Goal: Task Accomplishment & Management: Use online tool/utility

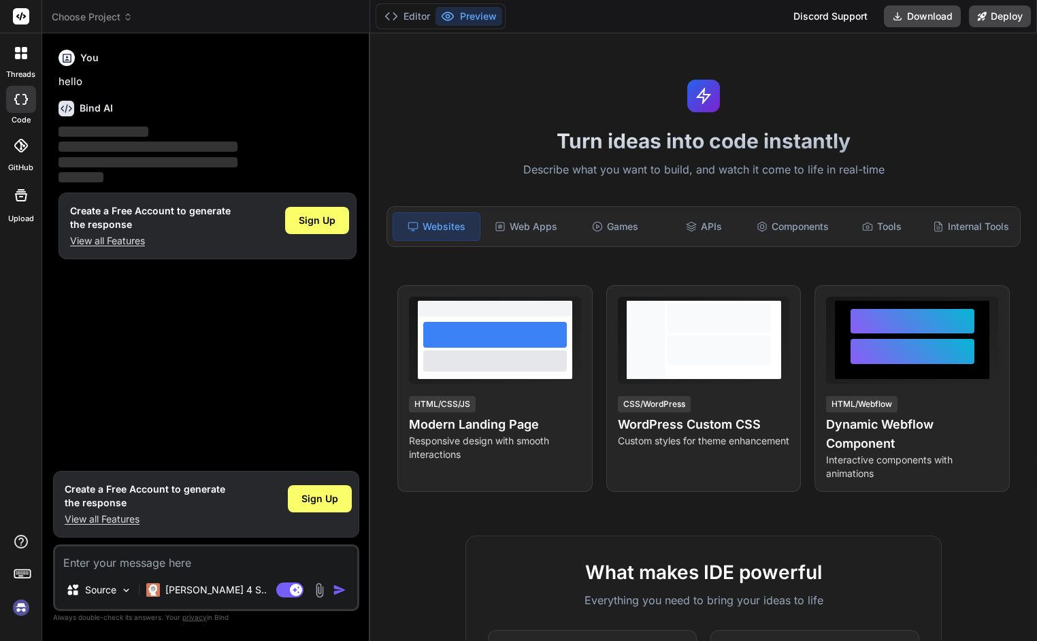
click at [110, 13] on span "Choose Project" at bounding box center [92, 17] width 81 height 14
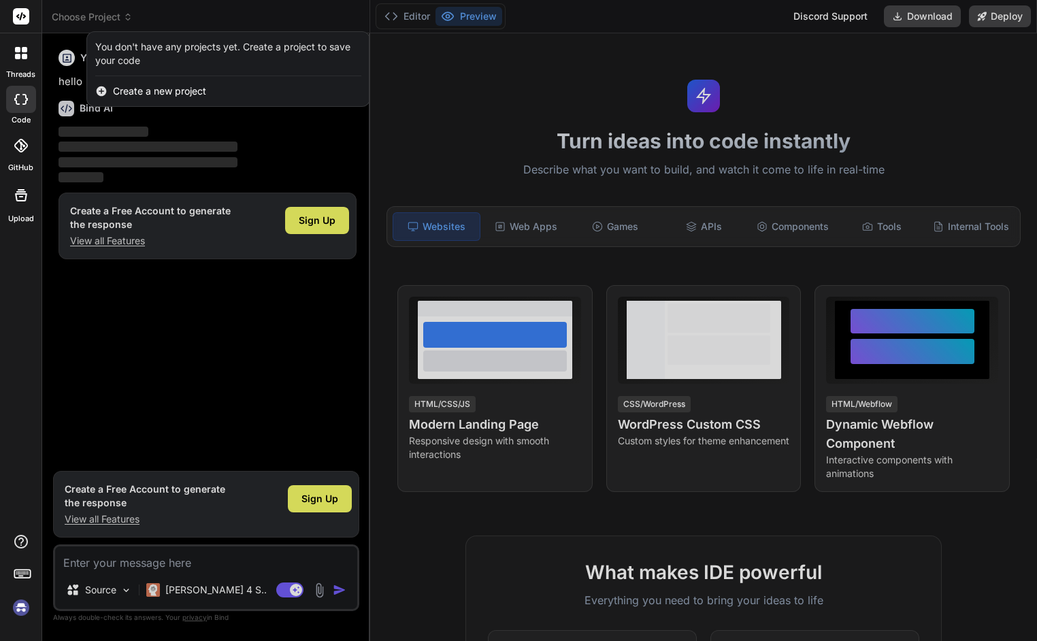
click at [110, 13] on div at bounding box center [518, 320] width 1037 height 641
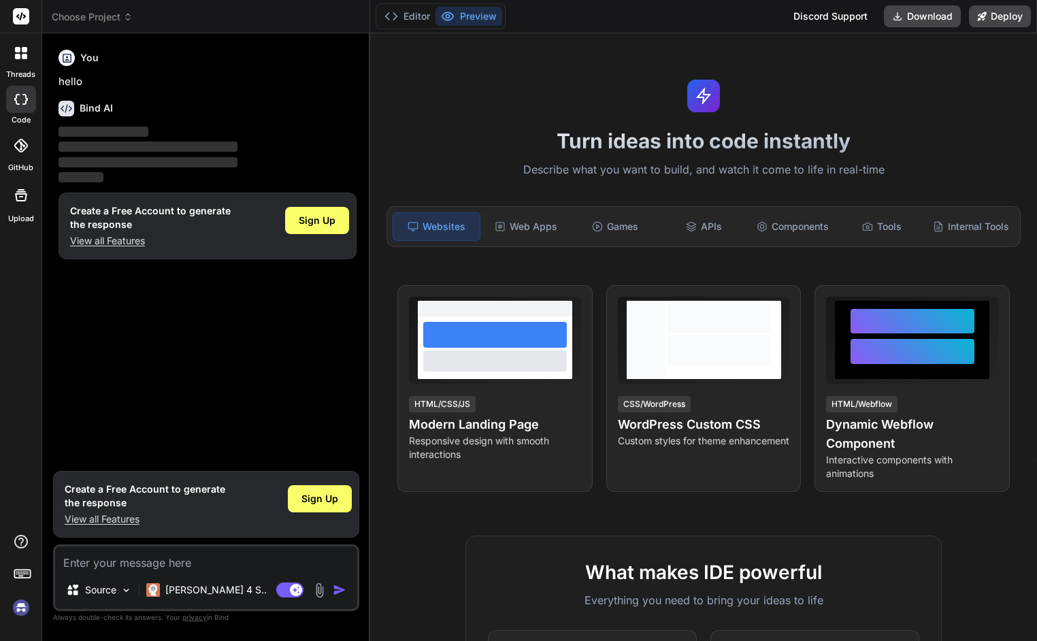
click at [129, 20] on icon at bounding box center [128, 17] width 10 height 10
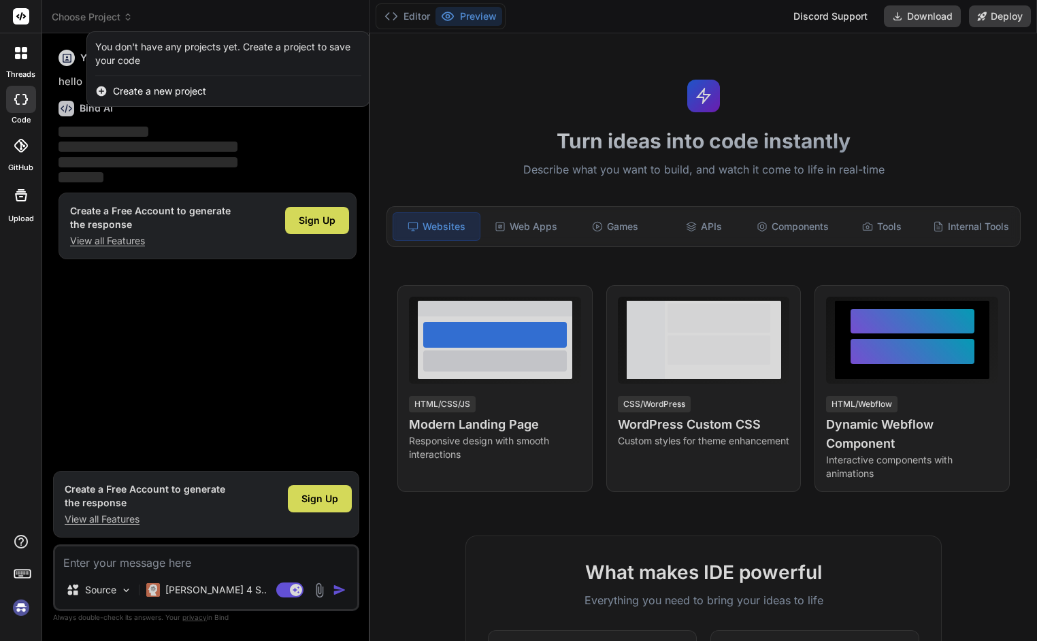
click at [301, 224] on div at bounding box center [518, 320] width 1037 height 641
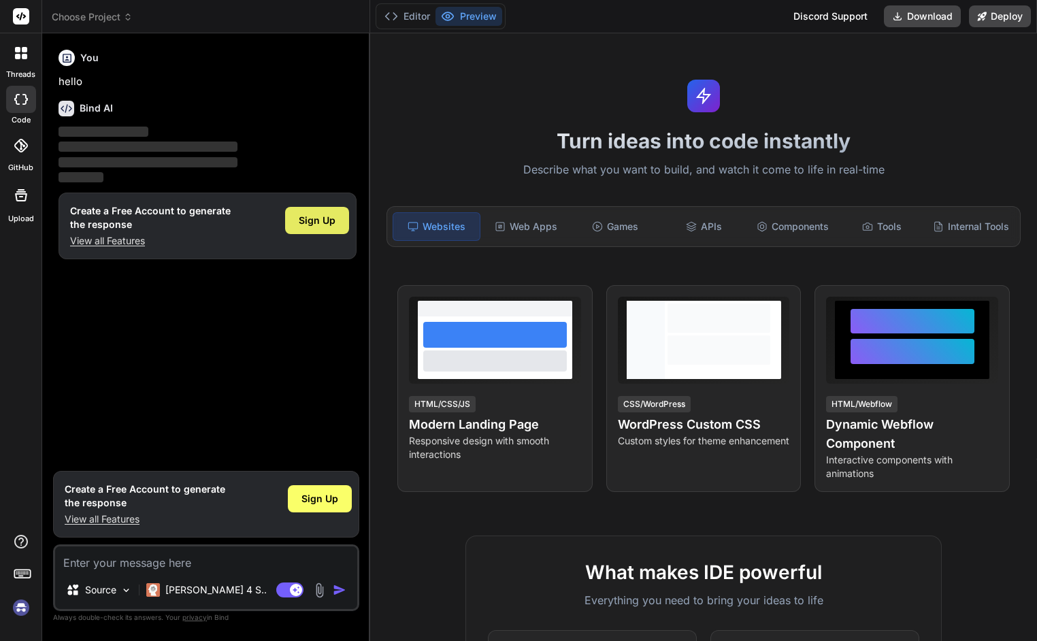
click at [305, 221] on span "Sign Up" at bounding box center [317, 221] width 37 height 14
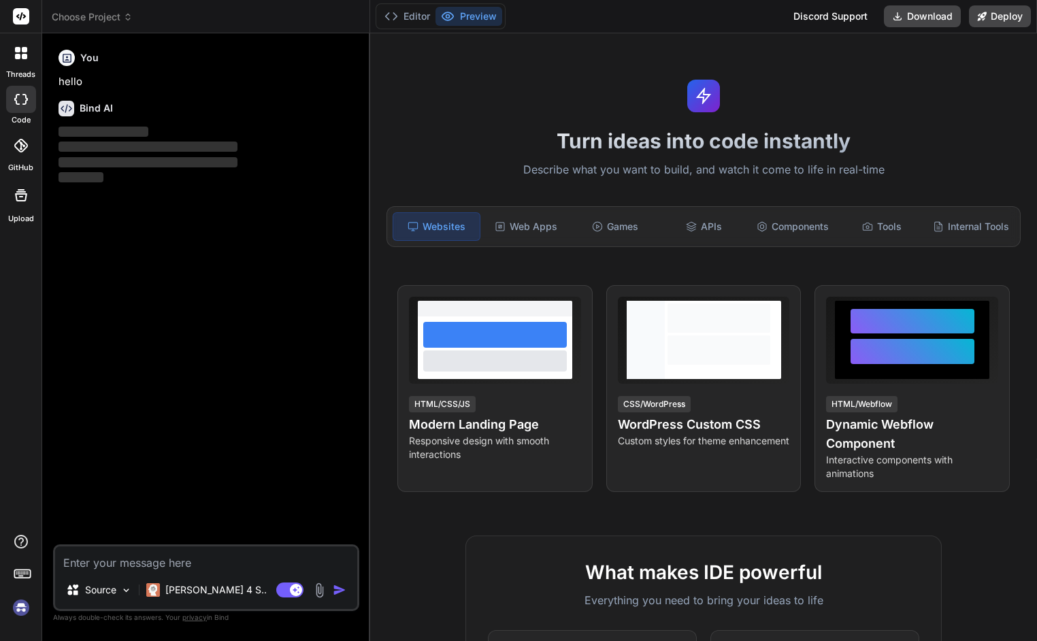
type textarea "x"
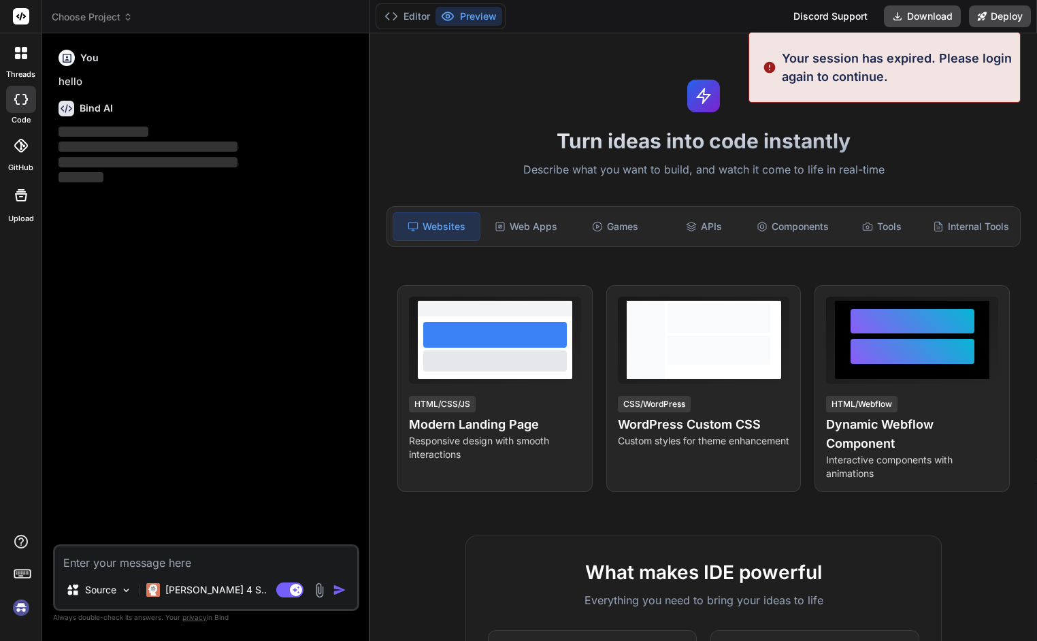
click at [128, 16] on icon at bounding box center [128, 17] width 10 height 10
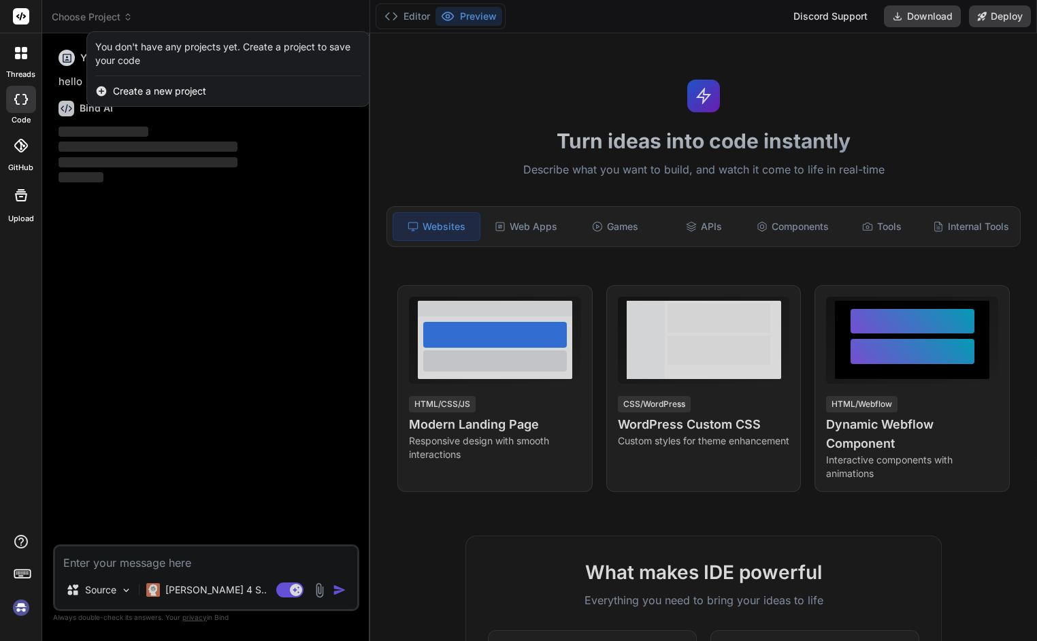
click at [130, 14] on div at bounding box center [518, 320] width 1037 height 641
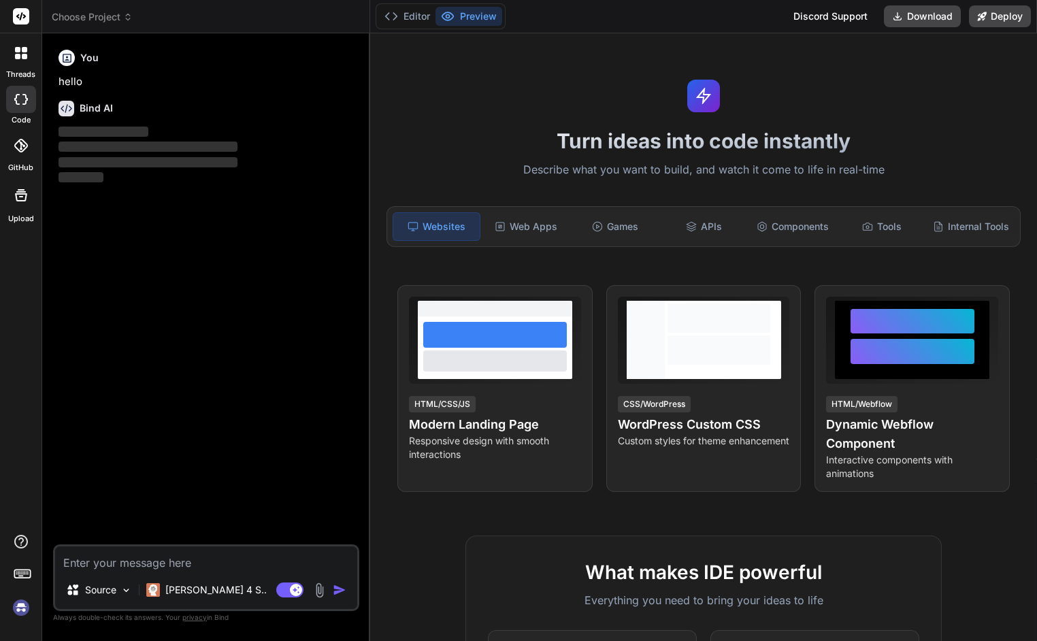
click at [22, 609] on img at bounding box center [21, 607] width 23 height 23
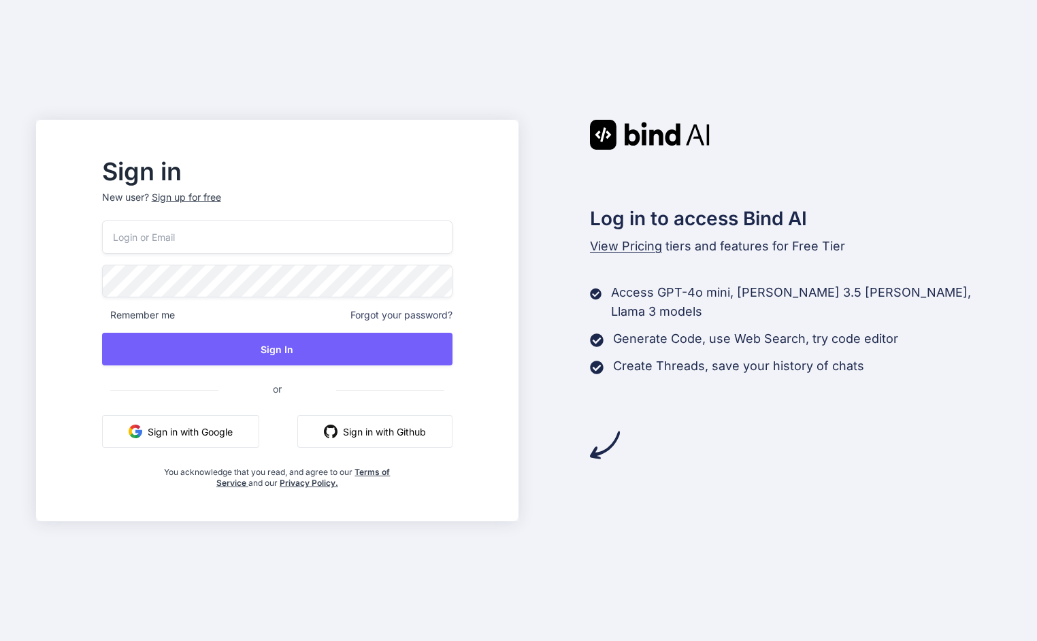
click at [236, 428] on button "Sign in with Google" at bounding box center [180, 431] width 157 height 33
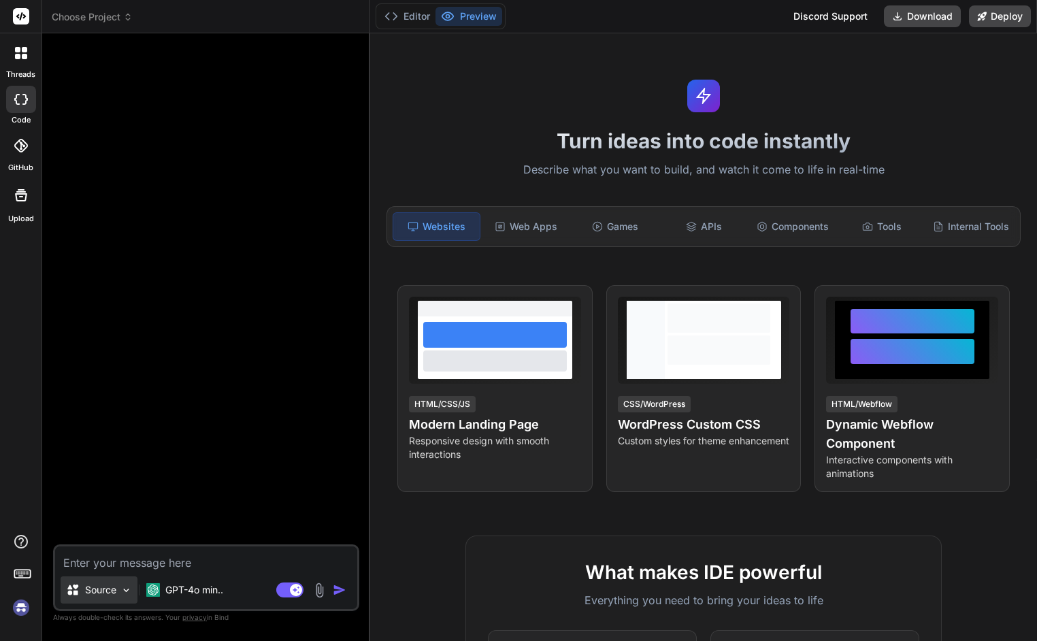
click at [100, 594] on p "Source" at bounding box center [100, 590] width 31 height 14
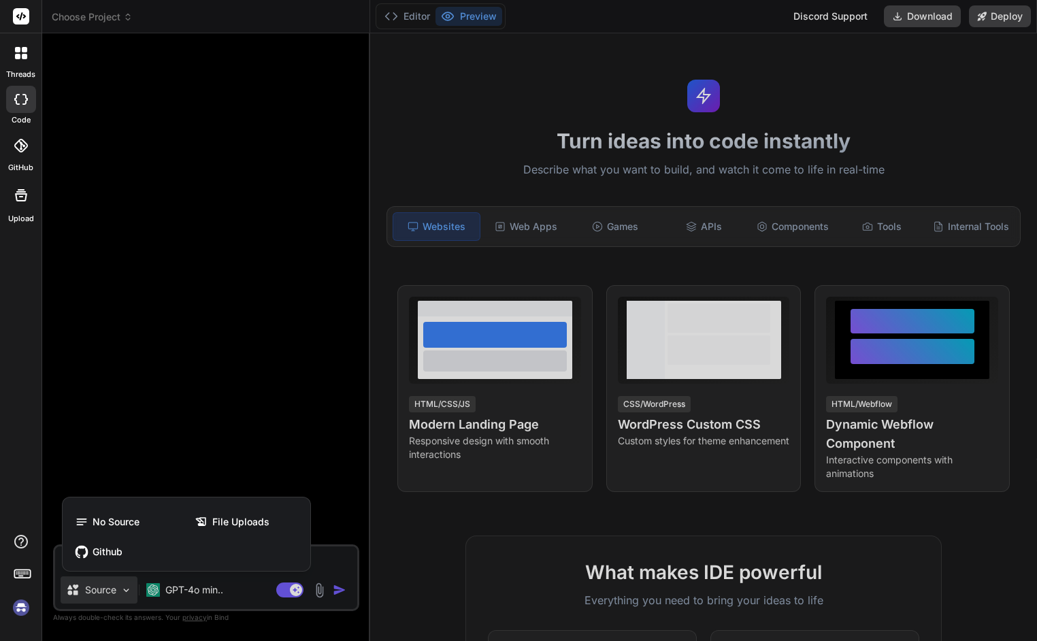
click at [101, 593] on div at bounding box center [518, 320] width 1037 height 641
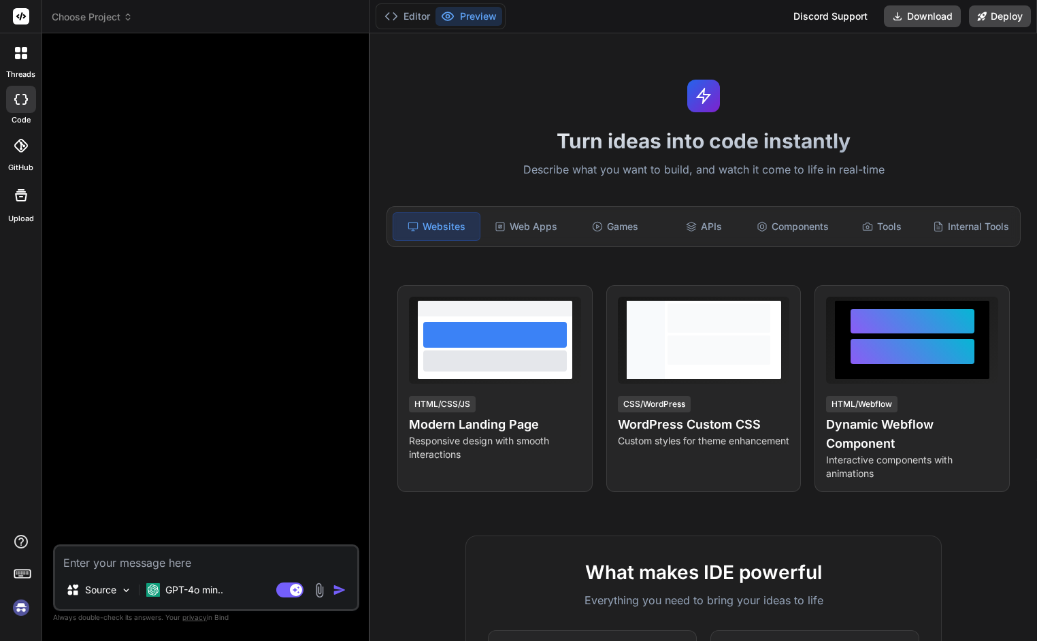
click at [222, 367] on div at bounding box center [207, 294] width 303 height 500
click at [129, 12] on icon at bounding box center [128, 17] width 10 height 10
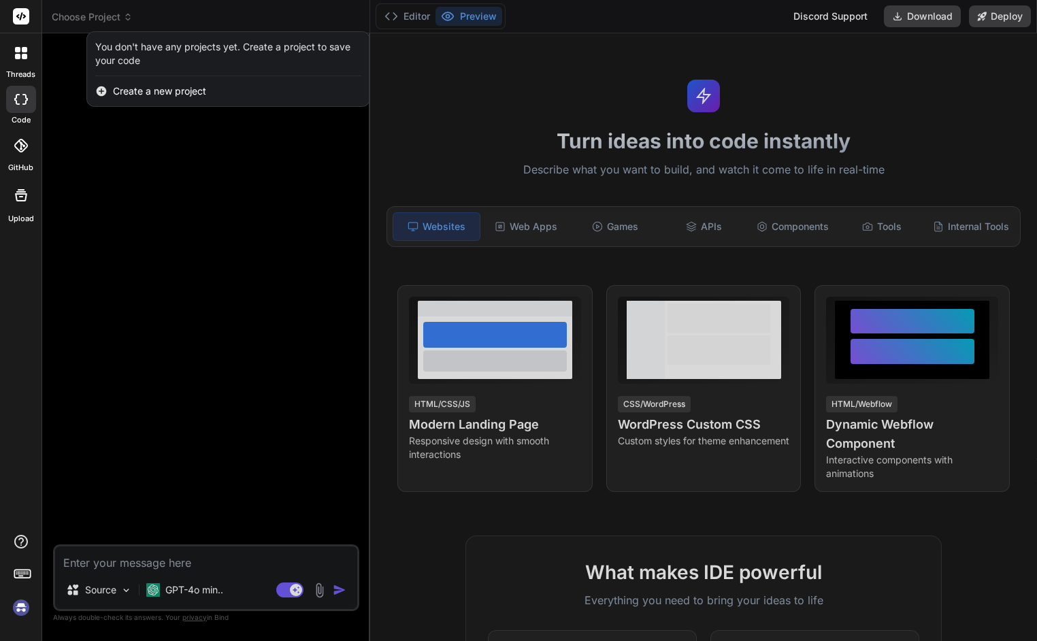
click at [129, 12] on div at bounding box center [518, 320] width 1037 height 641
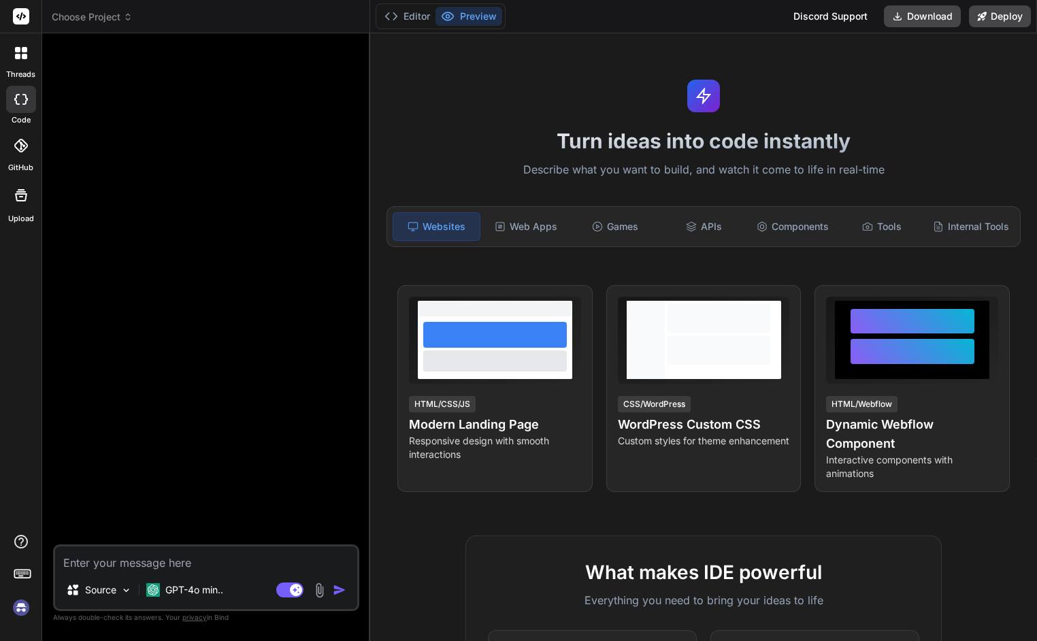
click at [18, 606] on img at bounding box center [21, 607] width 23 height 23
type textarea "x"
click at [21, 605] on img at bounding box center [21, 607] width 23 height 23
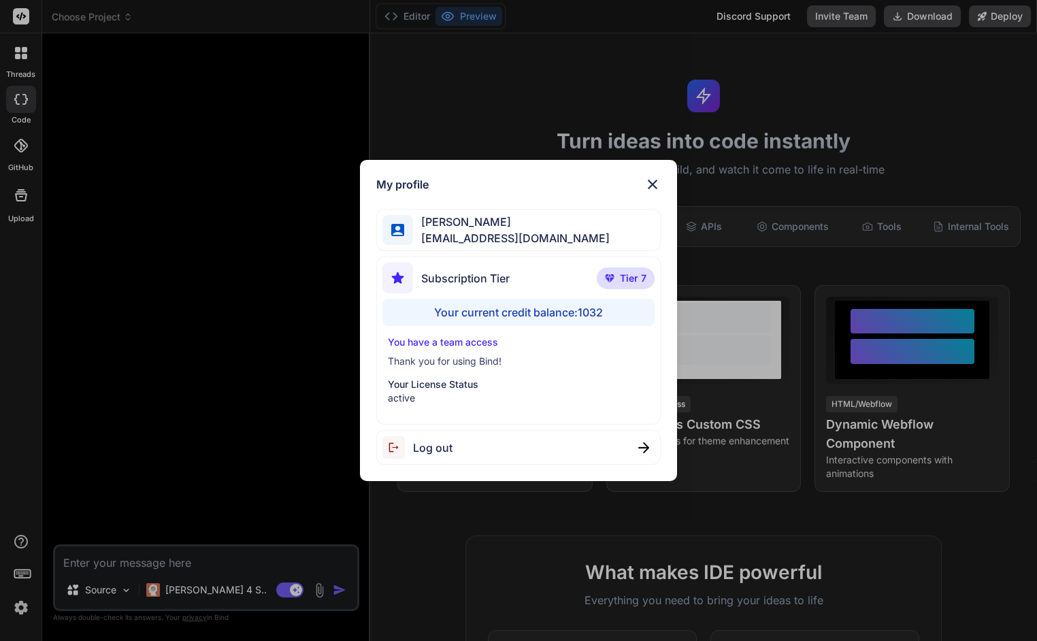
click at [20, 605] on div "My profile Charles Woodruff cwoodruff@gmail.com Subscription Tier Tier 7 Your c…" at bounding box center [518, 320] width 1037 height 641
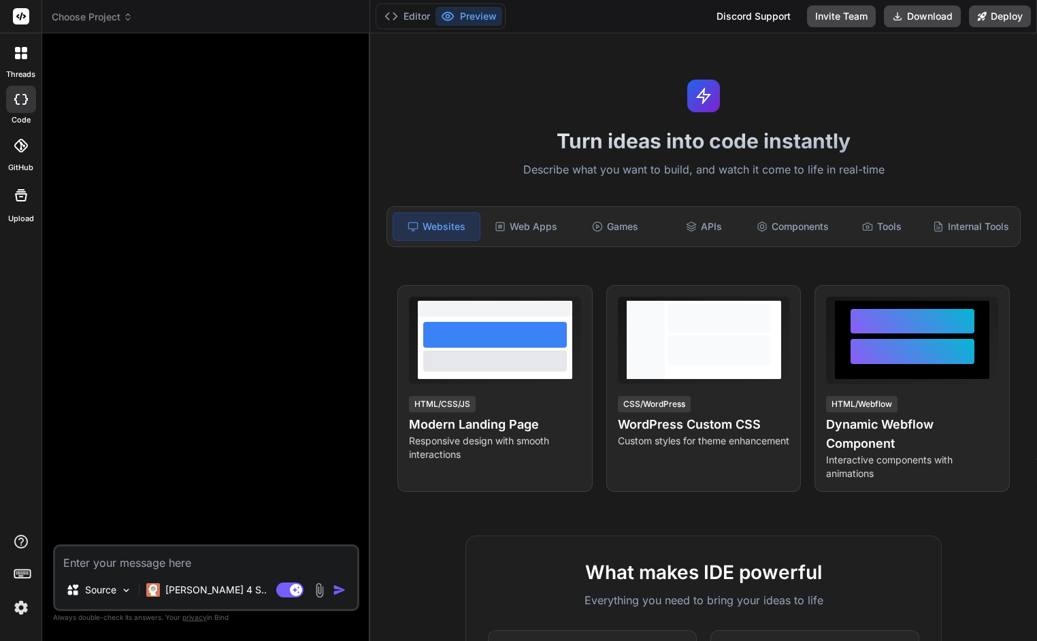
click at [22, 601] on img at bounding box center [21, 607] width 23 height 23
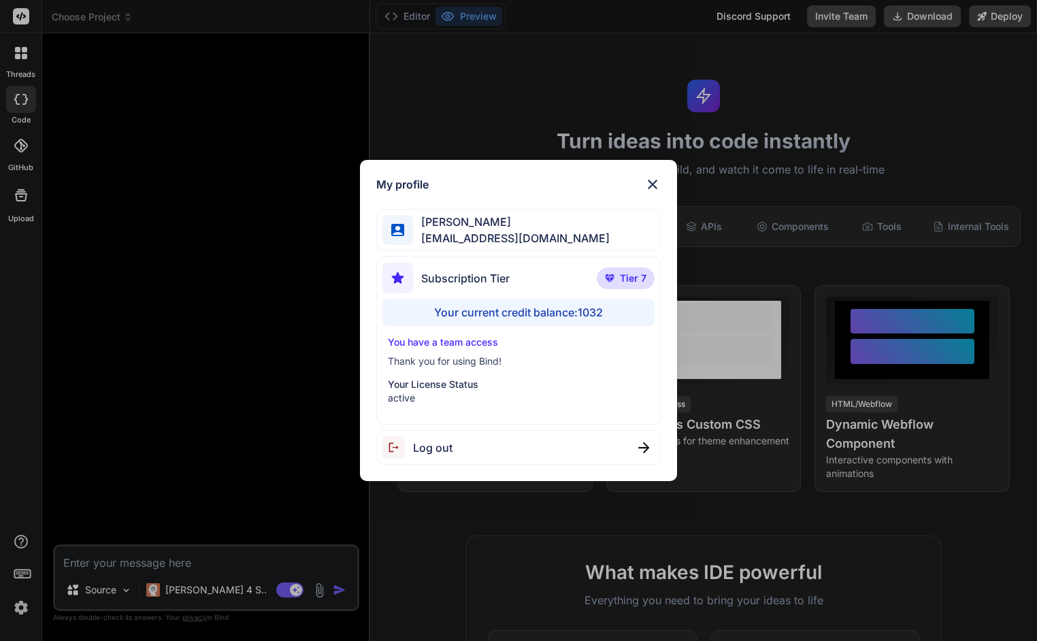
click at [22, 601] on div "My profile Charles Woodruff cwoodruff@gmail.com Subscription Tier Tier 7 Your c…" at bounding box center [518, 320] width 1037 height 641
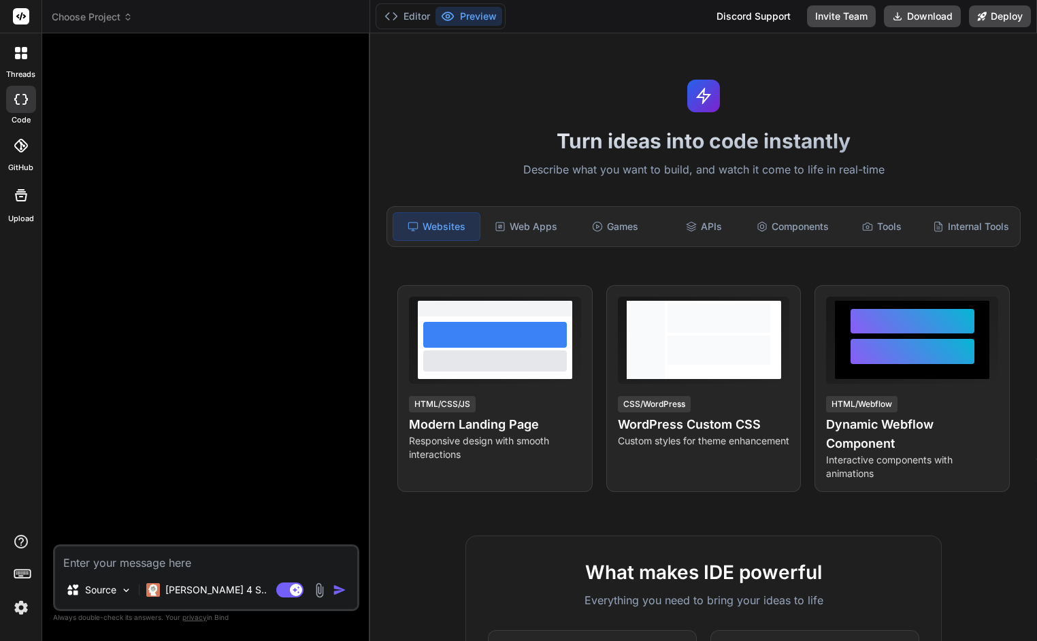
click at [125, 13] on icon at bounding box center [128, 17] width 10 height 10
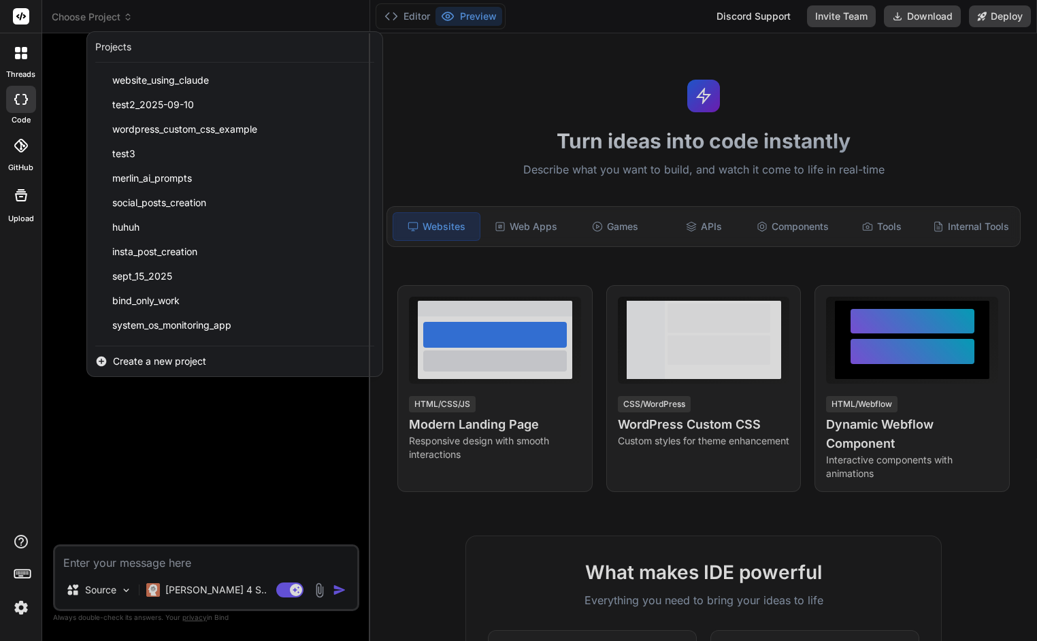
click at [154, 356] on span "Create a new project" at bounding box center [159, 361] width 93 height 14
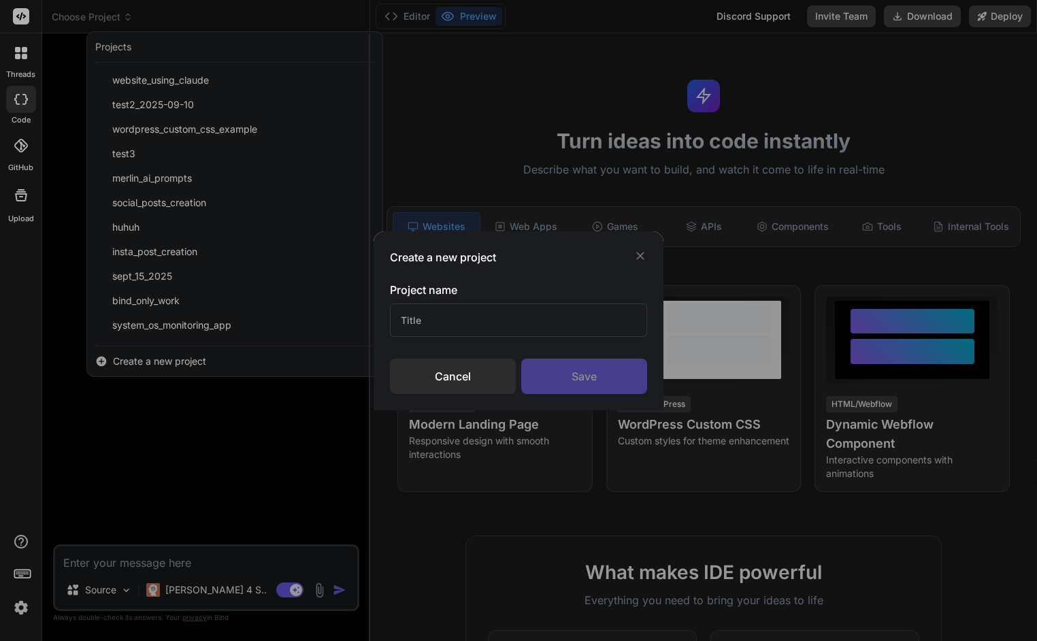
click at [409, 323] on input "text" at bounding box center [519, 319] width 258 height 33
type input "Faith-Post AI"
click at [577, 373] on div "Save" at bounding box center [584, 375] width 126 height 35
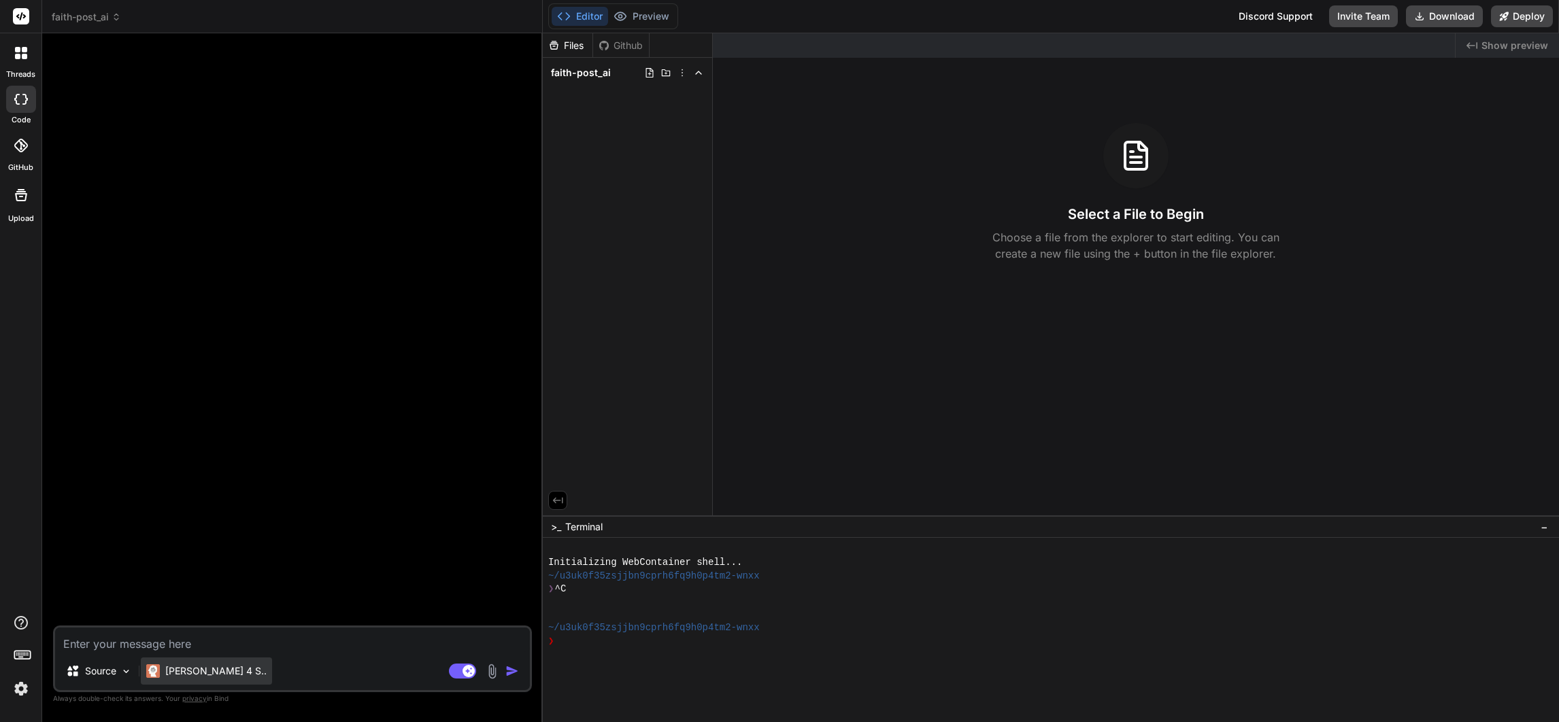
click at [190, 640] on p "Claude 4 S.." at bounding box center [215, 671] width 101 height 14
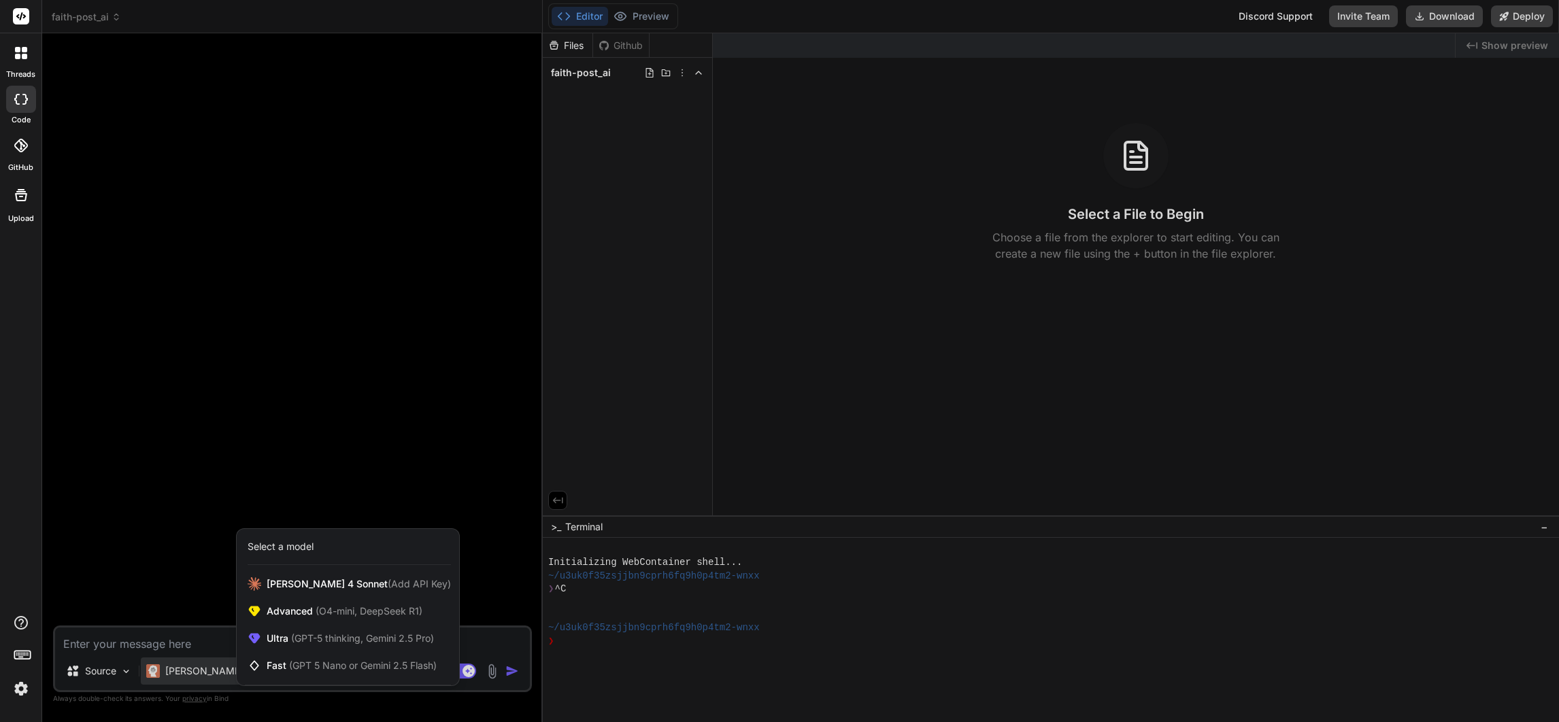
click at [210, 460] on div at bounding box center [779, 361] width 1559 height 722
type textarea "x"
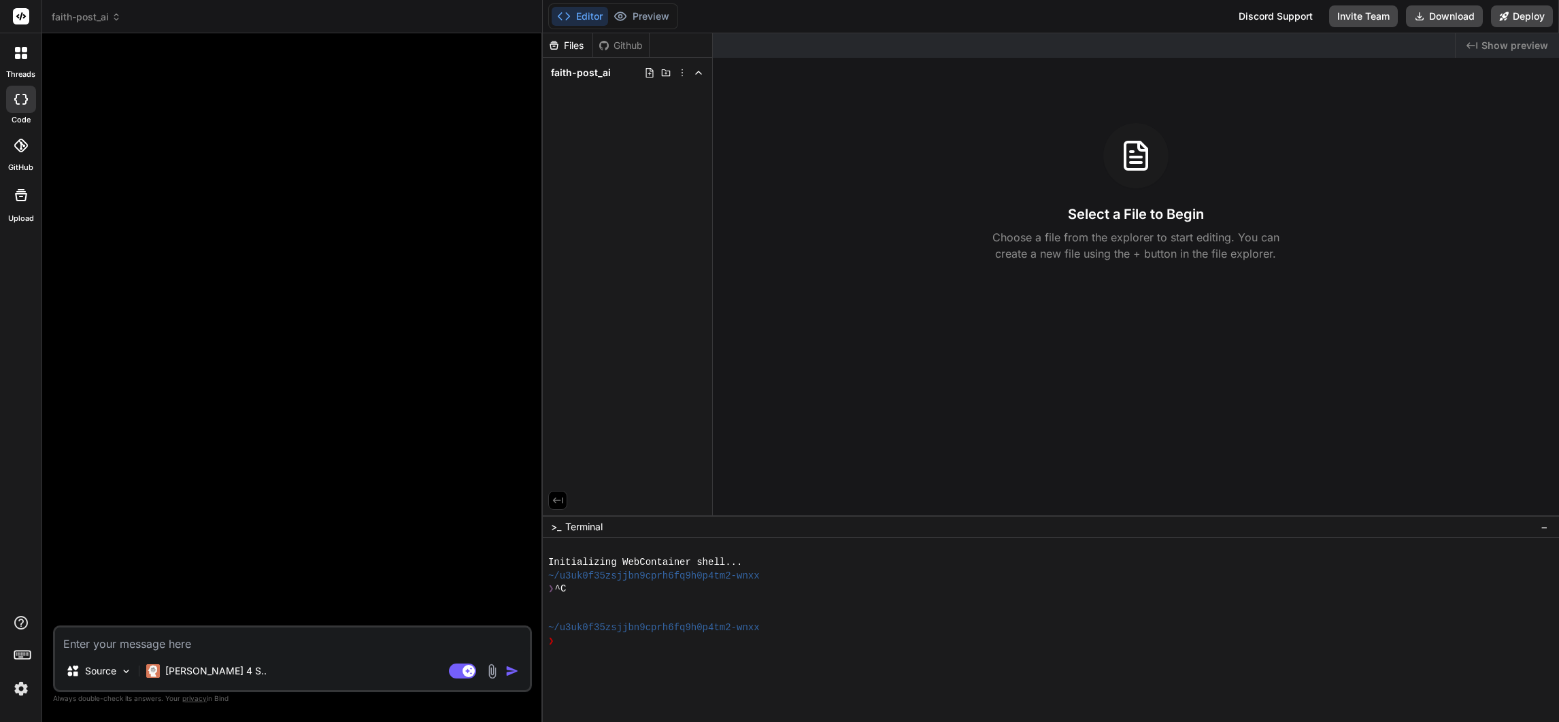
click at [213, 638] on textarea at bounding box center [292, 640] width 475 height 24
paste textarea "Create a React component for a 'FaithPost AI' generator. The component should b…"
type textarea "Create a React component for a 'FaithPost AI' generator. The component should b…"
type textarea "x"
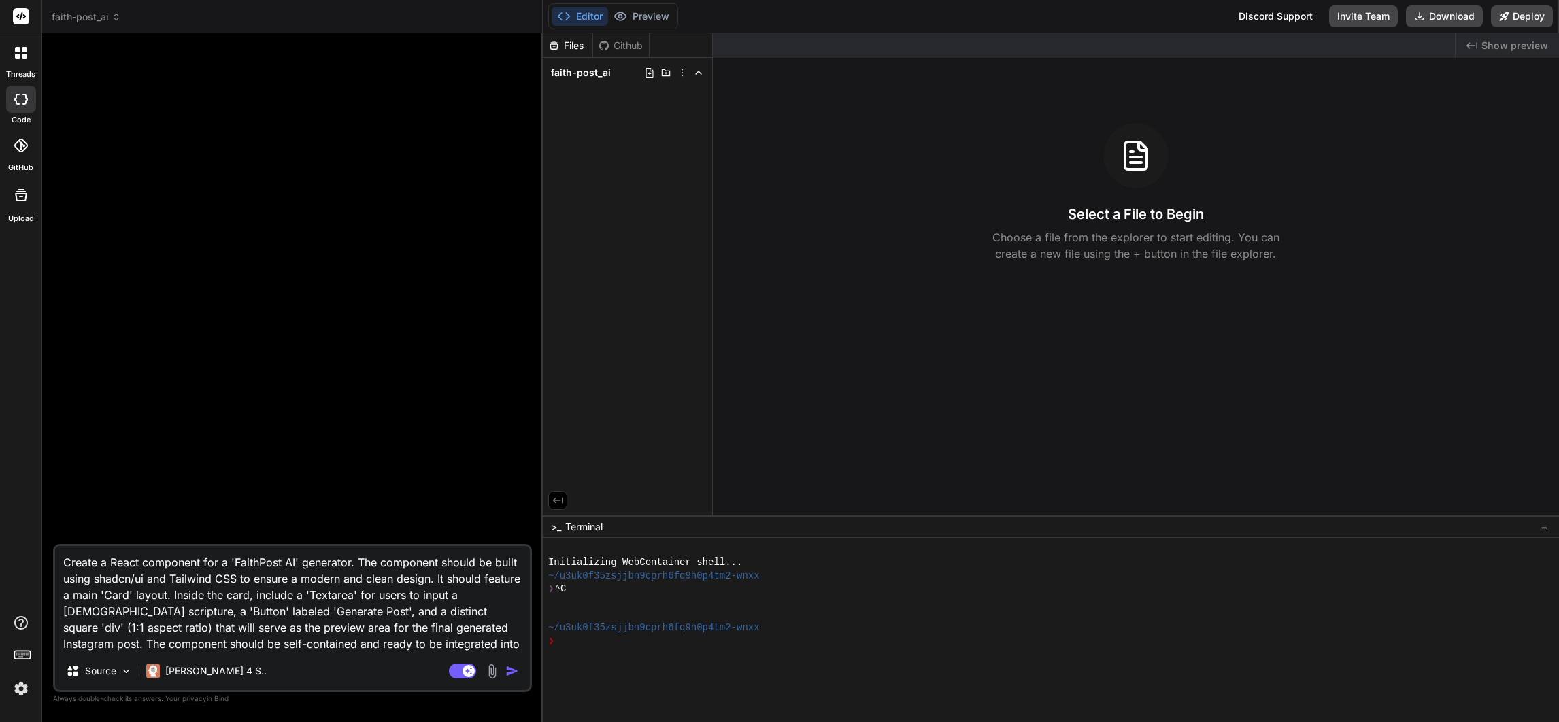
type textarea "Create a React component for a 'FaithPost AI' generator. The component should b…"
click at [509, 640] on img "button" at bounding box center [512, 671] width 14 height 14
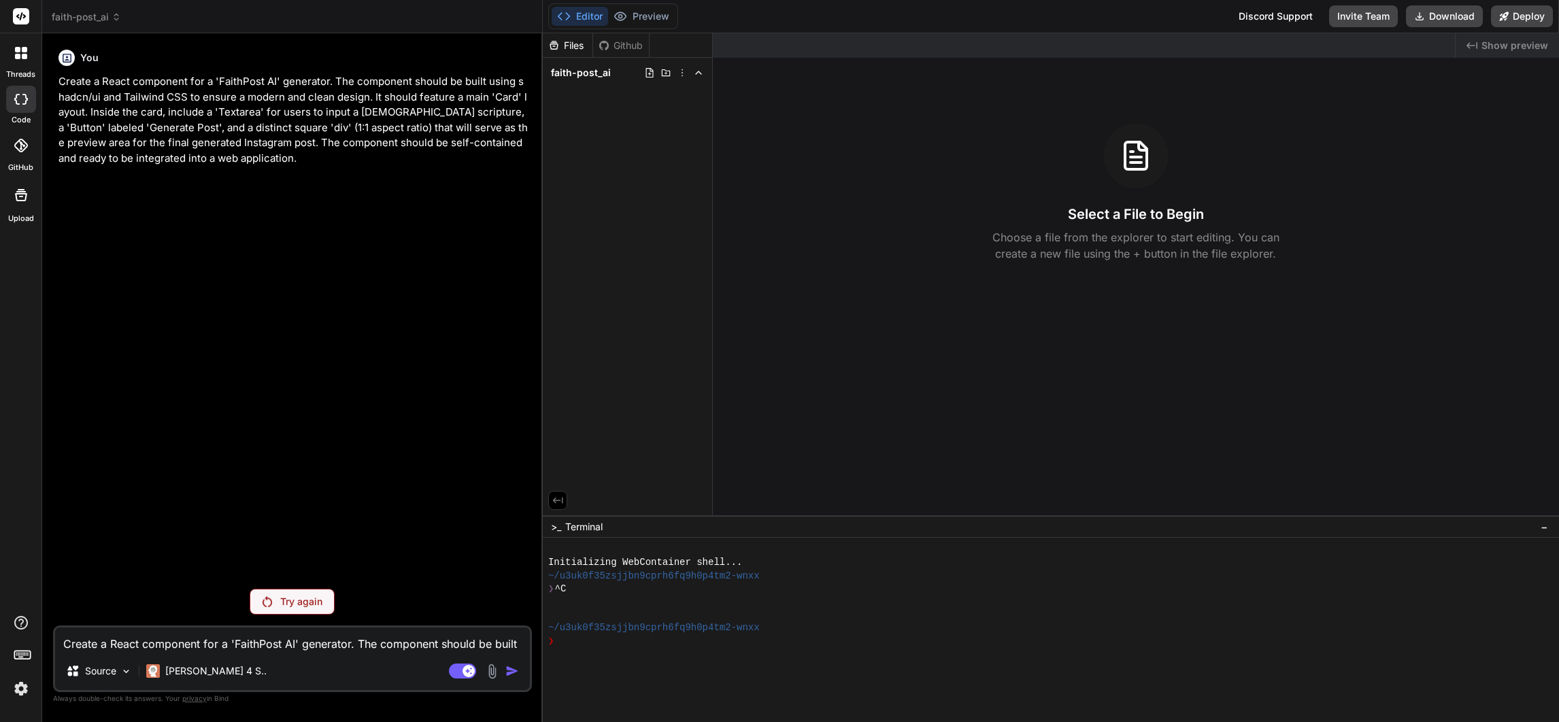
click at [289, 601] on p "Try again" at bounding box center [301, 602] width 42 height 14
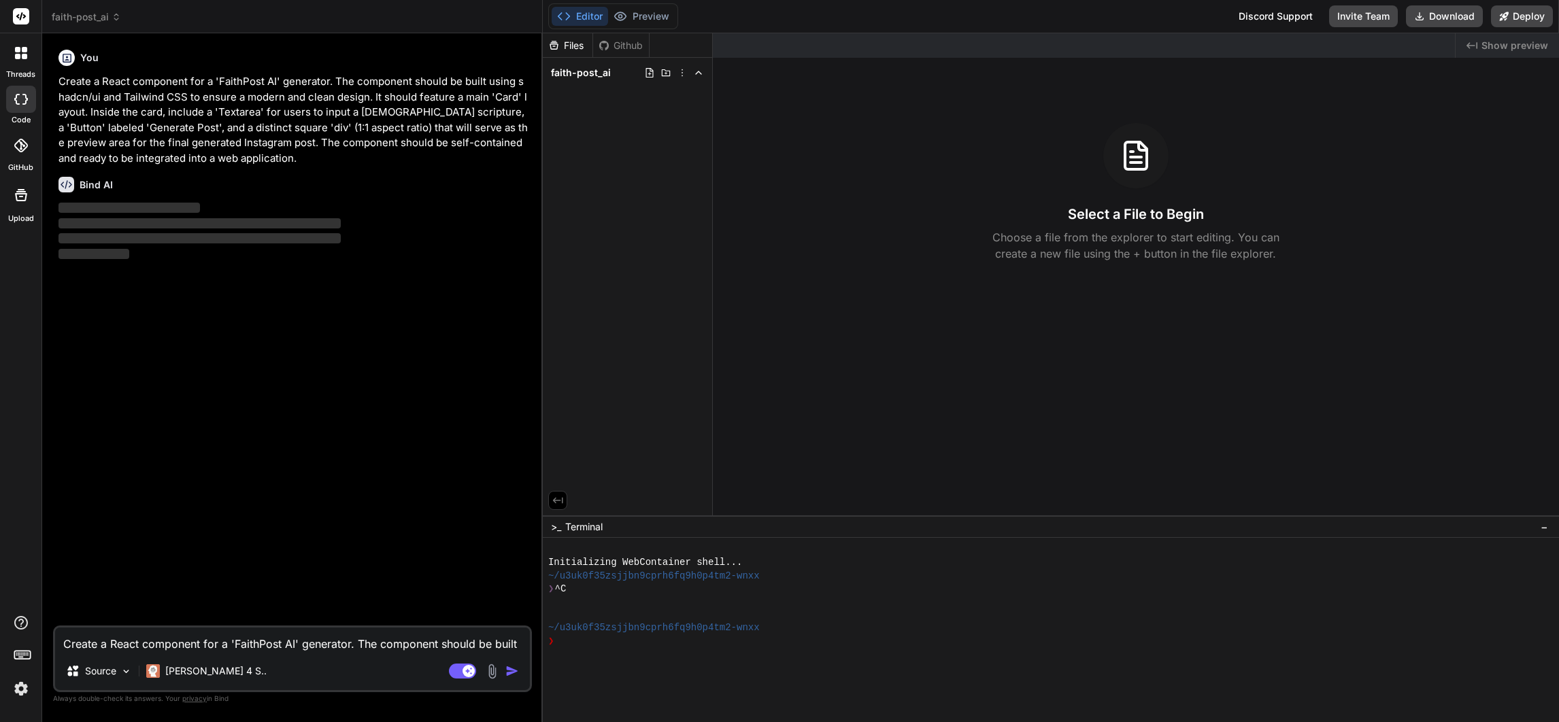
type textarea "x"
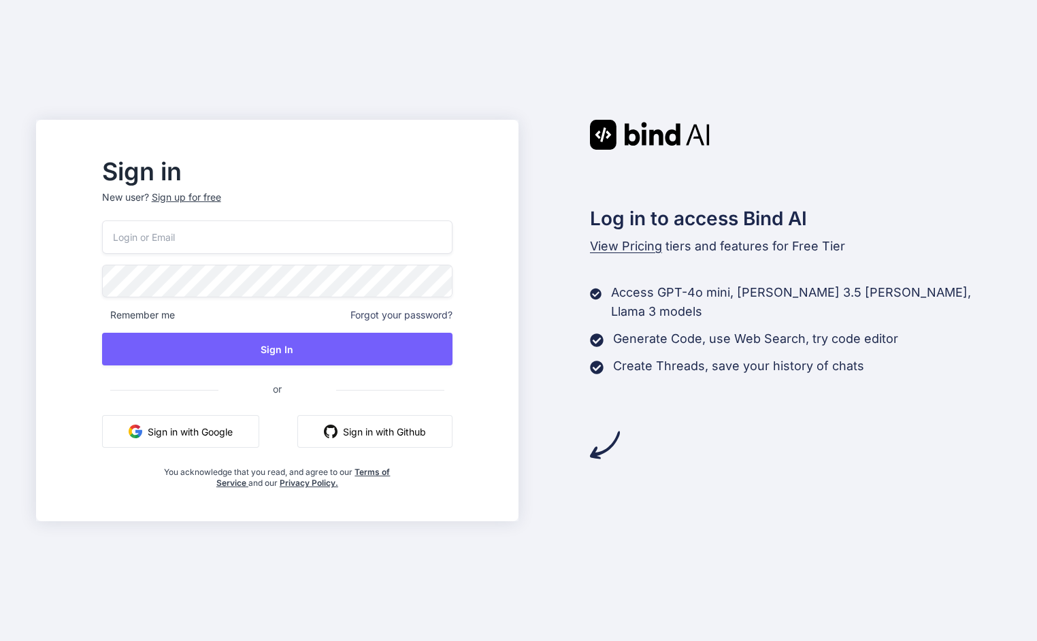
click at [233, 430] on button "Sign in with Google" at bounding box center [180, 431] width 157 height 33
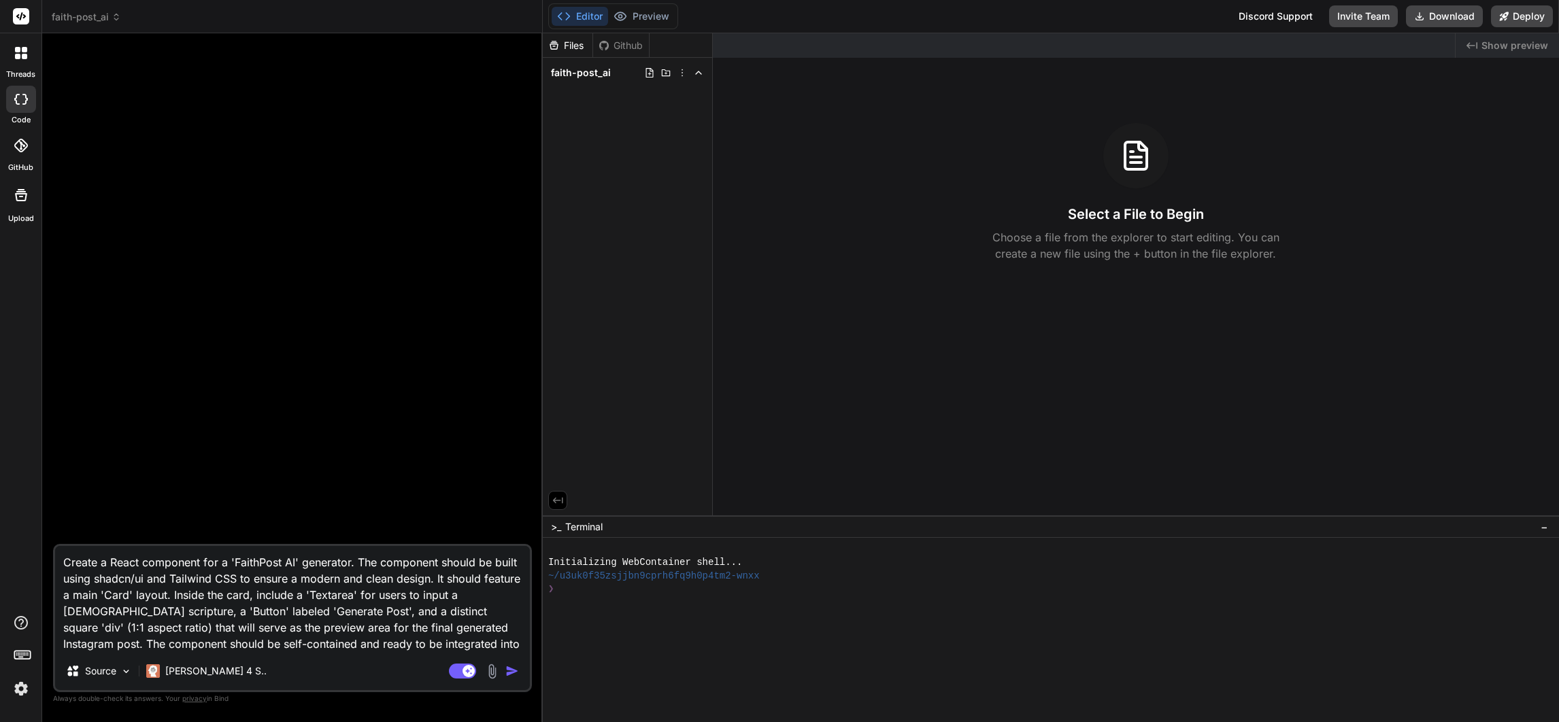
click at [512, 671] on img "button" at bounding box center [512, 671] width 14 height 14
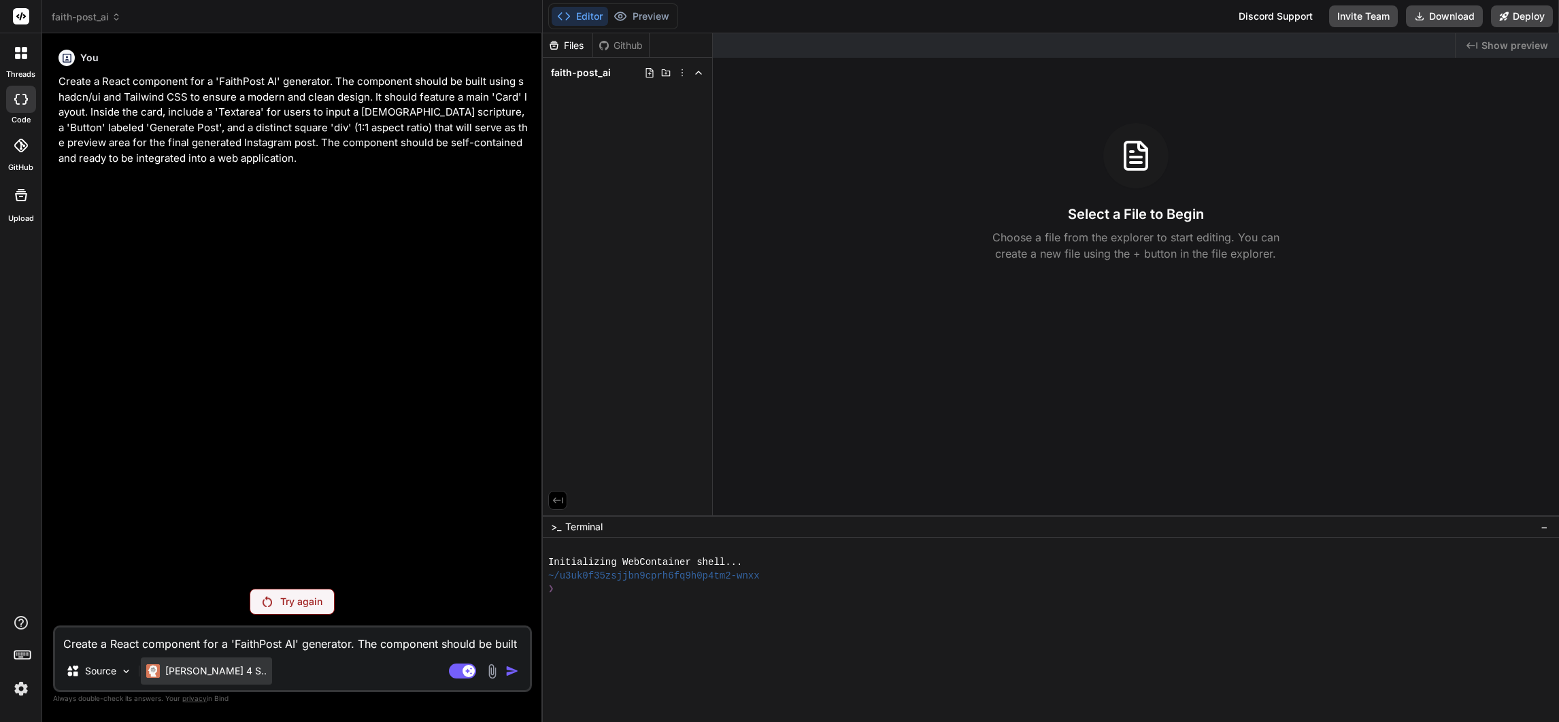
click at [170, 671] on p "[PERSON_NAME] 4 S.." at bounding box center [215, 671] width 101 height 14
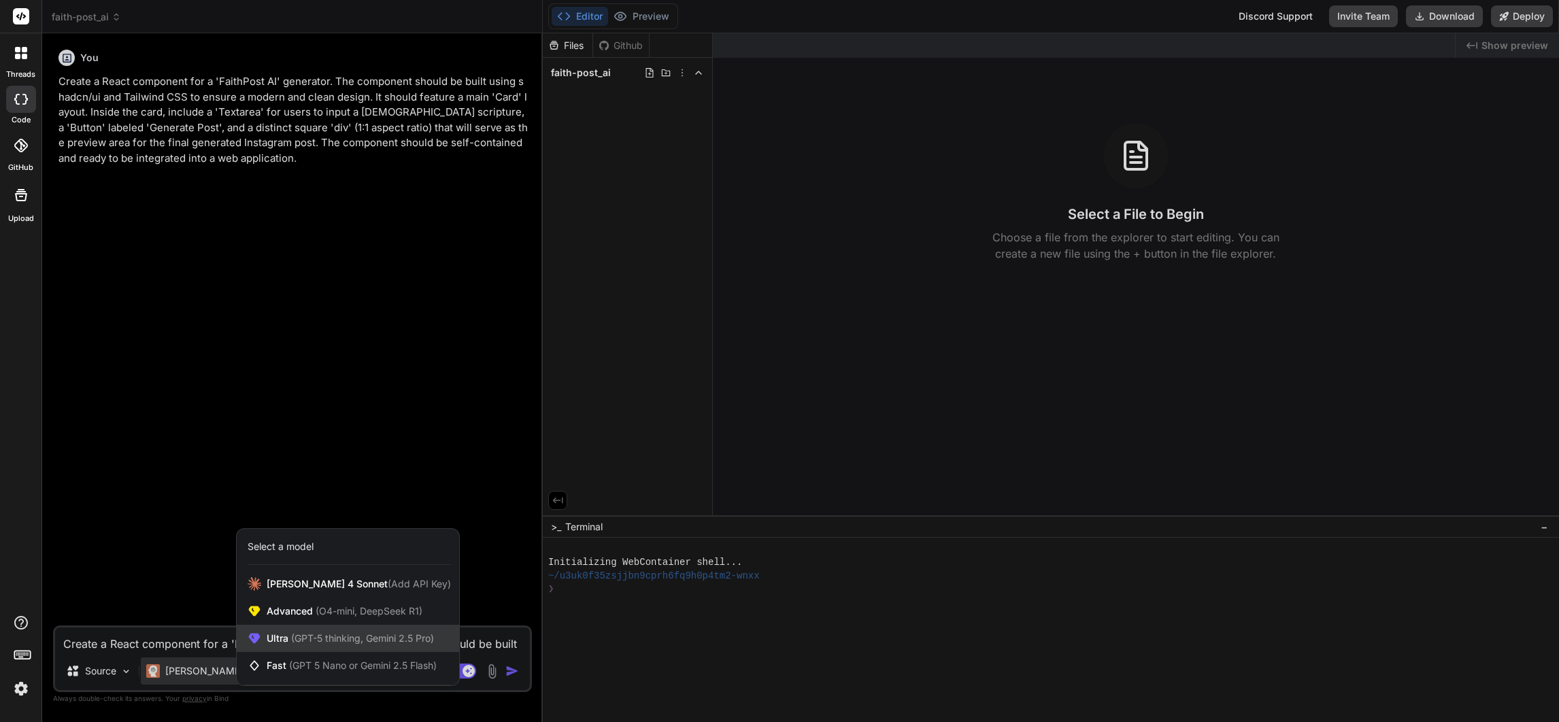
click at [291, 635] on span "(GPT-5 thinking, Gemini 2.5 Pro)" at bounding box center [361, 639] width 146 height 12
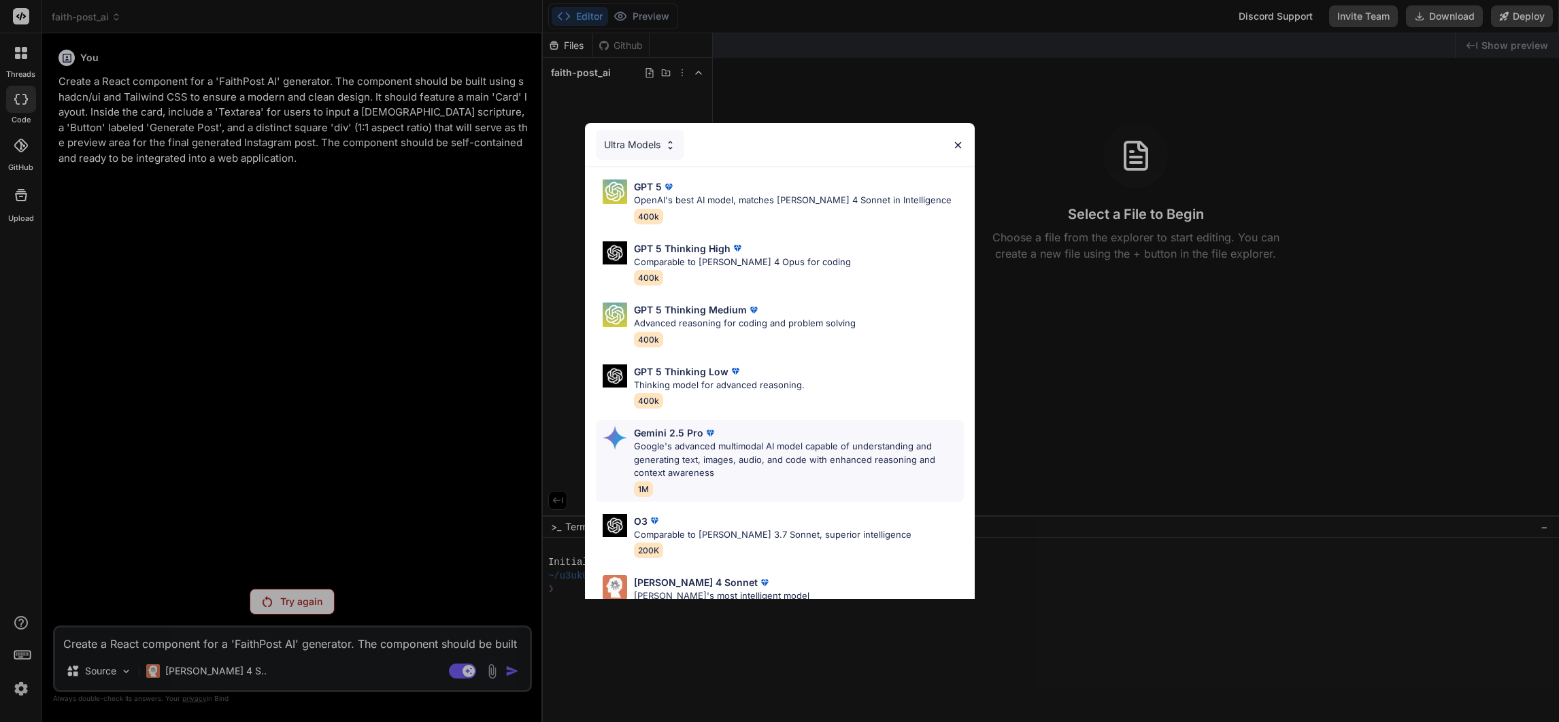
click at [717, 469] on p "Google's advanced multimodal AI model capable of understanding and generating t…" at bounding box center [799, 460] width 330 height 40
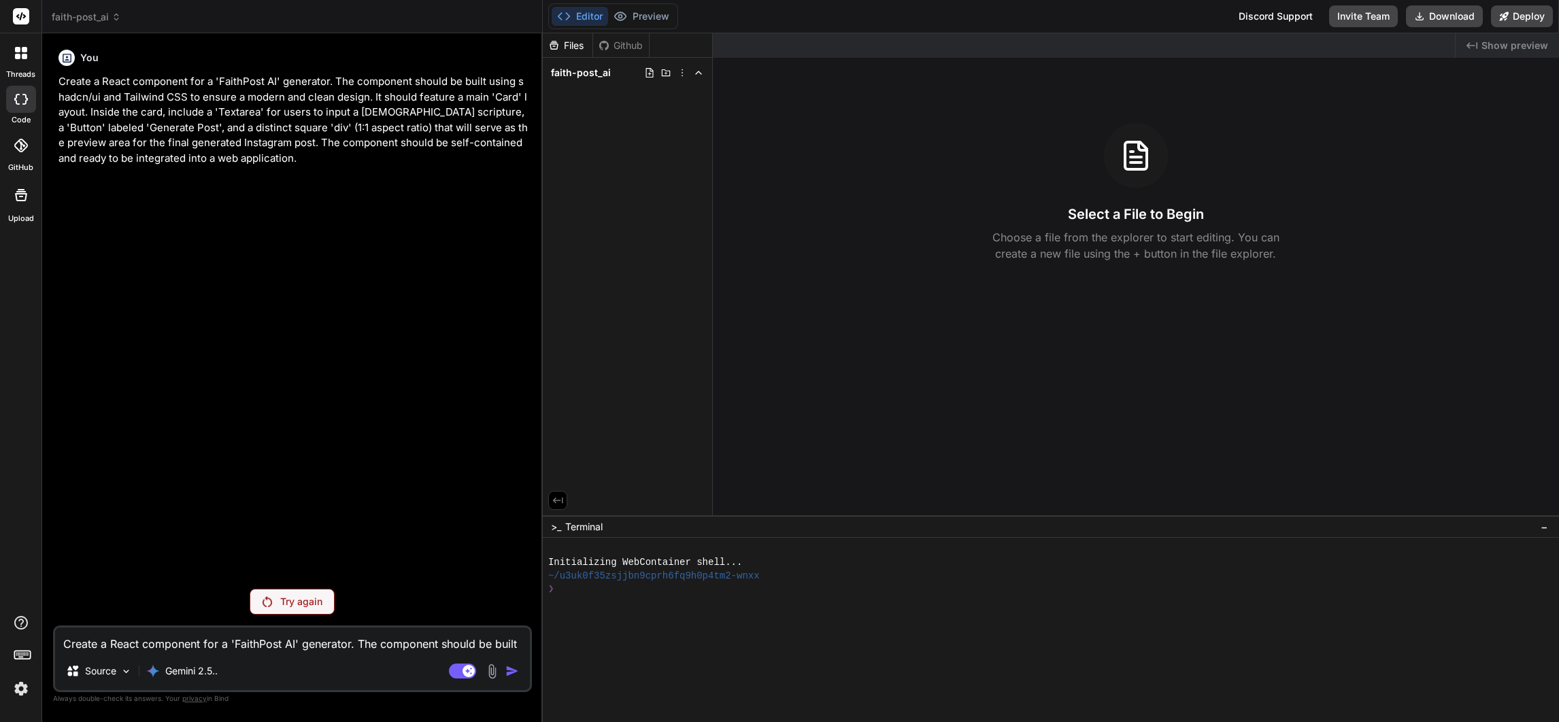
click at [291, 605] on p "Try again" at bounding box center [301, 602] width 42 height 14
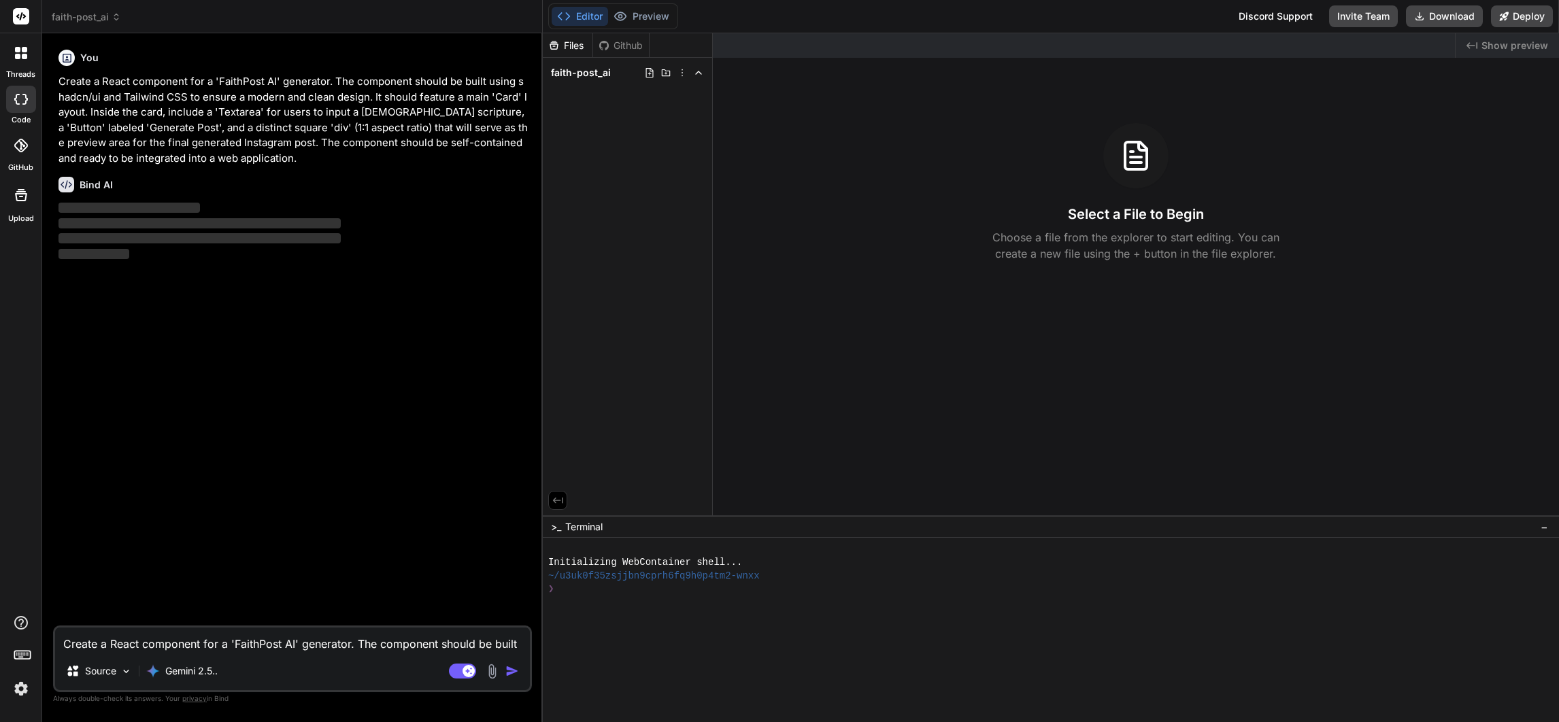
type textarea "x"
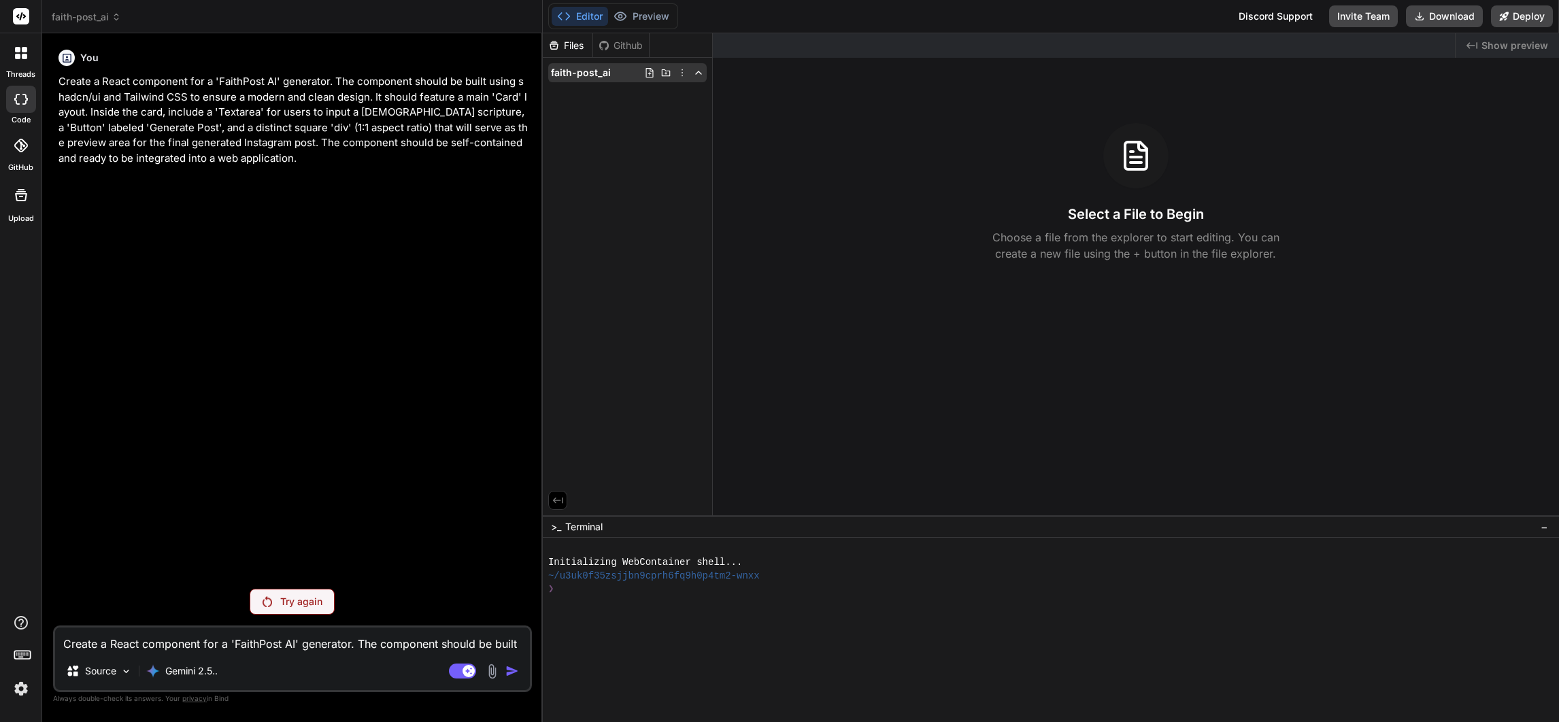
click at [679, 71] on icon at bounding box center [682, 72] width 11 height 11
click at [627, 122] on div "Delete" at bounding box center [633, 129] width 136 height 30
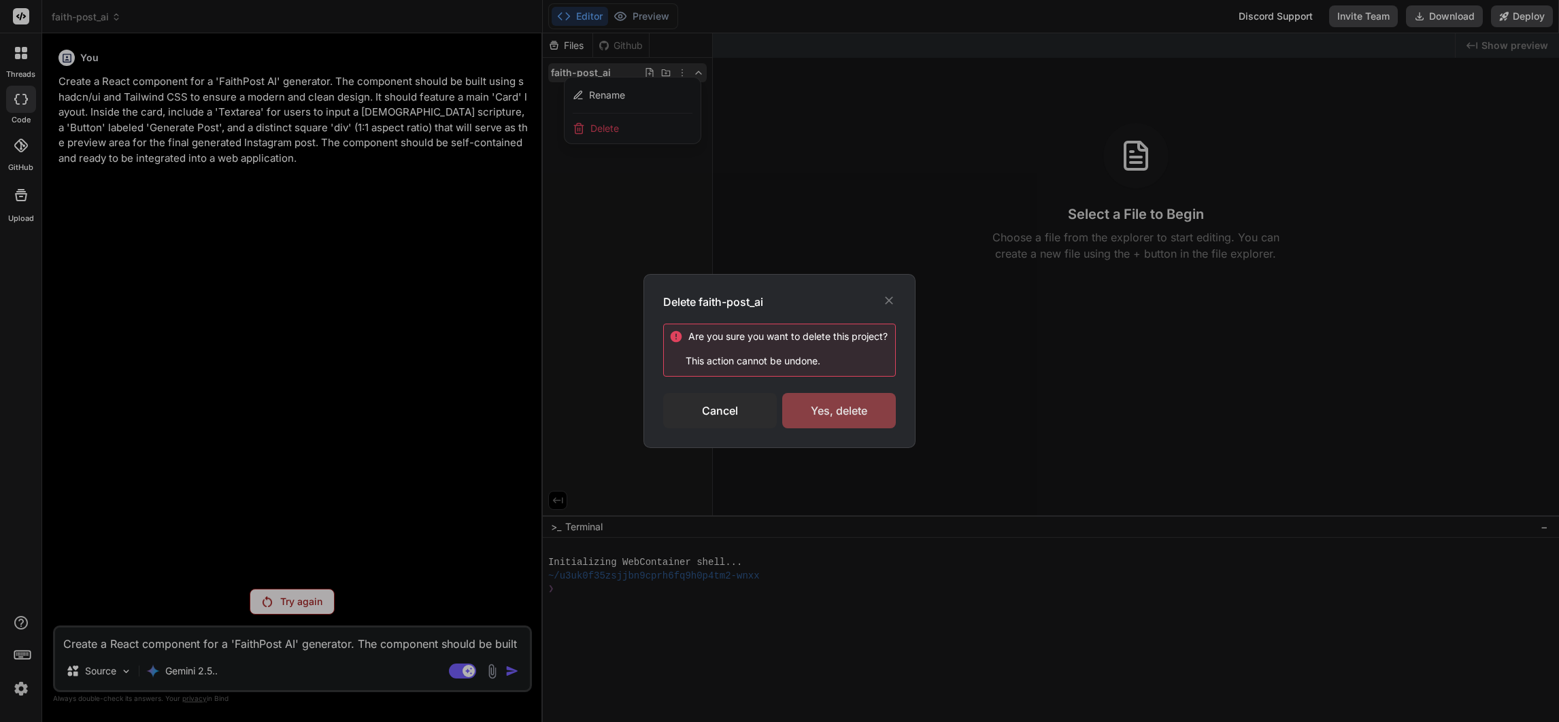
drag, startPoint x: 827, startPoint y: 397, endPoint x: 821, endPoint y: 401, distance: 7.8
click at [826, 397] on div "Yes, delete" at bounding box center [839, 410] width 114 height 35
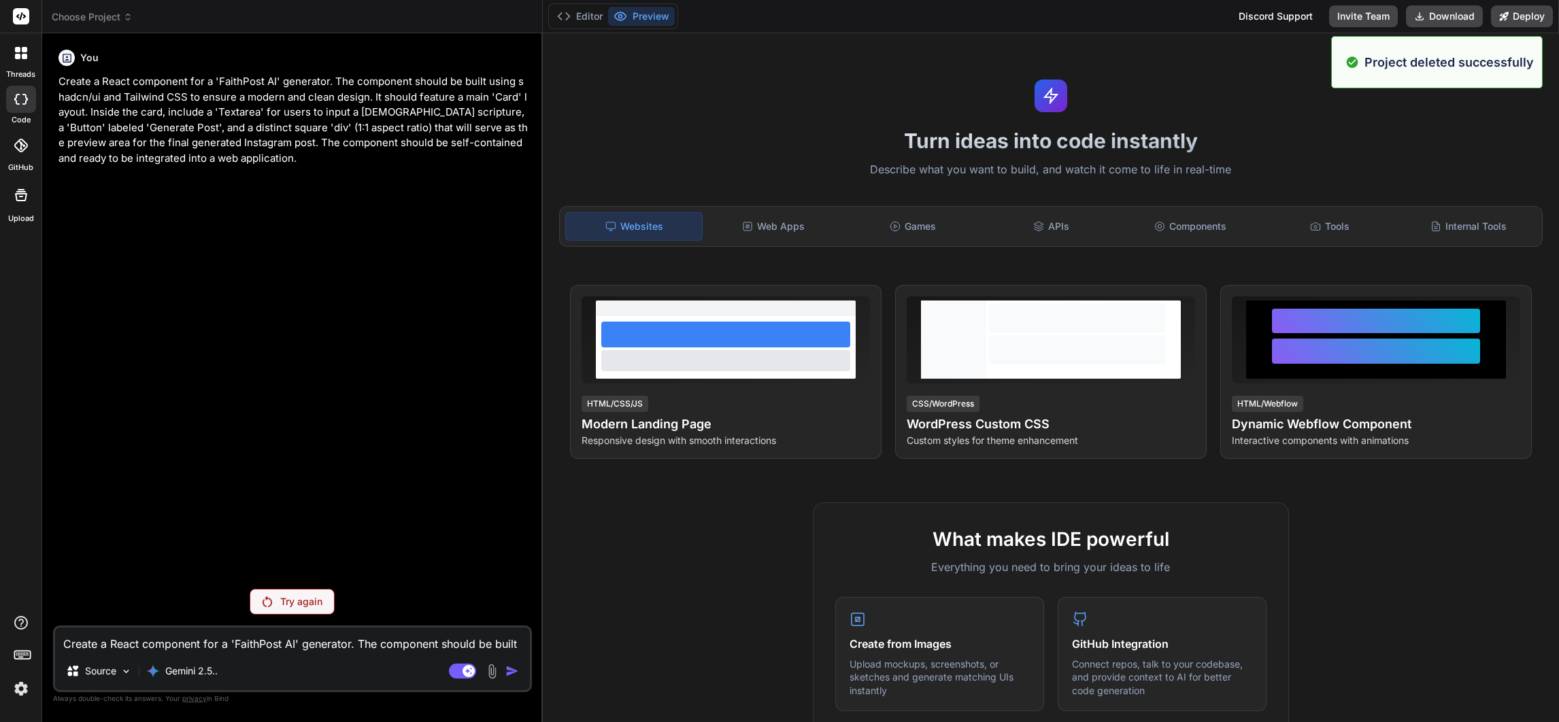
click at [142, 14] on div "Choose Project" at bounding box center [292, 17] width 481 height 14
click at [127, 14] on icon at bounding box center [128, 15] width 4 height 2
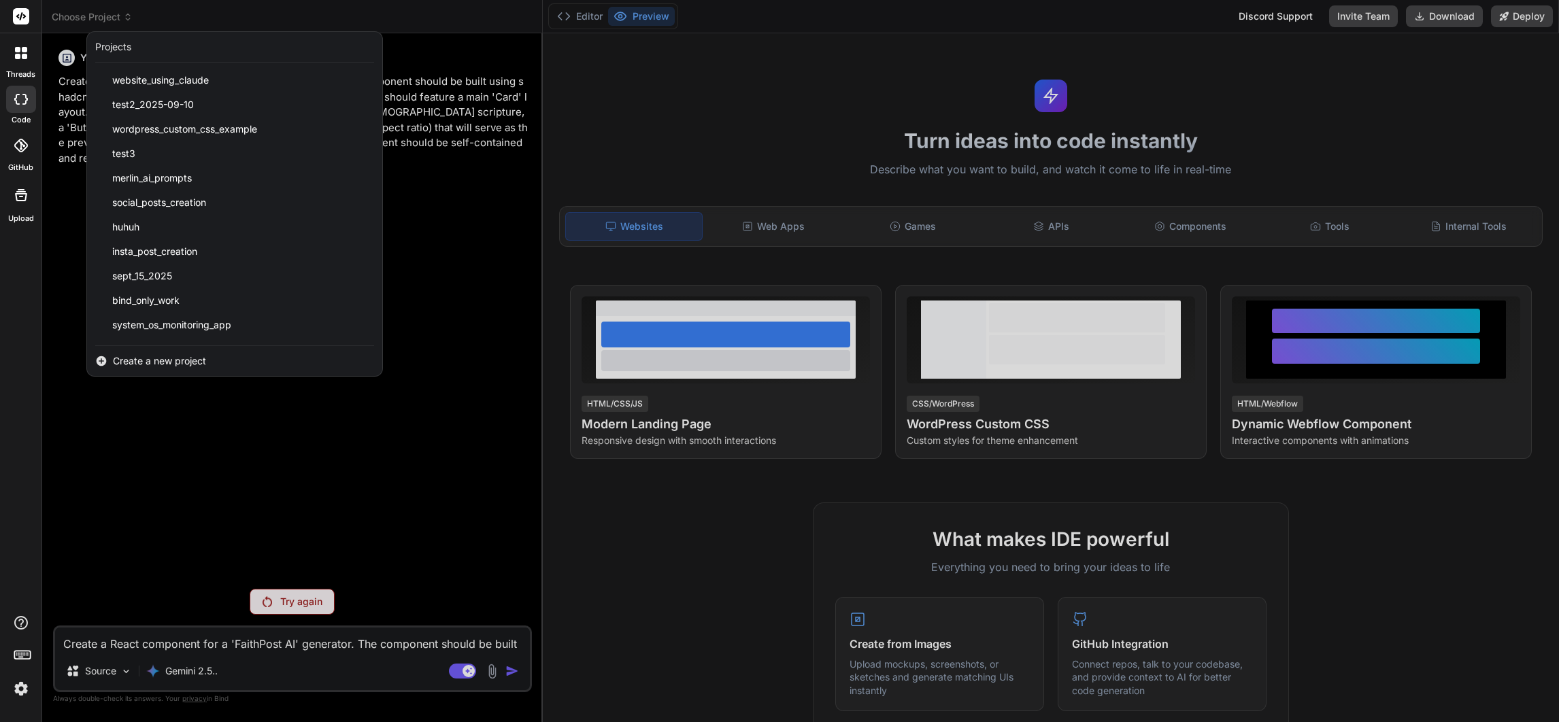
click at [199, 356] on span "Create a new project" at bounding box center [159, 361] width 93 height 14
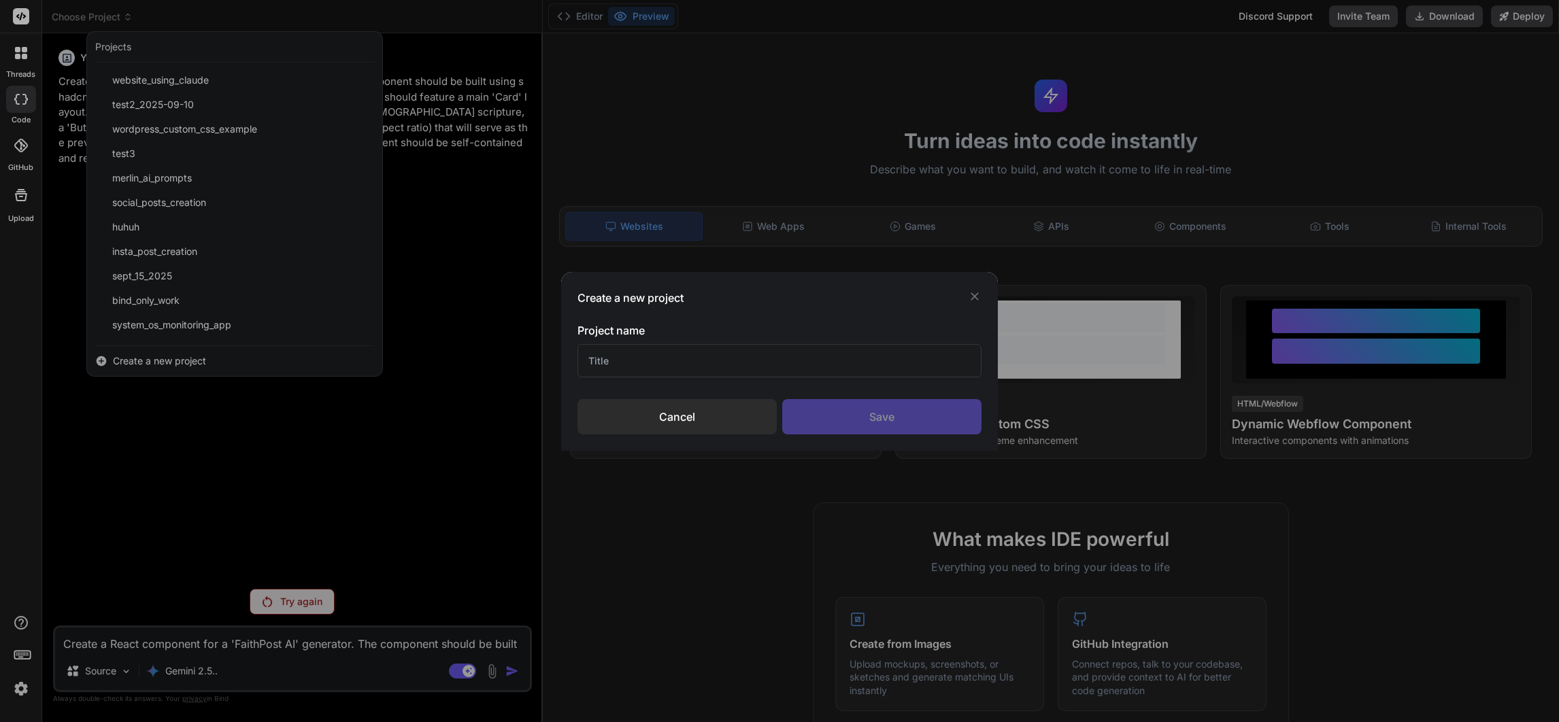
click at [762, 362] on input "text" at bounding box center [779, 360] width 404 height 33
type input "Faith-Post AI"
click at [900, 414] on div "Save" at bounding box center [881, 416] width 199 height 35
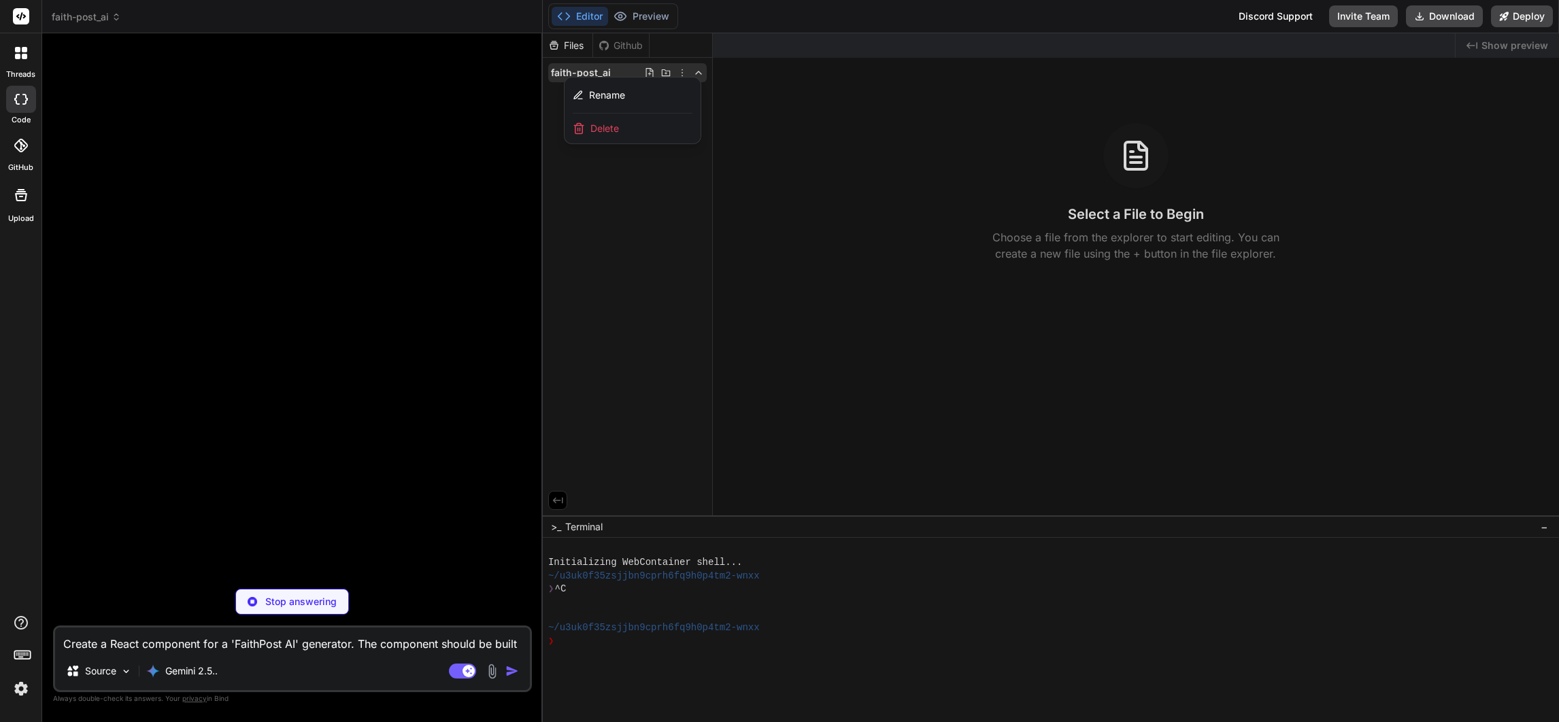
click at [622, 364] on div at bounding box center [1051, 377] width 1016 height 689
click at [181, 643] on textarea "Create a React component for a 'FaithPost AI' generator. The component should b…" at bounding box center [292, 640] width 475 height 24
type textarea "x"
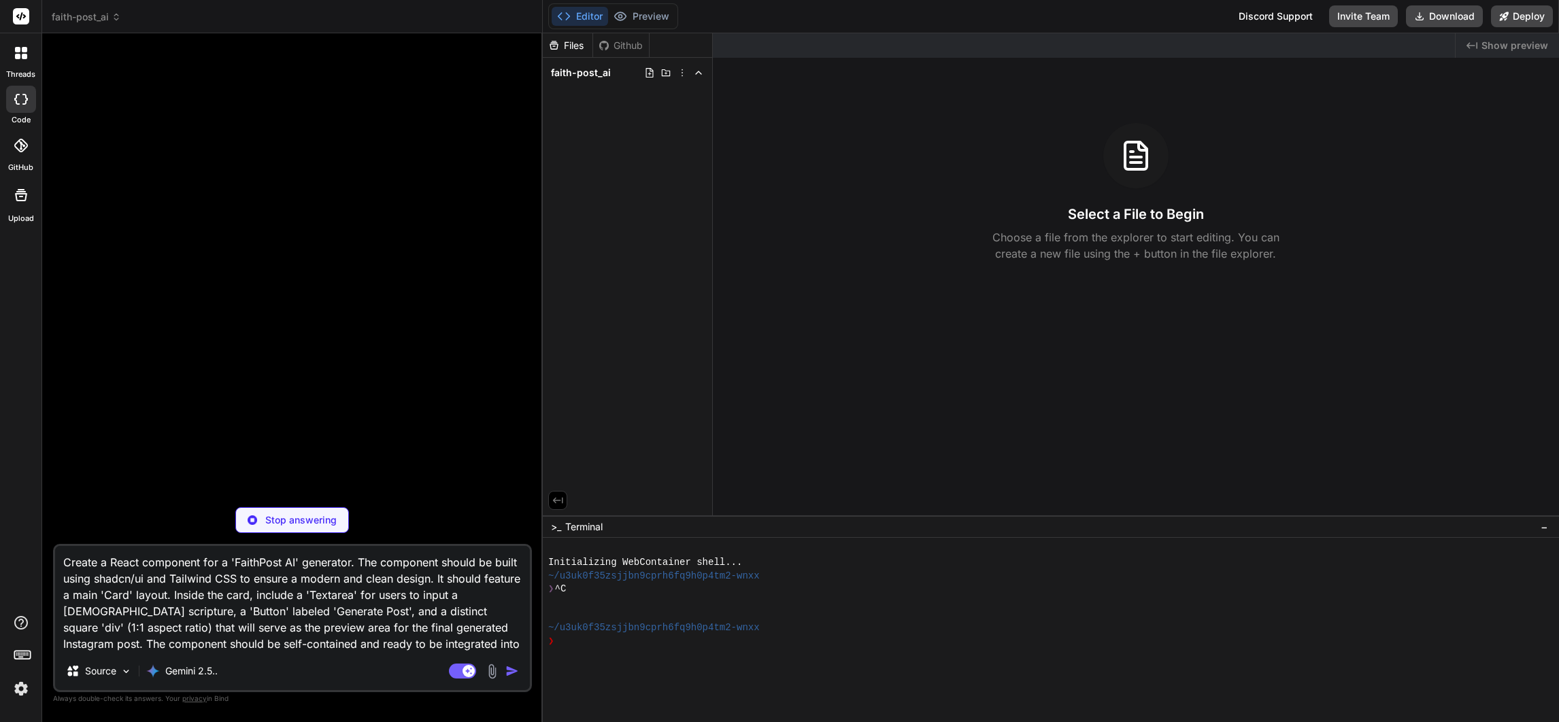
type textarea "Create a React component for a 'FaithPost AI' generator. The component should b…"
click at [252, 516] on img at bounding box center [253, 521] width 10 height 10
click at [513, 672] on img "button" at bounding box center [512, 671] width 14 height 14
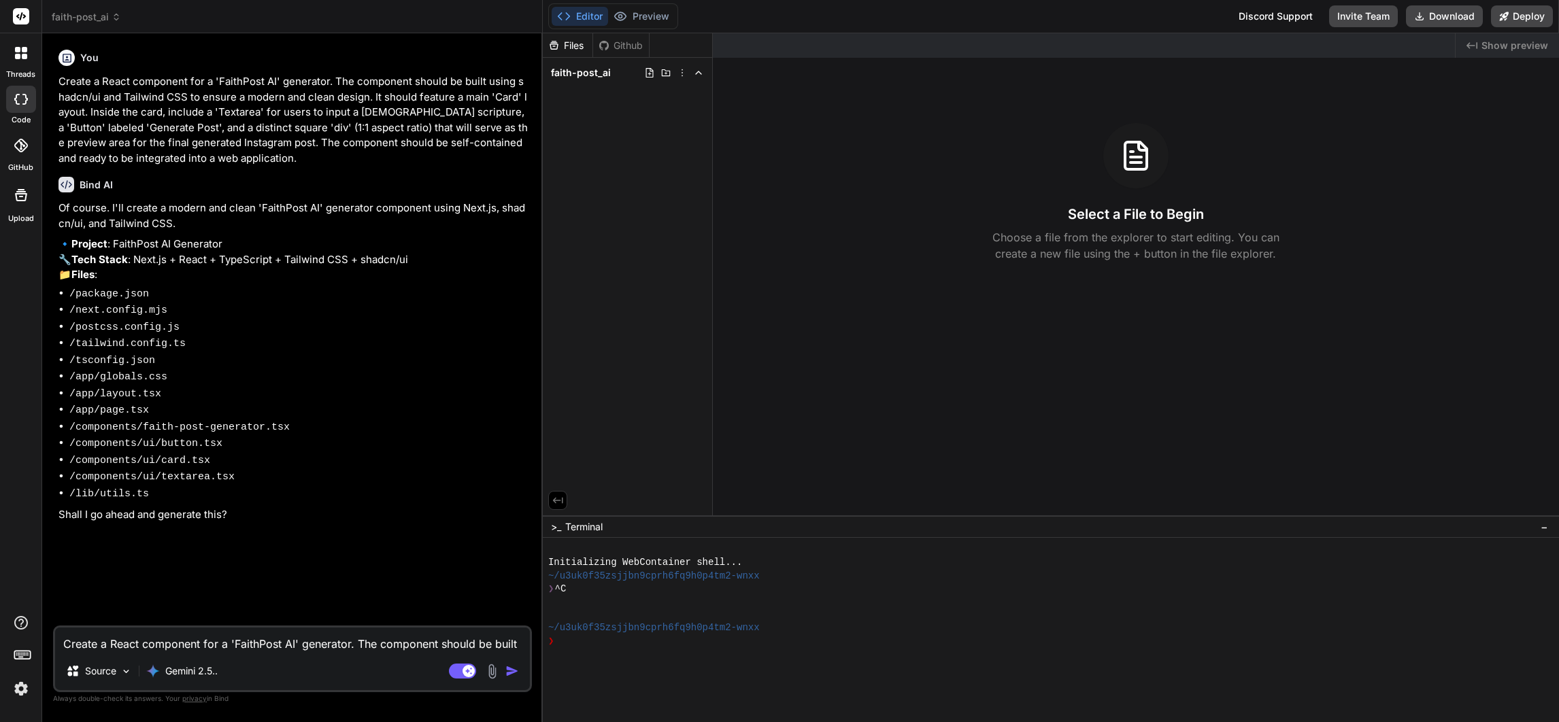
type textarea "x"
click at [146, 638] on textarea "Create a React component for a 'FaithPost AI' generator. The component should b…" at bounding box center [292, 640] width 475 height 24
type textarea "y"
type textarea "x"
type textarea "yes"
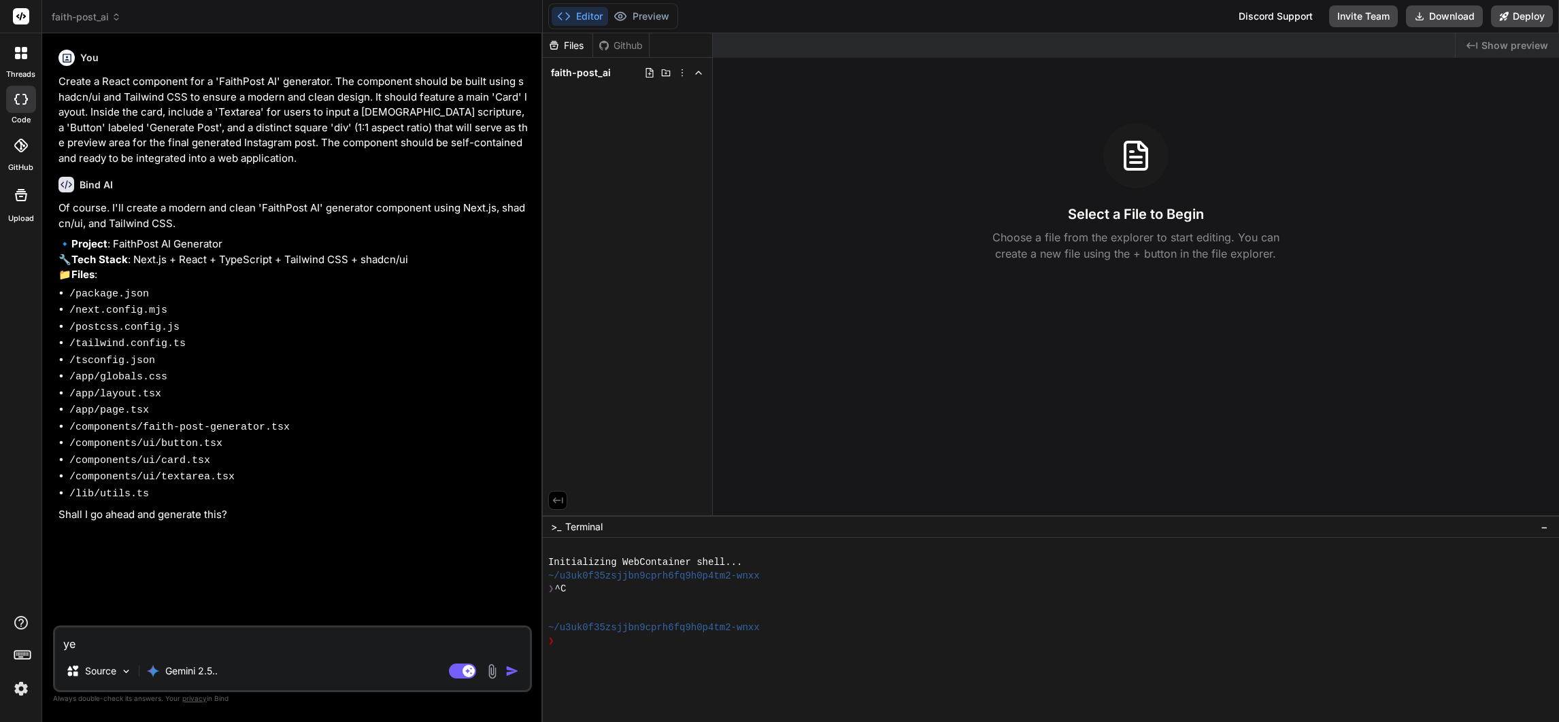
type textarea "x"
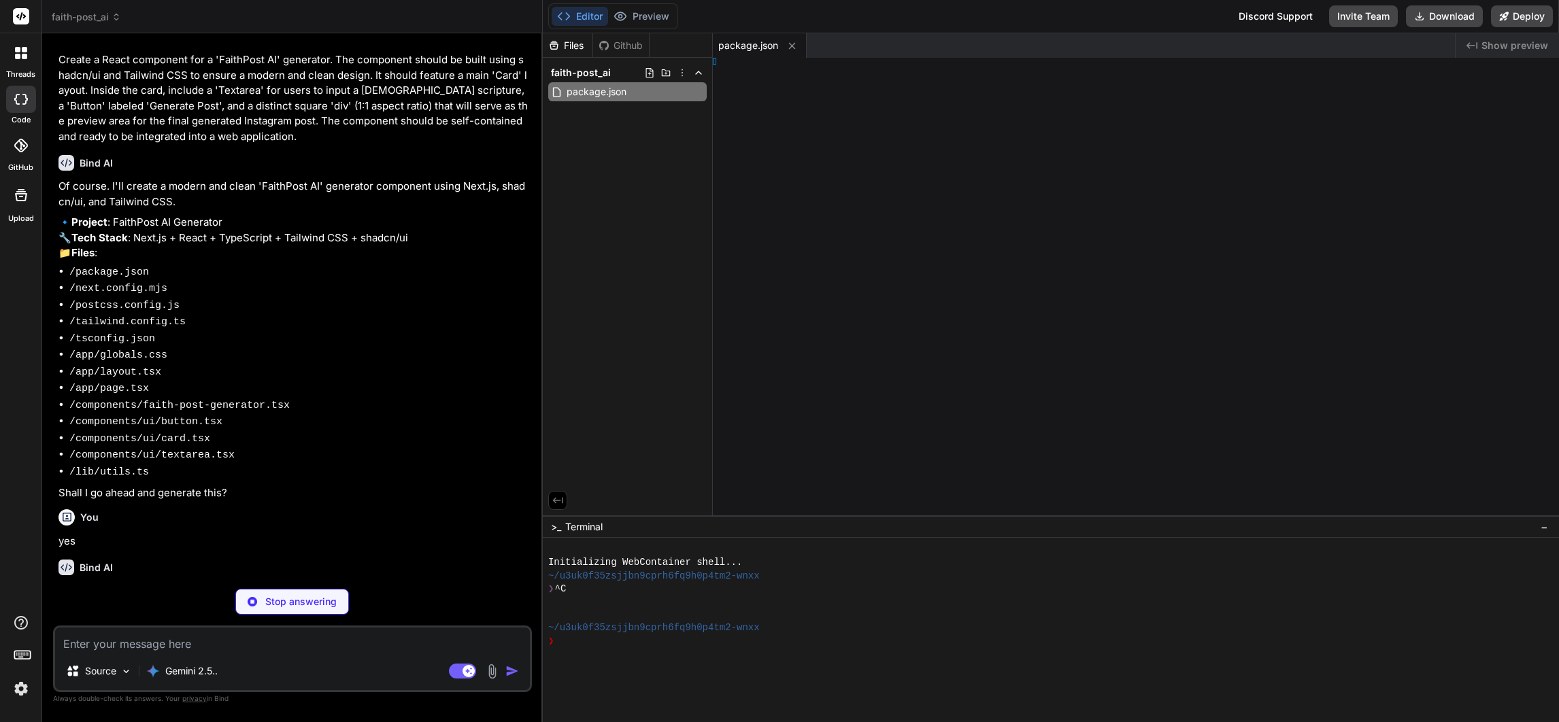
type textarea "x"
type textarea "/** @type {import('next').NextConfig} */ const nextConfig = {}; export default …"
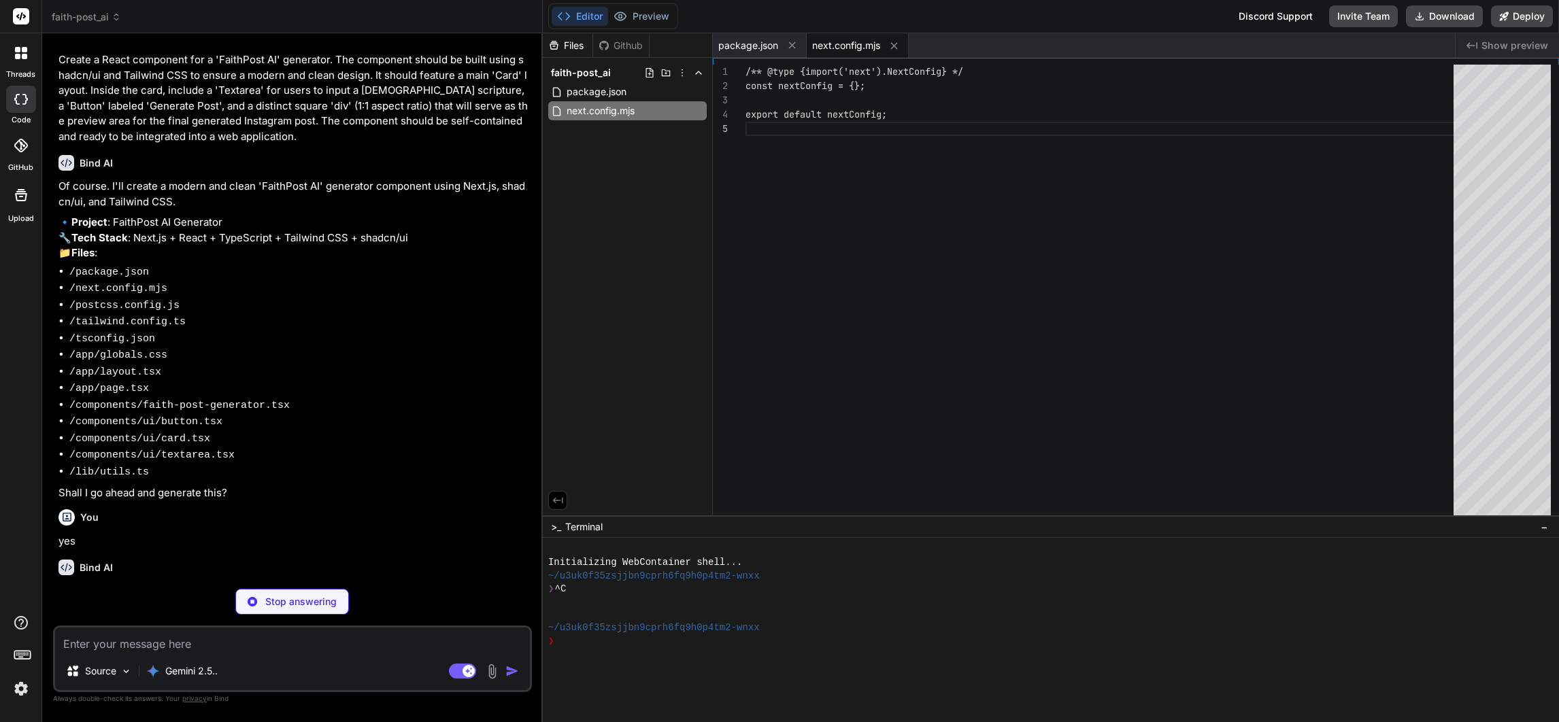
type textarea "x"
type textarea "module.exports = { plugins: { tailwindcss: {}, autoprefixer: {}, }, }"
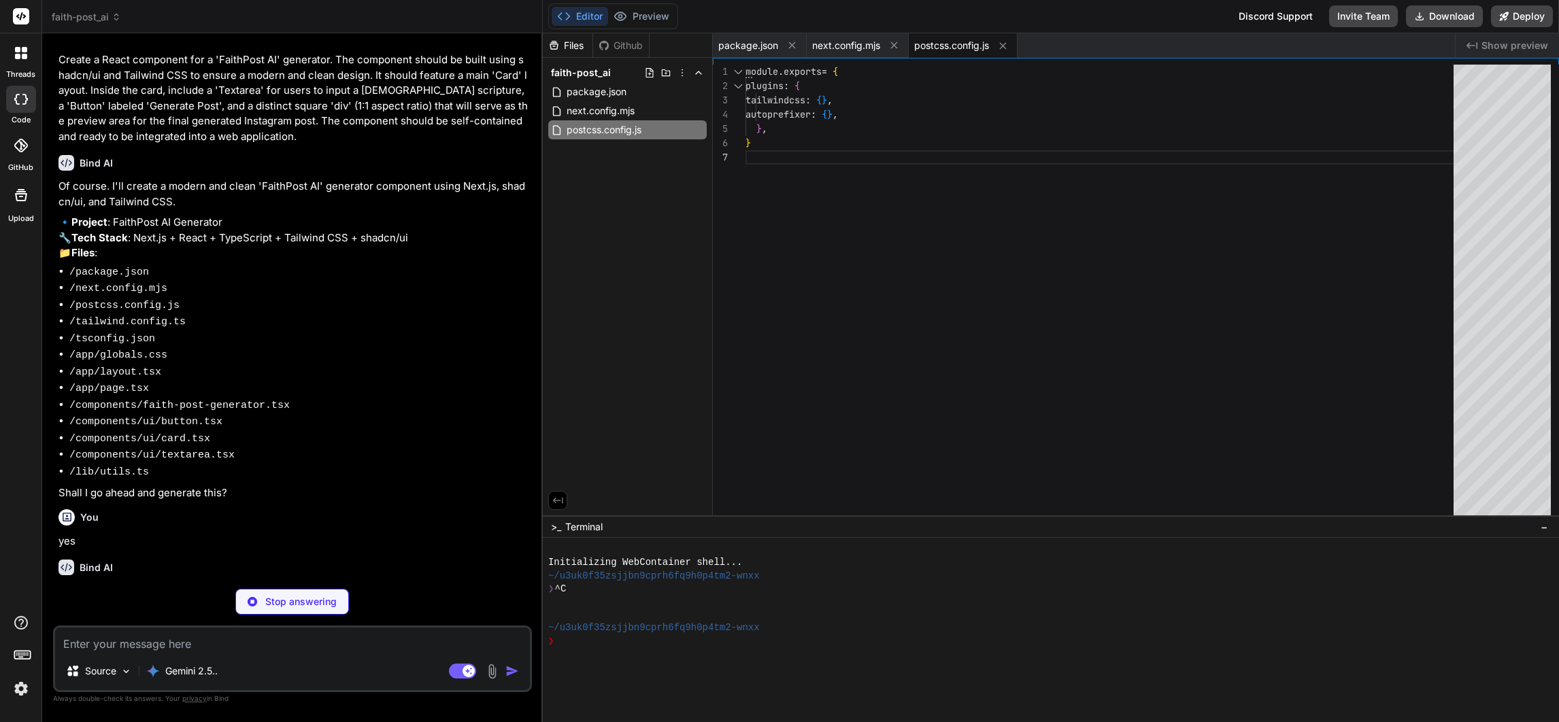
type textarea "x"
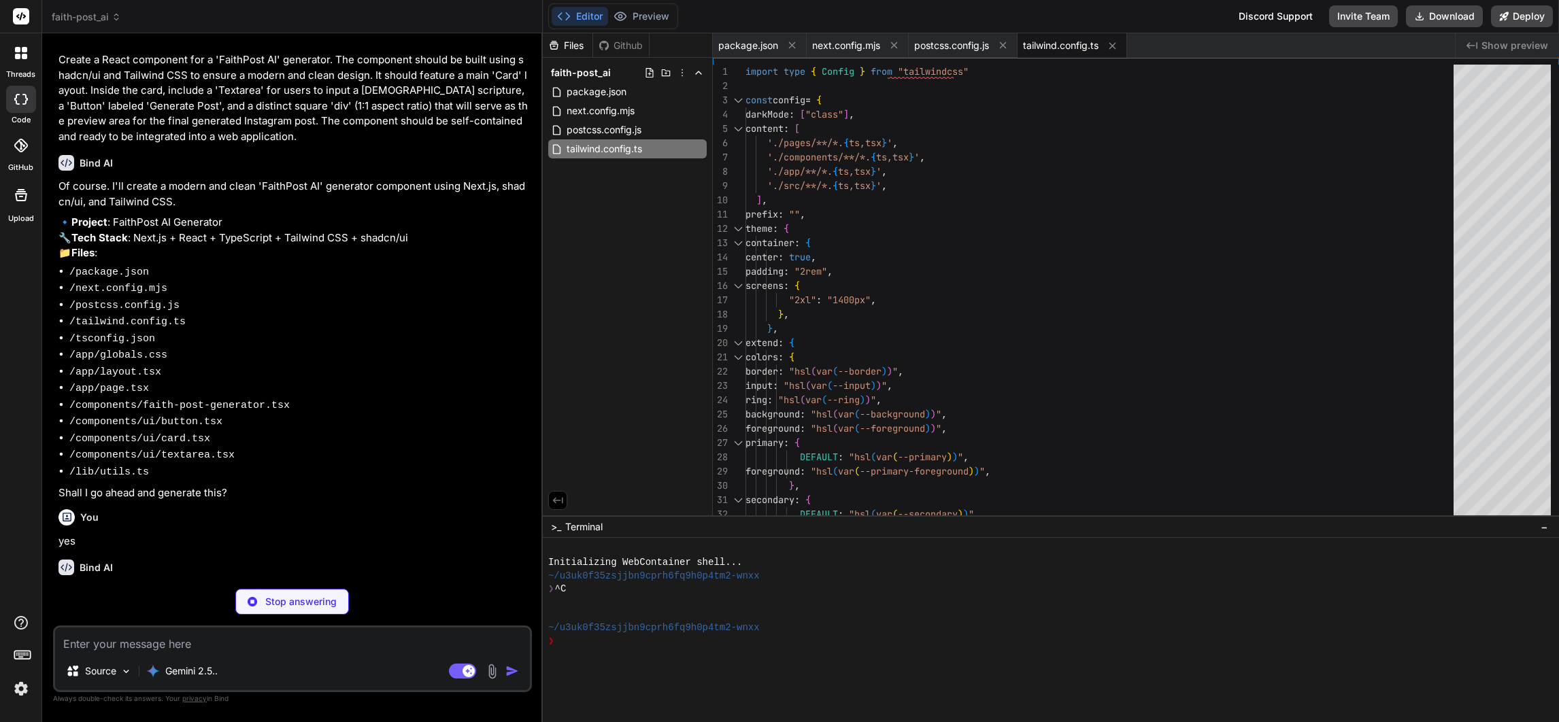
type textarea "x"
type textarea ""paths": { "@/*": ["./*"] } }, "include": ["next-env.d.ts", "**/*.ts", "**/*.ts…"
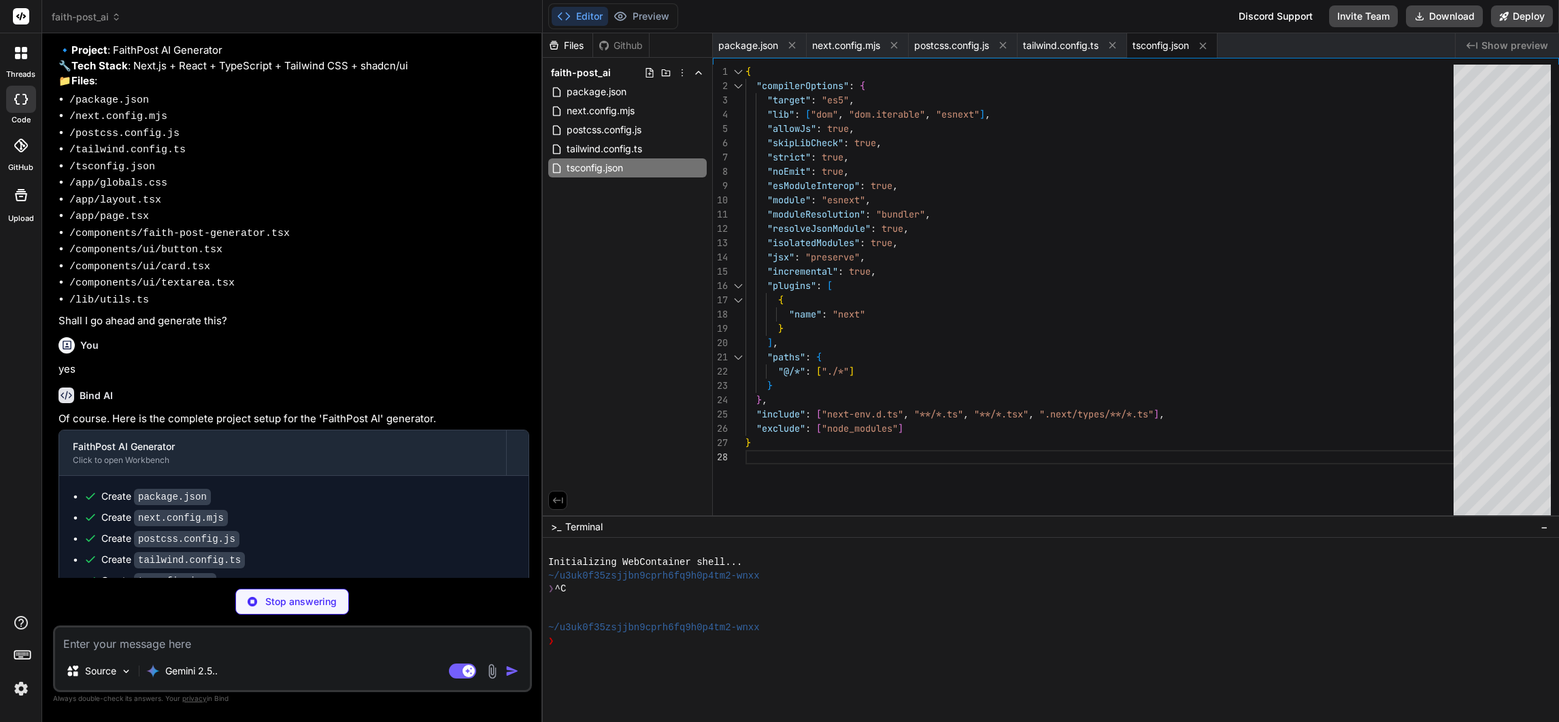
scroll to position [217, 0]
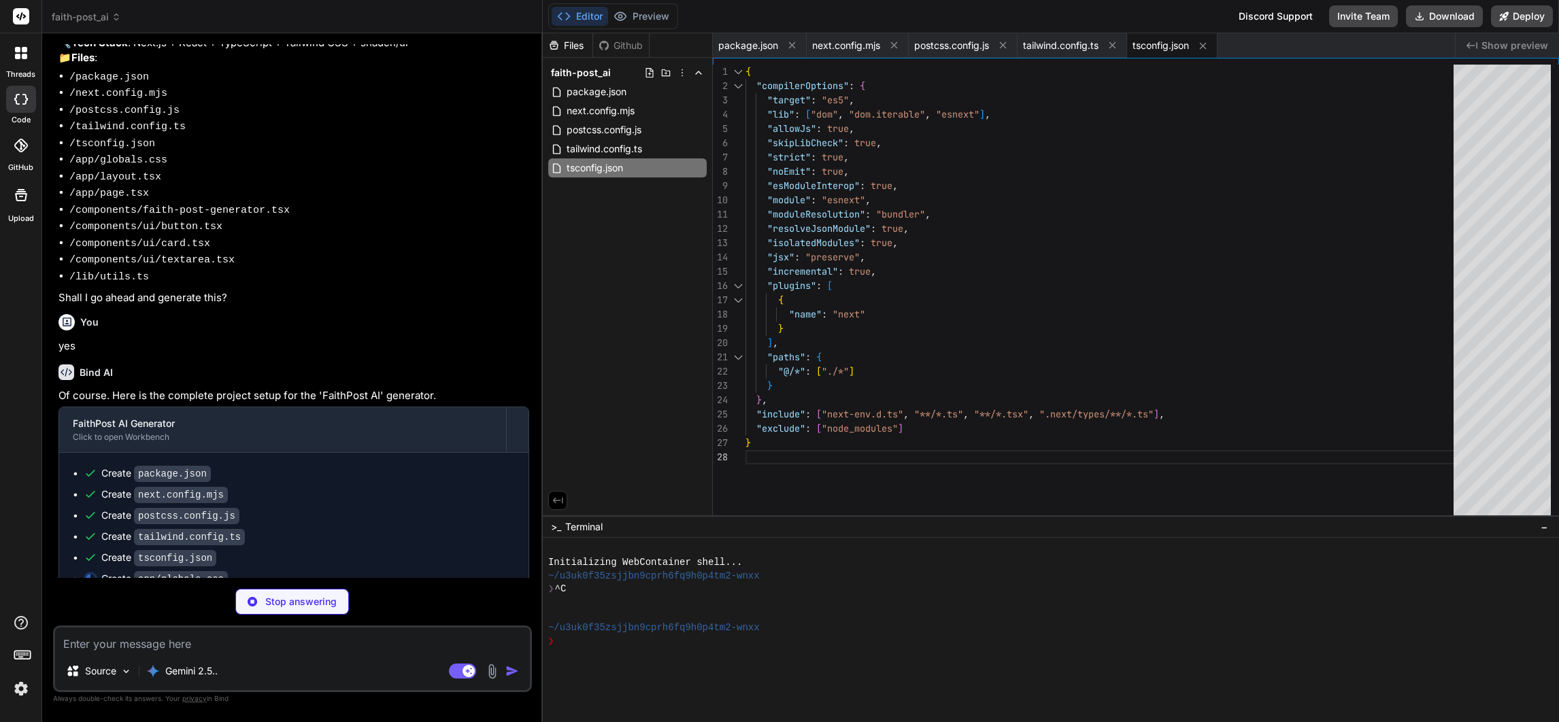
type textarea "x"
type textarea "@layer base { * { @apply border-border; } body { @apply bg-background text-fore…"
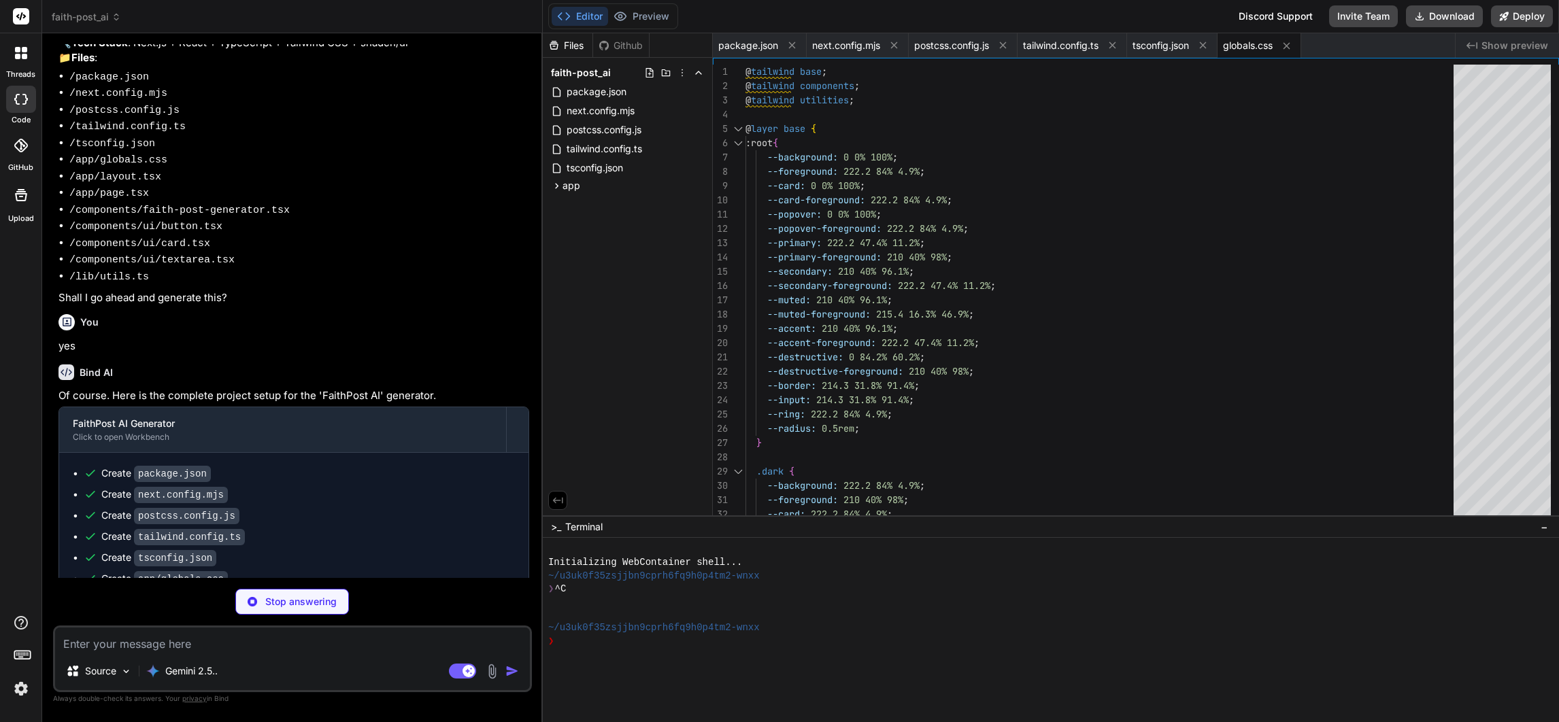
type textarea "x"
type textarea "{children} </body> </html> ); }"
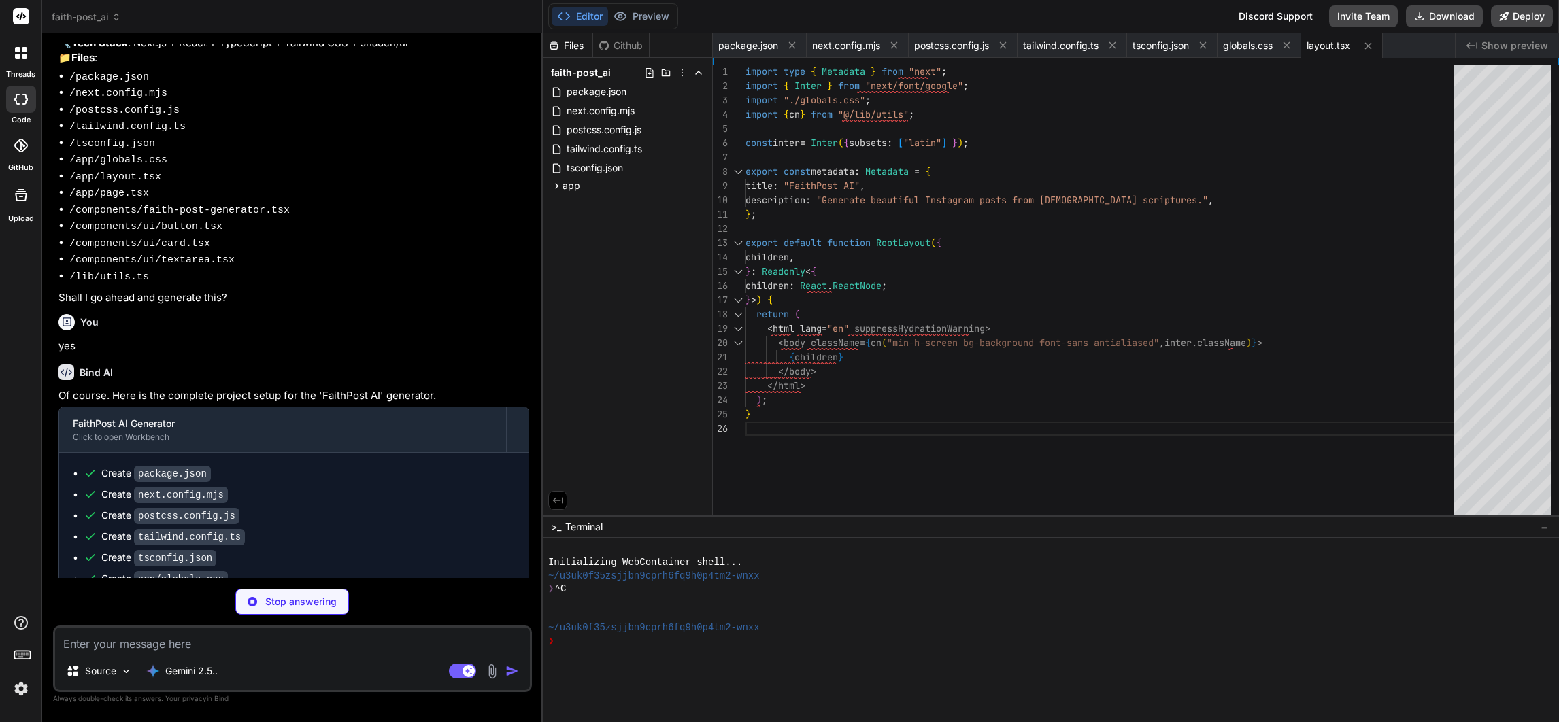
type textarea "x"
type textarea "import { FaithPostGenerator } from "@/components/faith-post-generator"; export …"
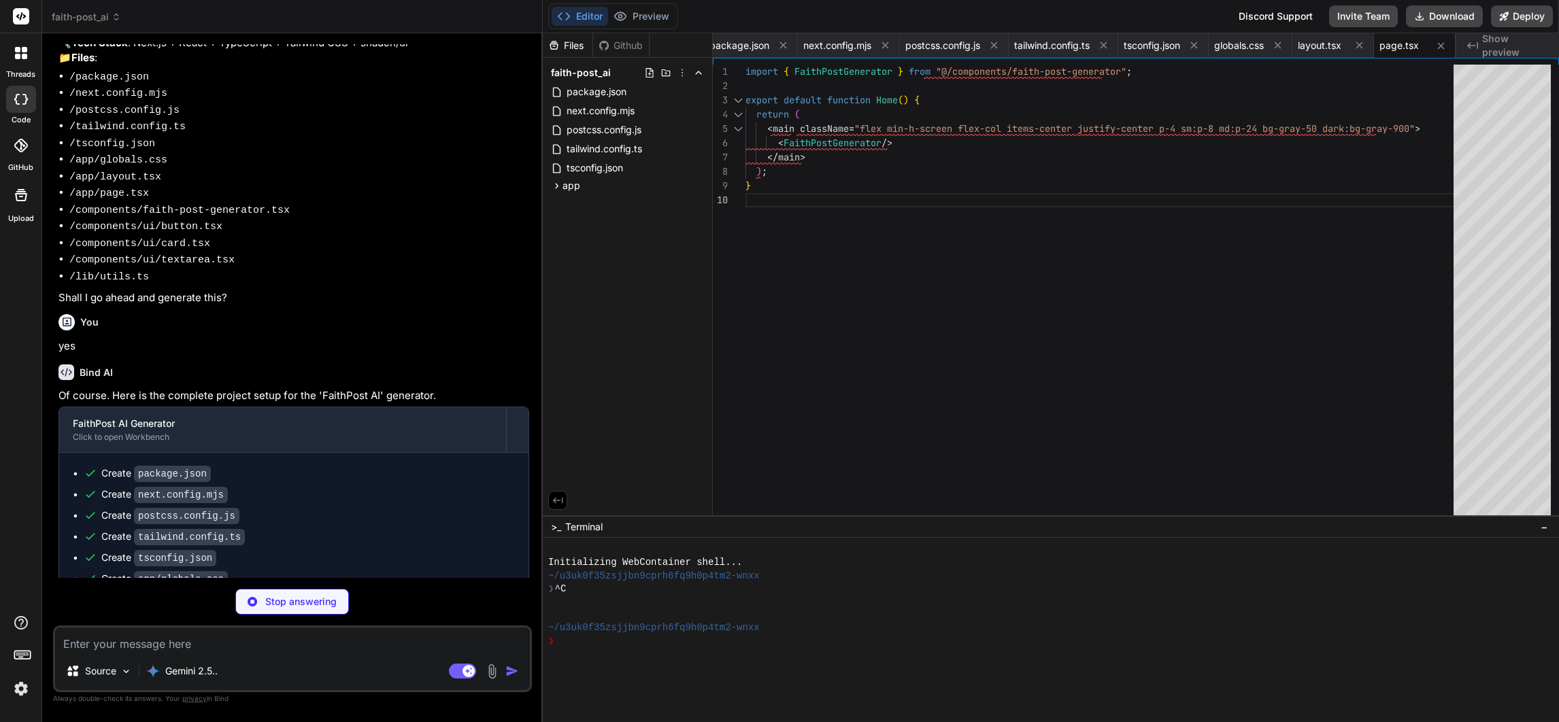
type textarea "x"
type textarea "</div> </div> </CardContent> <CardFooter className="text-center text-sm text-gr…"
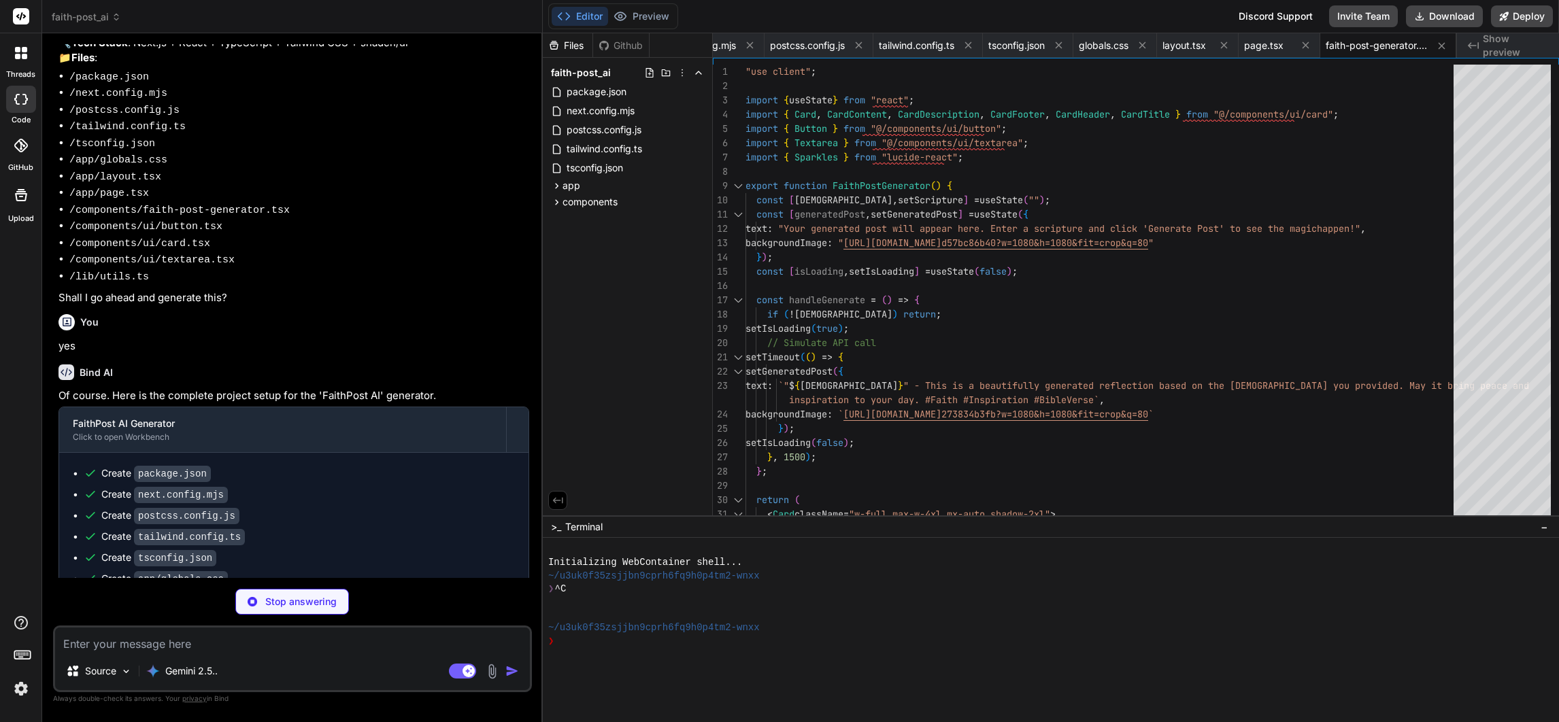
type textarea "x"
type textarea "{...props} /> ) } ) Button.displayName = "Button" export { Button, buttonVarian…"
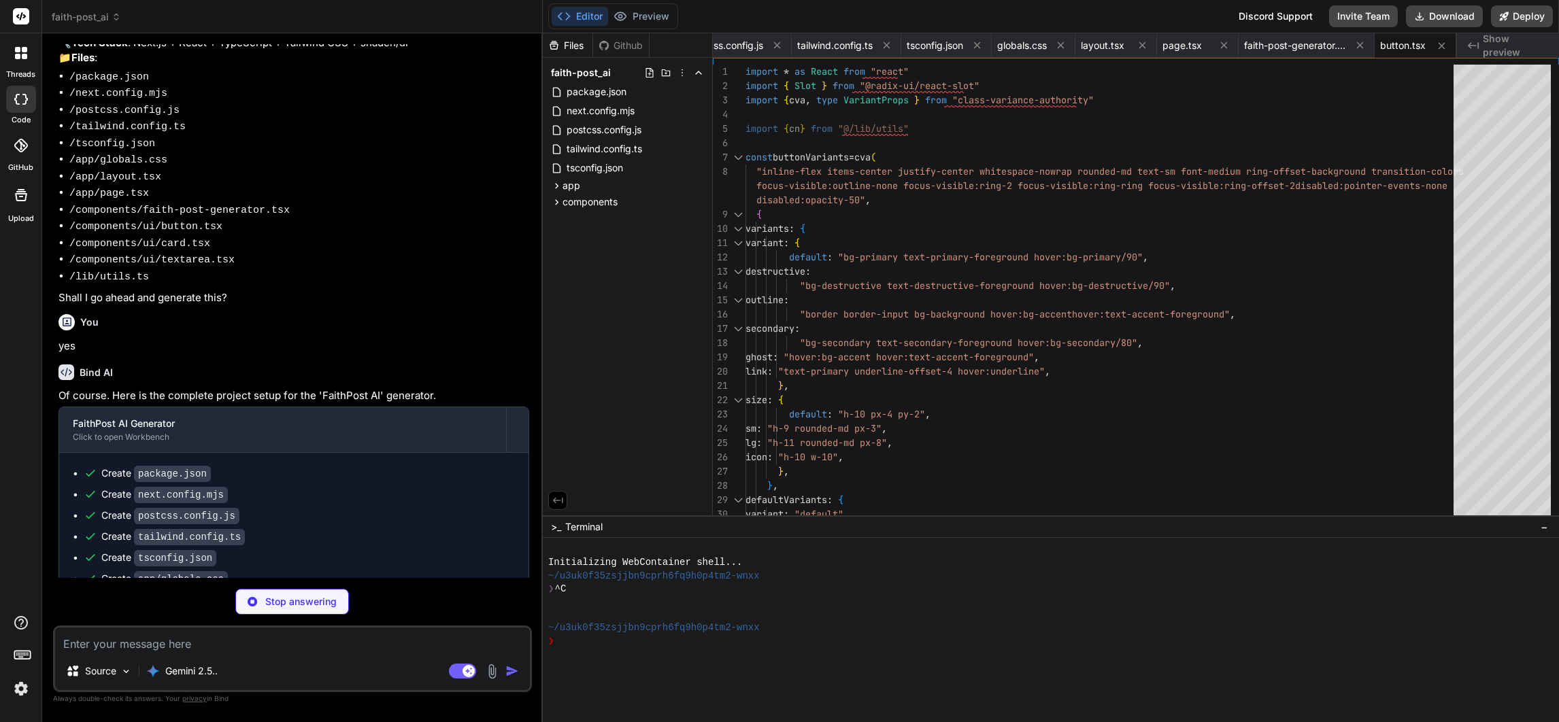
type textarea "x"
type textarea "<div ref={ref} className={cn("flex items-center p-6 pt-0", className)} {...prop…"
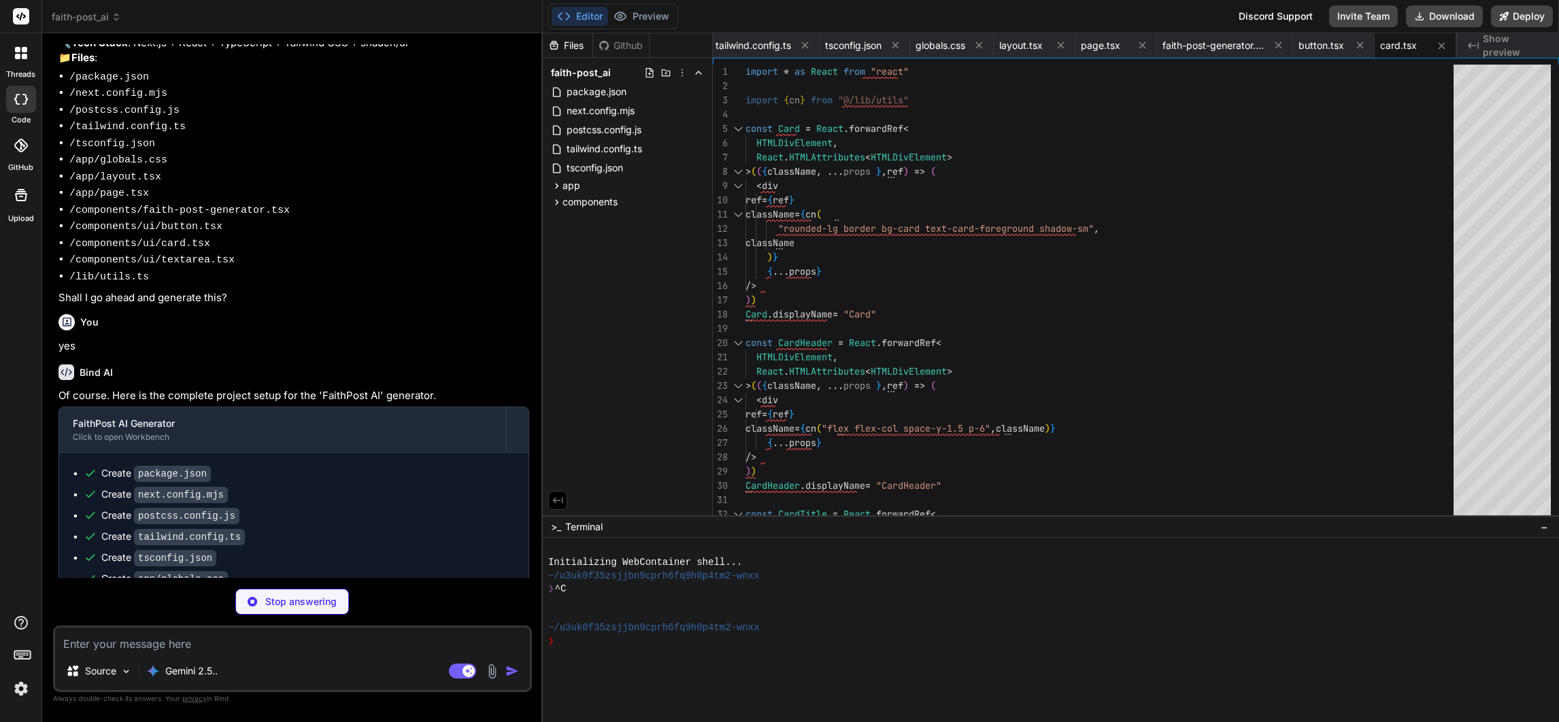
type textarea "x"
type textarea ") } ) Textarea.displayName = "Textarea" export { Textarea }"
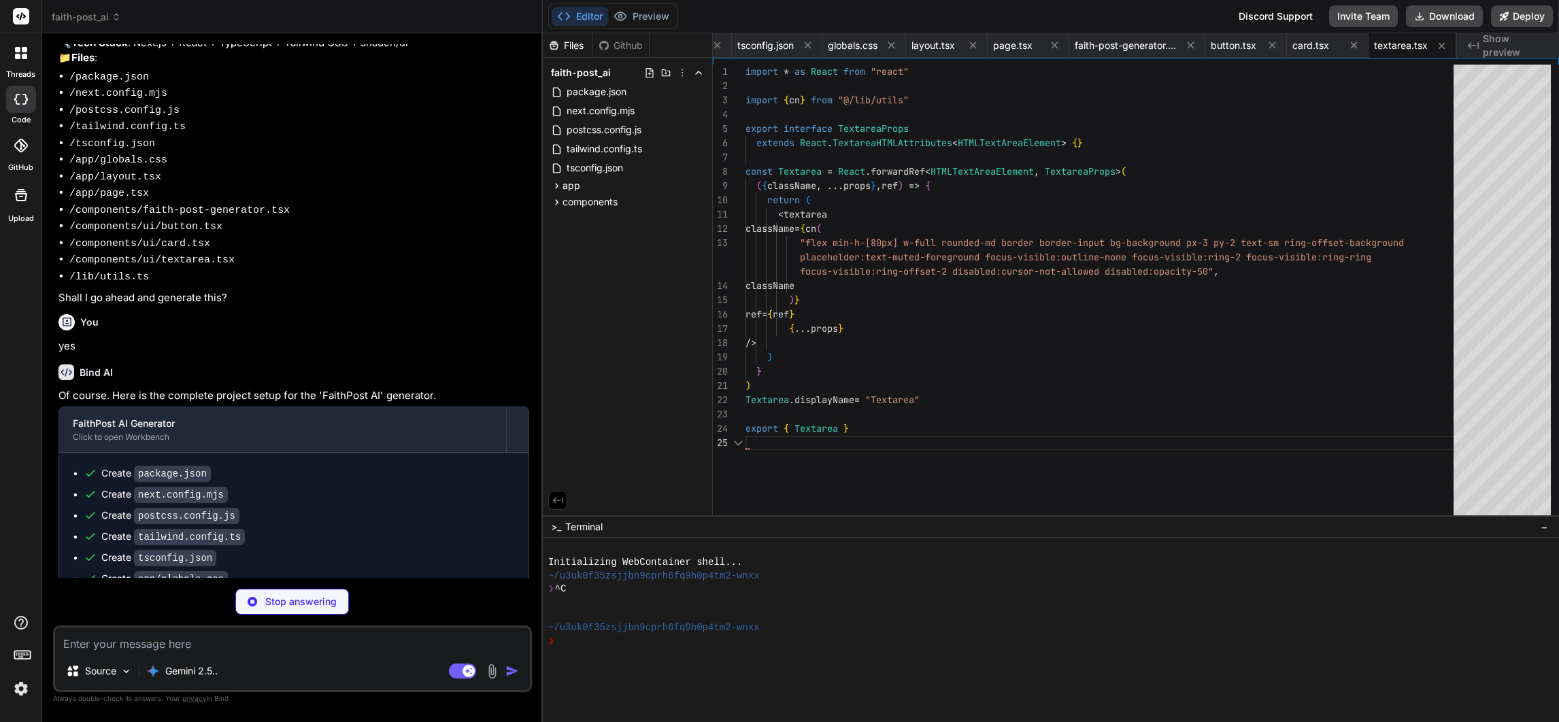
type textarea "x"
type textarea "import { type ClassValue, clsx } from "clsx" import { twMerge } from "tailwind-…"
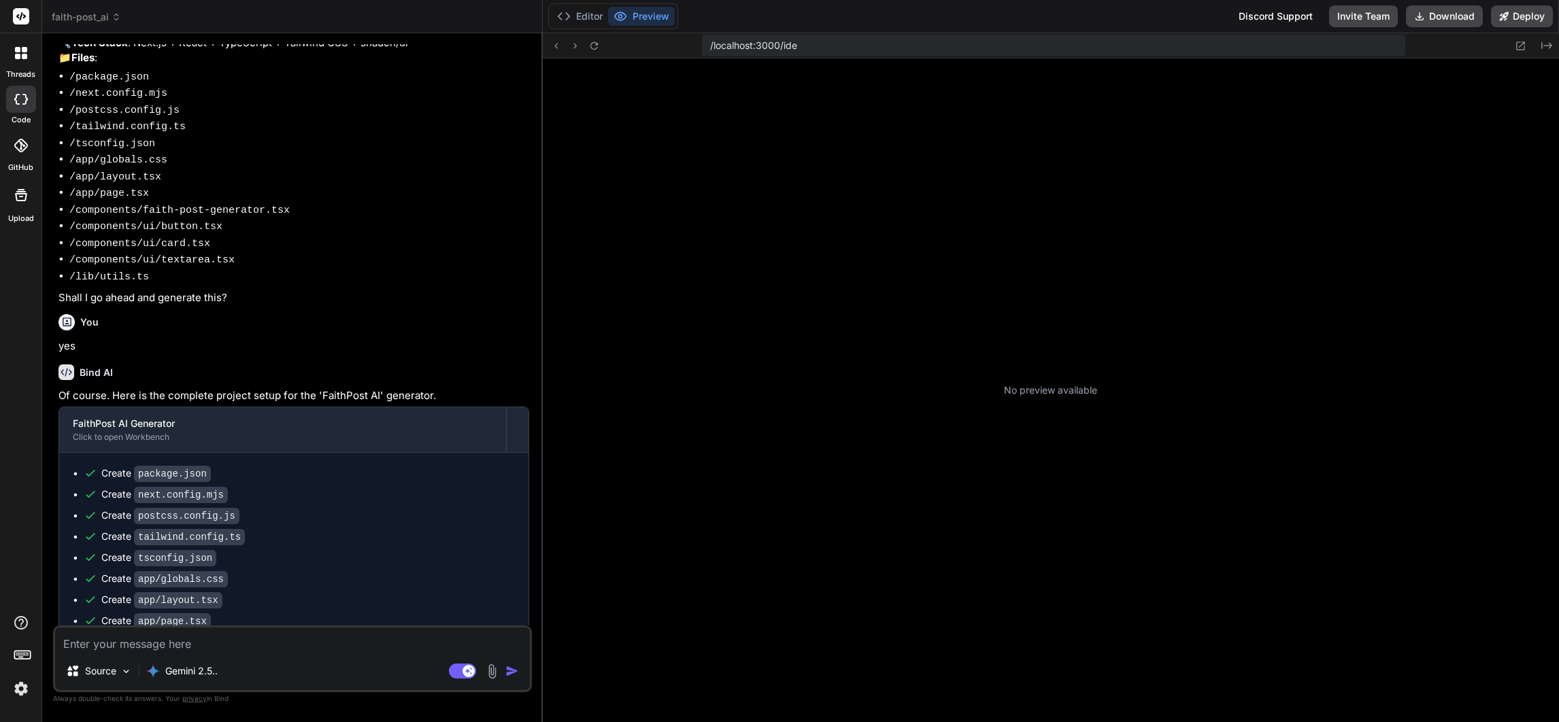
scroll to position [535, 0]
type textarea "x"
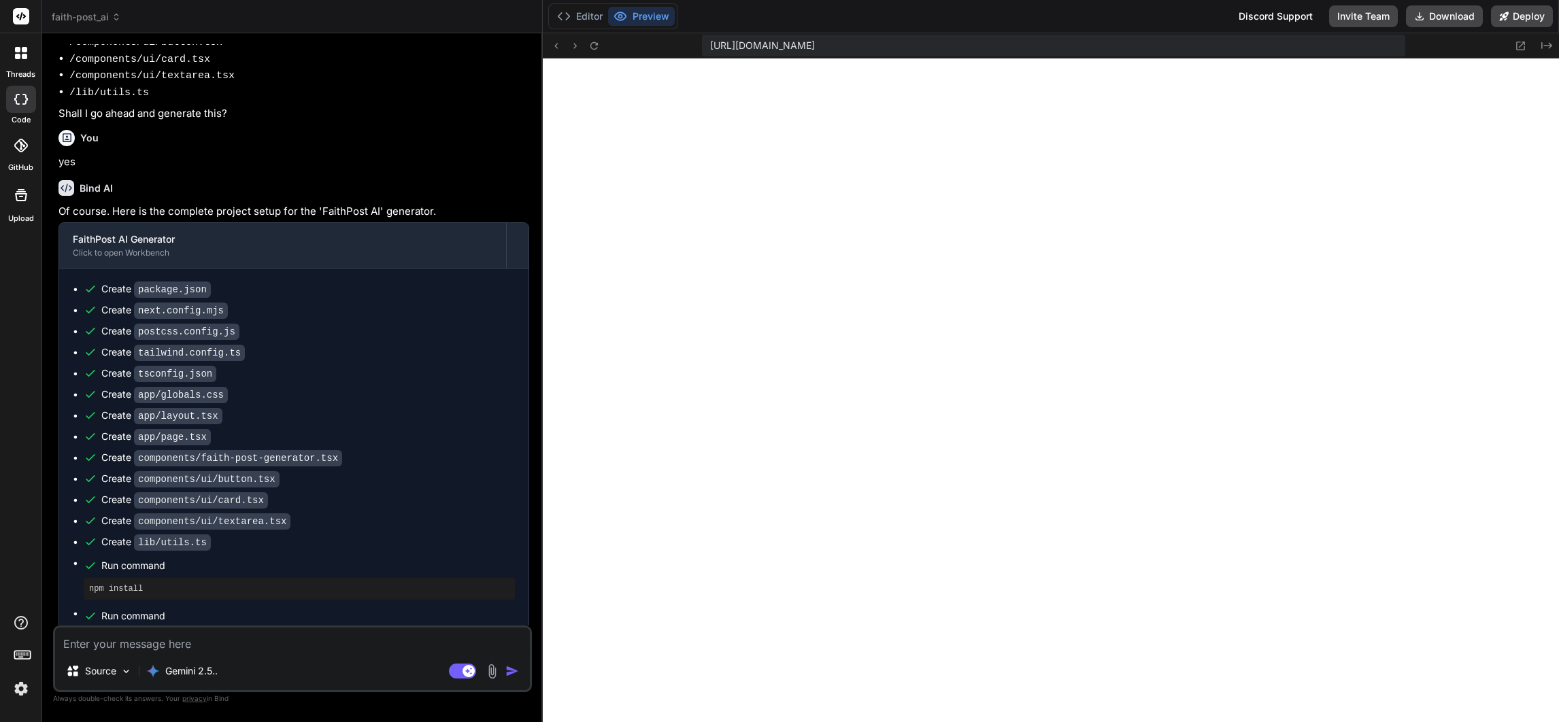
scroll to position [412, 0]
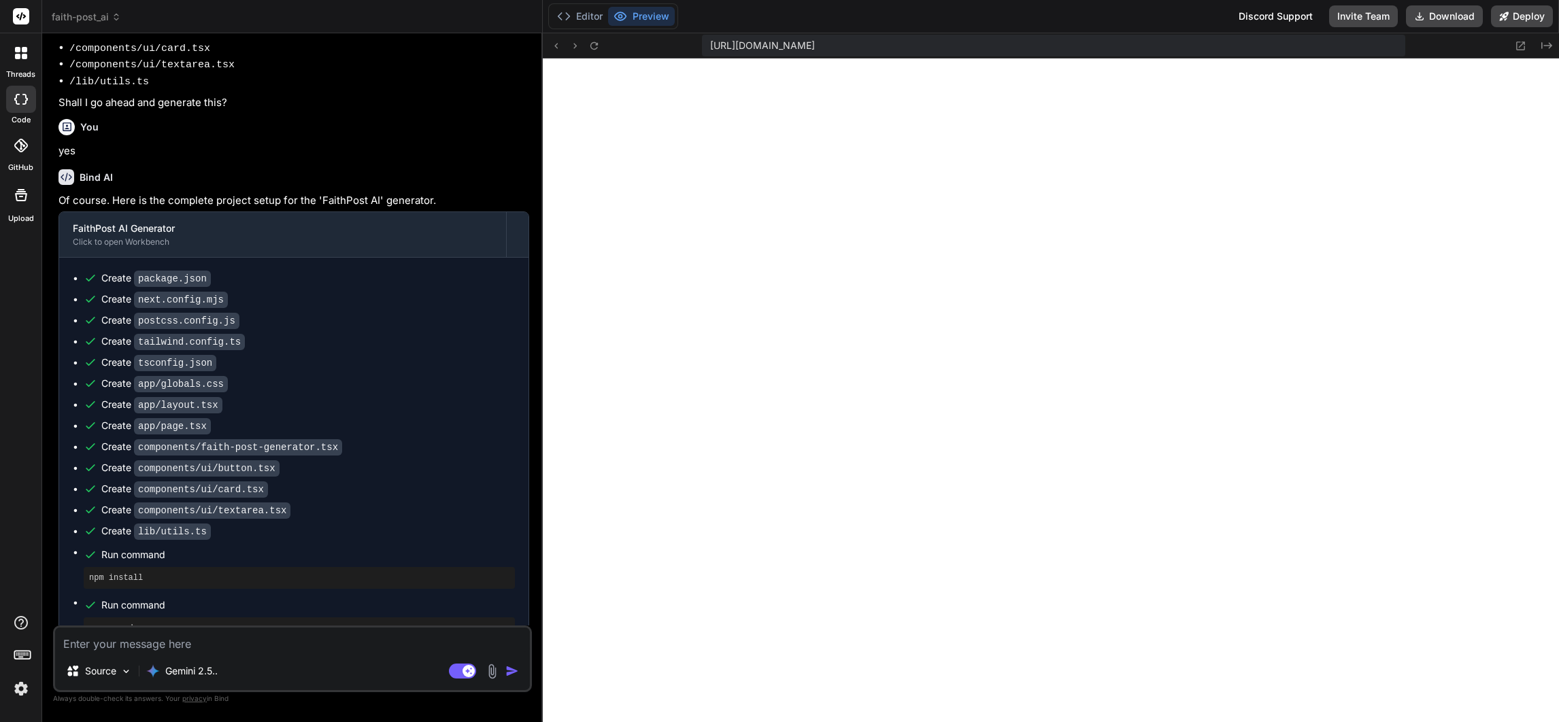
click at [211, 645] on textarea at bounding box center [292, 640] width 475 height 24
paste textarea "Create a new API endpoint for the Node.js Express server. This endpoint, locate…"
type textarea "Create a new API endpoint for the Node.js Express server. This endpoint, locate…"
type textarea "x"
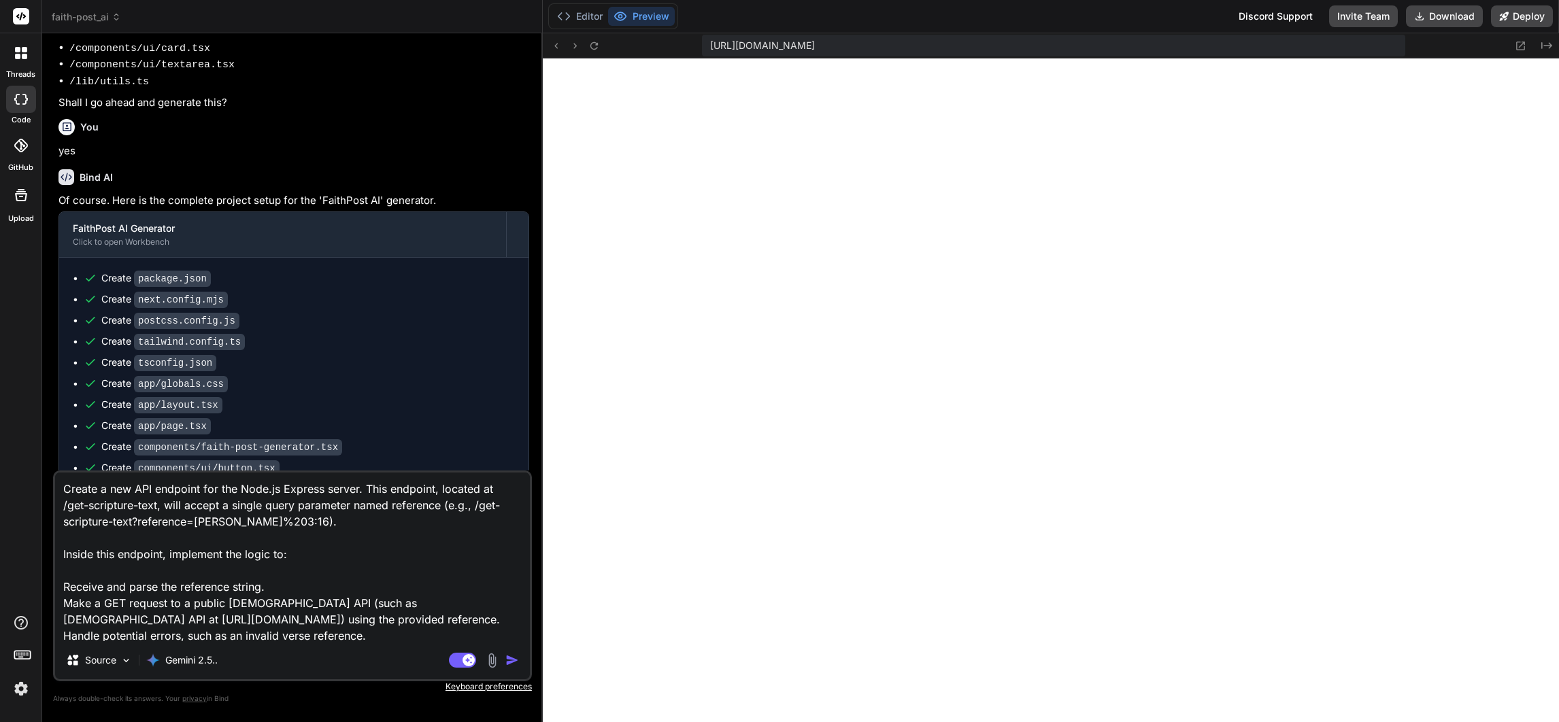
scroll to position [99, 0]
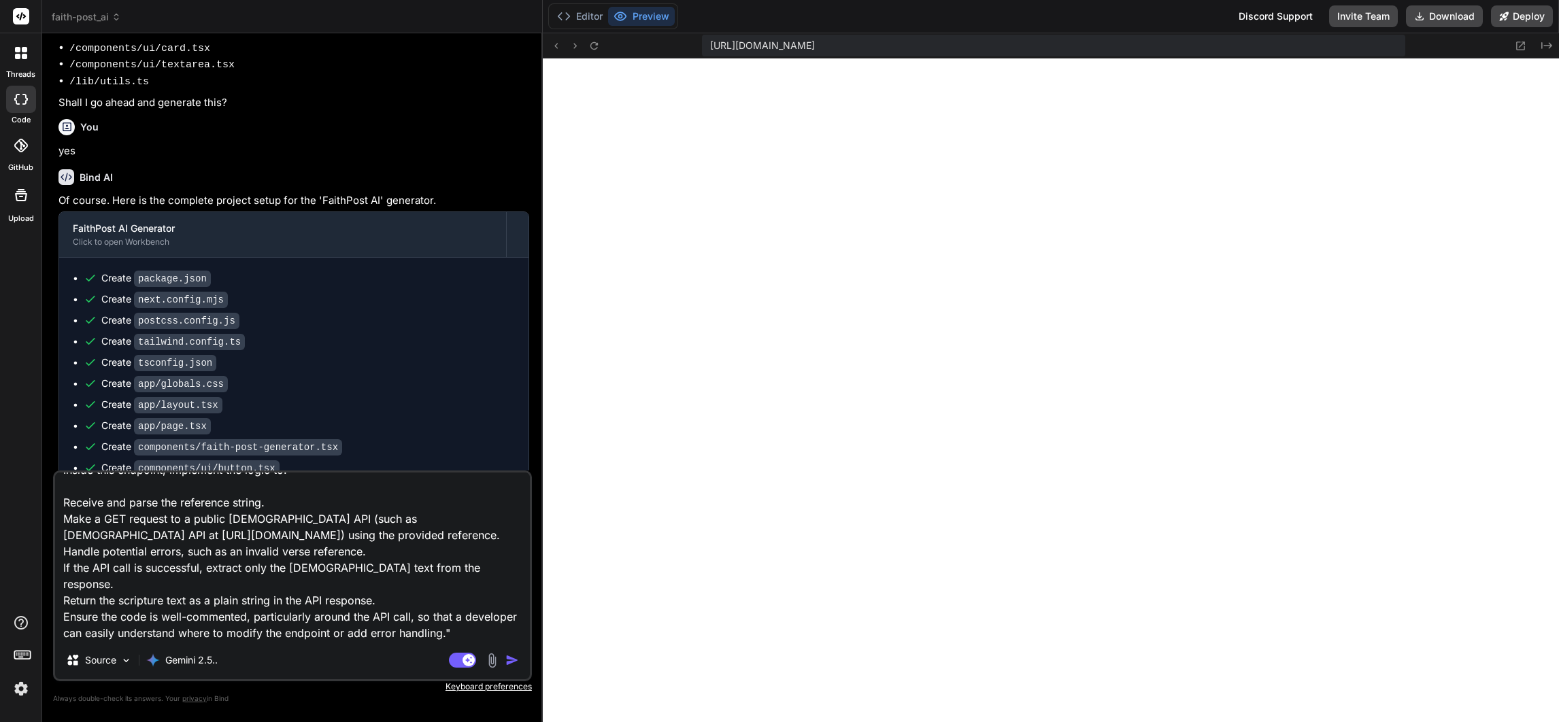
type textarea "Create a new API endpoint for the Node.js Express server. This endpoint, locate…"
click at [509, 659] on img "button" at bounding box center [512, 661] width 14 height 14
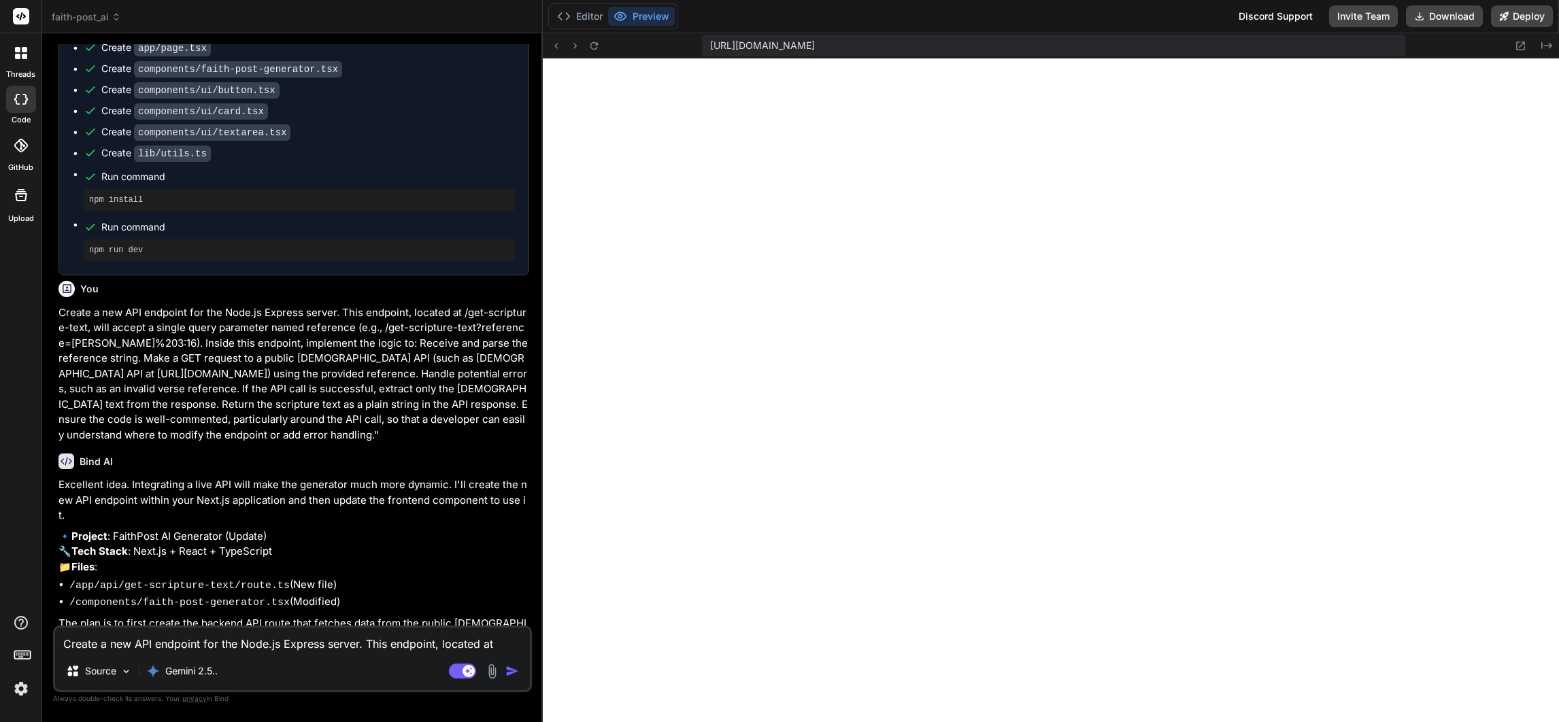
scroll to position [805, 0]
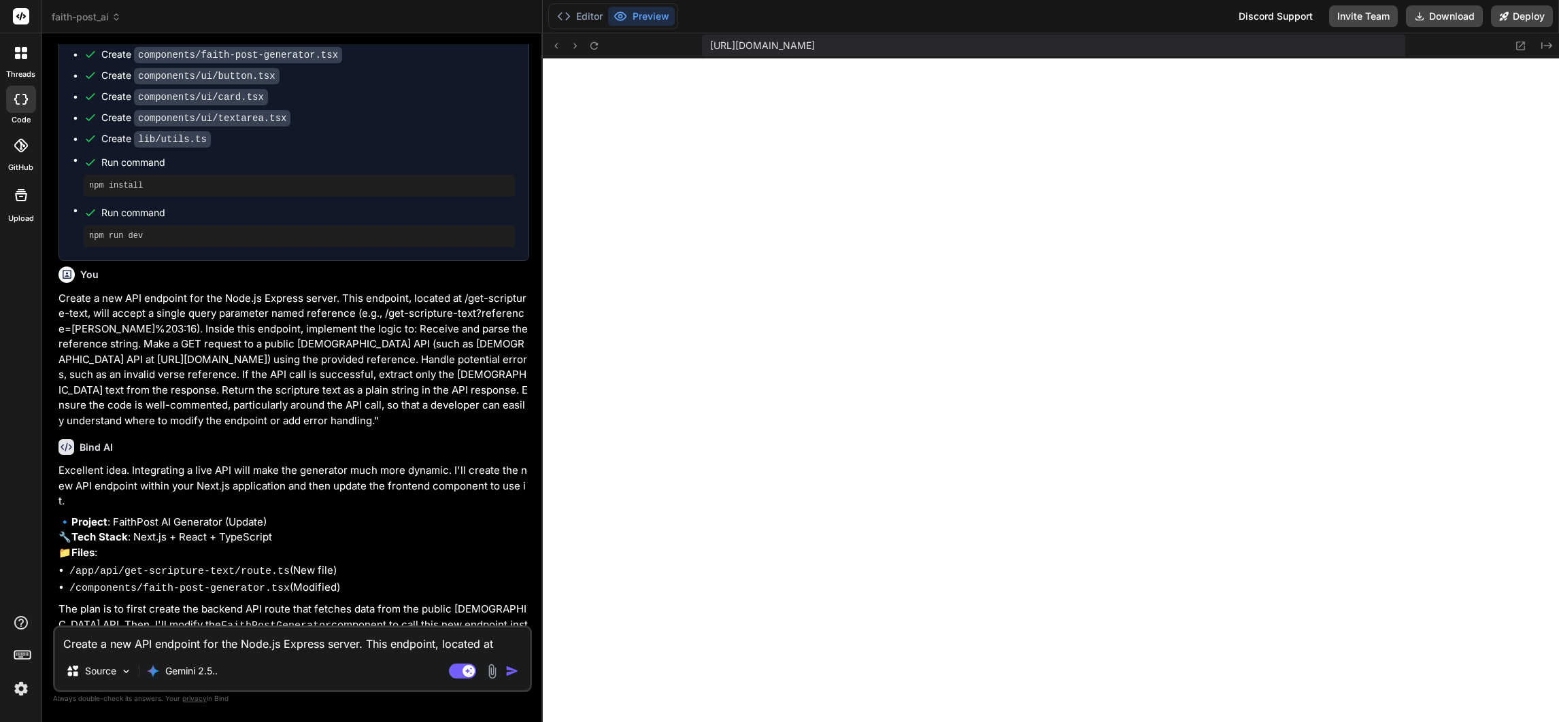
type textarea "x"
click at [164, 644] on textarea "Create a new API endpoint for the Node.js Express server. This endpoint, locate…" at bounding box center [292, 640] width 475 height 24
type textarea "y"
type textarea "x"
type textarea "ye"
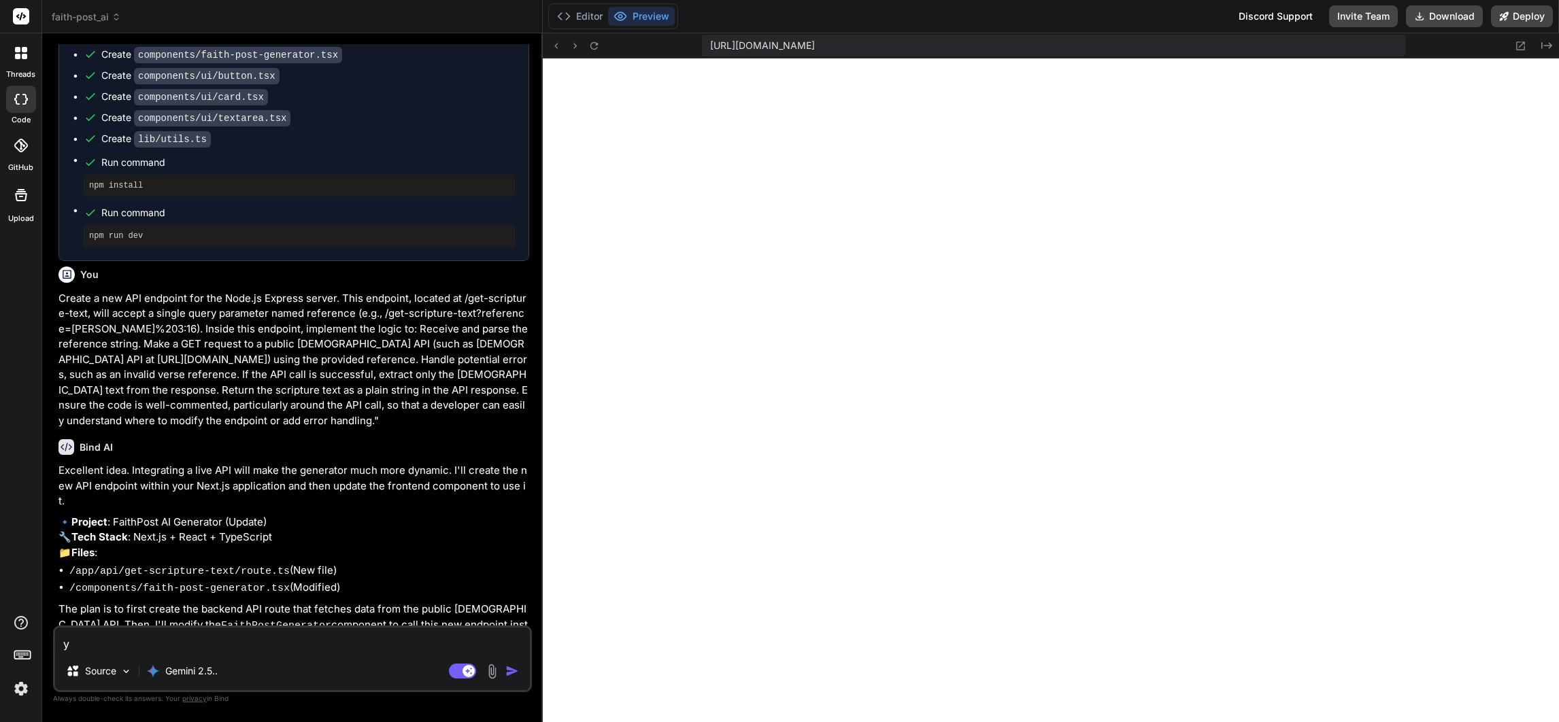
type textarea "x"
type textarea "yes"
type textarea "x"
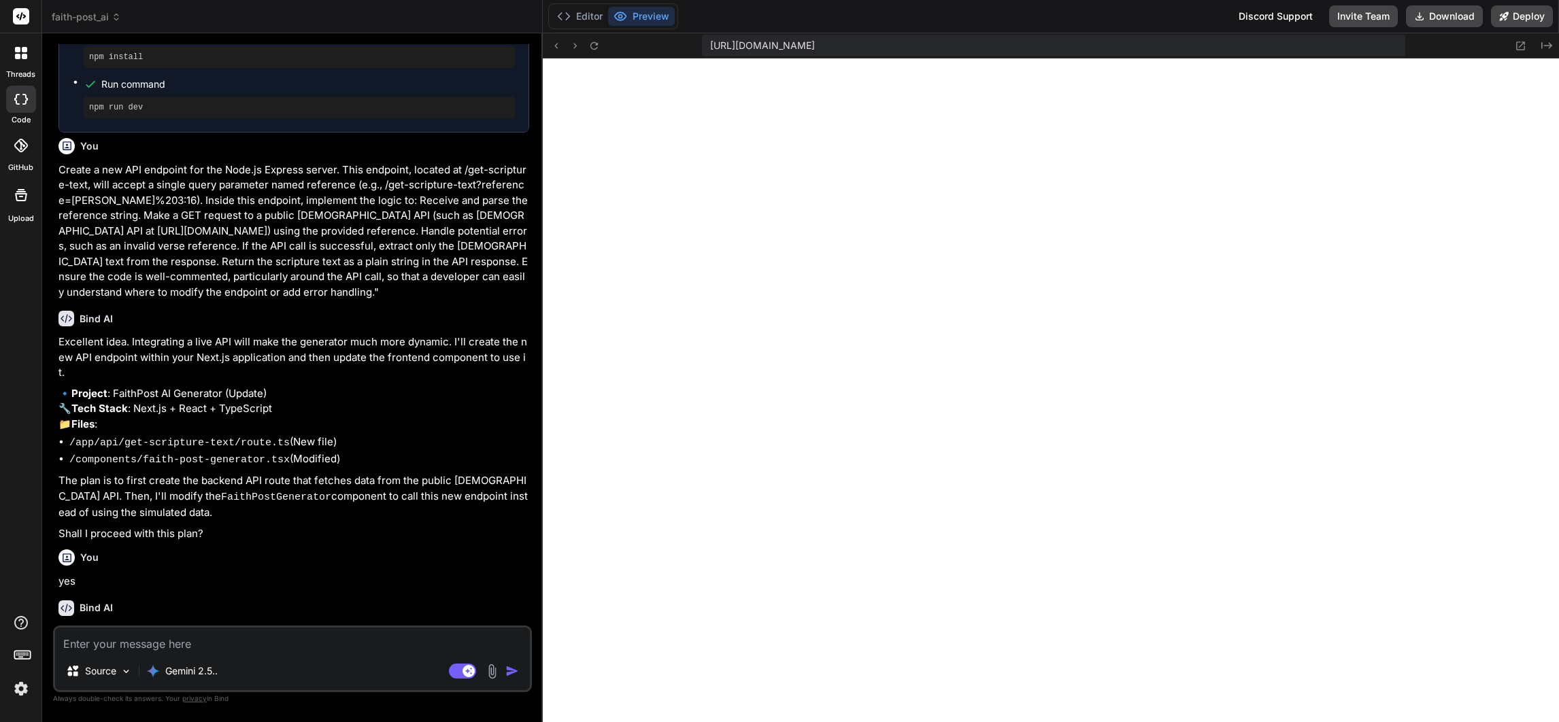
scroll to position [945, 0]
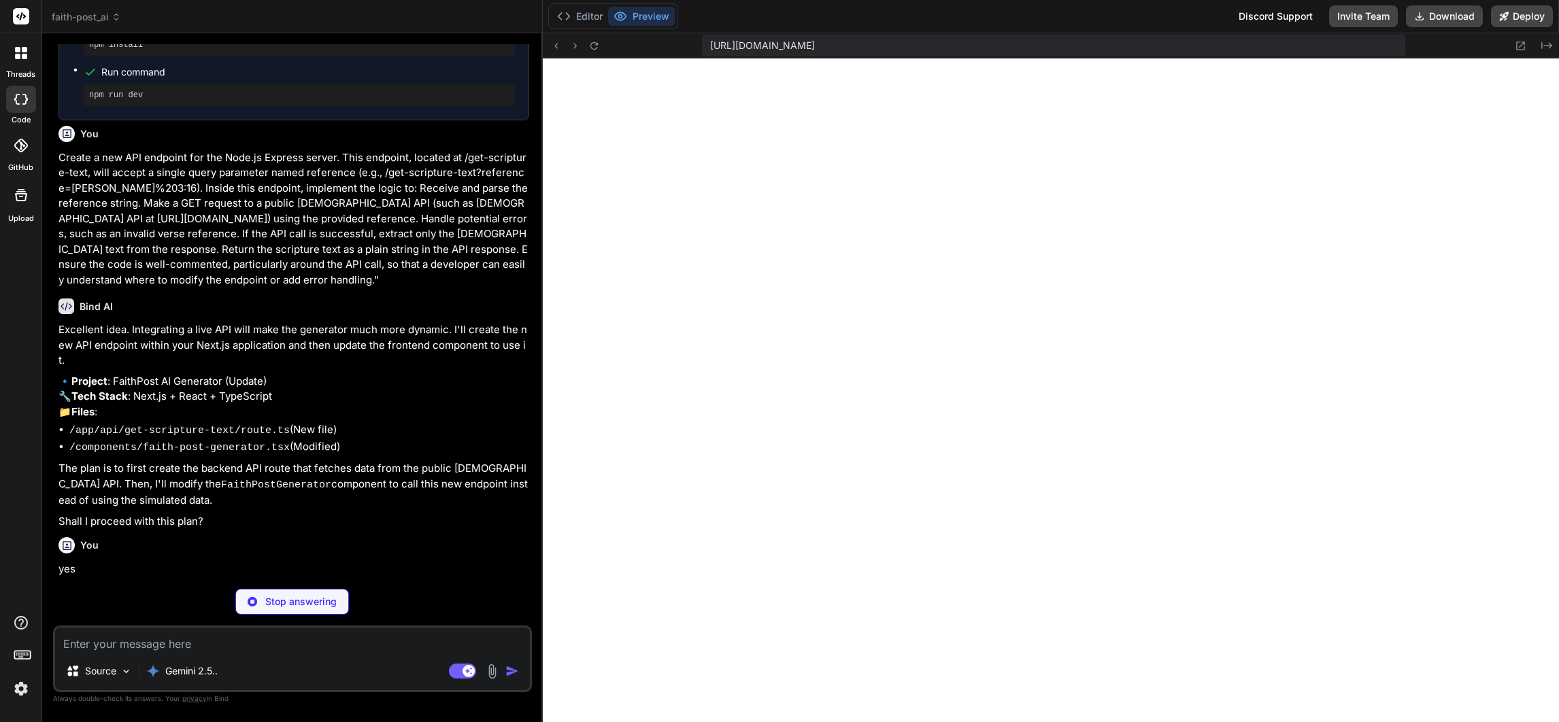
type textarea "x"
type textarea "} }"
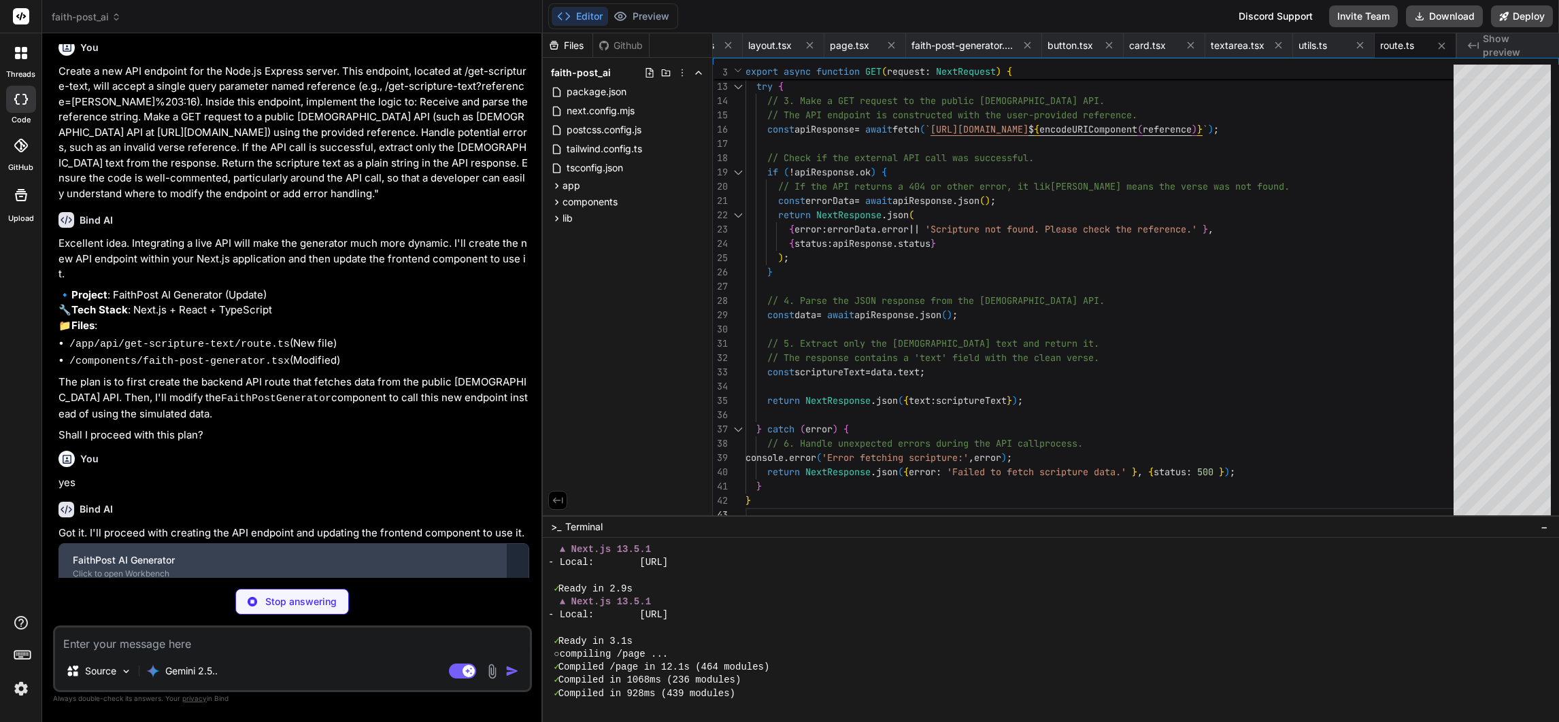
scroll to position [1058, 0]
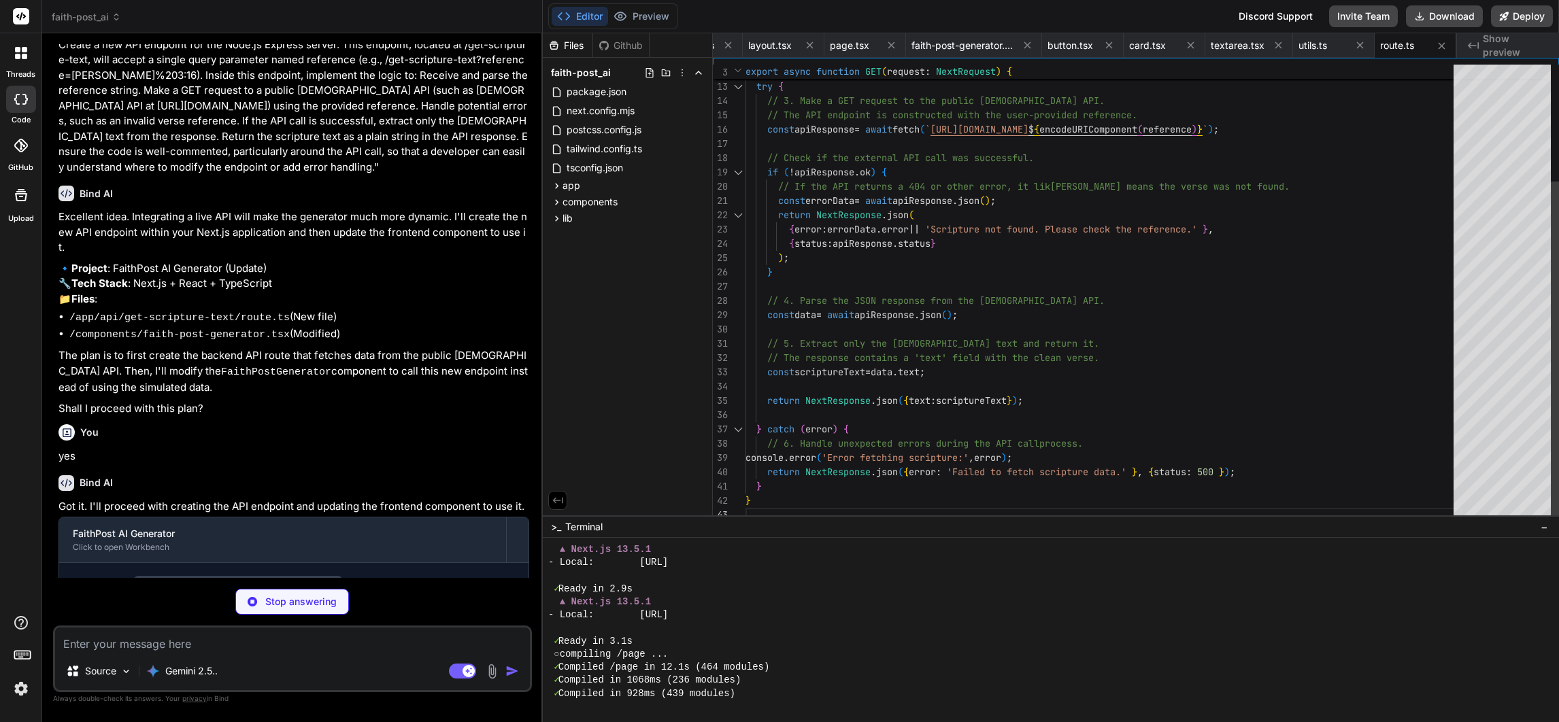
type textarea "x"
type textarea "}"
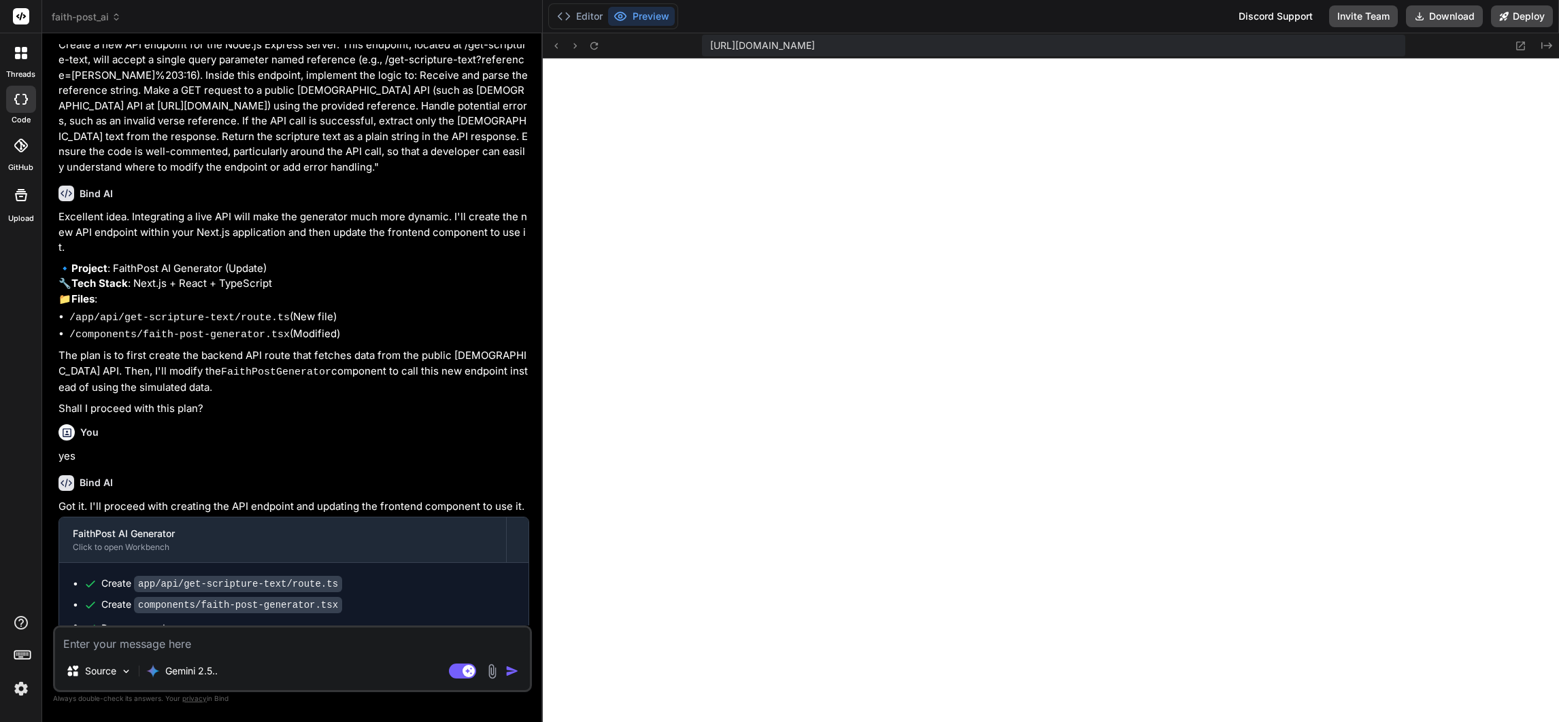
scroll to position [992, 0]
type textarea "x"
click at [598, 41] on icon at bounding box center [594, 46] width 12 height 12
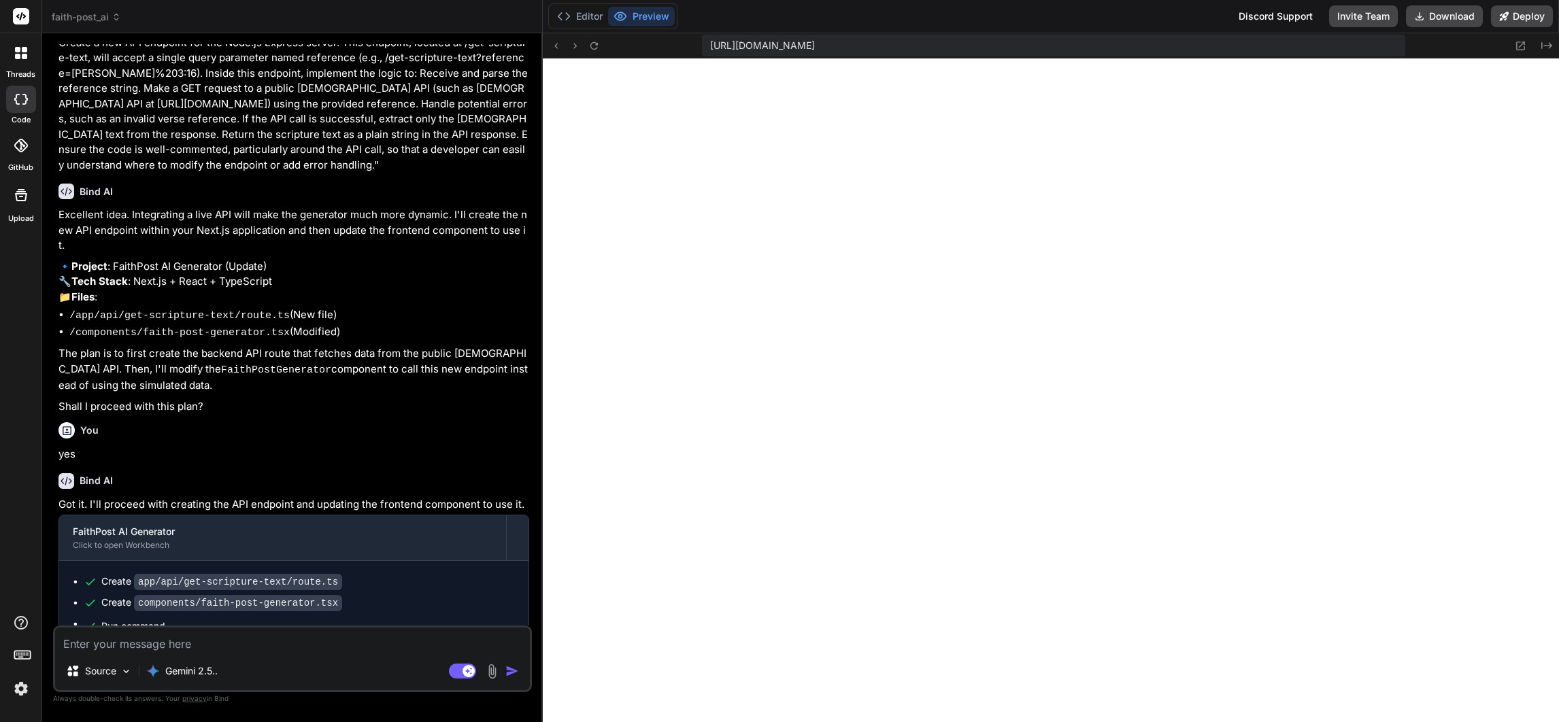
click at [266, 648] on textarea at bounding box center [292, 640] width 475 height 24
paste textarea "Enhance the Node.js Express server by adding a new, powerful API endpoint at /g…"
type textarea "Enhance the Node.js Express server by adding a new, powerful API endpoint at /g…"
type textarea "x"
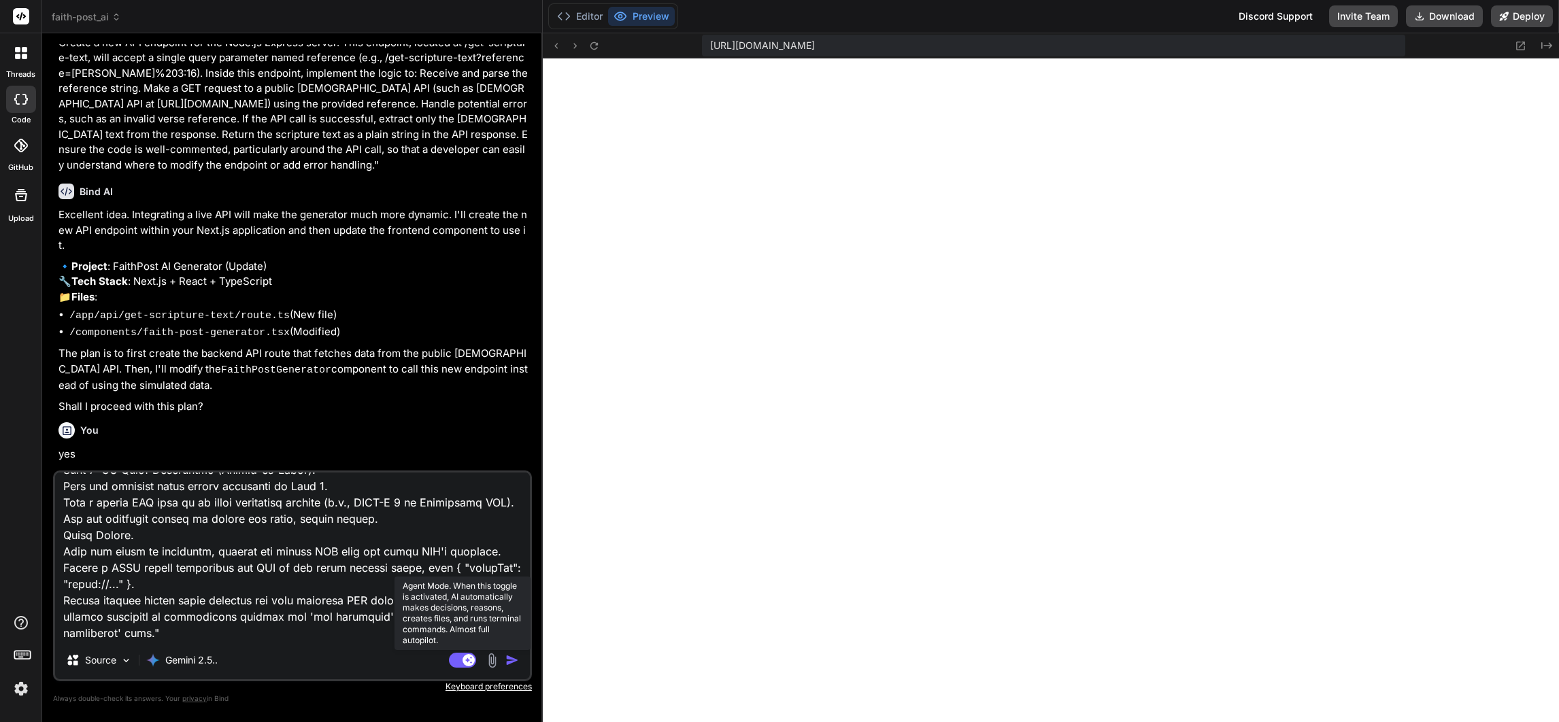
type textarea "Enhance the Node.js Express server by adding a new, powerful API endpoint at /g…"
click at [470, 656] on rect at bounding box center [468, 660] width 12 height 12
click at [508, 662] on img "button" at bounding box center [512, 661] width 14 height 14
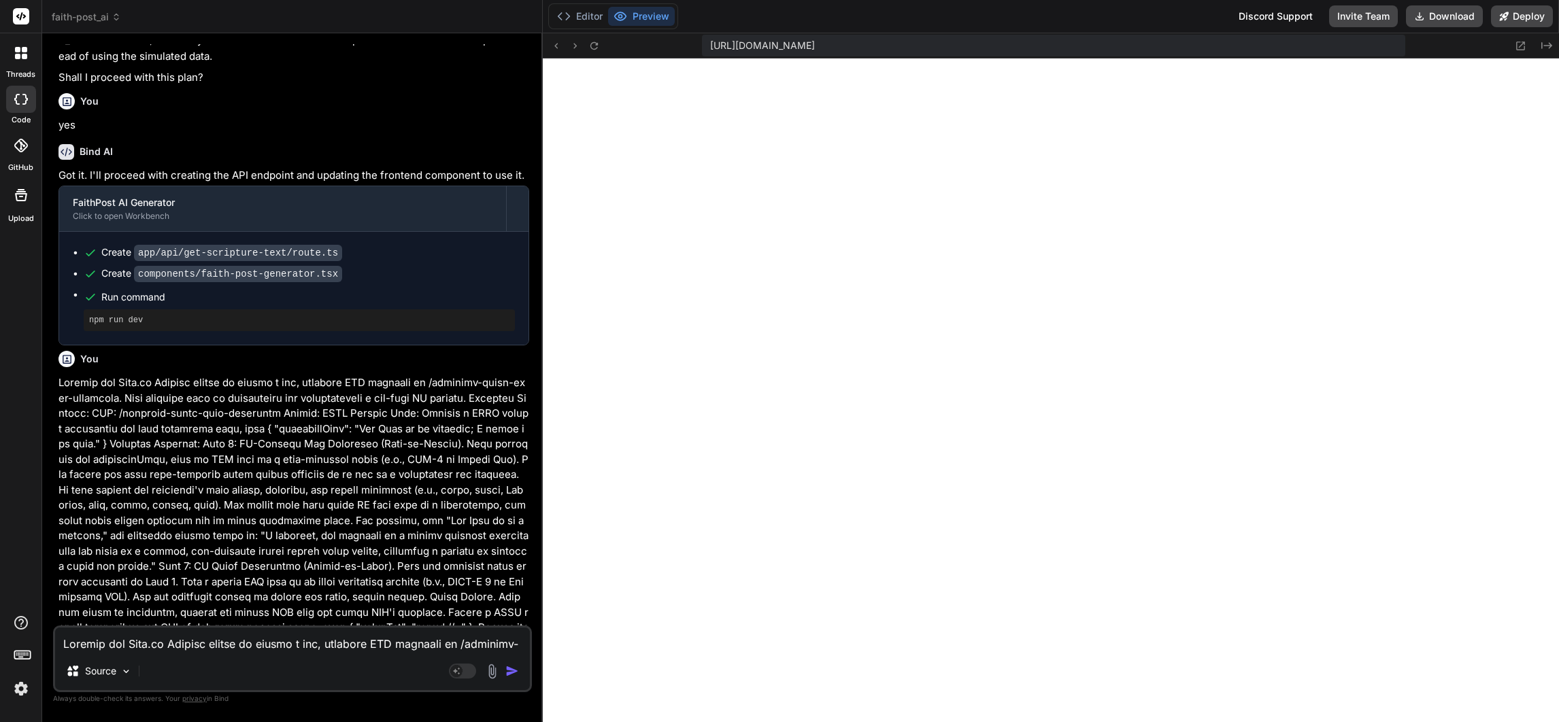
scroll to position [1477, 0]
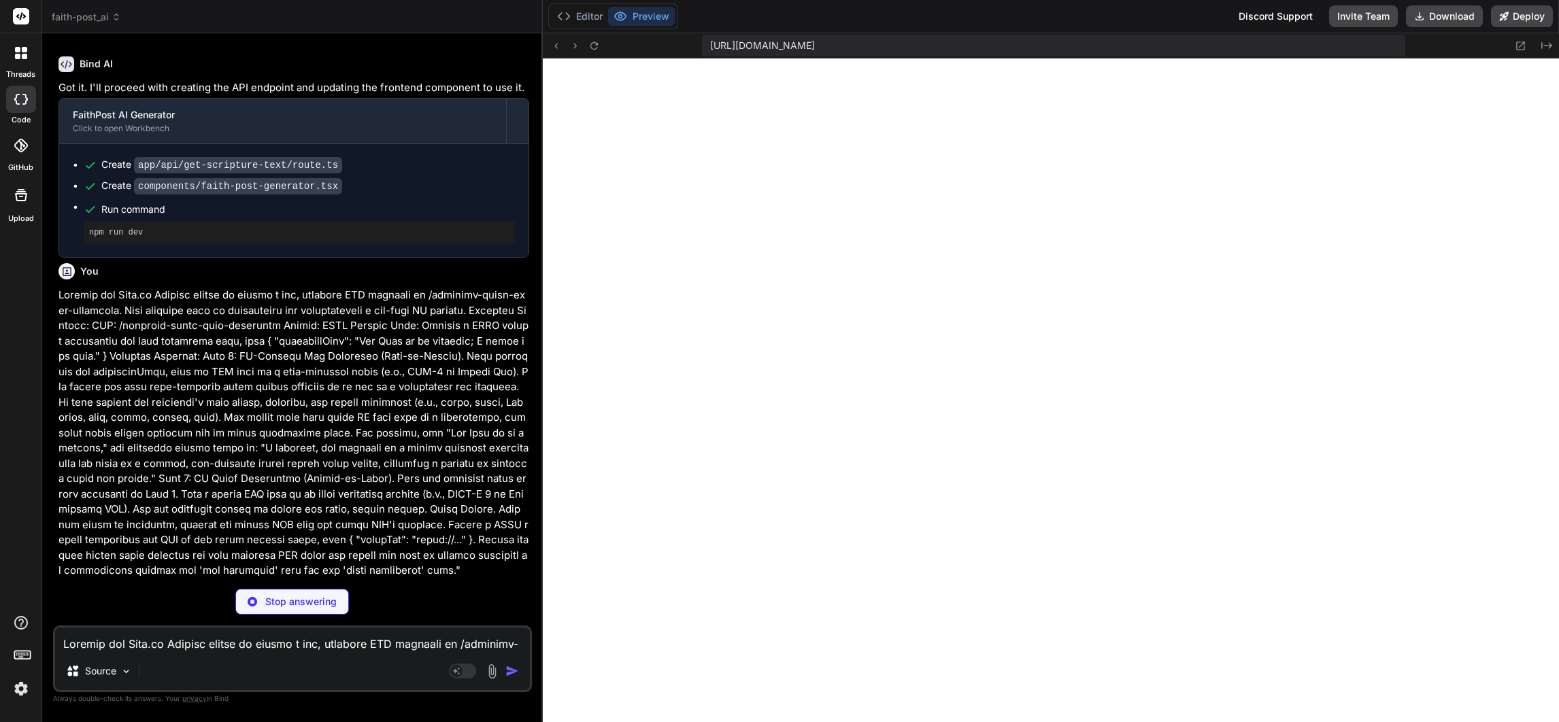
type textarea "x"
type textarea "{ status: 500 } ); } }"
type textarea "x"
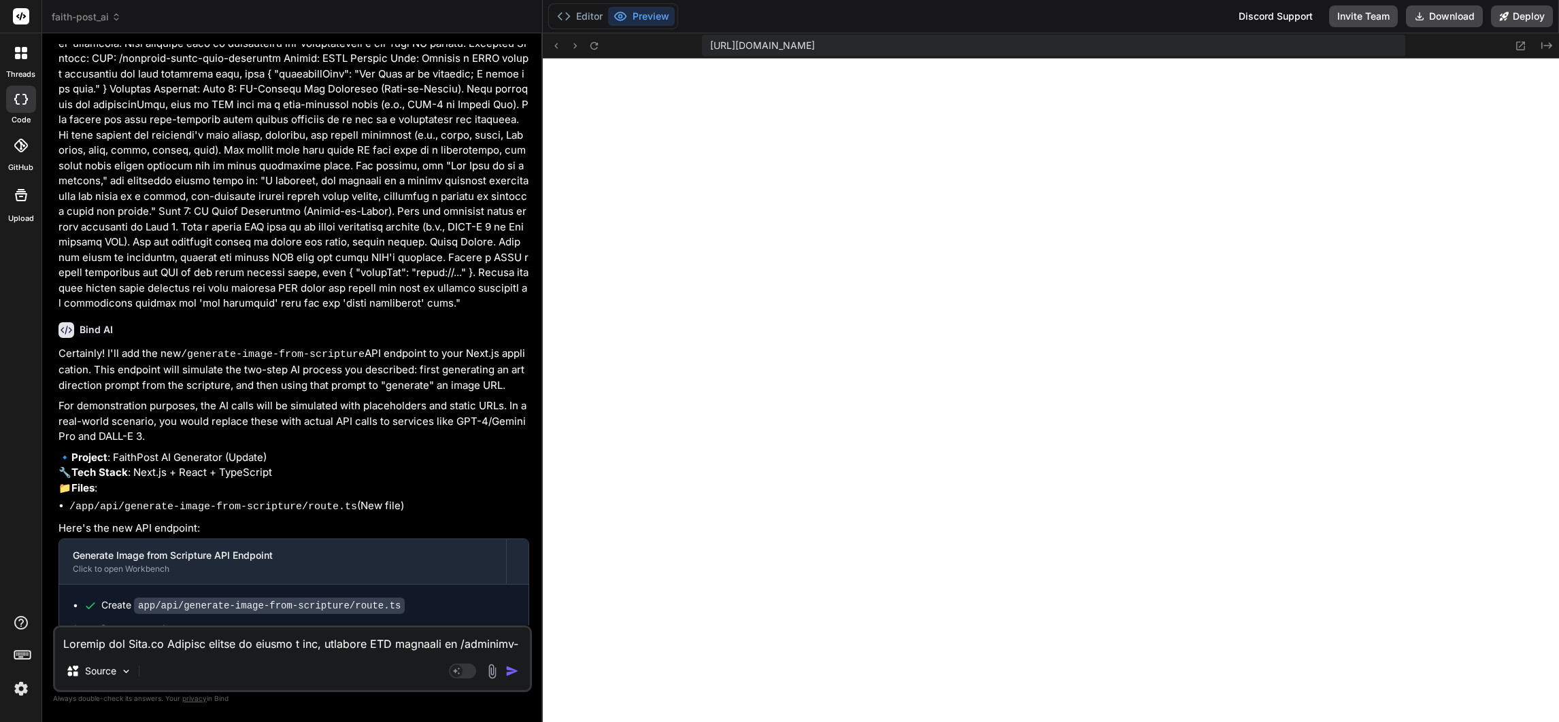
scroll to position [2168, 0]
click at [594, 44] on icon at bounding box center [594, 46] width 12 height 12
click at [205, 648] on textarea at bounding box center [292, 640] width 475 height 24
paste textarea "Please modify the React component named FaithPostGenerator. Specifically, I nee…"
type textarea "Please modify the React component named FaithPostGenerator. Specifically, I nee…"
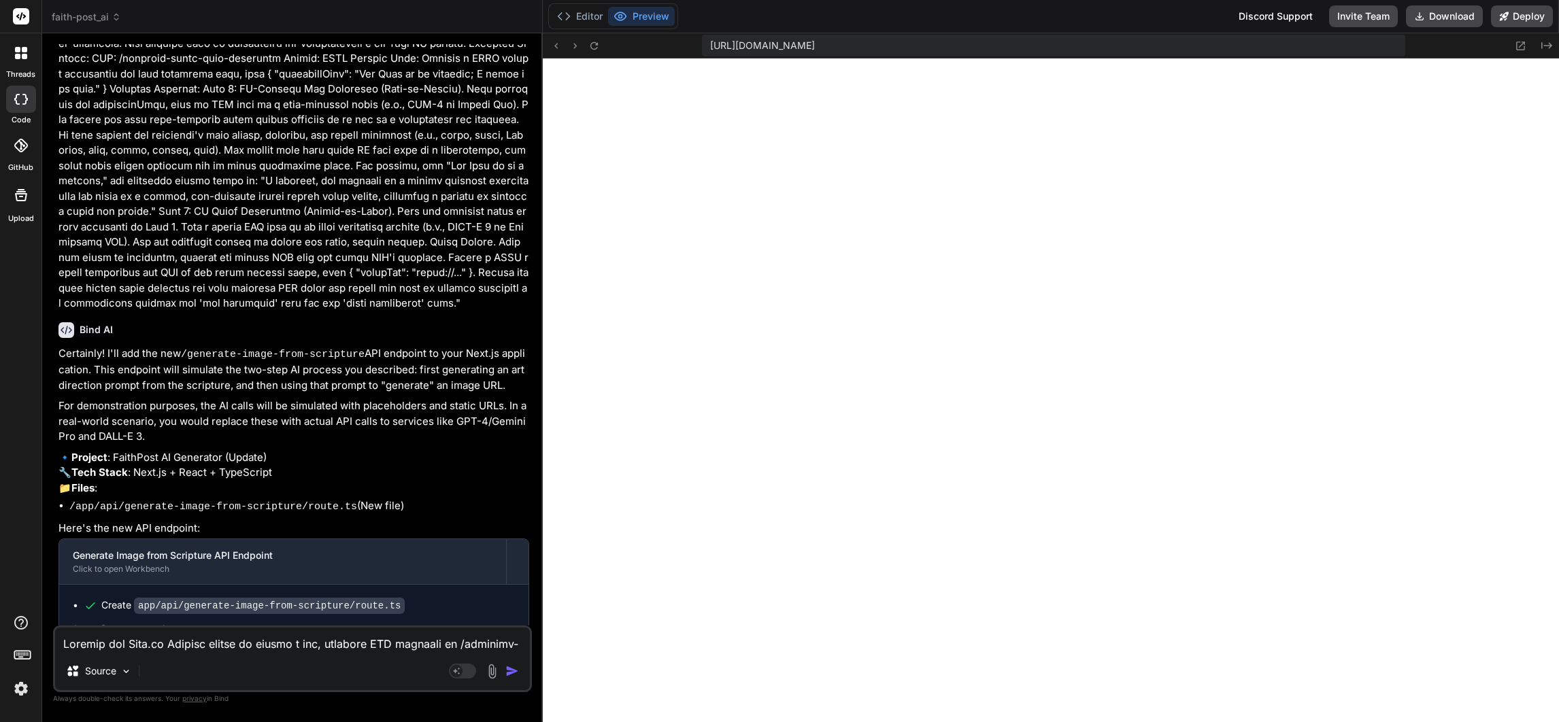
type textarea "x"
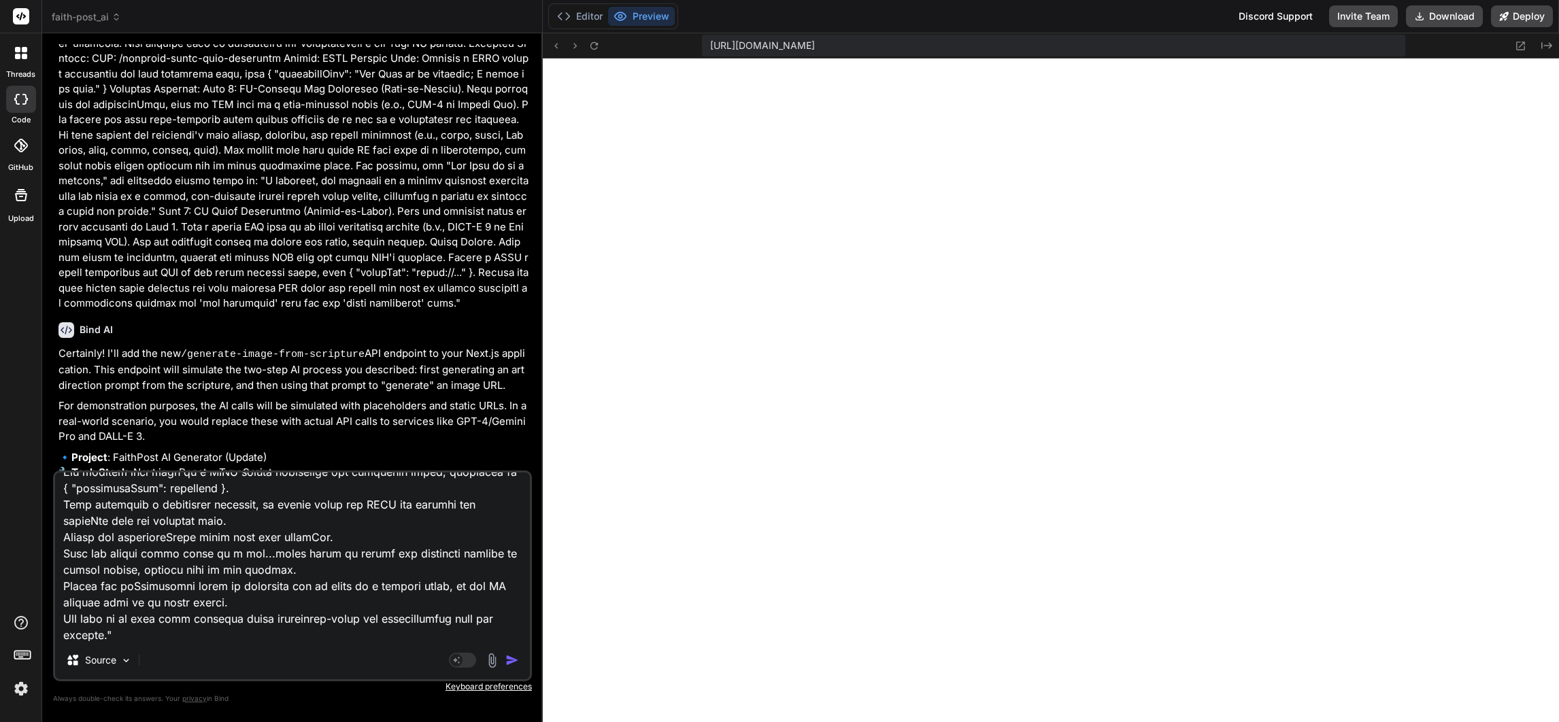
type textarea "Please modify the React component named FaithPostGenerator. Specifically, I nee…"
drag, startPoint x: 505, startPoint y: 656, endPoint x: 517, endPoint y: 658, distance: 12.3
click at [505, 658] on img "button" at bounding box center [512, 661] width 14 height 14
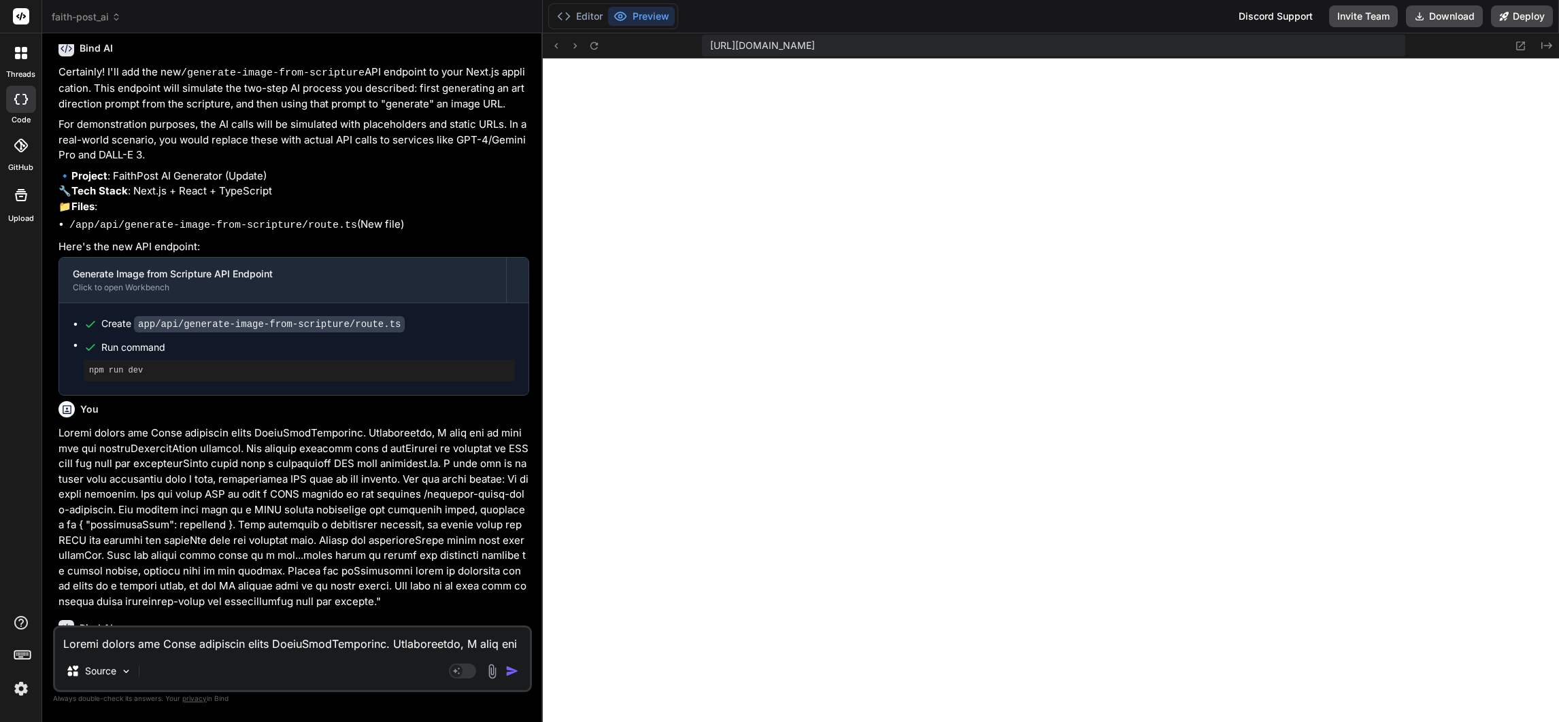
scroll to position [2054, 0]
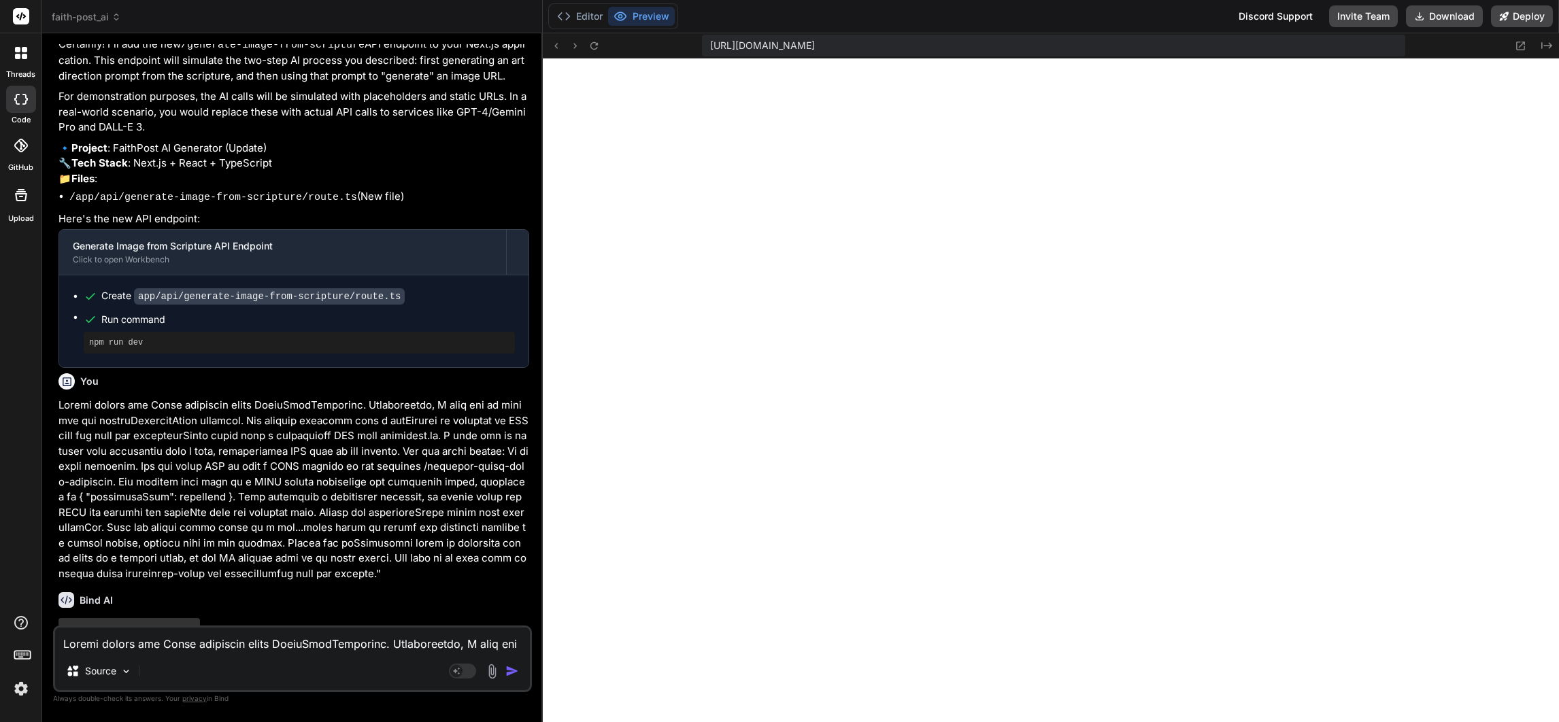
click at [20, 683] on img at bounding box center [21, 688] width 23 height 23
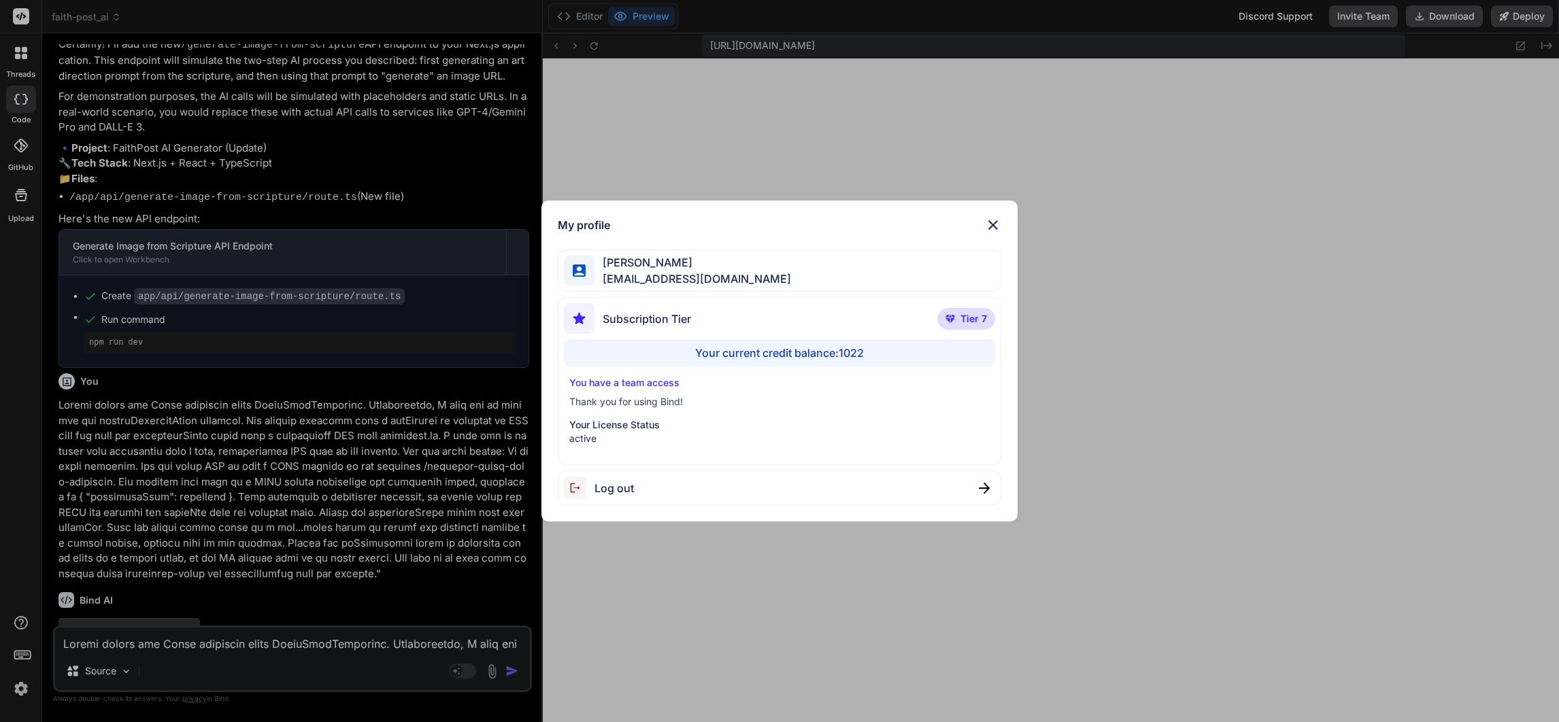
click at [21, 684] on div "My profile Charles Woodruff cwoodruff@gmail.com Subscription Tier Tier 7 Your c…" at bounding box center [779, 361] width 1559 height 722
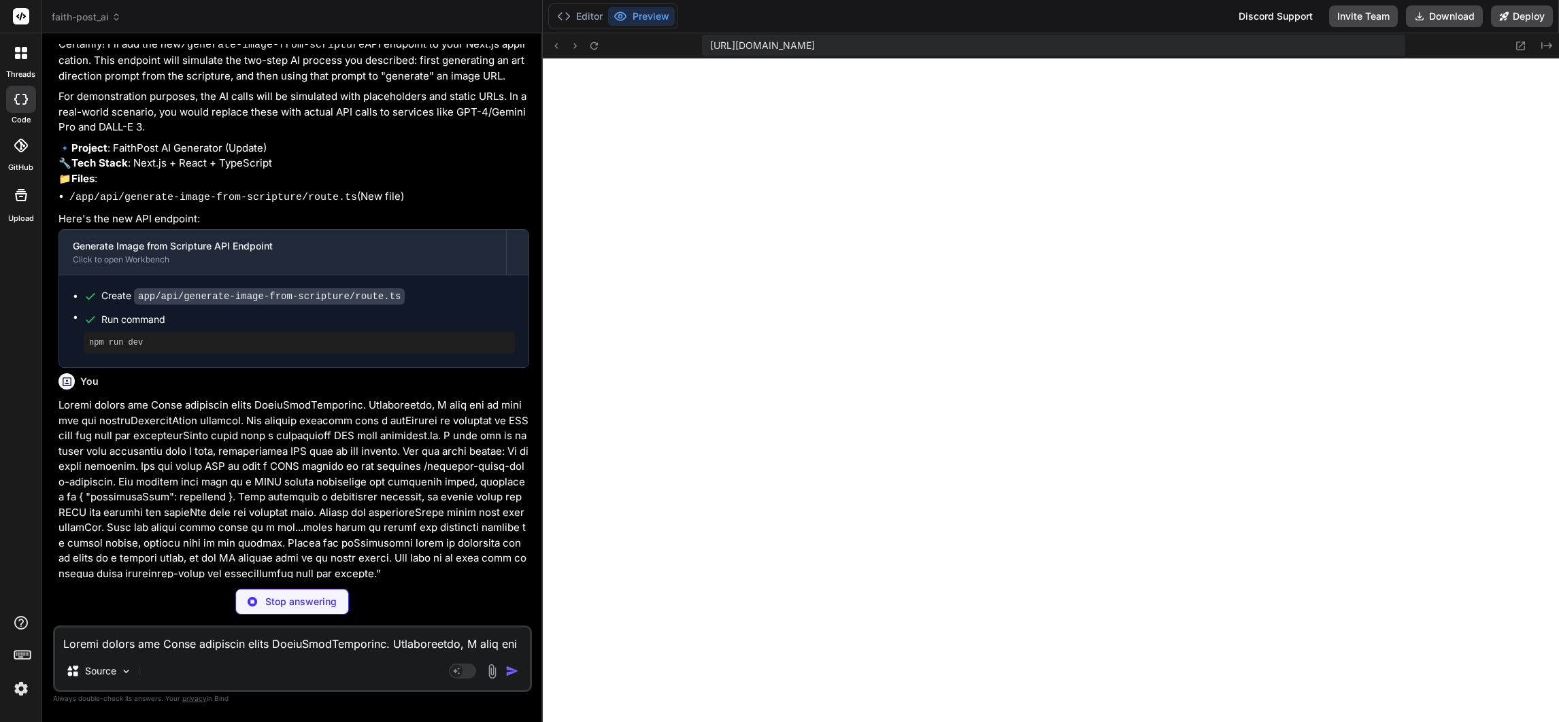
type textarea "x"
type textarea "<CardFooter className="text-center text-sm text-gray-500 justify-center"> <p>Po…"
type textarea "x"
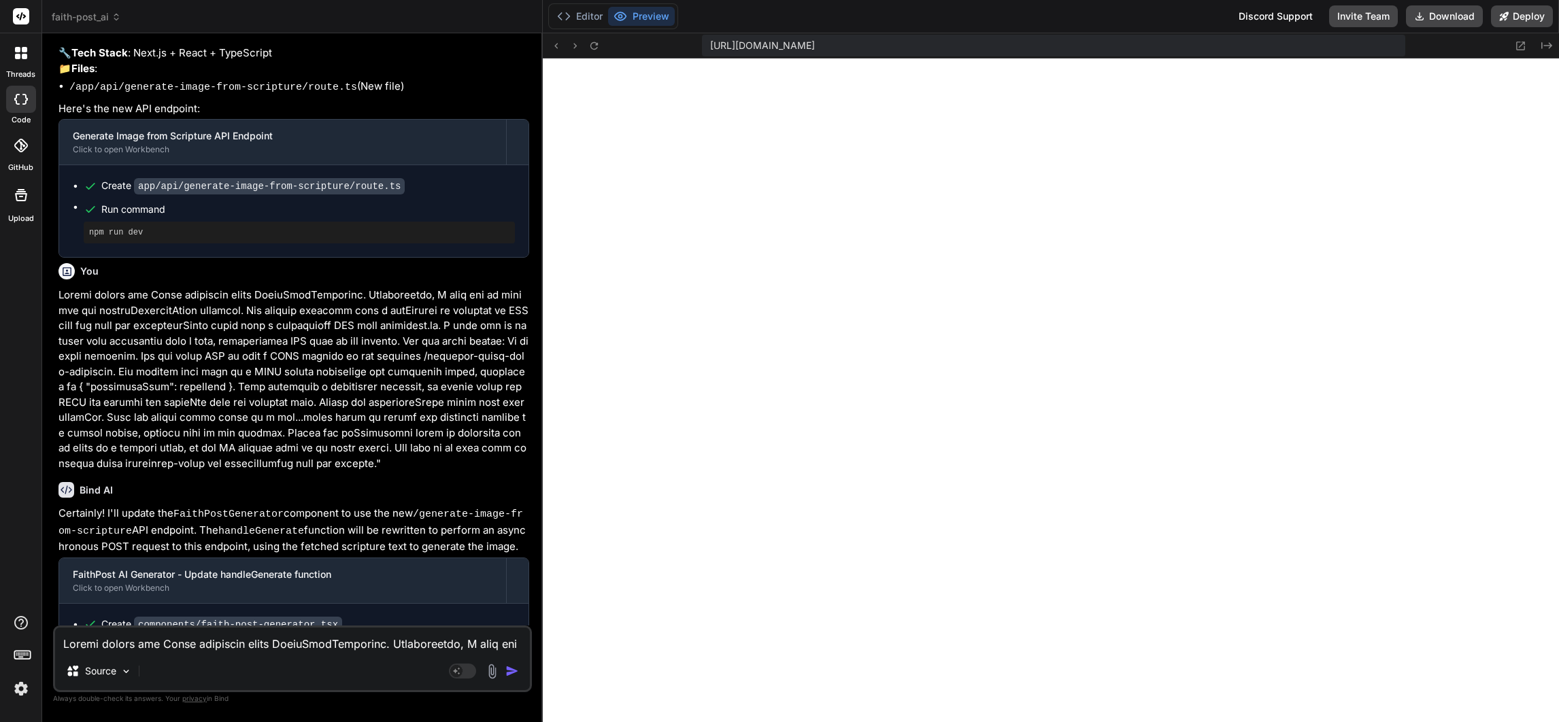
scroll to position [2180, 0]
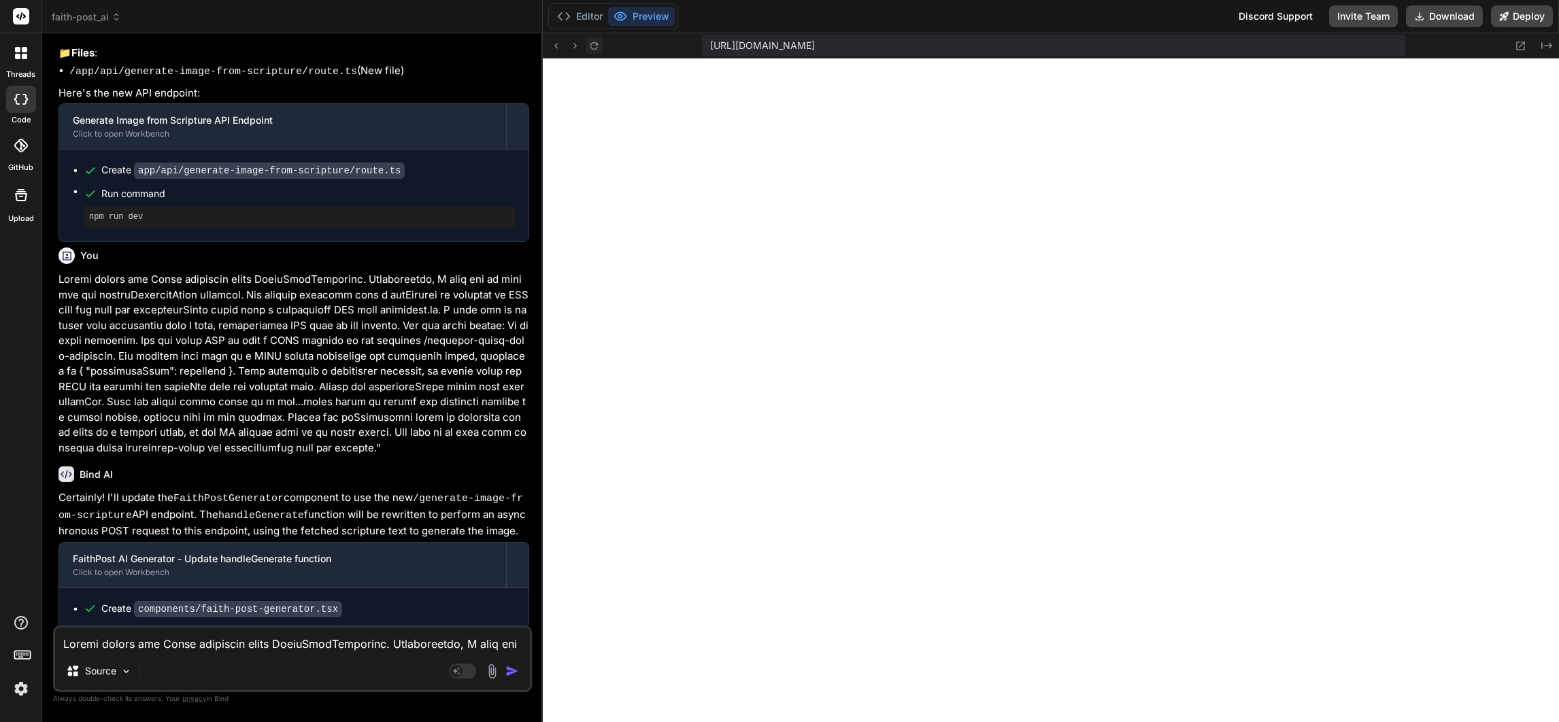
click at [594, 42] on icon at bounding box center [593, 44] width 7 height 7
click at [275, 644] on textarea at bounding box center [292, 640] width 475 height 24
type textarea "V"
type textarea "x"
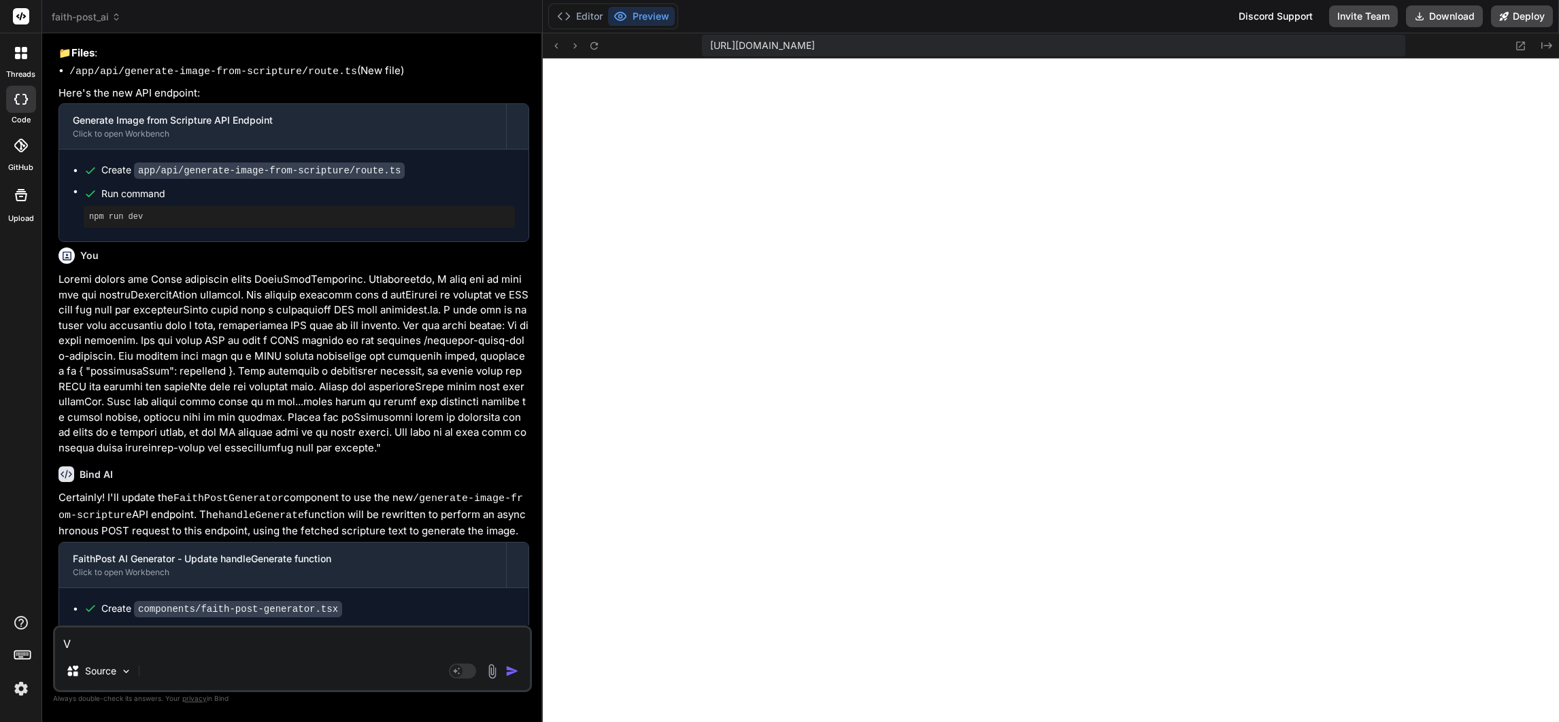
type textarea "Ve"
type textarea "x"
type textarea "Ver"
type textarea "x"
type textarea "Veri"
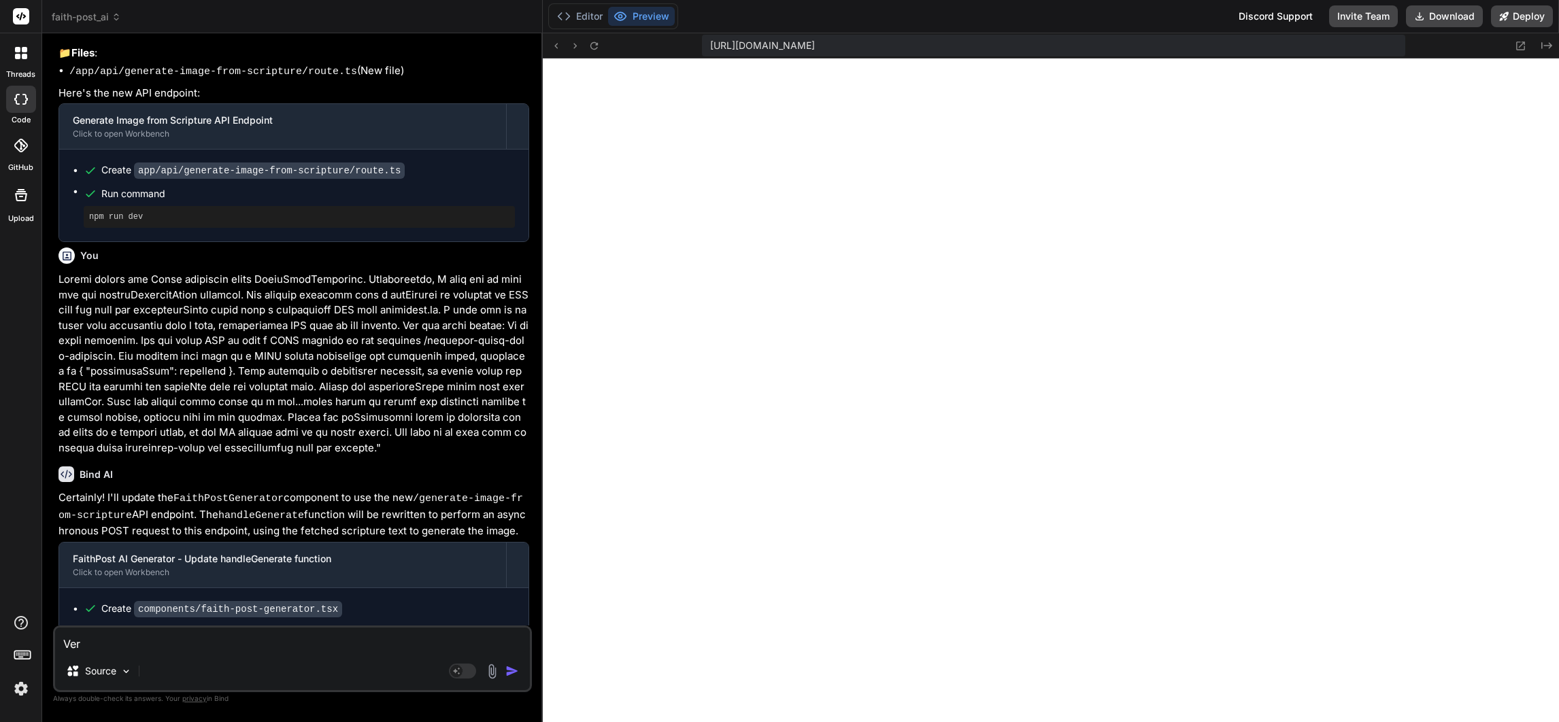
type textarea "x"
type textarea "Verif"
type textarea "x"
type textarea "Verify"
type textarea "x"
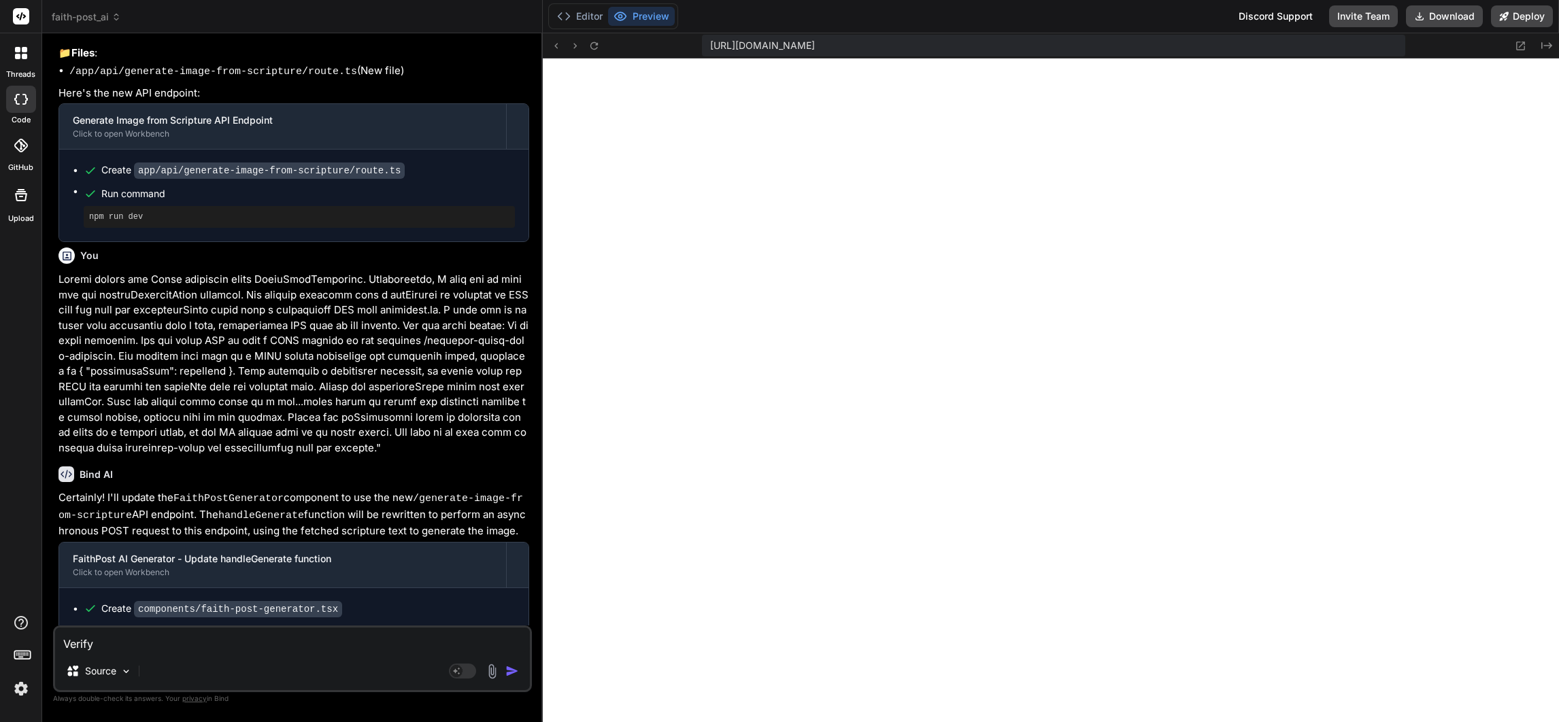
type textarea "Verify"
type textarea "x"
type textarea "Verify t"
type textarea "x"
type textarea "Verify th"
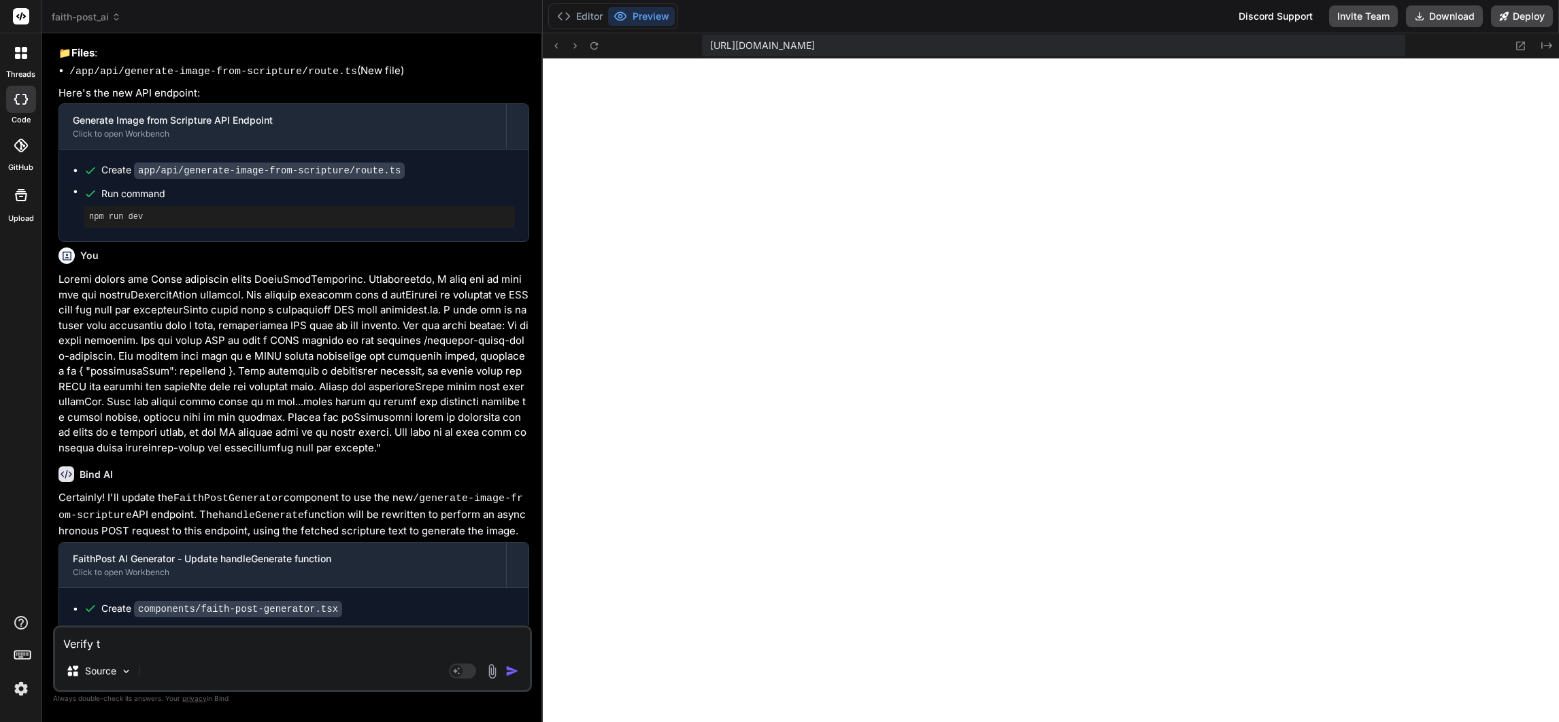
type textarea "x"
type textarea "Verify thi"
type textarea "x"
type textarea "Verify this"
type textarea "x"
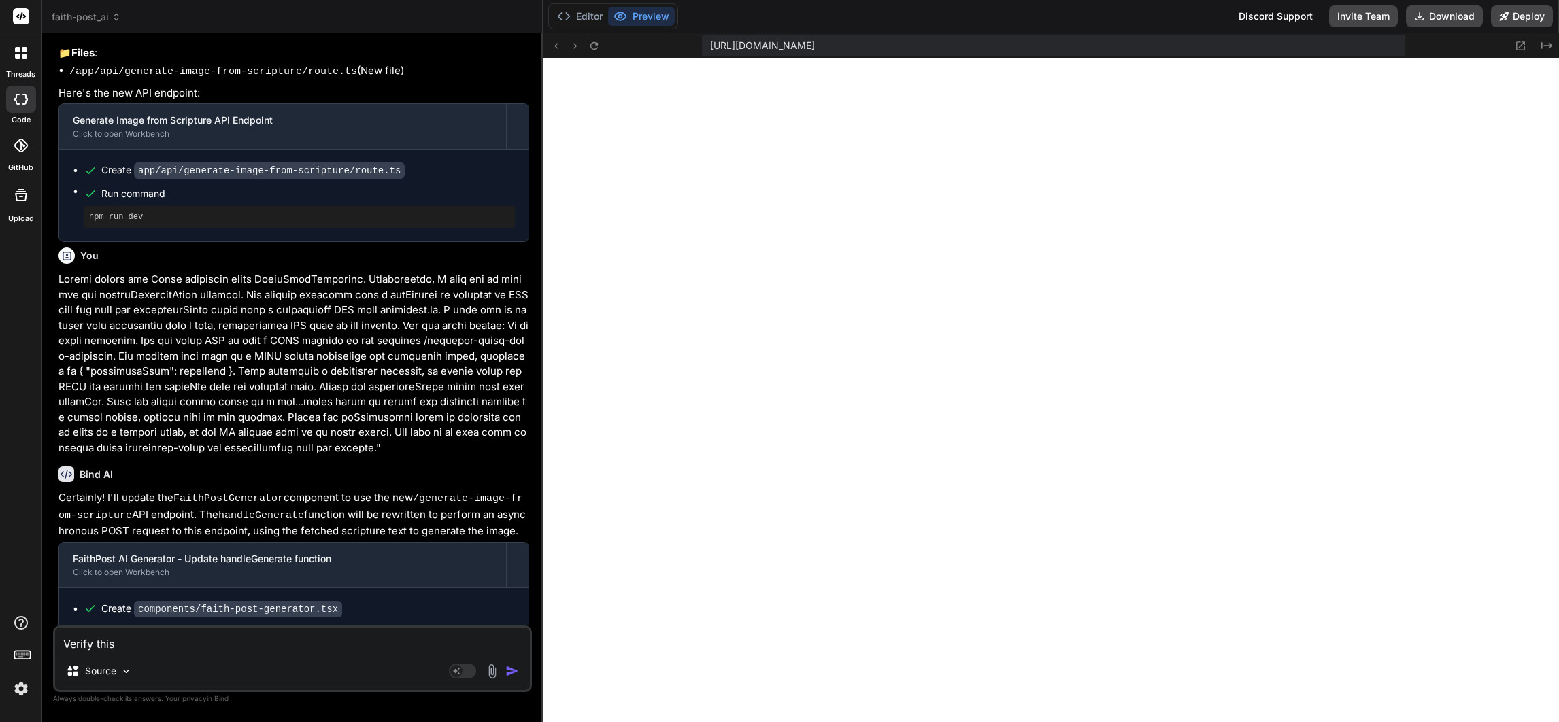
type textarea "Verify this"
type textarea "x"
type textarea "Verify this w"
type textarea "x"
type textarea "Verify this wo"
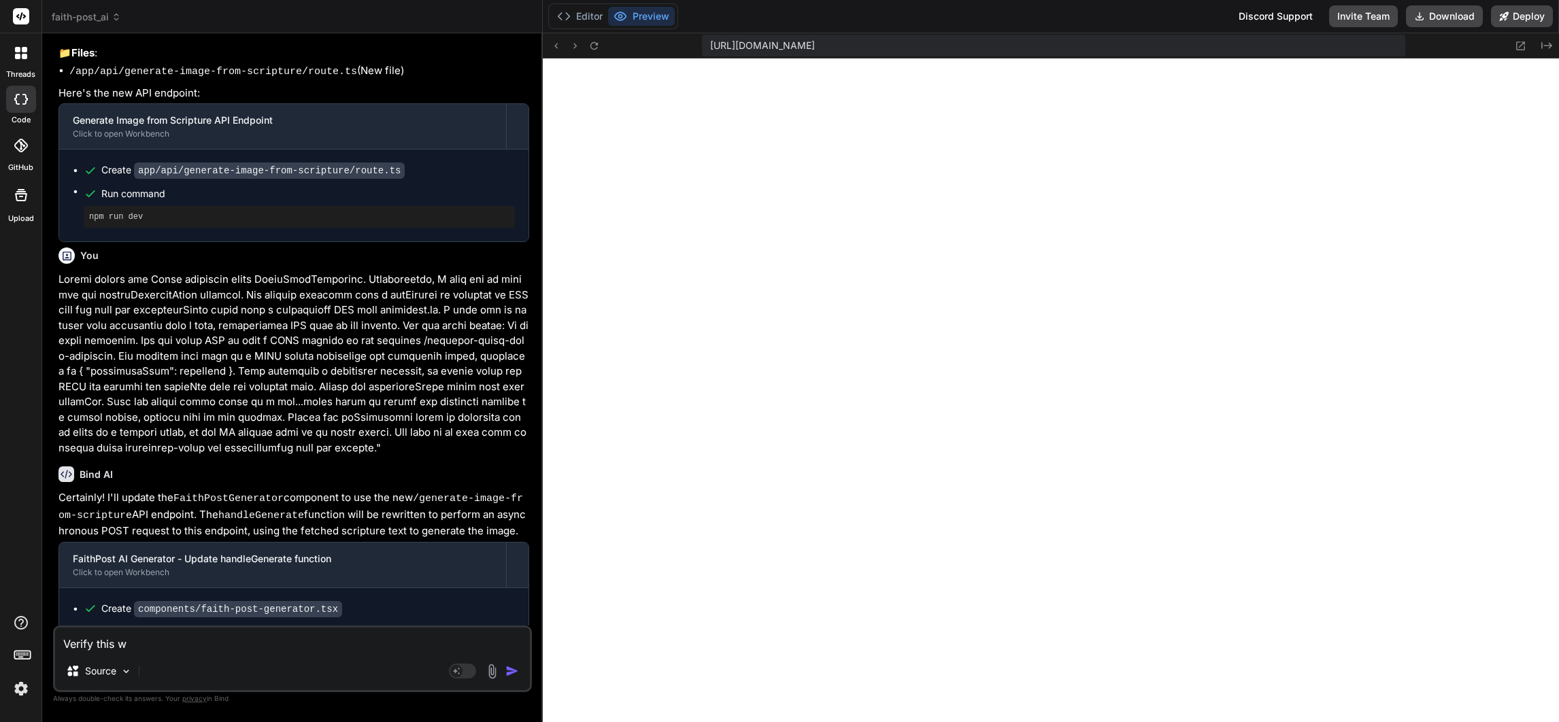
type textarea "x"
type textarea "Verify this wor"
type textarea "x"
type textarea "Verify this work"
type textarea "x"
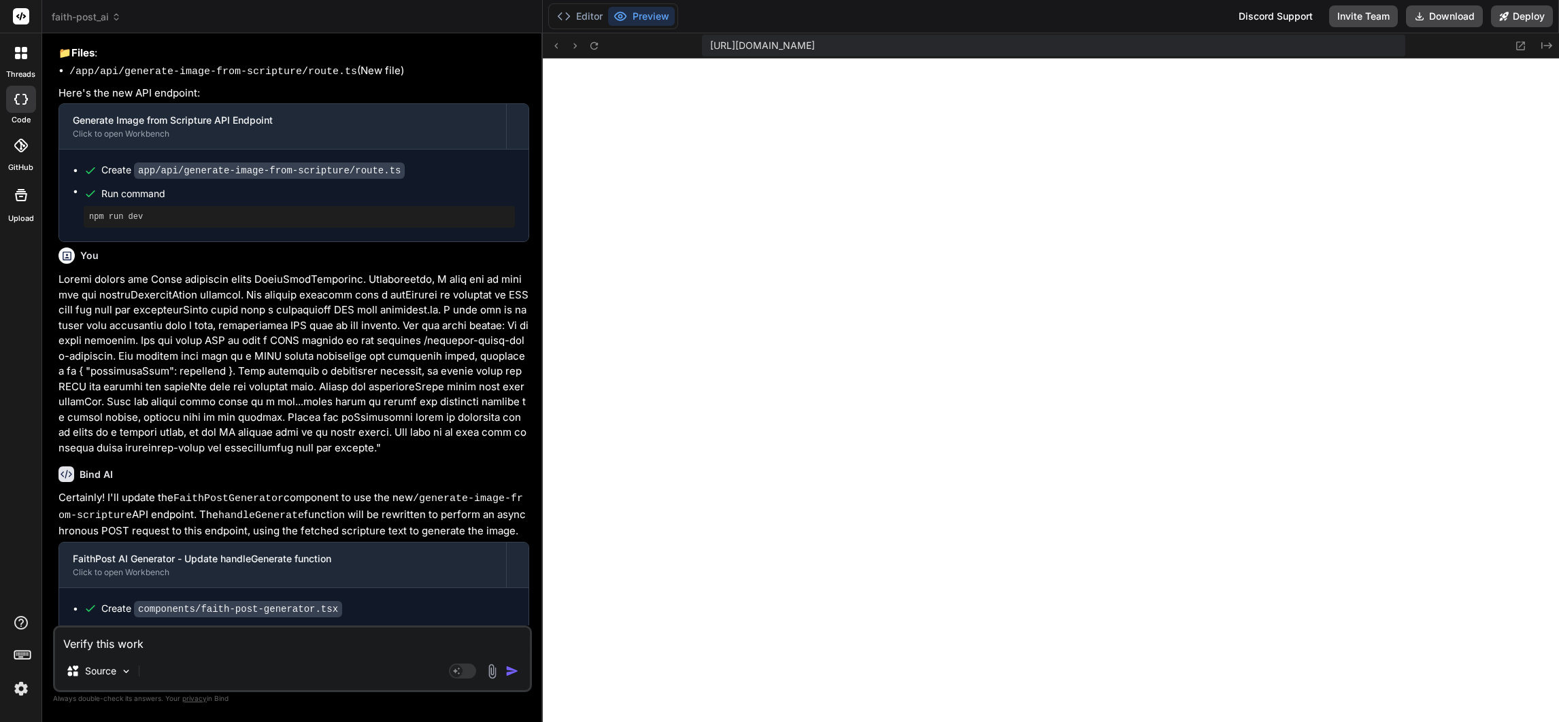
type textarea "Verify this work"
type textarea "x"
type textarea "Verify this work i"
type textarea "x"
type textarea "Verify this work is"
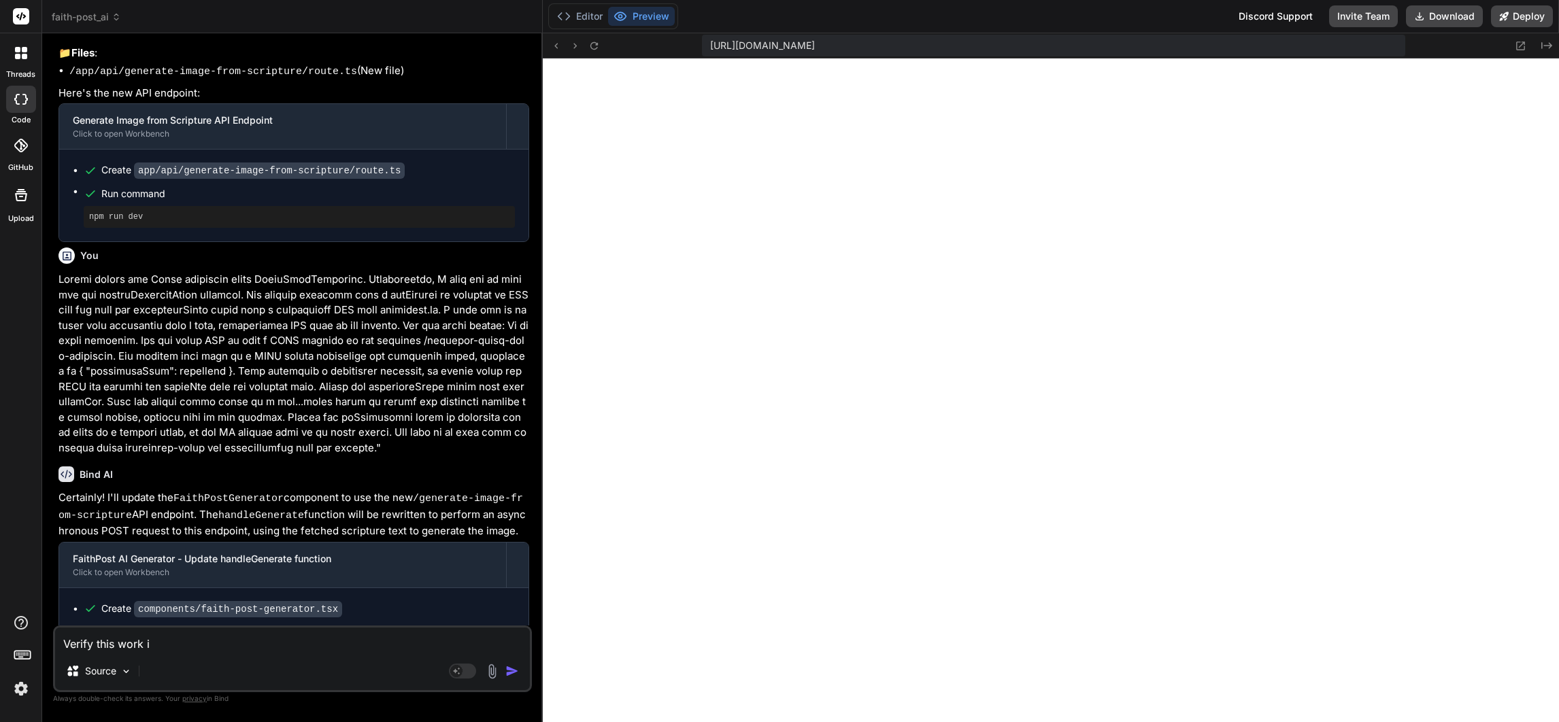
type textarea "x"
type textarea "Verify this work is"
type textarea "x"
type textarea "Verify this work is d"
type textarea "x"
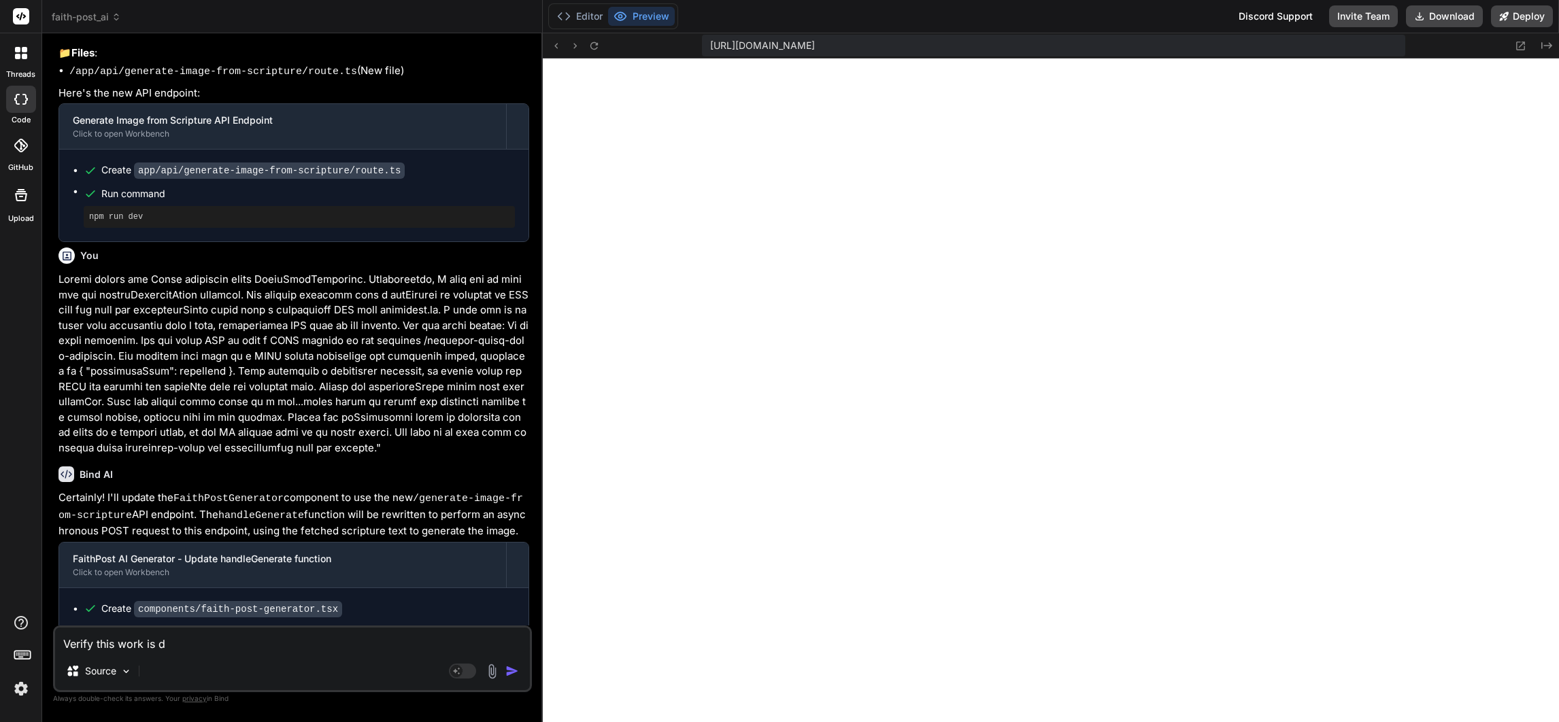
type textarea "Verify this work is do"
type textarea "x"
type textarea "Verify this work is don"
type textarea "x"
type textarea "Verify this work is done"
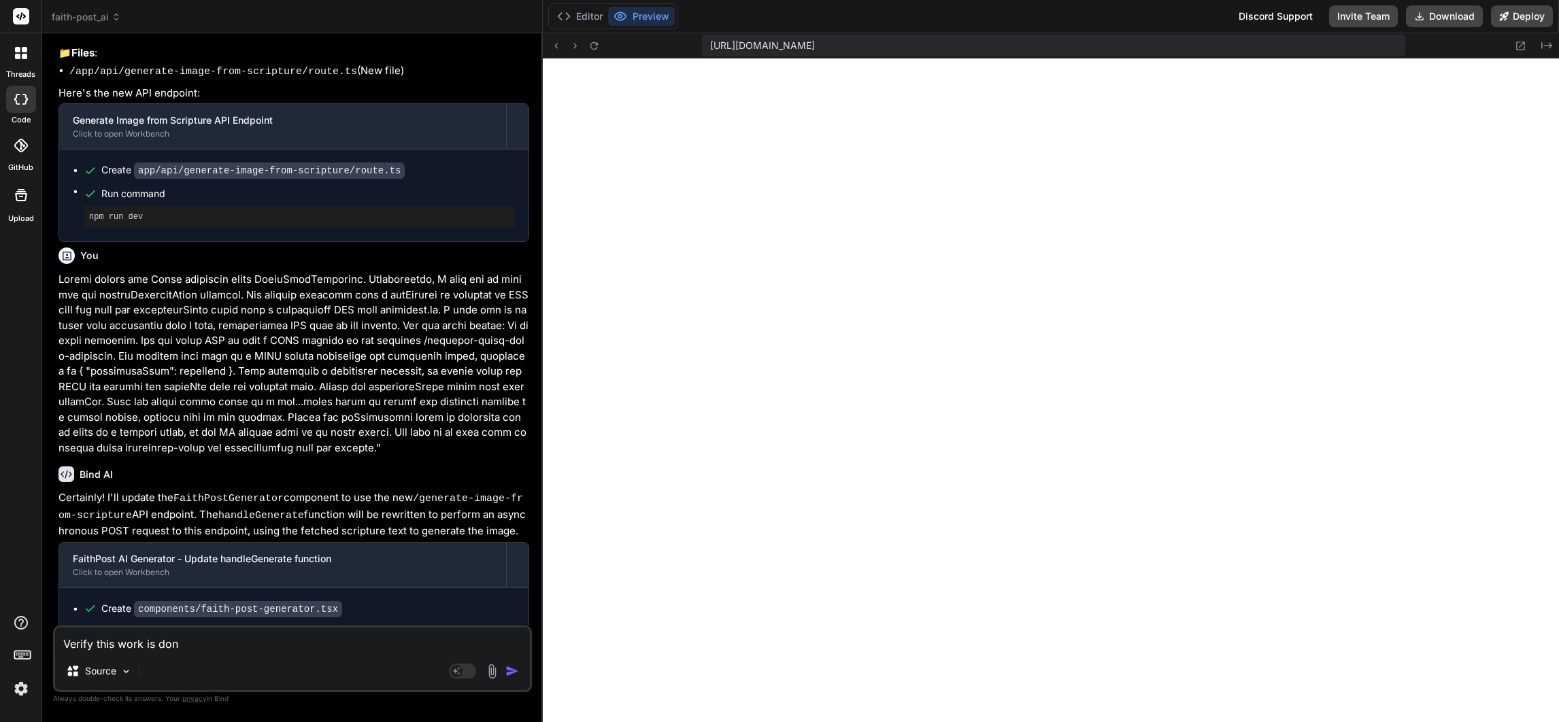
type textarea "x"
type textarea "Verify this work is done:"
type textarea "x"
type textarea "Verify this work is done:"
type textarea "x"
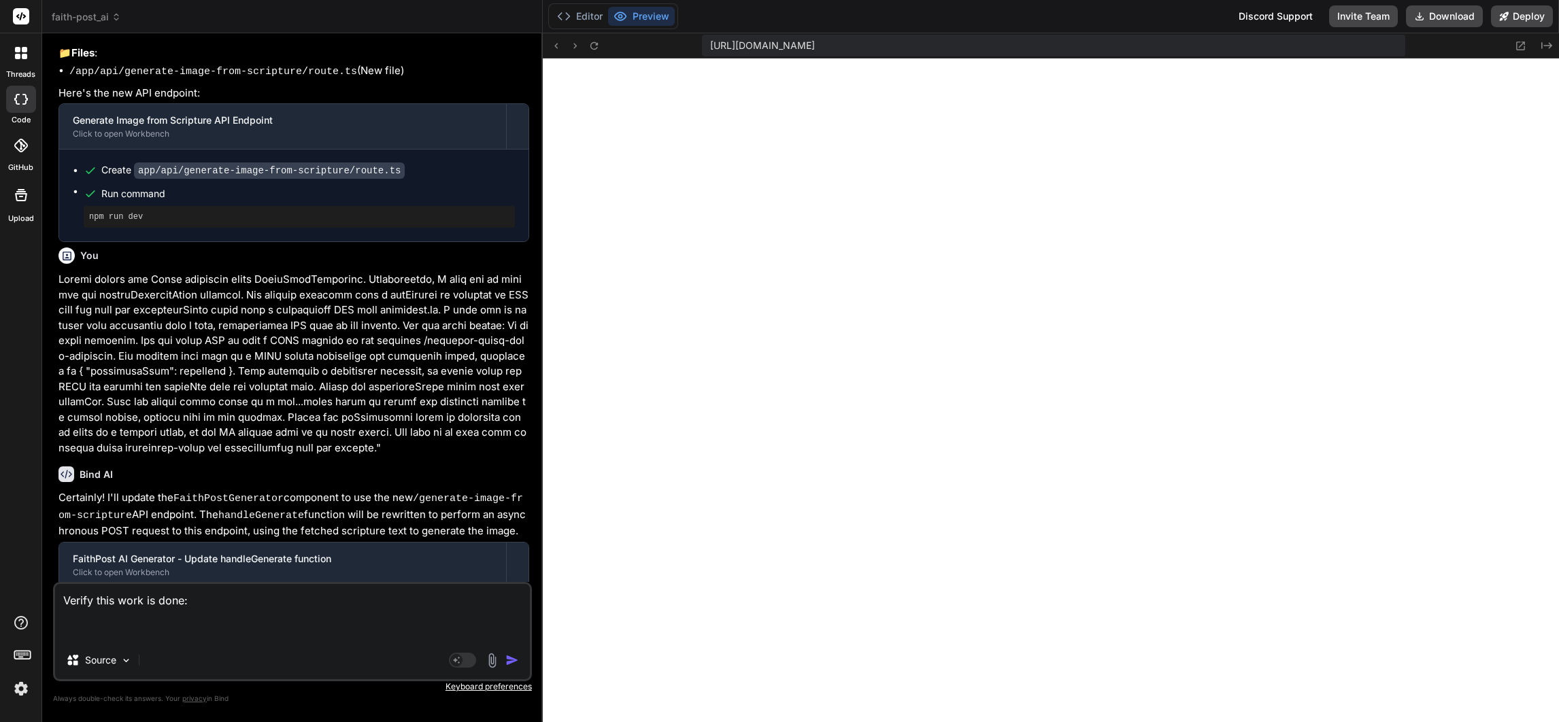
paste textarea "Identifies the Target: It clearly names the component (FaithPostGenerator) and …"
type textarea "Verify this work is done: Identifies the Target: It clearly names the component…"
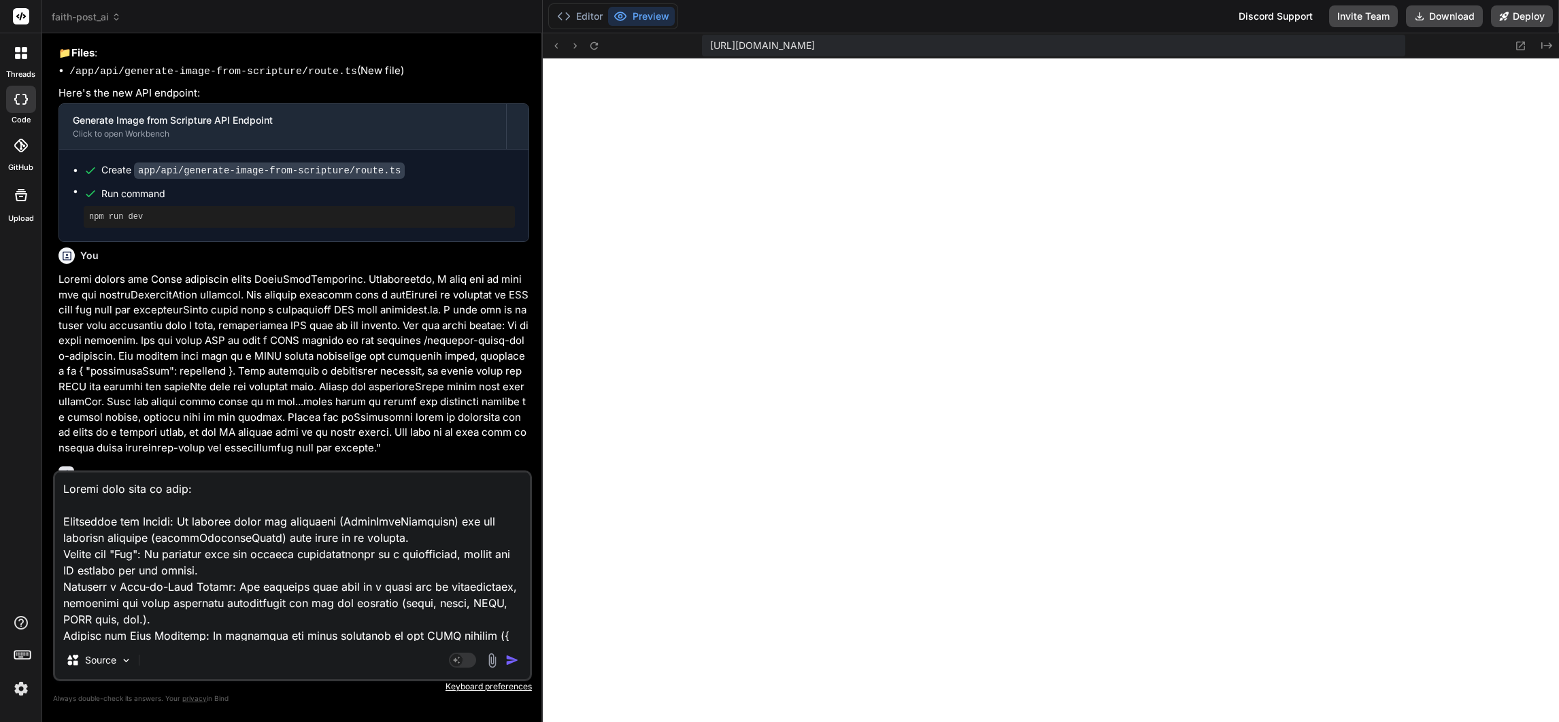
scroll to position [131, 0]
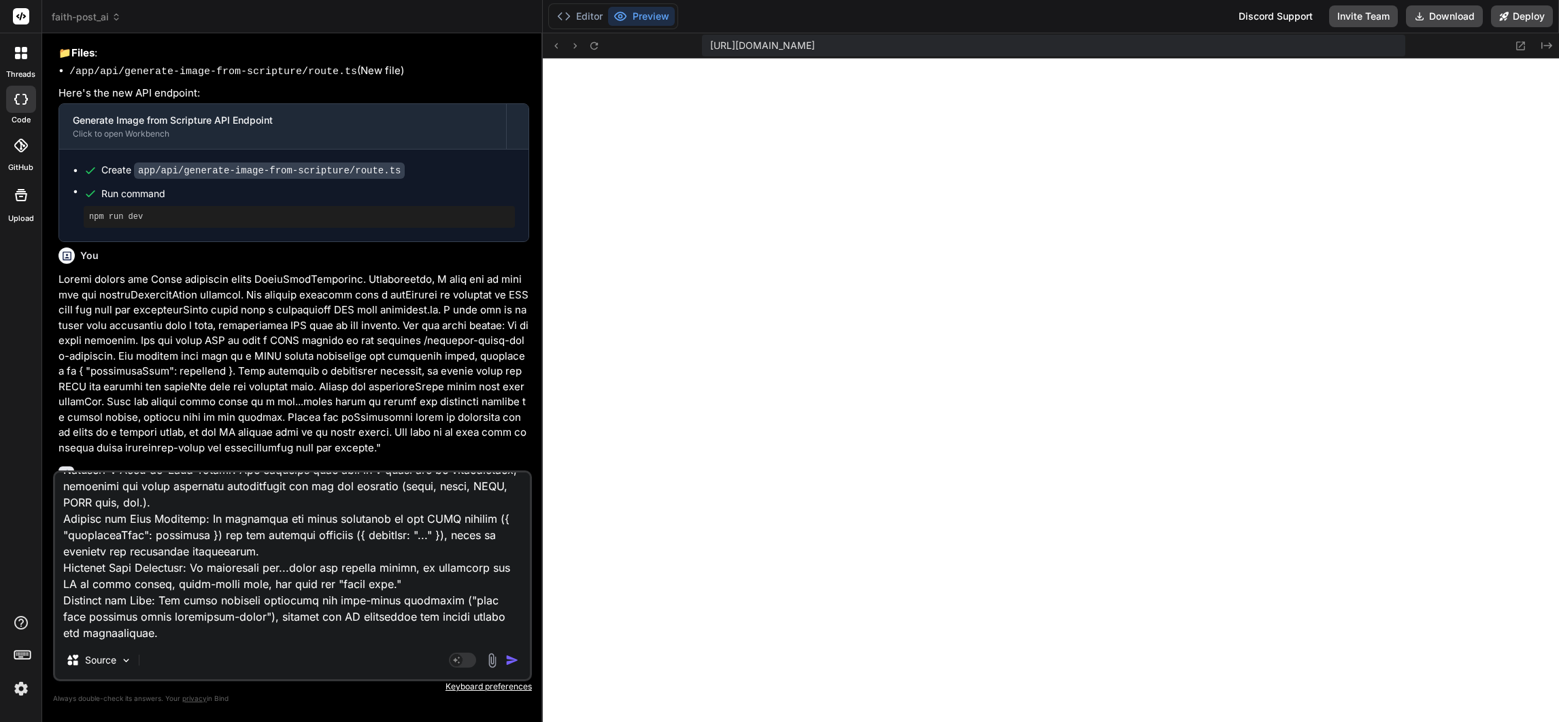
type textarea "x"
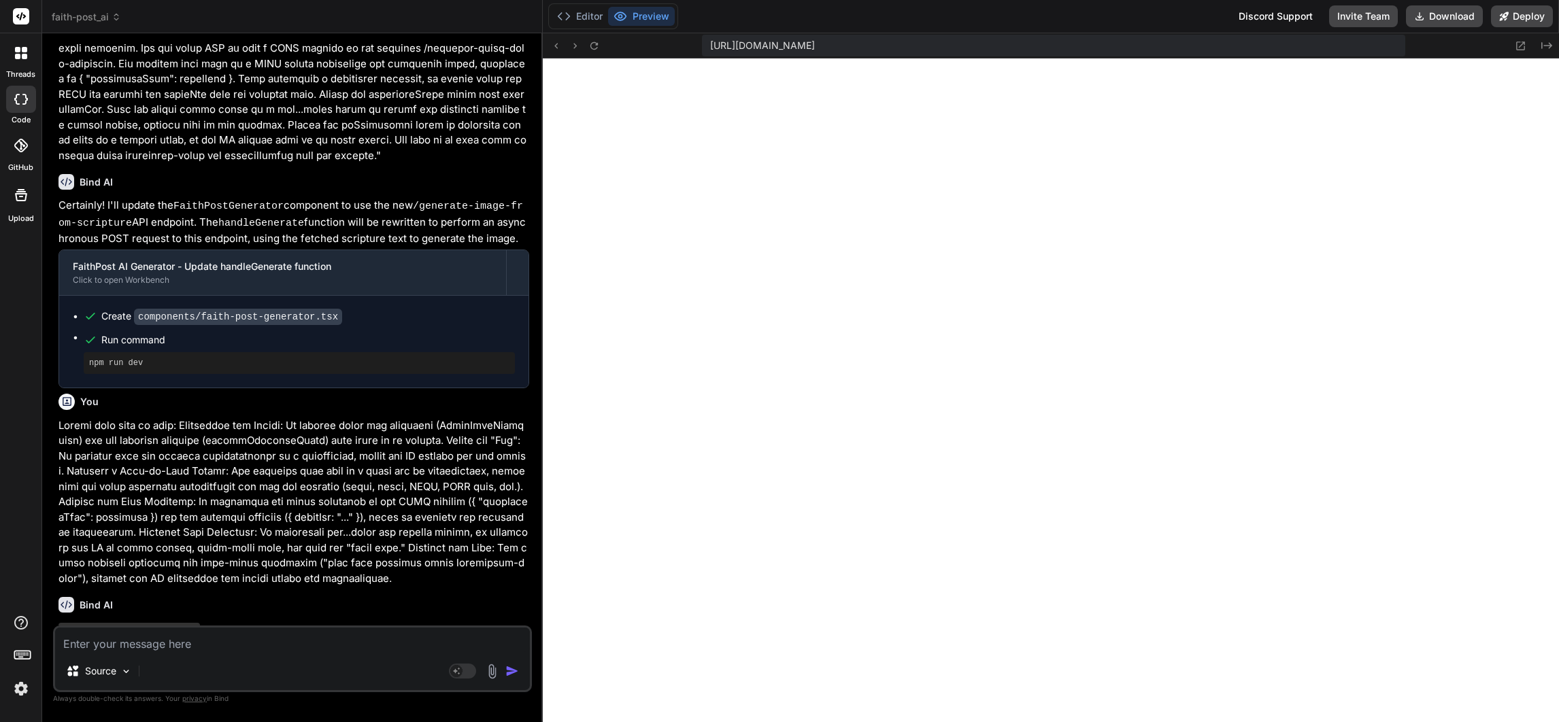
scroll to position [2474, 0]
click at [597, 44] on icon at bounding box center [593, 44] width 7 height 7
type textarea "x"
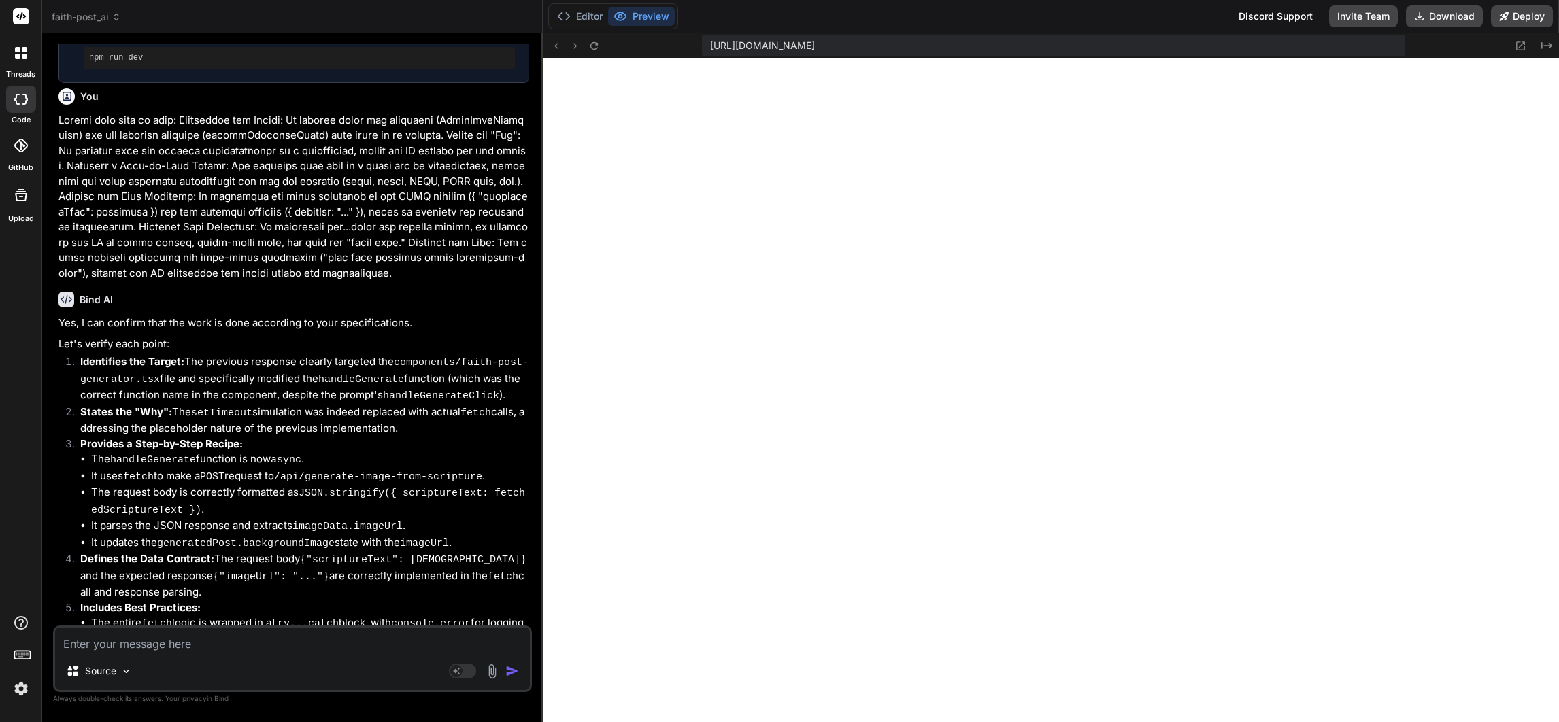
scroll to position [2796, 0]
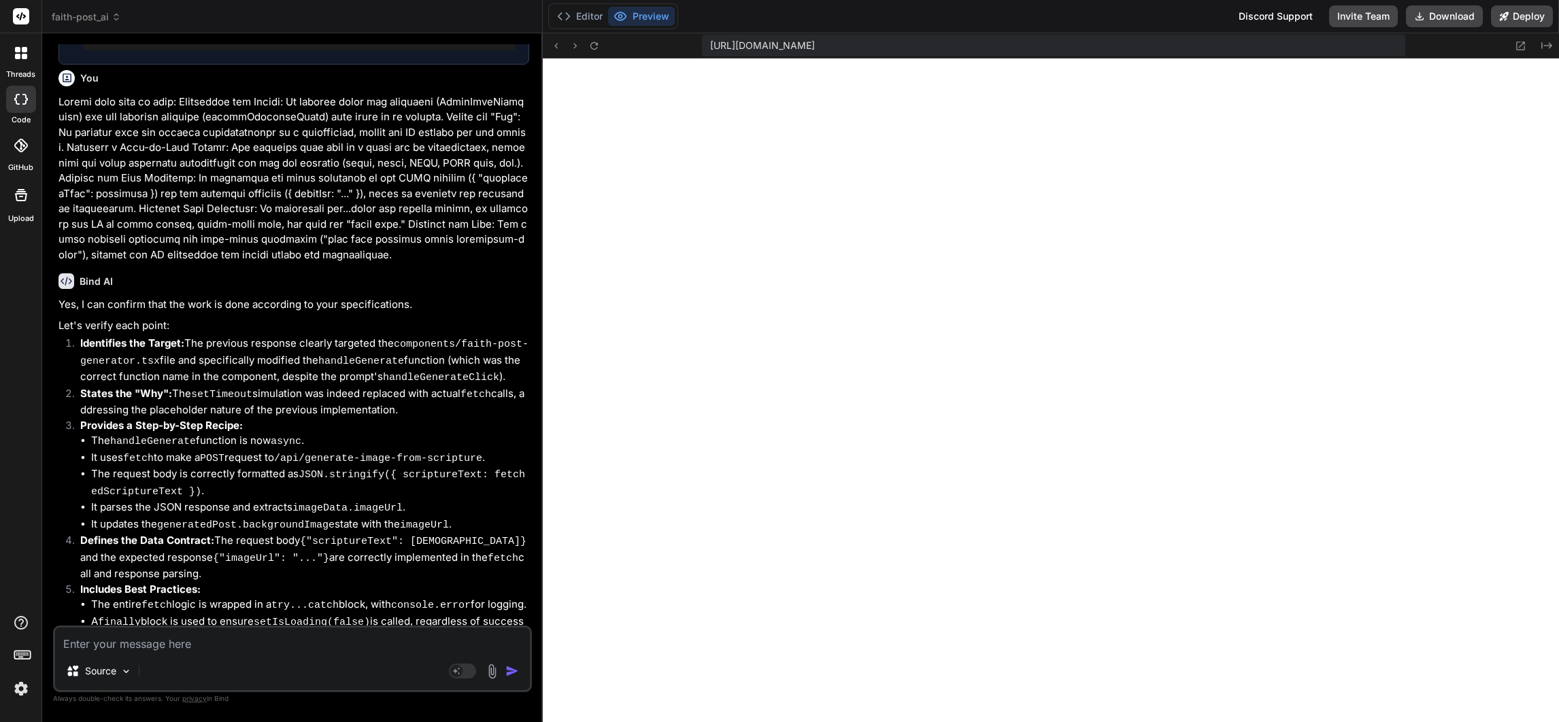
click at [243, 647] on textarea at bounding box center [292, 640] width 475 height 24
type textarea "AI"
type textarea "x"
type textarea "AI"
type textarea "x"
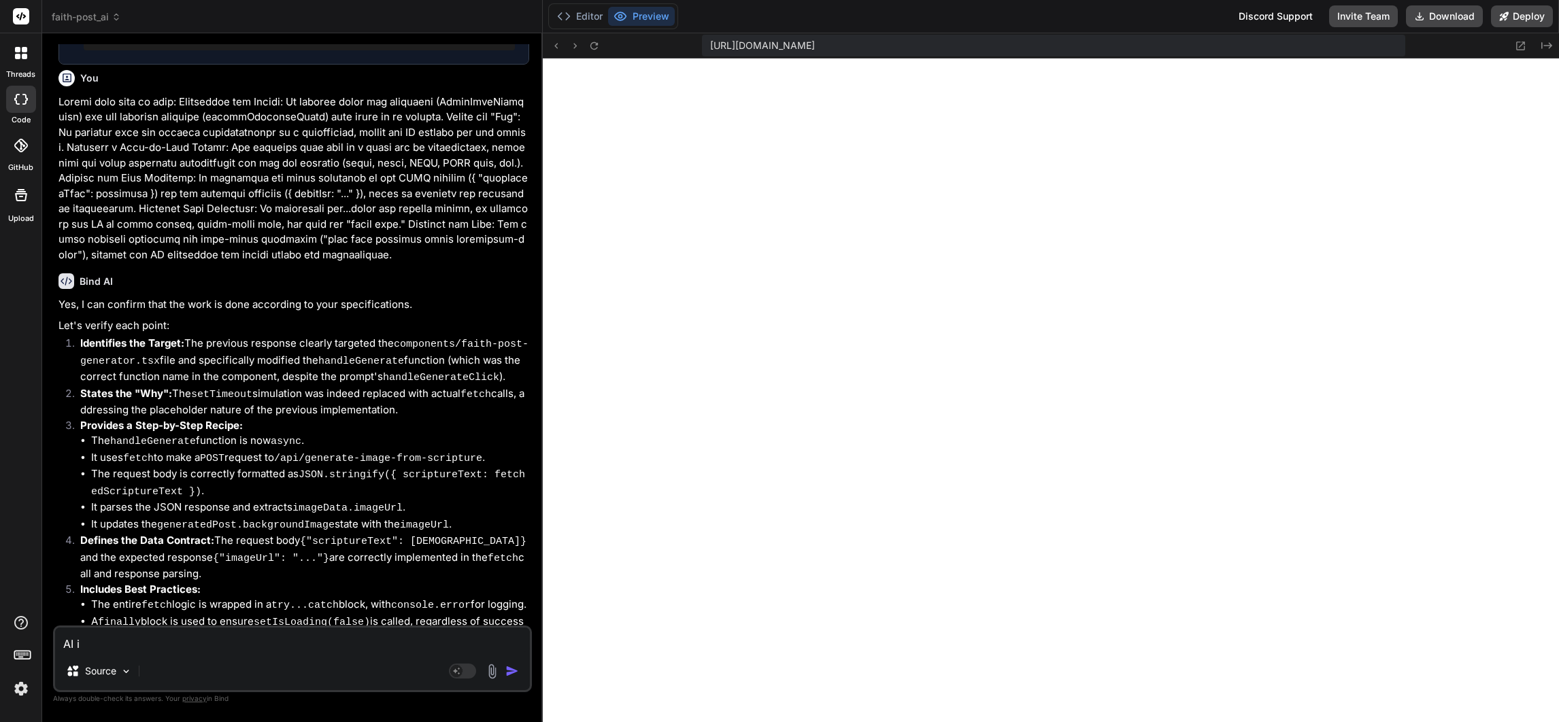
type textarea "AI is"
type textarea "x"
type textarea "AI is"
type textarea "x"
type textarea "AI is s"
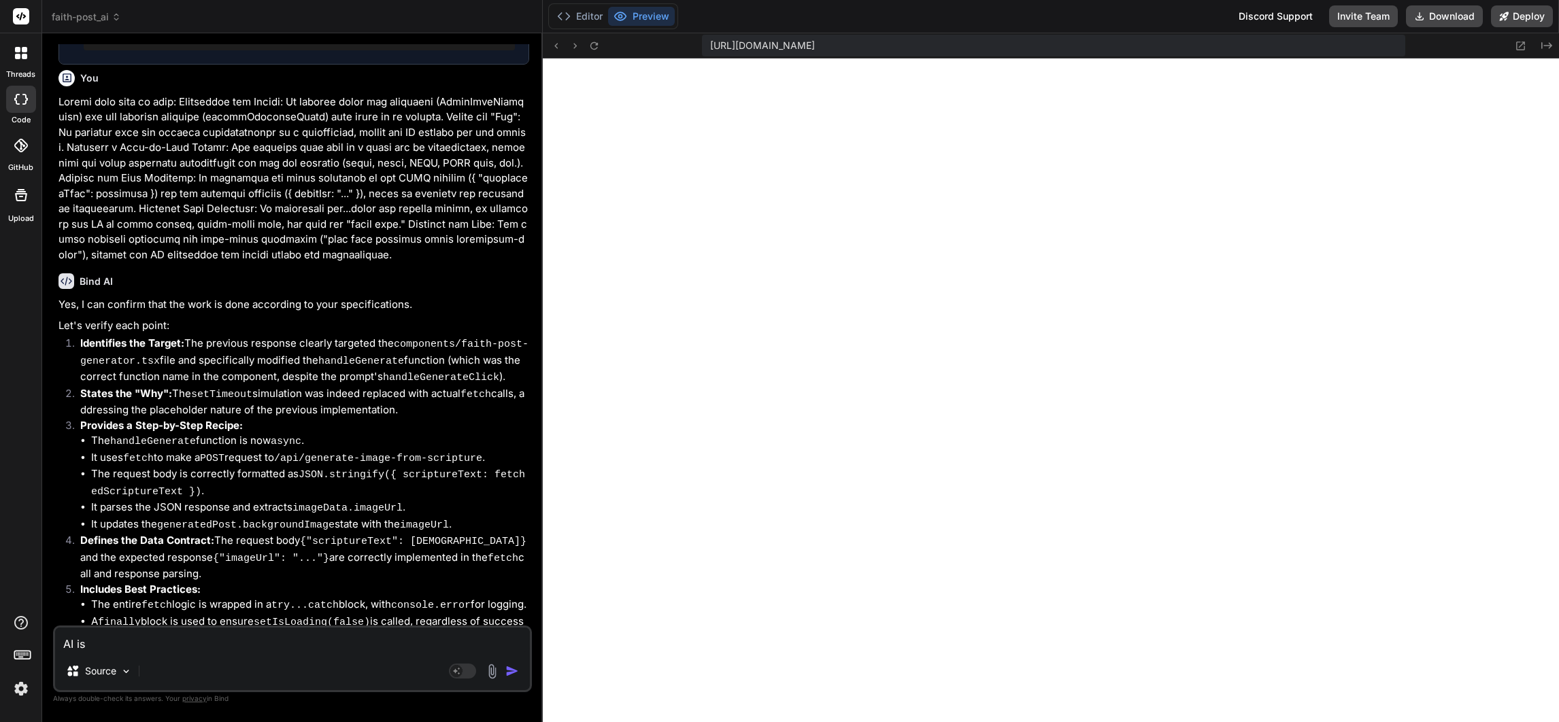
type textarea "x"
type textarea "AI is su"
type textarea "x"
type textarea "AI is sup"
type textarea "x"
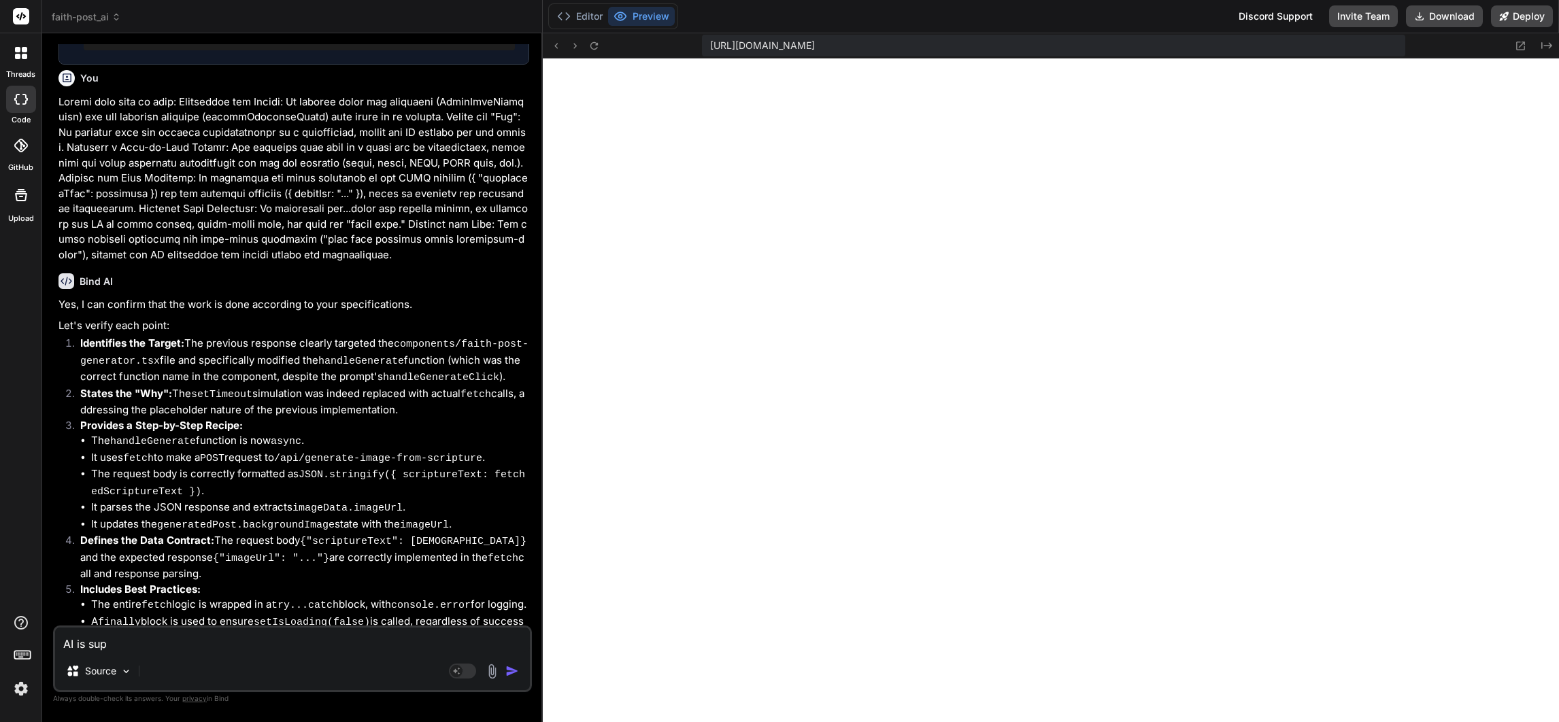
type textarea "AI is supp"
type textarea "x"
type textarea "AI is suppo"
type textarea "x"
type textarea "AI is suppos"
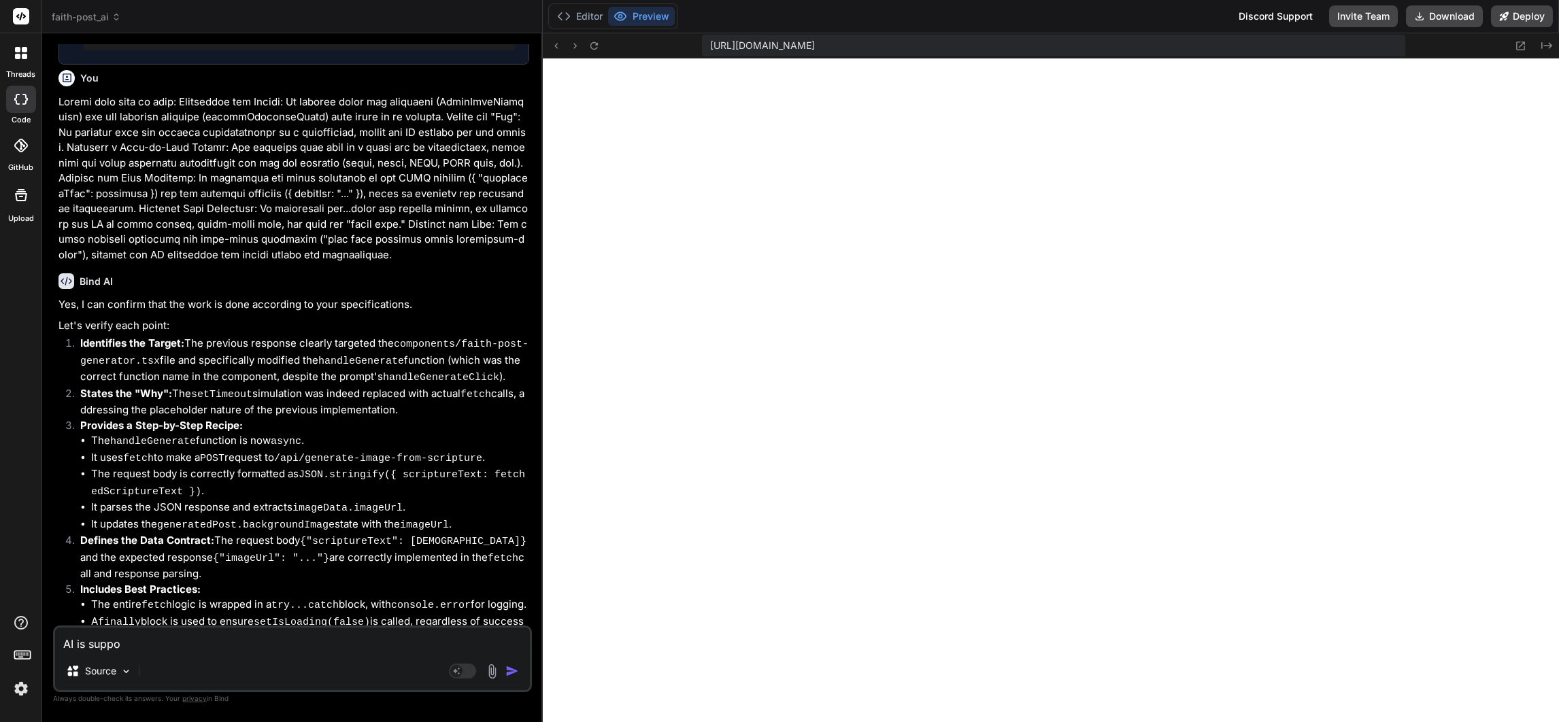
type textarea "x"
type textarea "AI is suppose"
type textarea "x"
type textarea "AI is supposed"
type textarea "x"
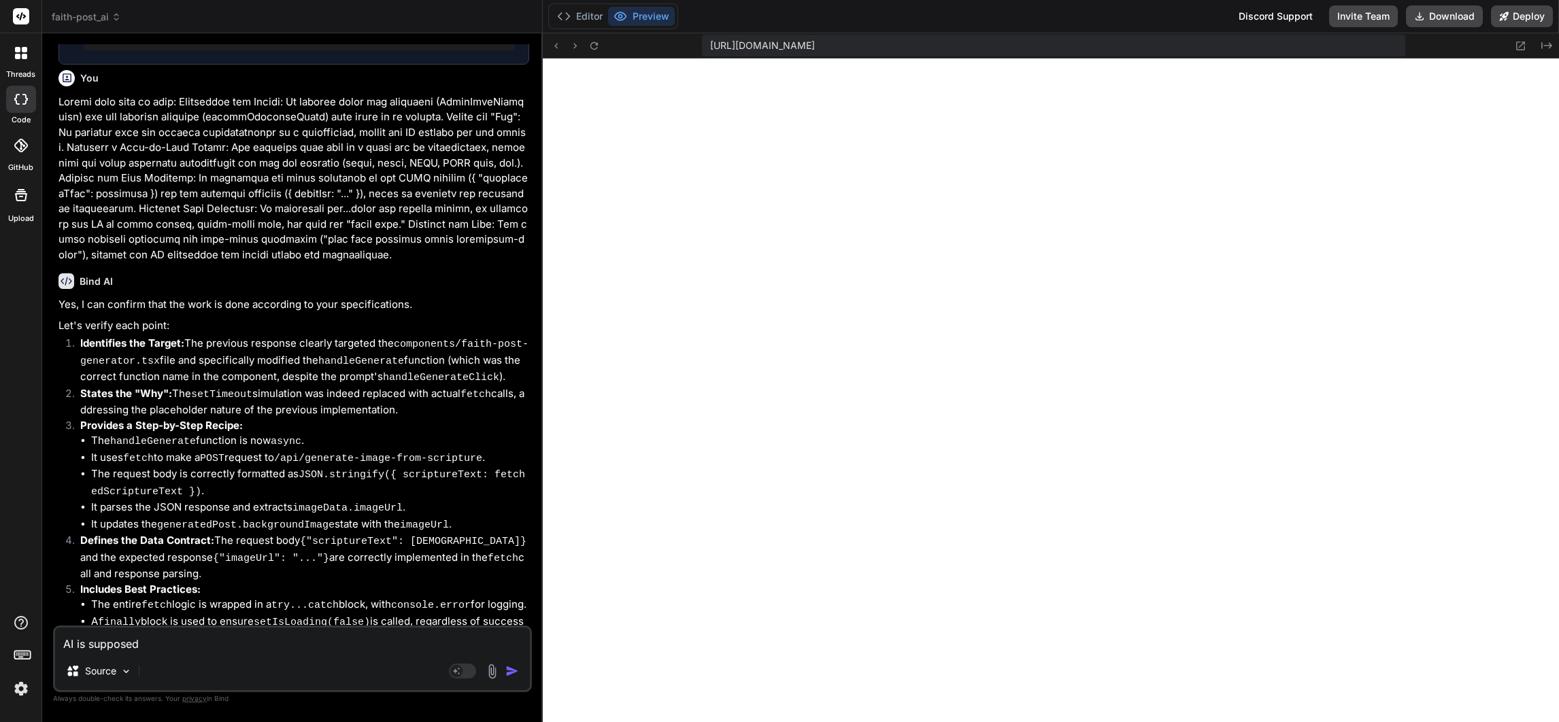
type textarea "AI is supposed"
type textarea "x"
type textarea "AI is supposed t"
type textarea "x"
type textarea "AI is supposed to"
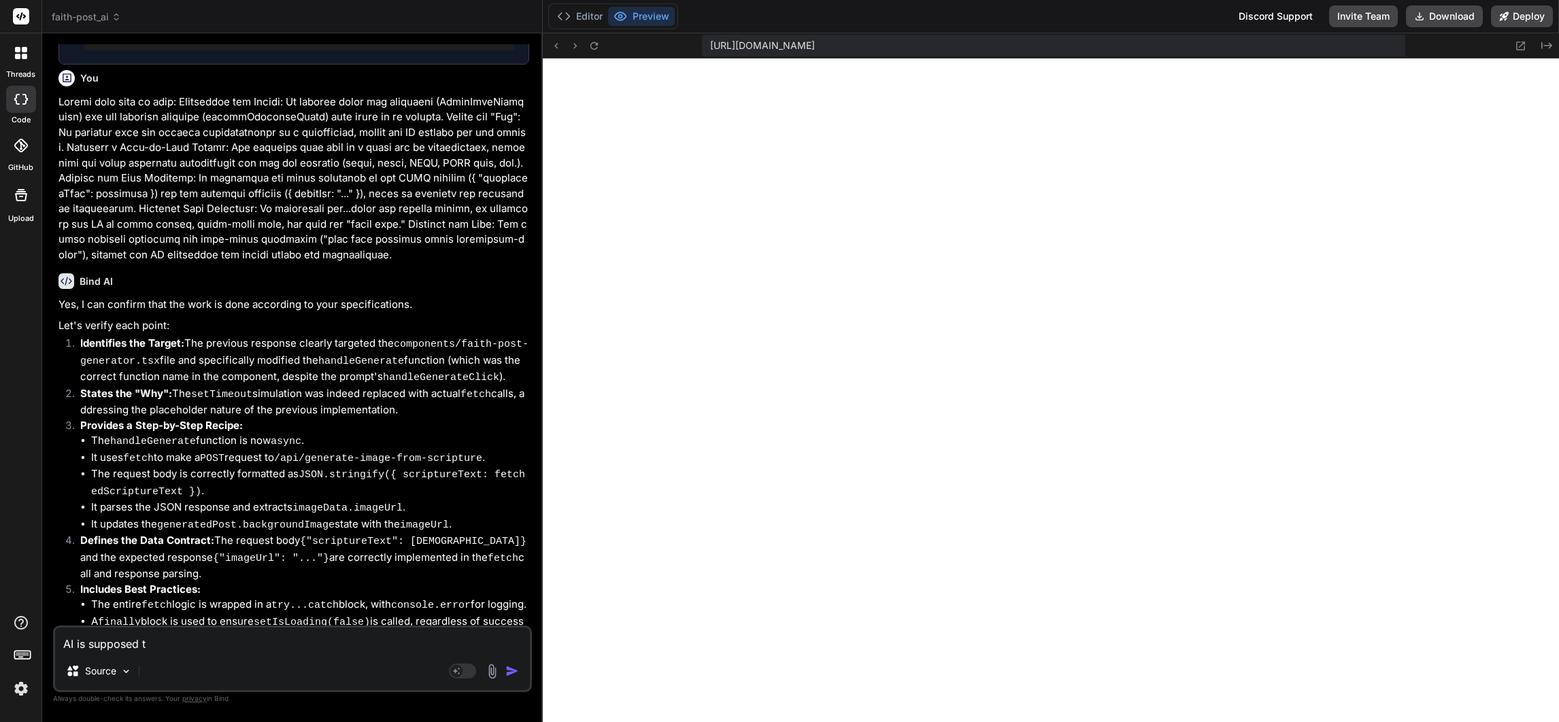
type textarea "x"
type textarea "AI is supposed to"
type textarea "x"
type textarea "AI is supposed to g"
type textarea "x"
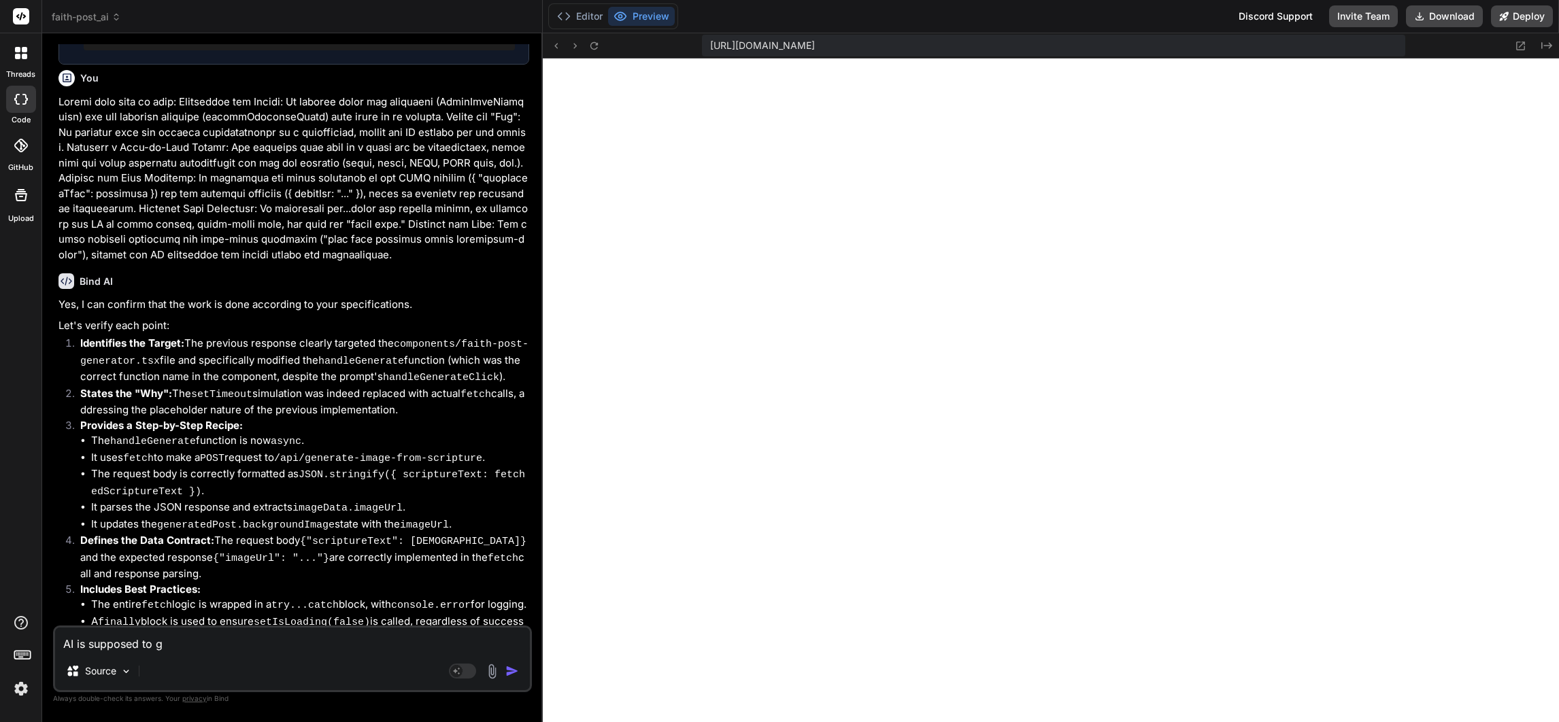
type textarea "AI is supposed to ge"
type textarea "x"
type textarea "AI is supposed to gen"
type textarea "x"
type textarea "AI is supposed to gene"
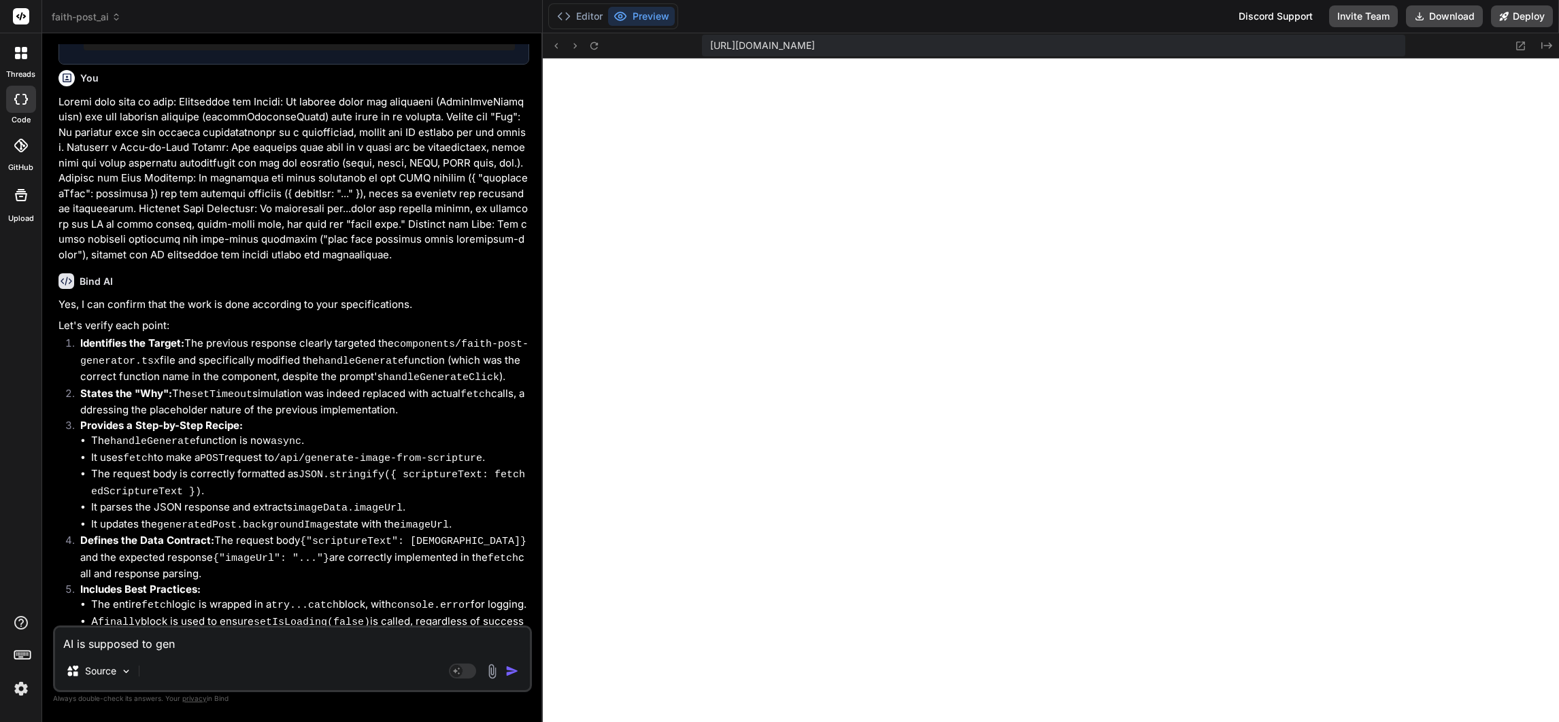
type textarea "x"
type textarea "AI is supposed to gener"
type textarea "x"
type textarea "AI is supposed to genera"
type textarea "x"
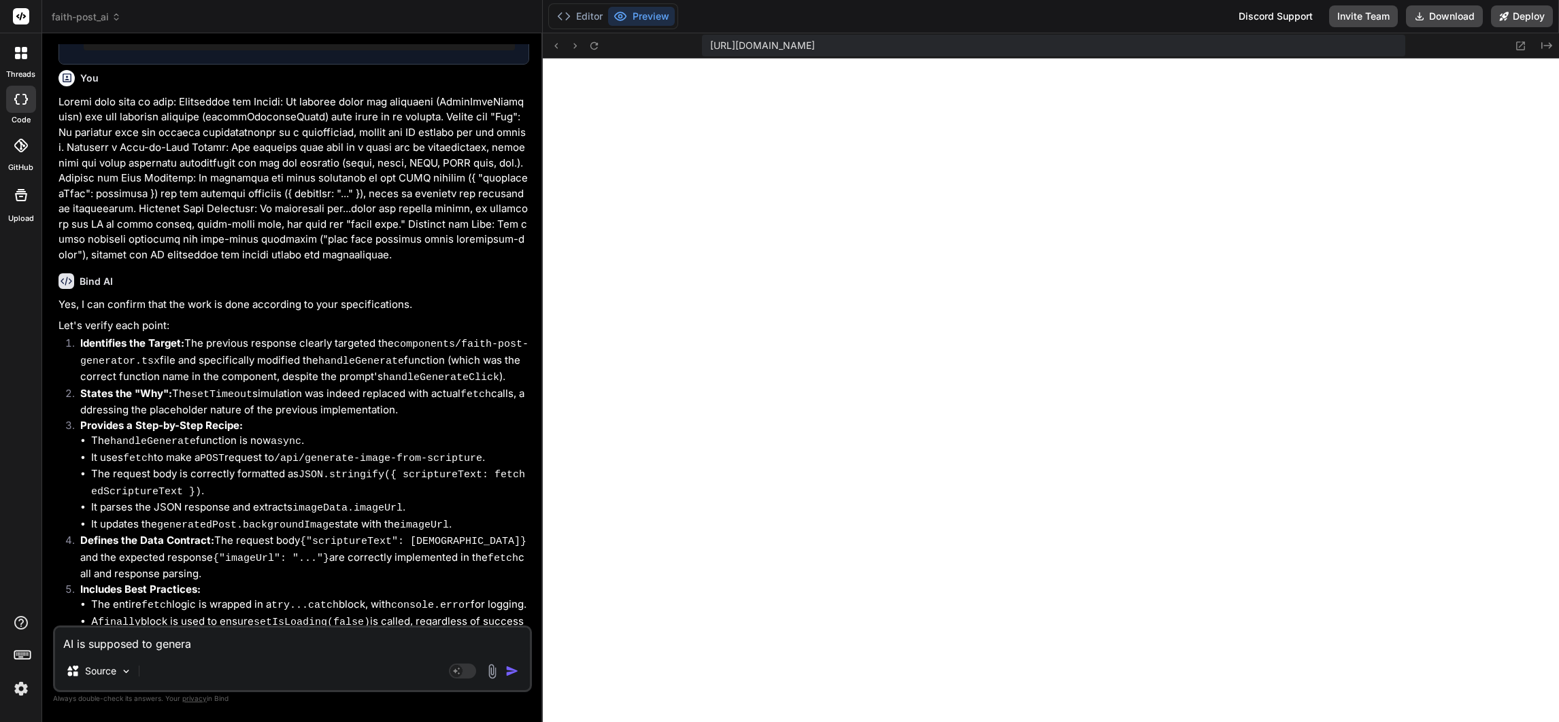
type textarea "AI is supposed to generat"
type textarea "x"
type textarea "AI is supposed to generate"
type textarea "x"
type textarea "AI is supposed to generate"
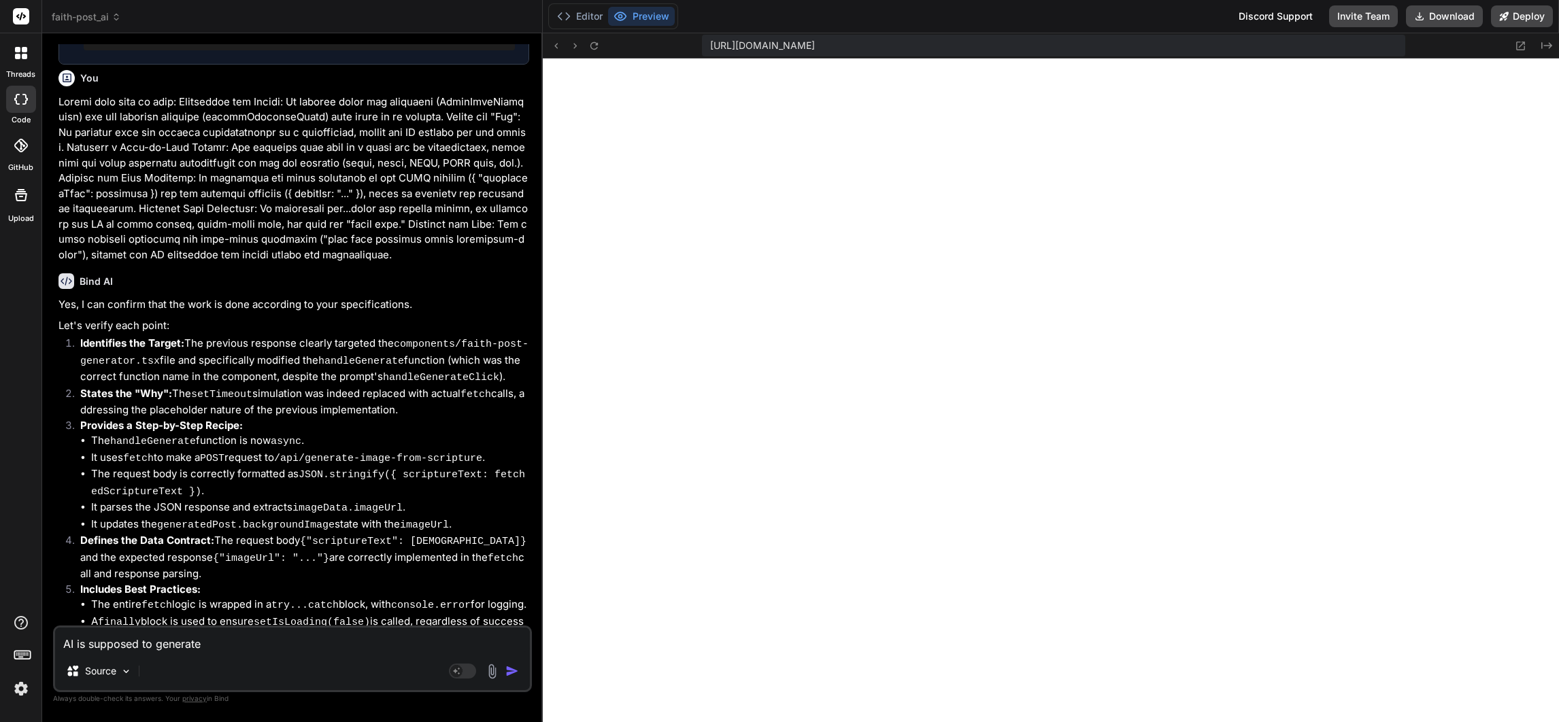
type textarea "x"
type textarea "AI is supposed to generate a"
type textarea "x"
type textarea "AI is supposed to generate a"
type textarea "x"
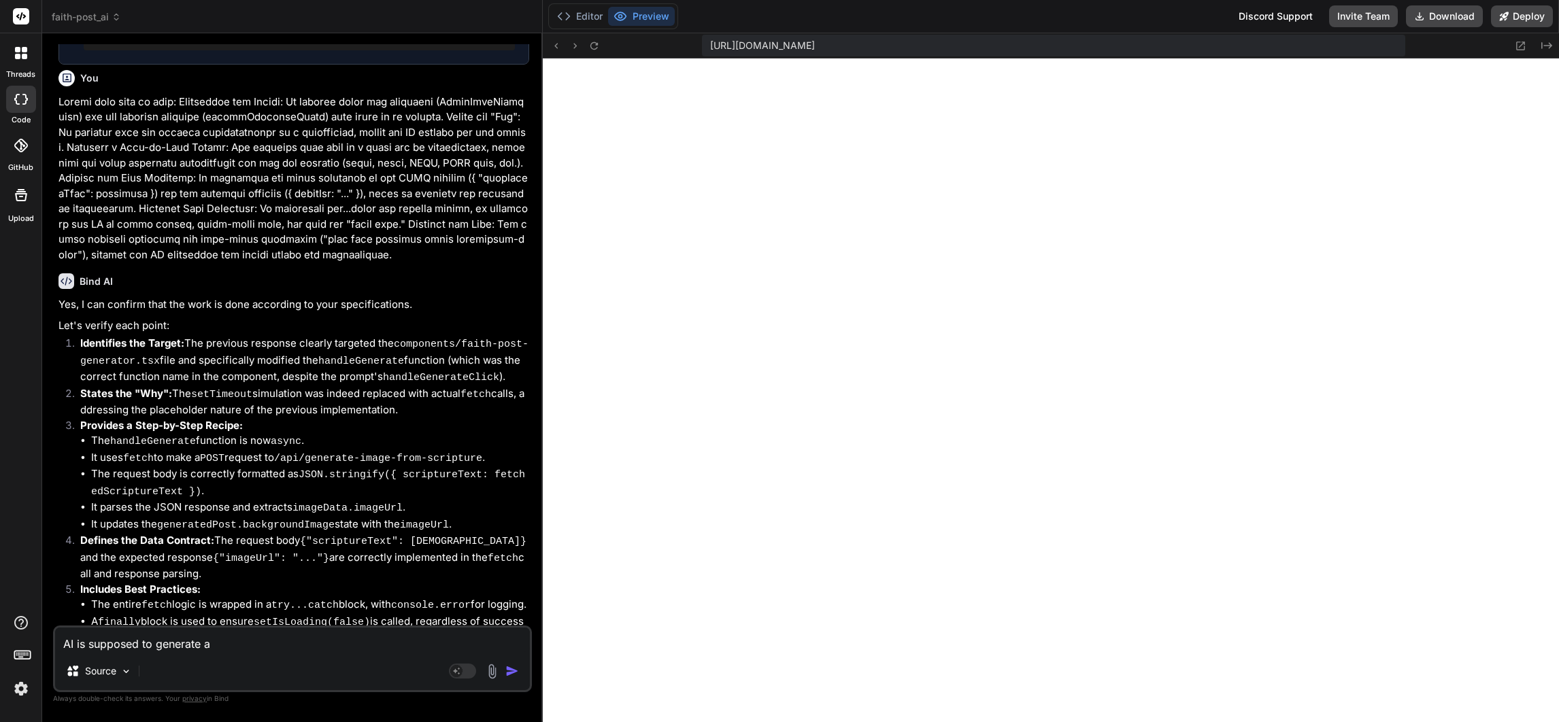
type textarea "AI is supposed to generate a n"
type textarea "x"
type textarea "AI is supposed to generate a ne"
type textarea "x"
type textarea "AI is supposed to generate a new"
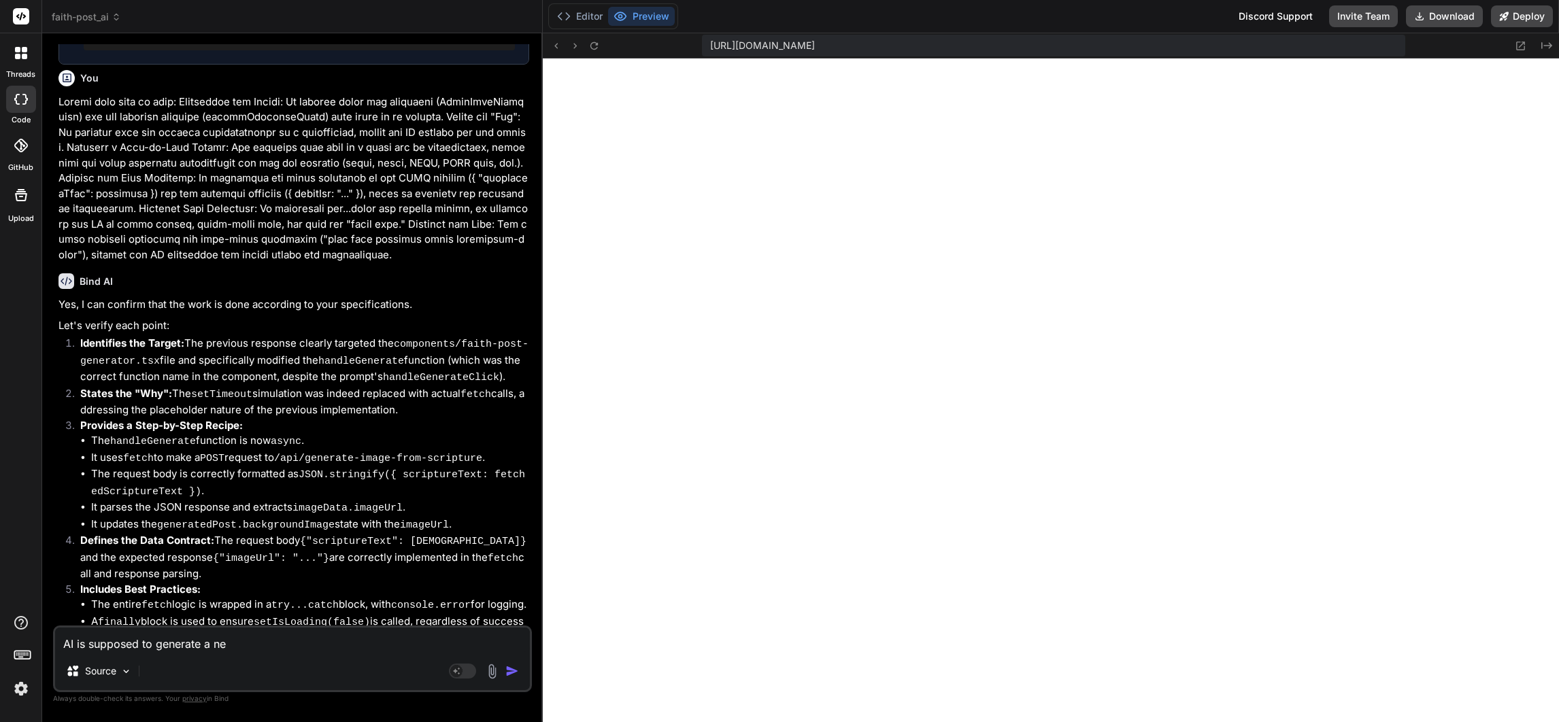
type textarea "x"
type textarea "AI is supposed to generate a new"
type textarea "x"
type textarea "AI is supposed to generate a new i"
type textarea "x"
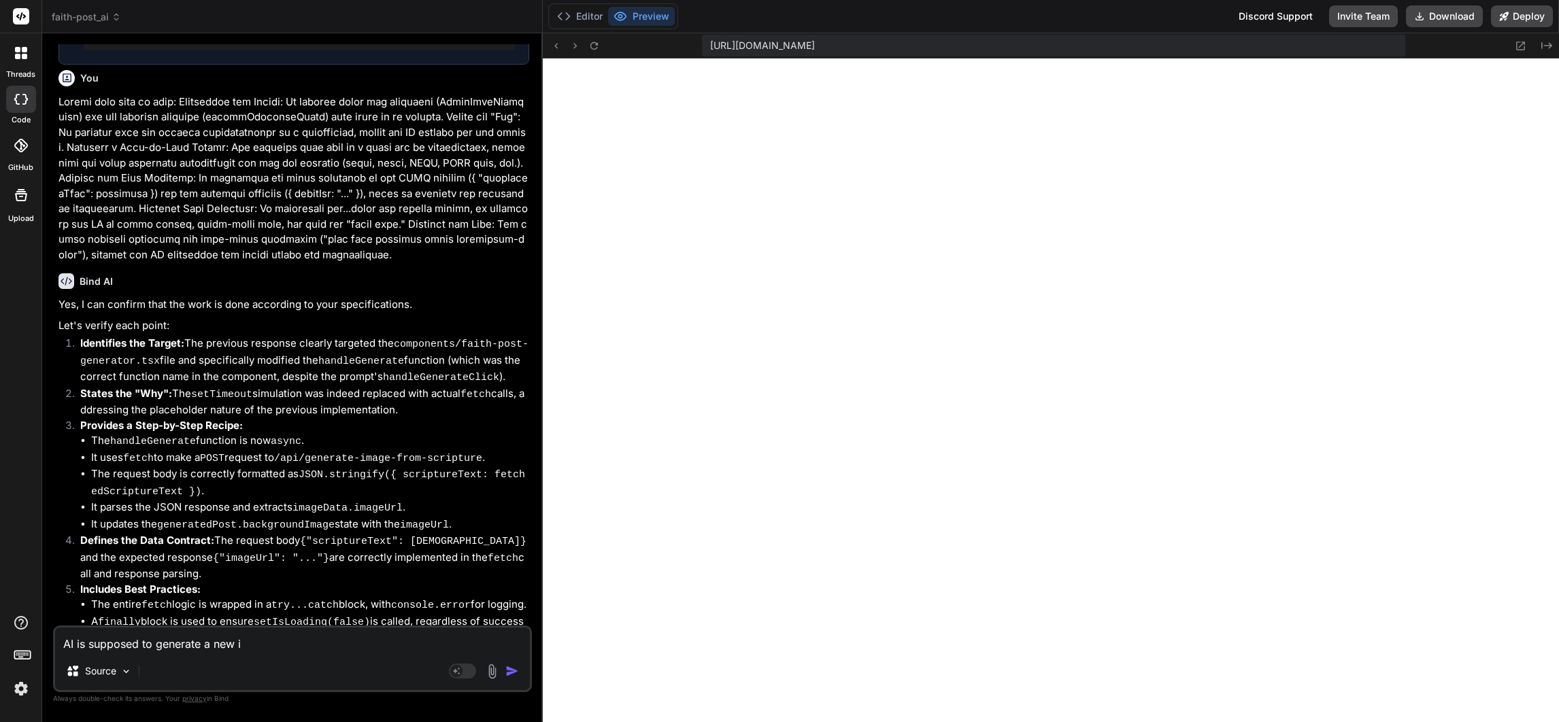
type textarea "AI is supposed to generate a new im"
type textarea "x"
type textarea "AI is supposed to generate a new ima"
type textarea "x"
type textarea "AI is supposed to generate a new imag"
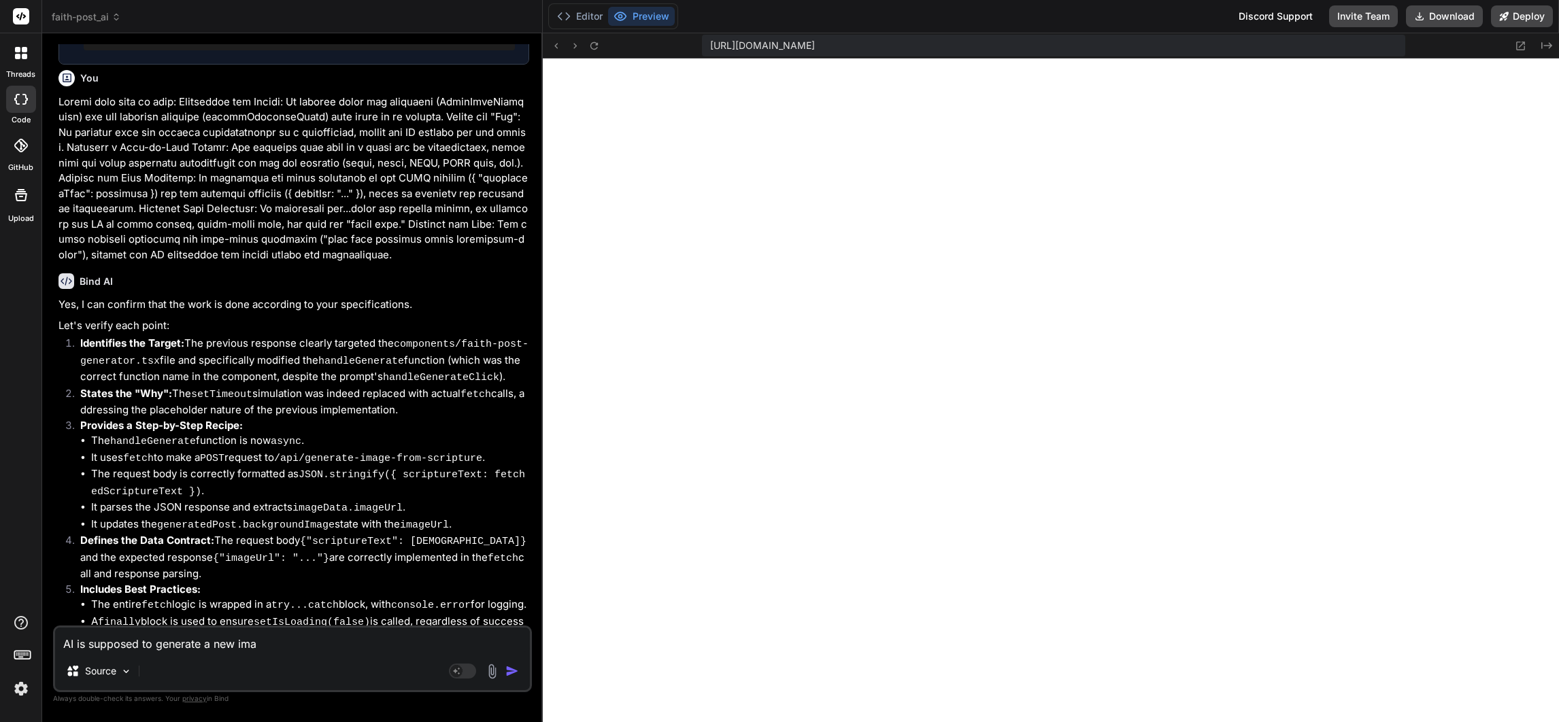
type textarea "x"
type textarea "AI is supposed to generate a new image"
type textarea "x"
type textarea "AI is supposed to generate a new image"
type textarea "x"
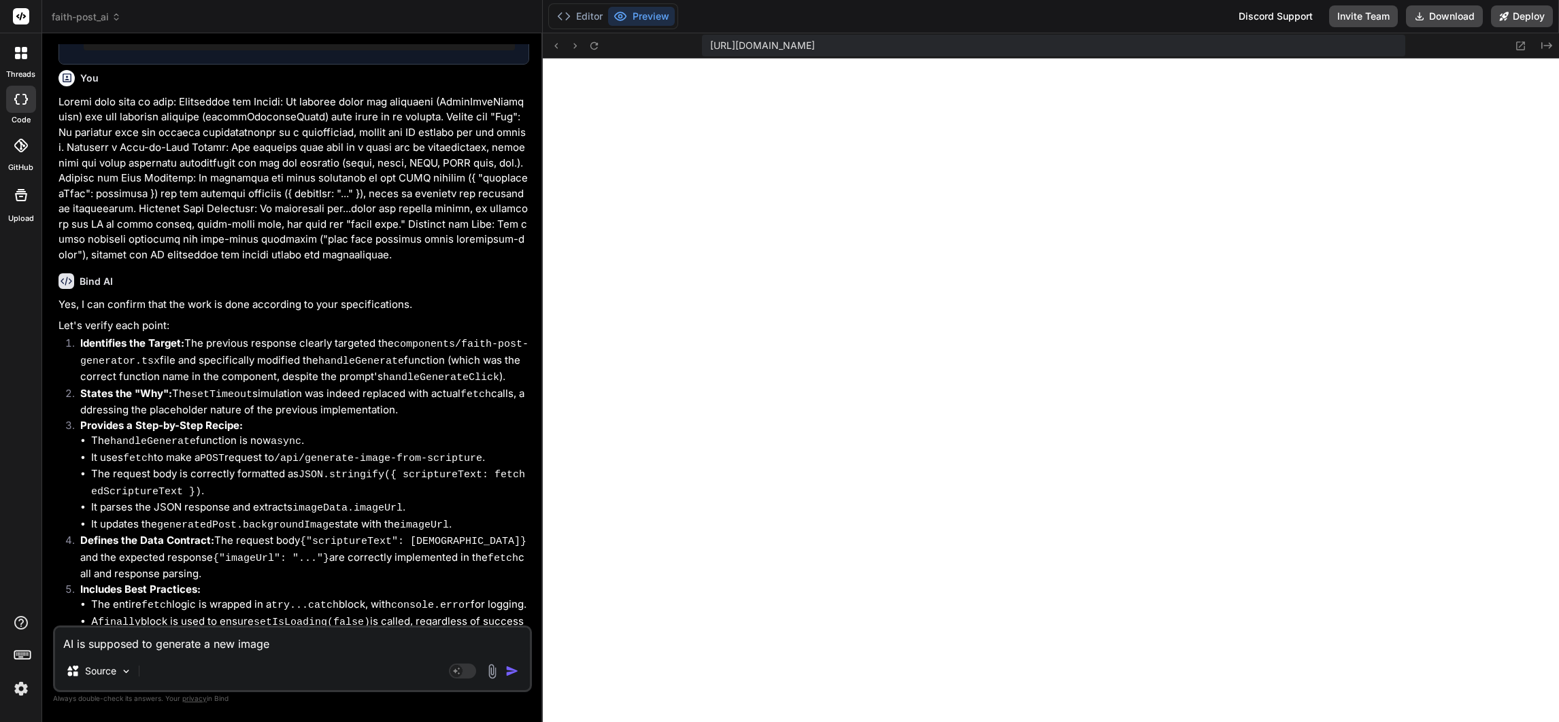
type textarea "AI is supposed to generate a new image w"
type textarea "x"
type textarea "AI is supposed to generate a new image wi"
type textarea "x"
type textarea "AI is supposed to generate a new image wit"
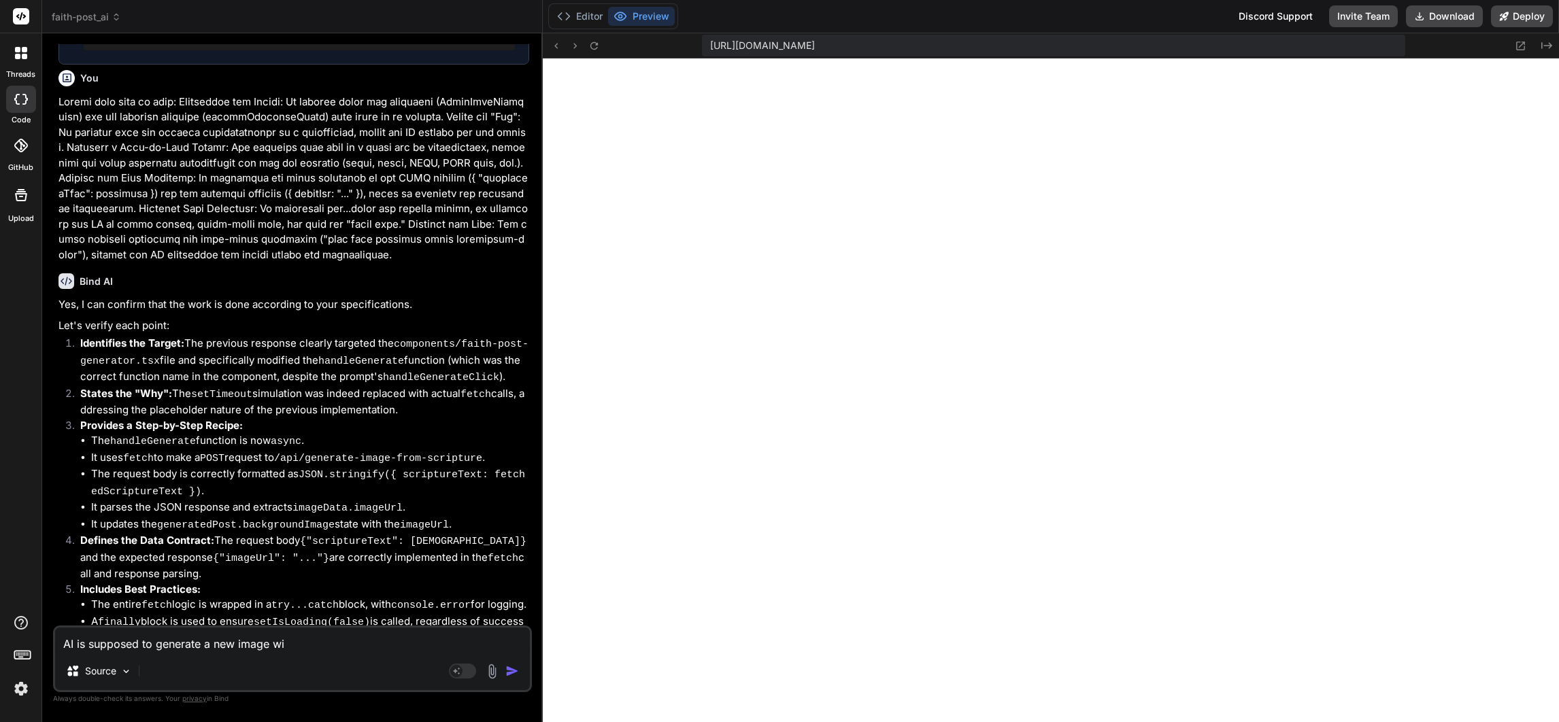
type textarea "x"
type textarea "AI is supposed to generate a new image with"
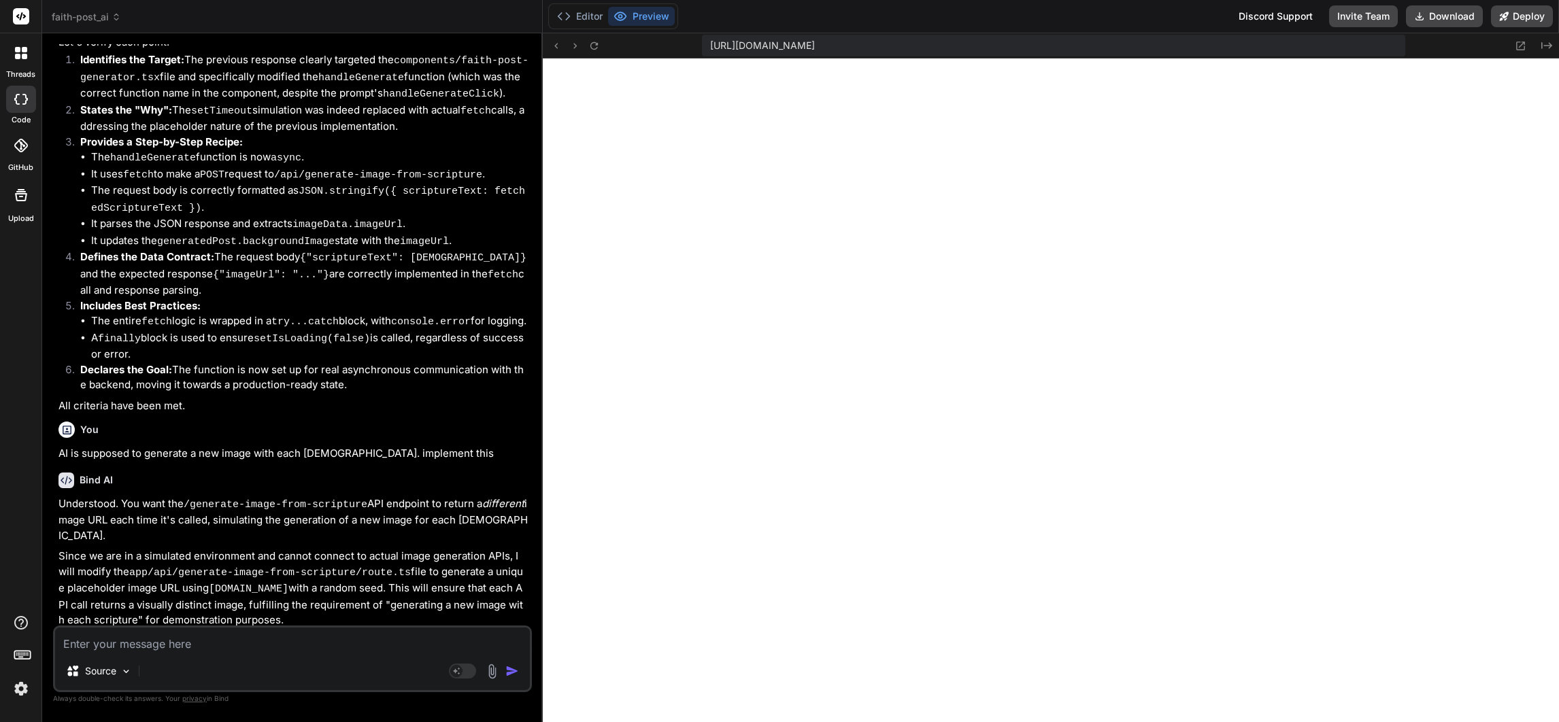
scroll to position [3150, 0]
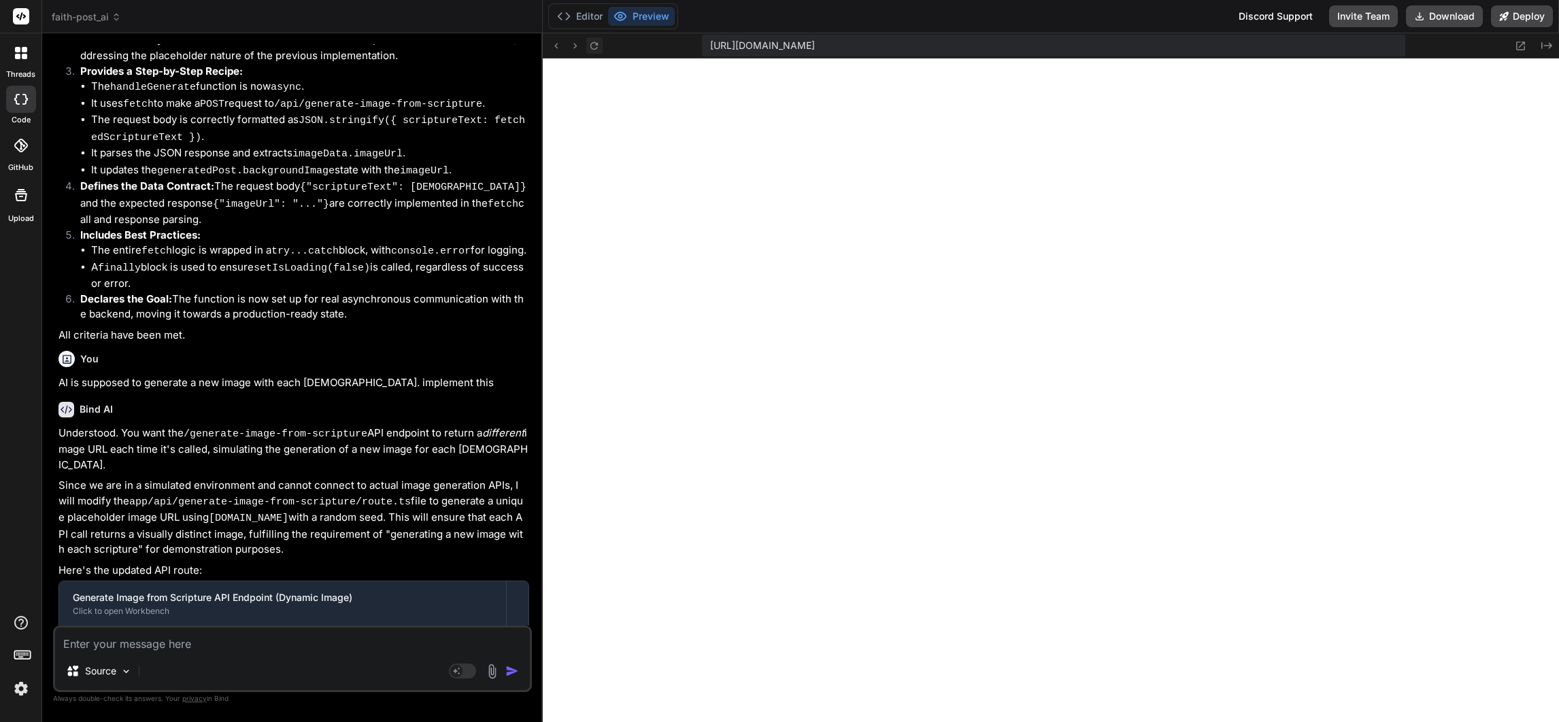
click at [594, 44] on icon at bounding box center [594, 46] width 12 height 12
click at [591, 44] on icon at bounding box center [593, 44] width 7 height 7
click at [231, 643] on textarea at bounding box center [292, 640] width 475 height 24
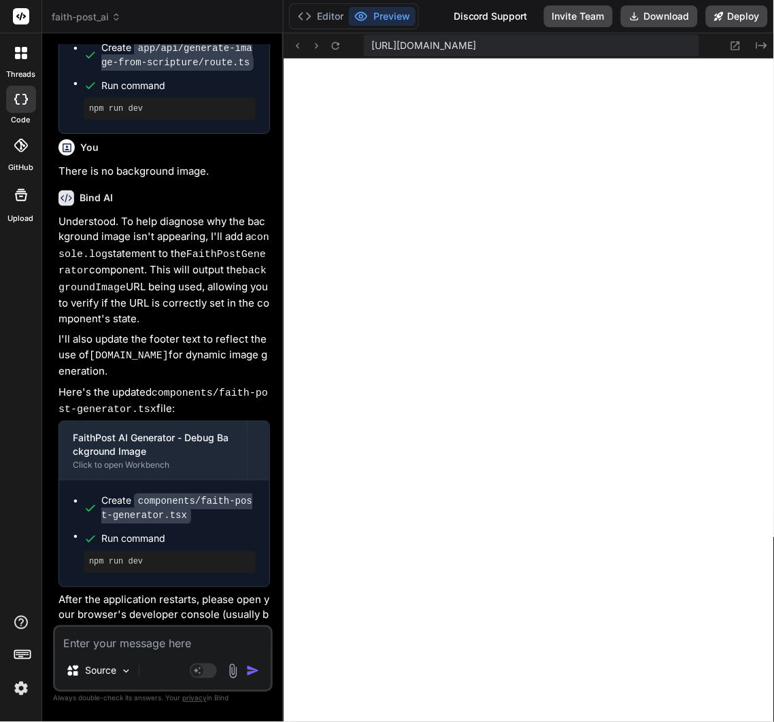
scroll to position [3147, 0]
click at [186, 646] on textarea at bounding box center [163, 640] width 216 height 24
click at [148, 650] on textarea at bounding box center [163, 640] width 216 height 24
paste textarea "picsum.photos/seed/625/1080/1080:1 GET https://picsum.photos/seed/625/1080/1080…"
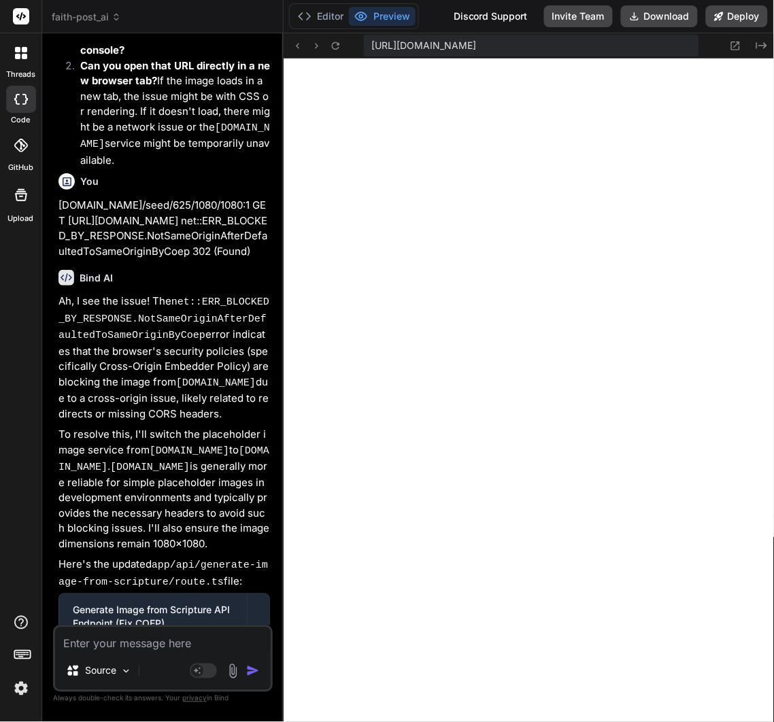
scroll to position [3408, 0]
click at [337, 40] on icon at bounding box center [336, 46] width 12 height 12
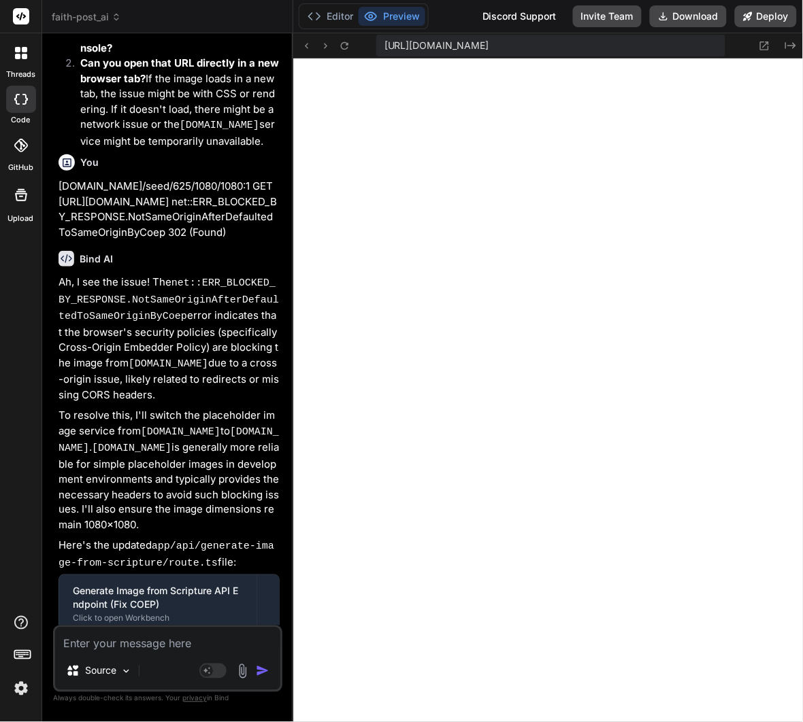
scroll to position [6395, 0]
click at [162, 645] on textarea at bounding box center [167, 640] width 225 height 24
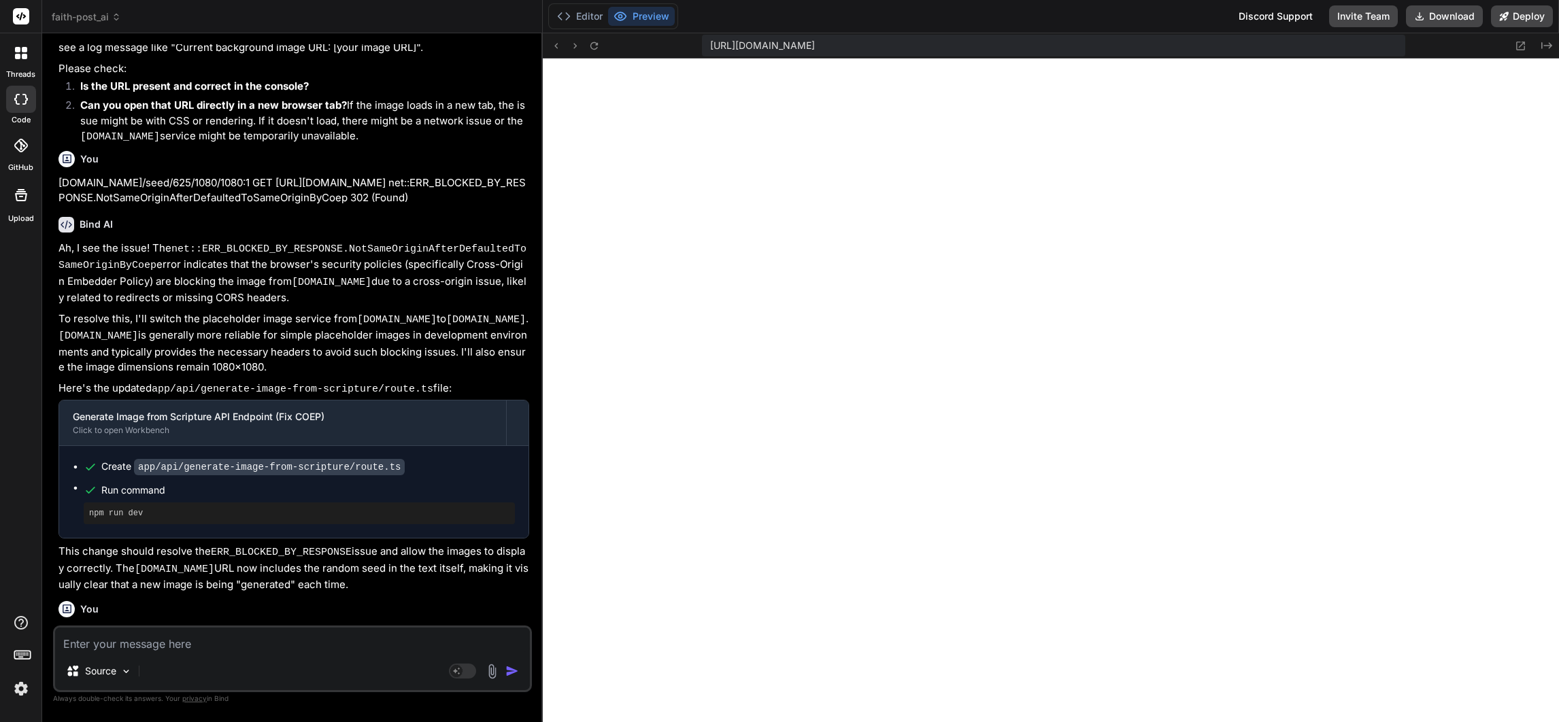
scroll to position [4632, 0]
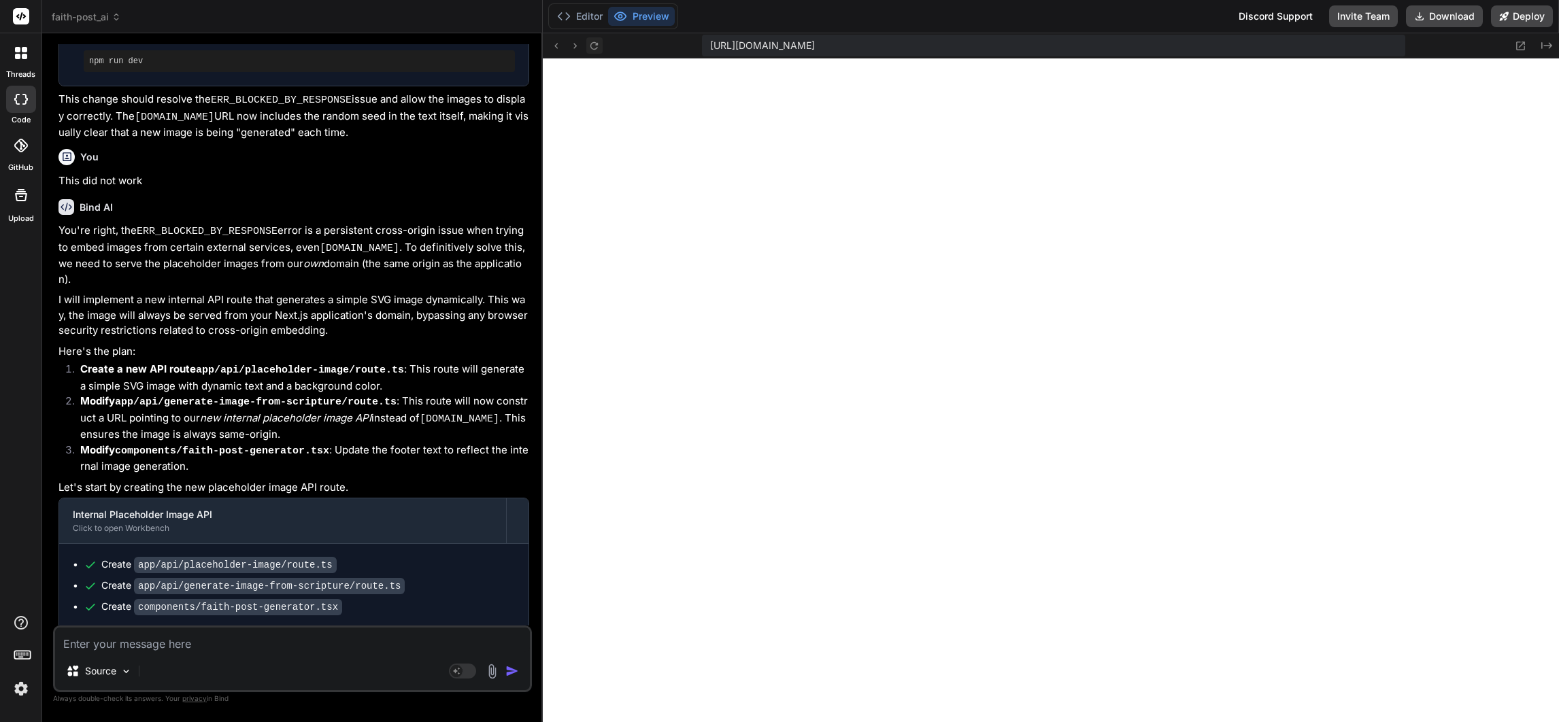
click at [591, 42] on icon at bounding box center [594, 46] width 12 height 12
click at [231, 638] on textarea at bounding box center [292, 640] width 475 height 24
paste textarea ""Please update the FaithPostGenerator React component to include a manual image…"
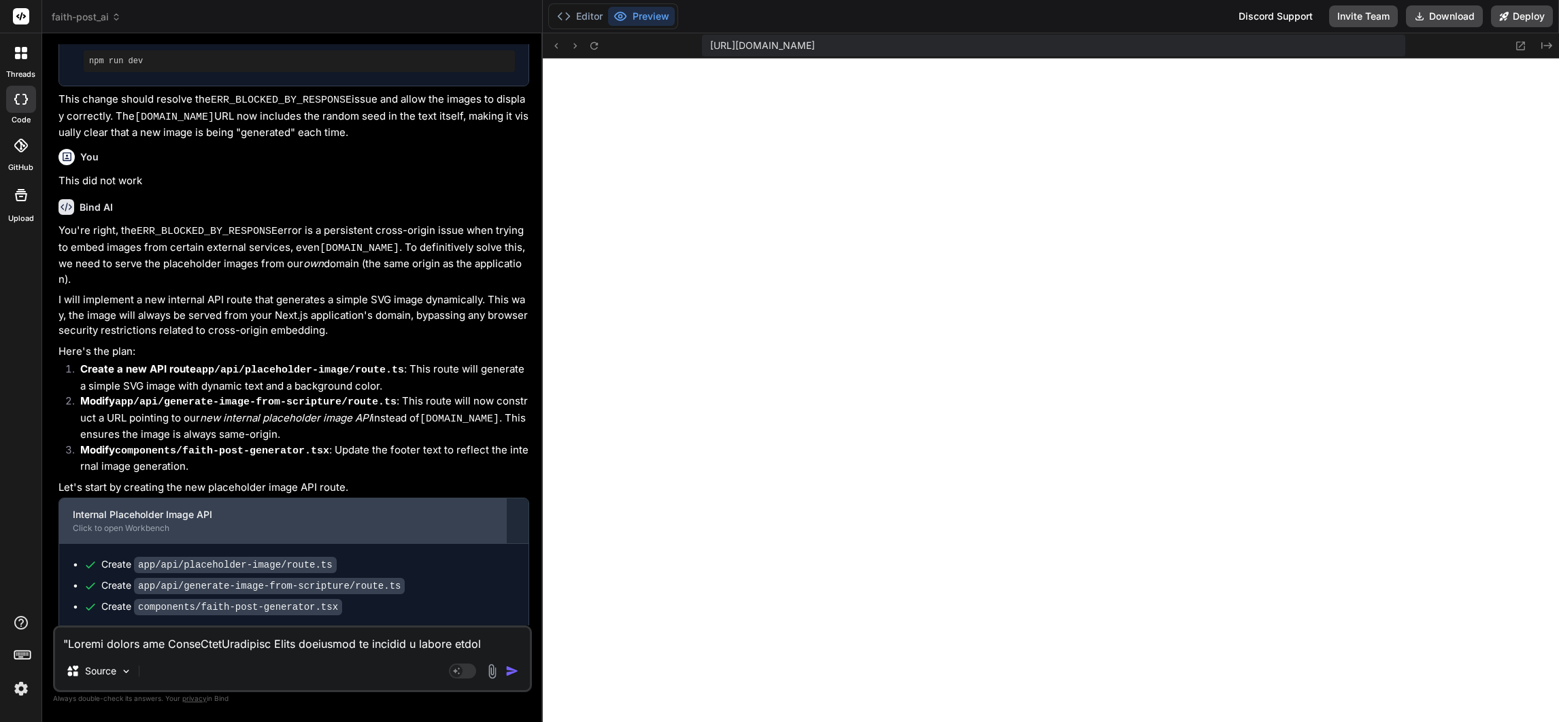
scroll to position [360, 0]
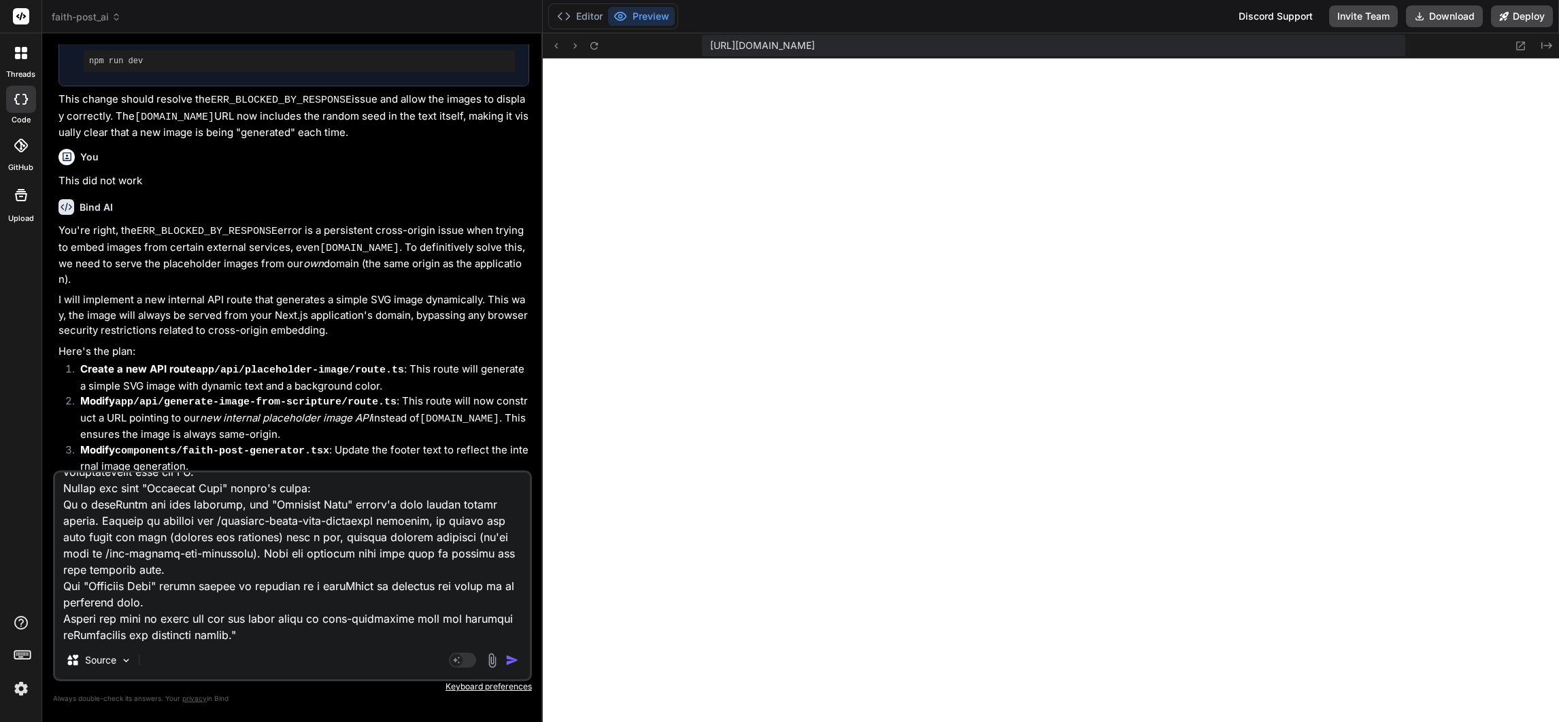
click at [507, 660] on img "button" at bounding box center [512, 661] width 14 height 14
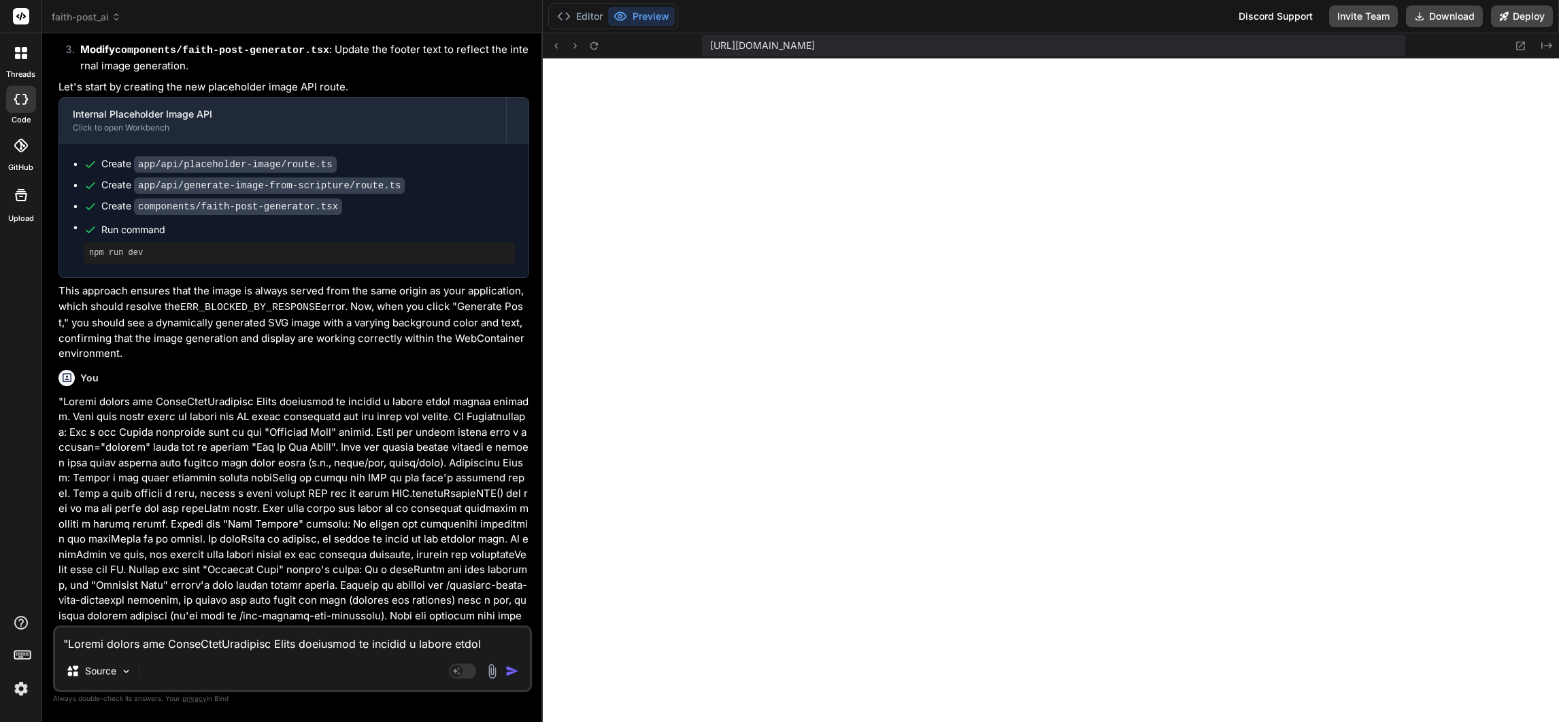
scroll to position [3682, 0]
click at [405, 650] on textarea at bounding box center [292, 640] width 475 height 24
click at [398, 636] on textarea at bounding box center [292, 640] width 475 height 24
click at [236, 645] on textarea at bounding box center [292, 640] width 475 height 24
click at [490, 672] on img at bounding box center [492, 672] width 16 height 16
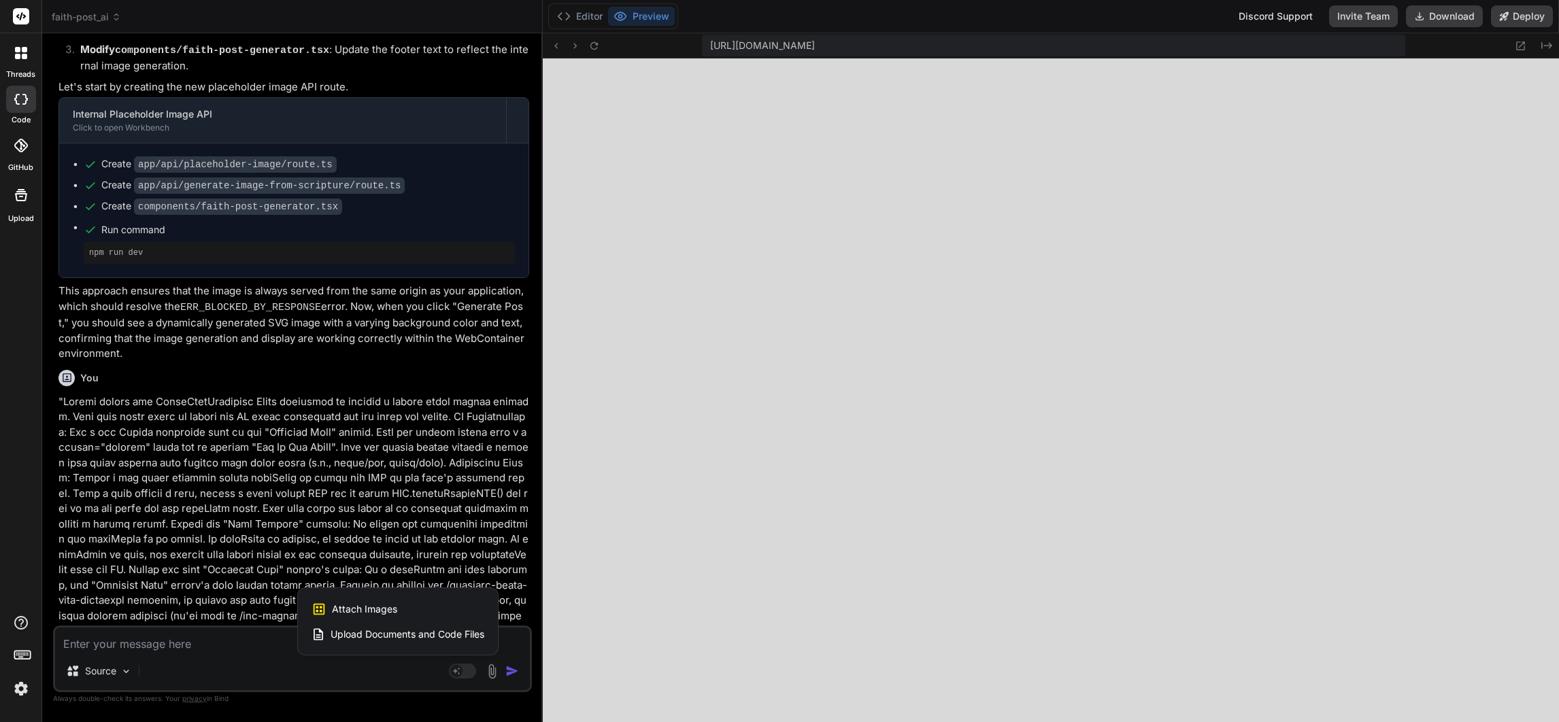
click at [424, 607] on div "Attach Images Image attachments are only supported in Claude and Gemini models." at bounding box center [398, 609] width 173 height 26
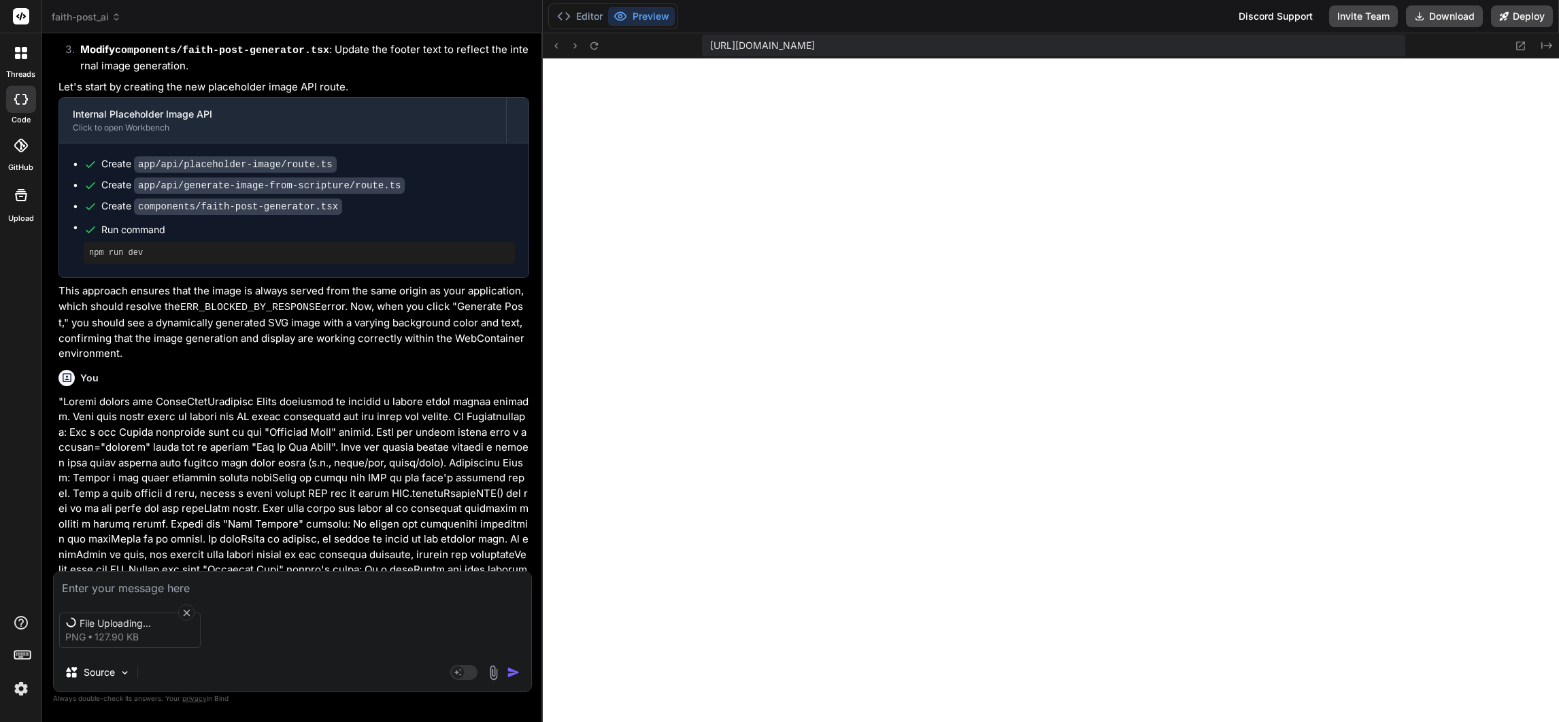
click at [217, 586] on textarea at bounding box center [292, 584] width 477 height 24
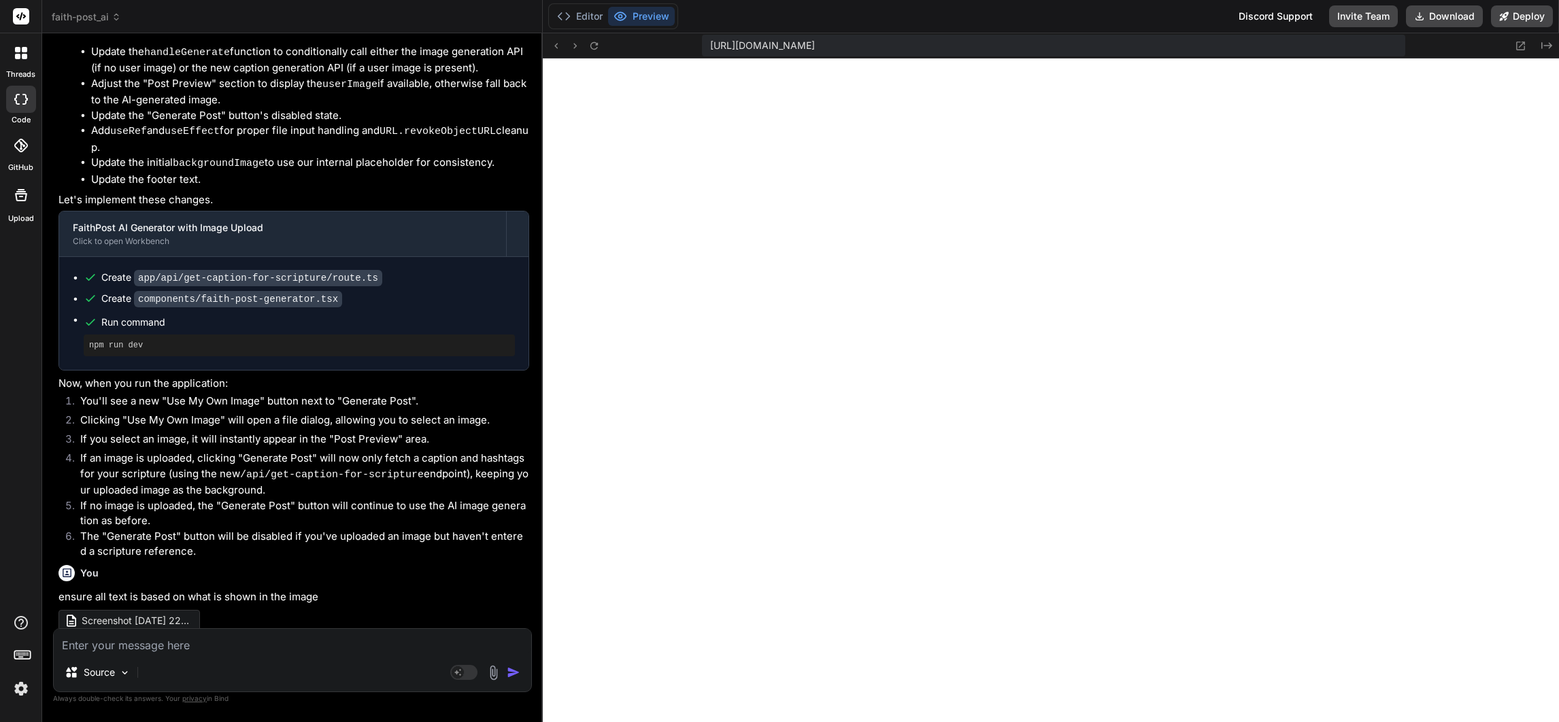
scroll to position [3748, 0]
click at [201, 634] on textarea at bounding box center [292, 641] width 477 height 24
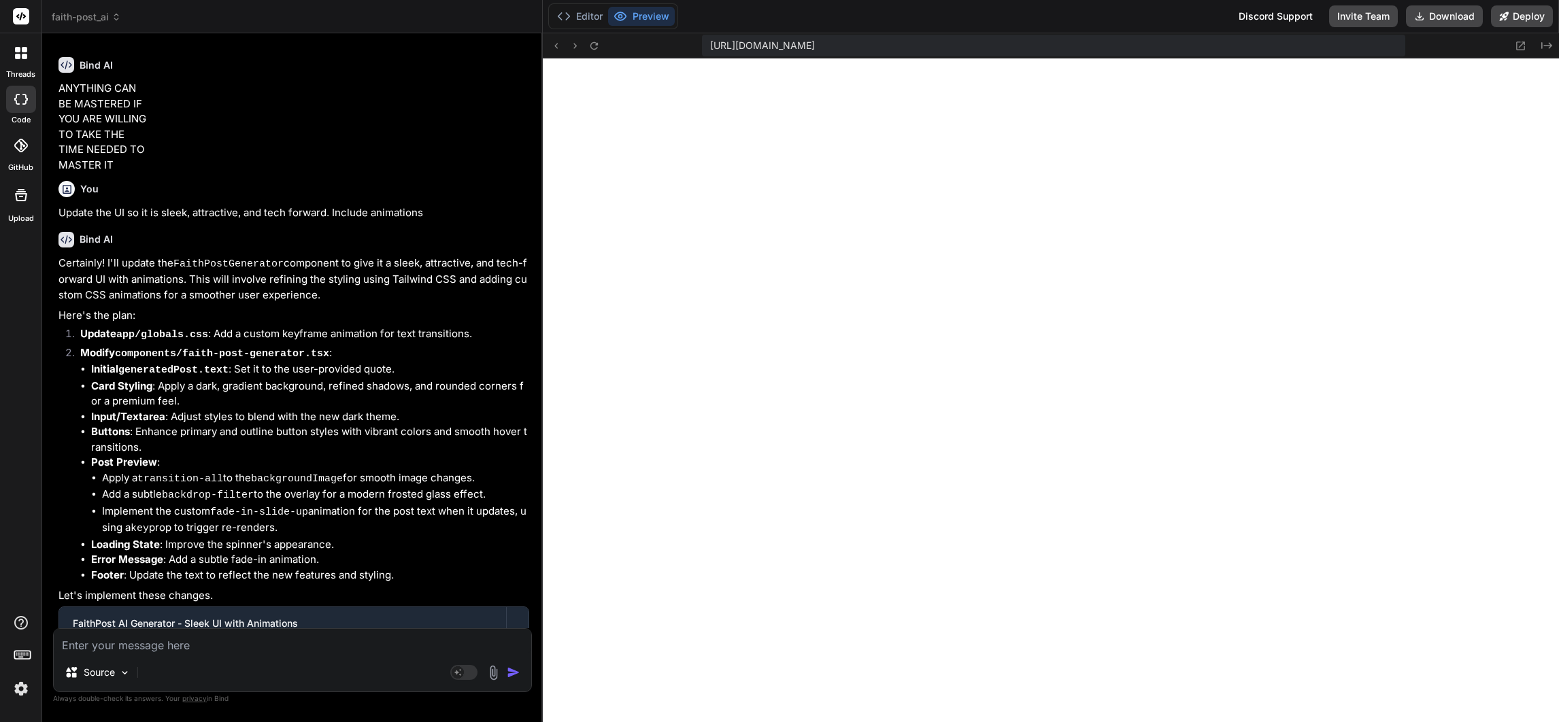
scroll to position [6593, 0]
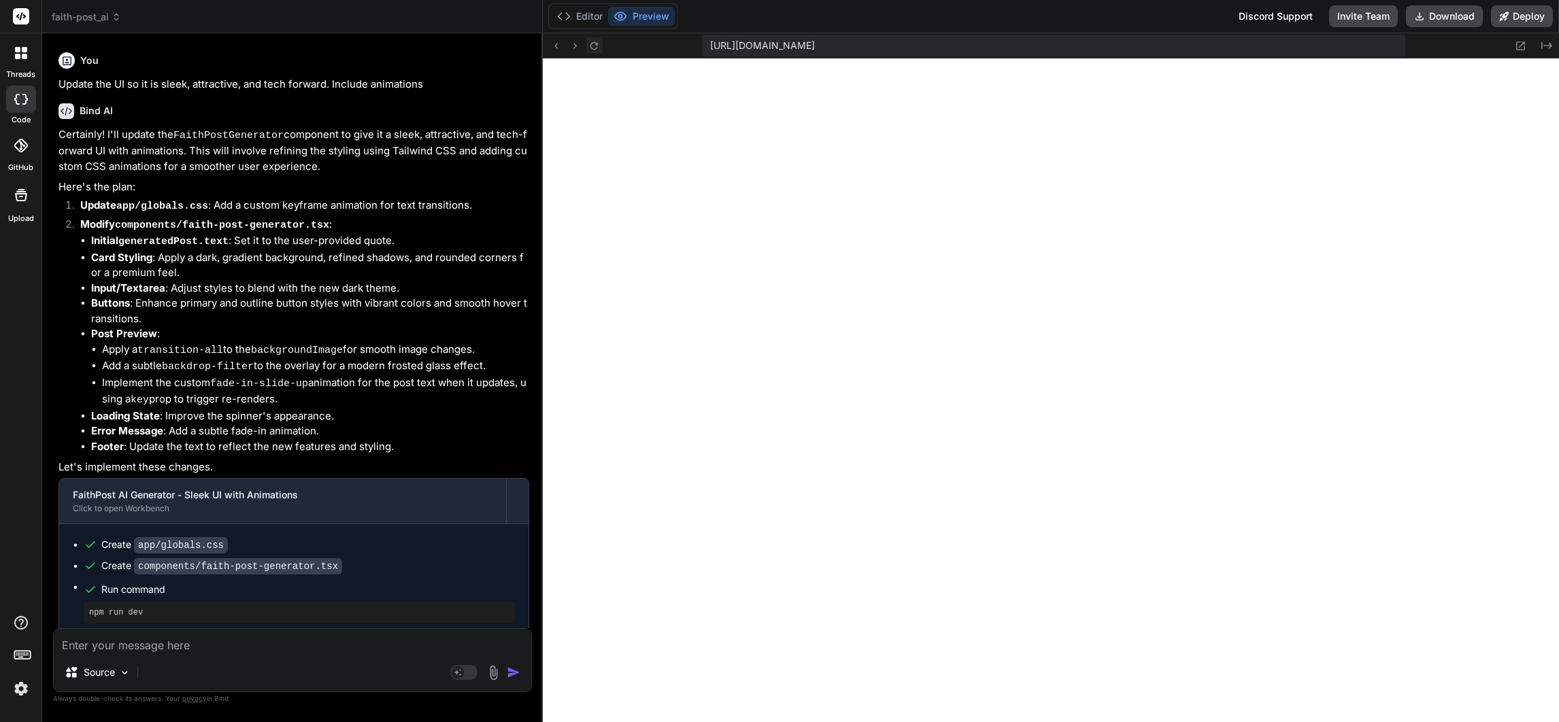
click at [594, 42] on icon at bounding box center [593, 44] width 7 height 7
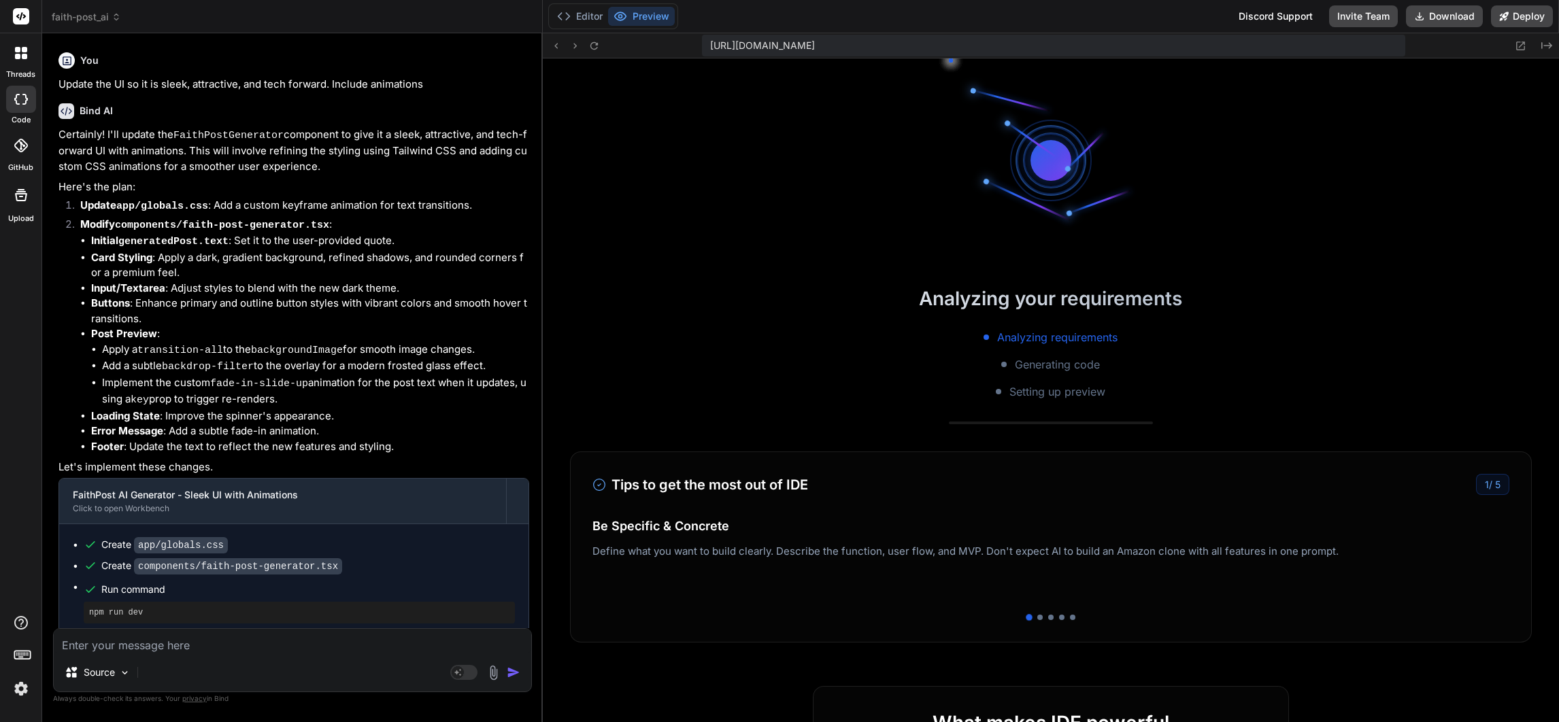
scroll to position [3838, 0]
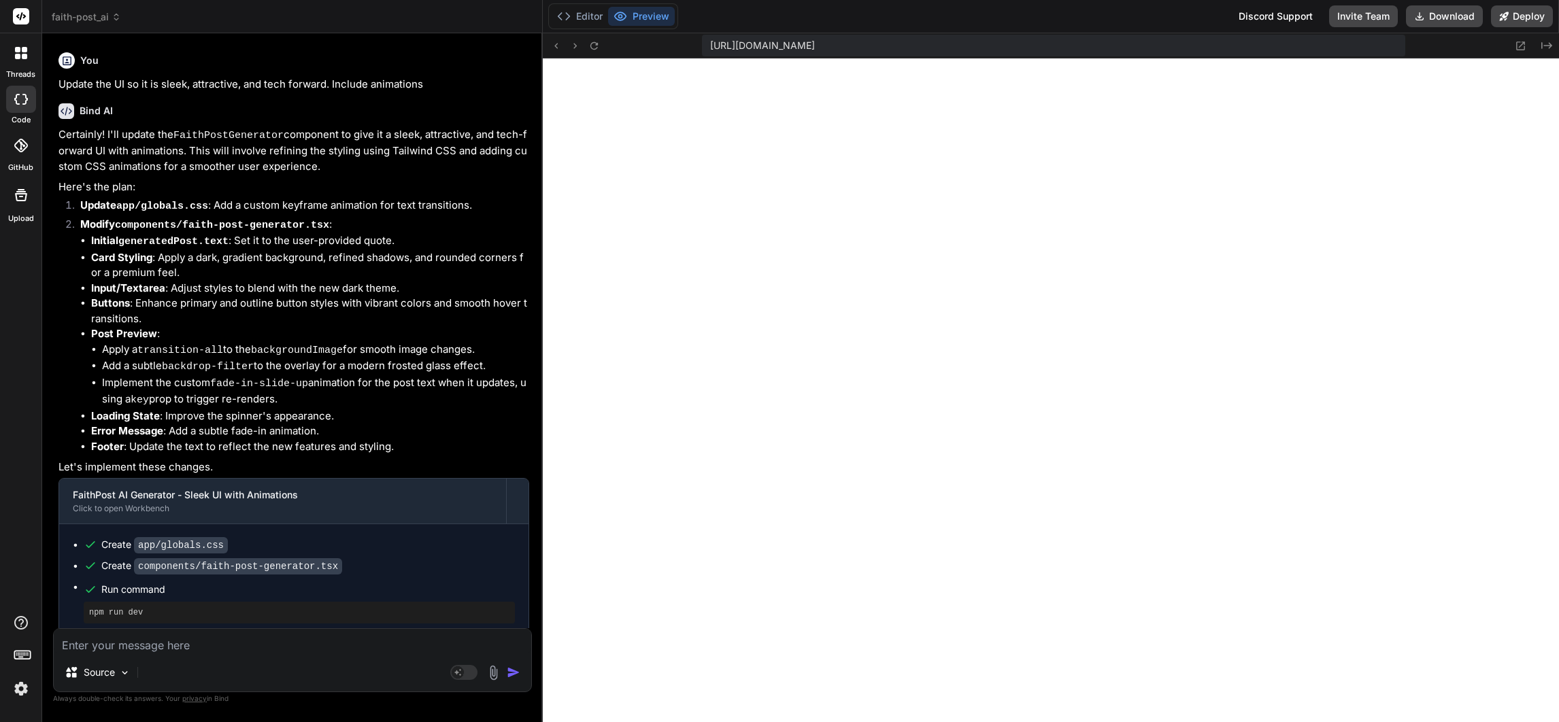
click at [226, 641] on textarea at bounding box center [292, 641] width 477 height 24
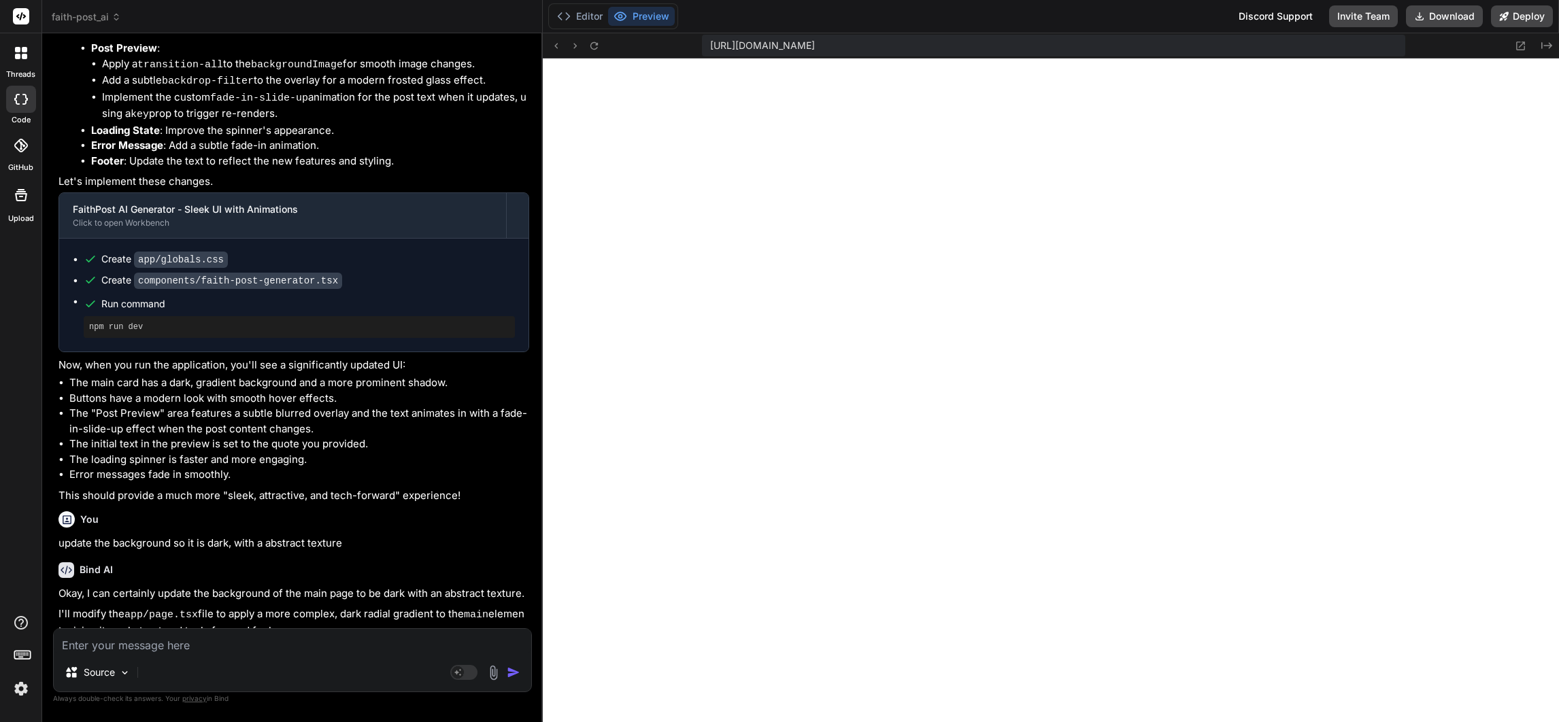
scroll to position [6940, 0]
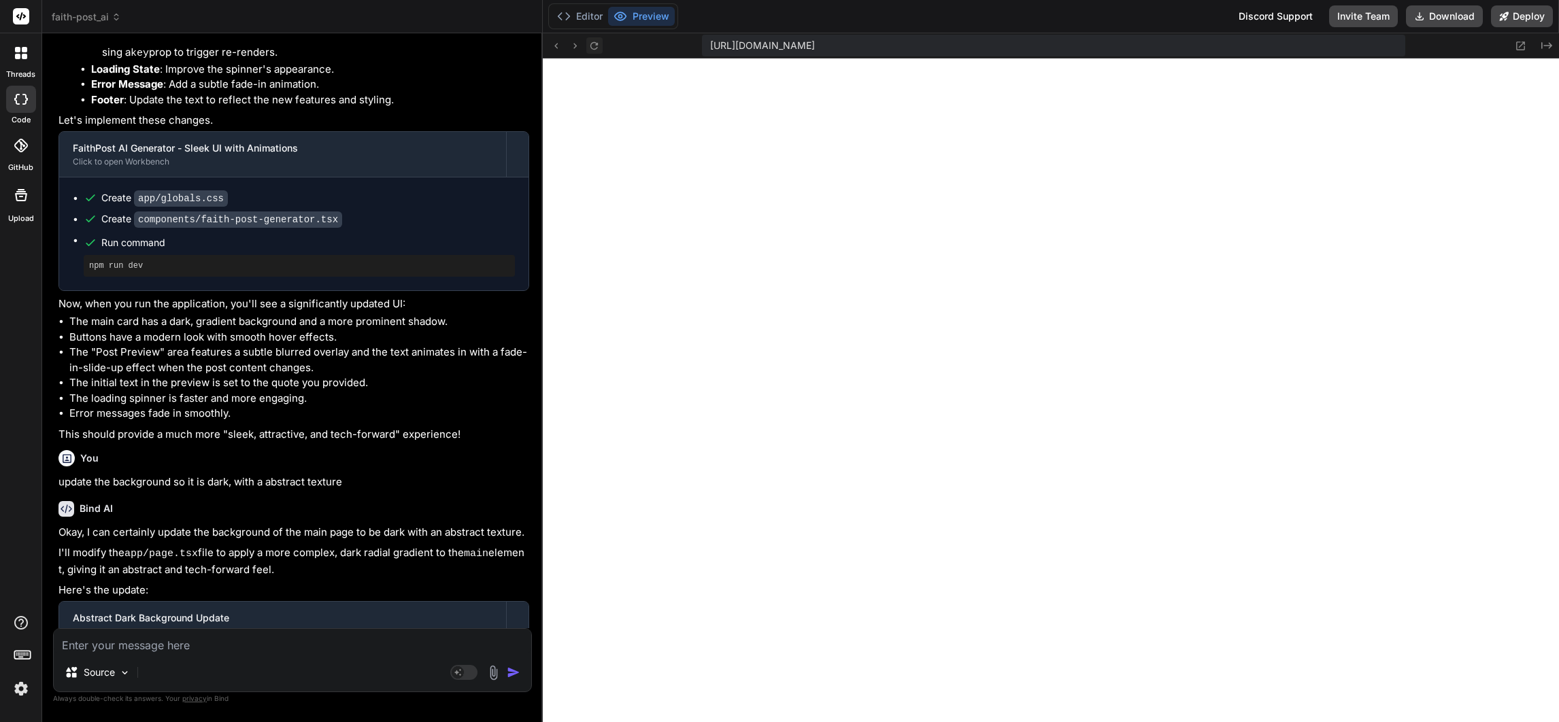
click at [599, 40] on icon at bounding box center [594, 46] width 12 height 12
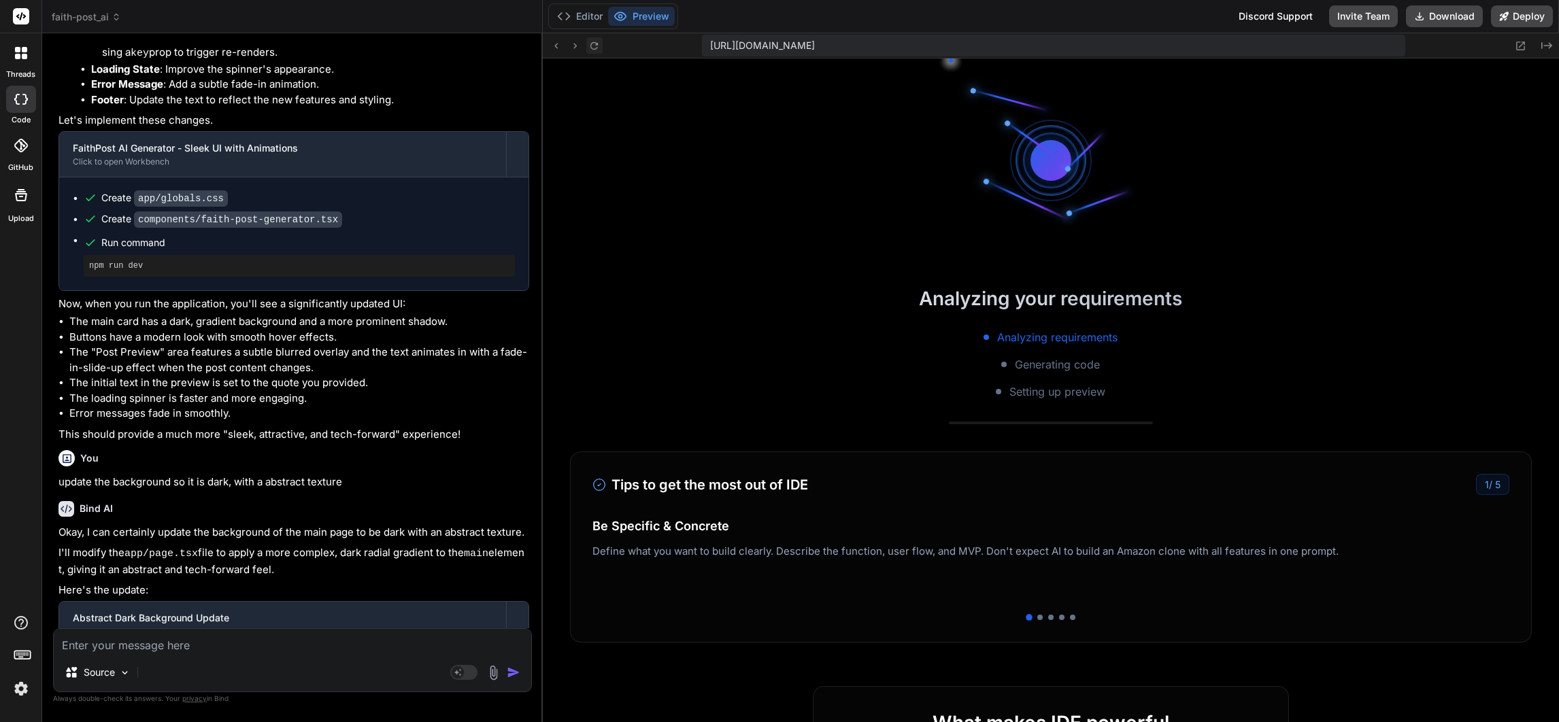
scroll to position [3969, 0]
